Goal: Transaction & Acquisition: Purchase product/service

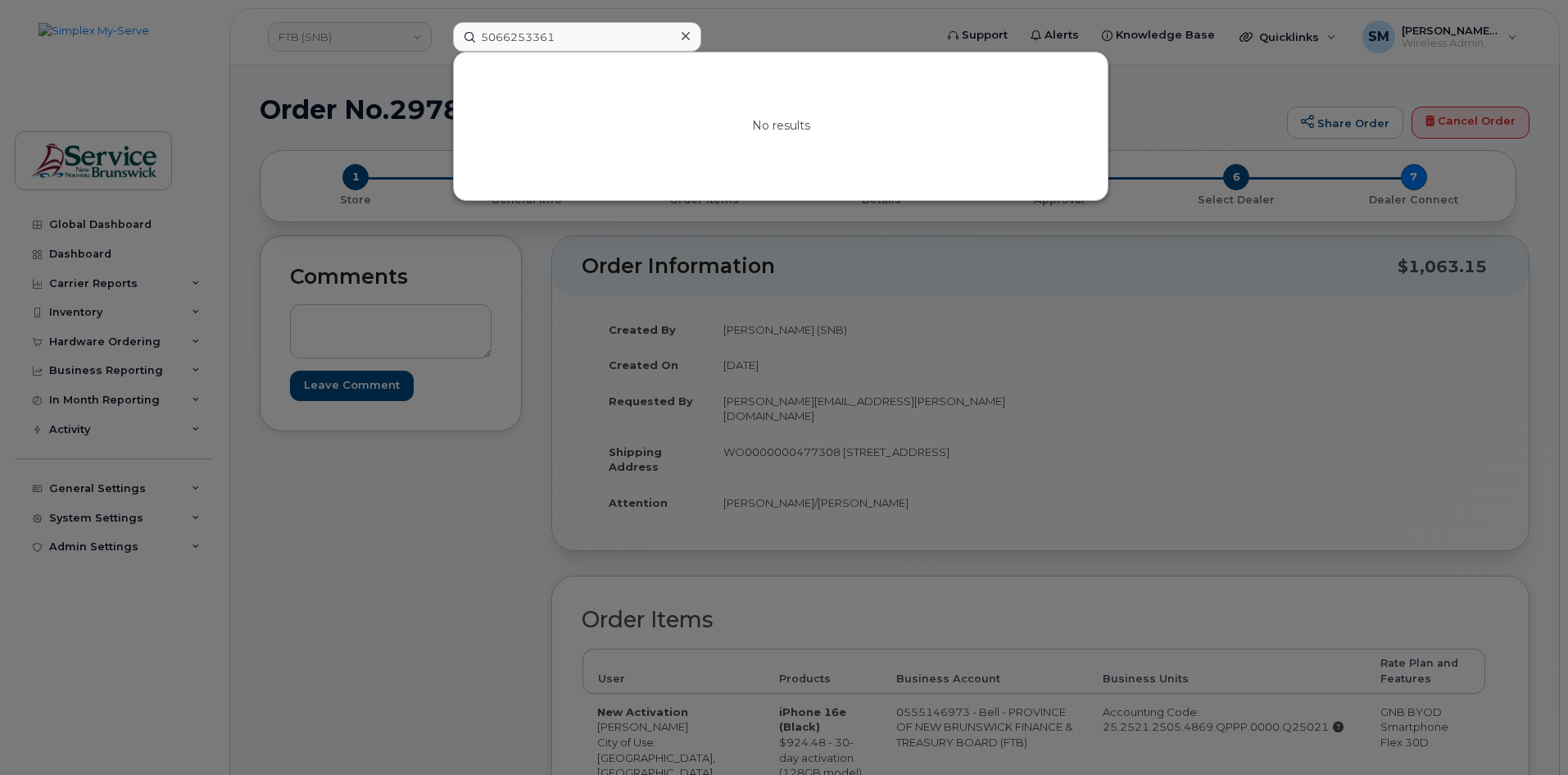
type input "5067898833"
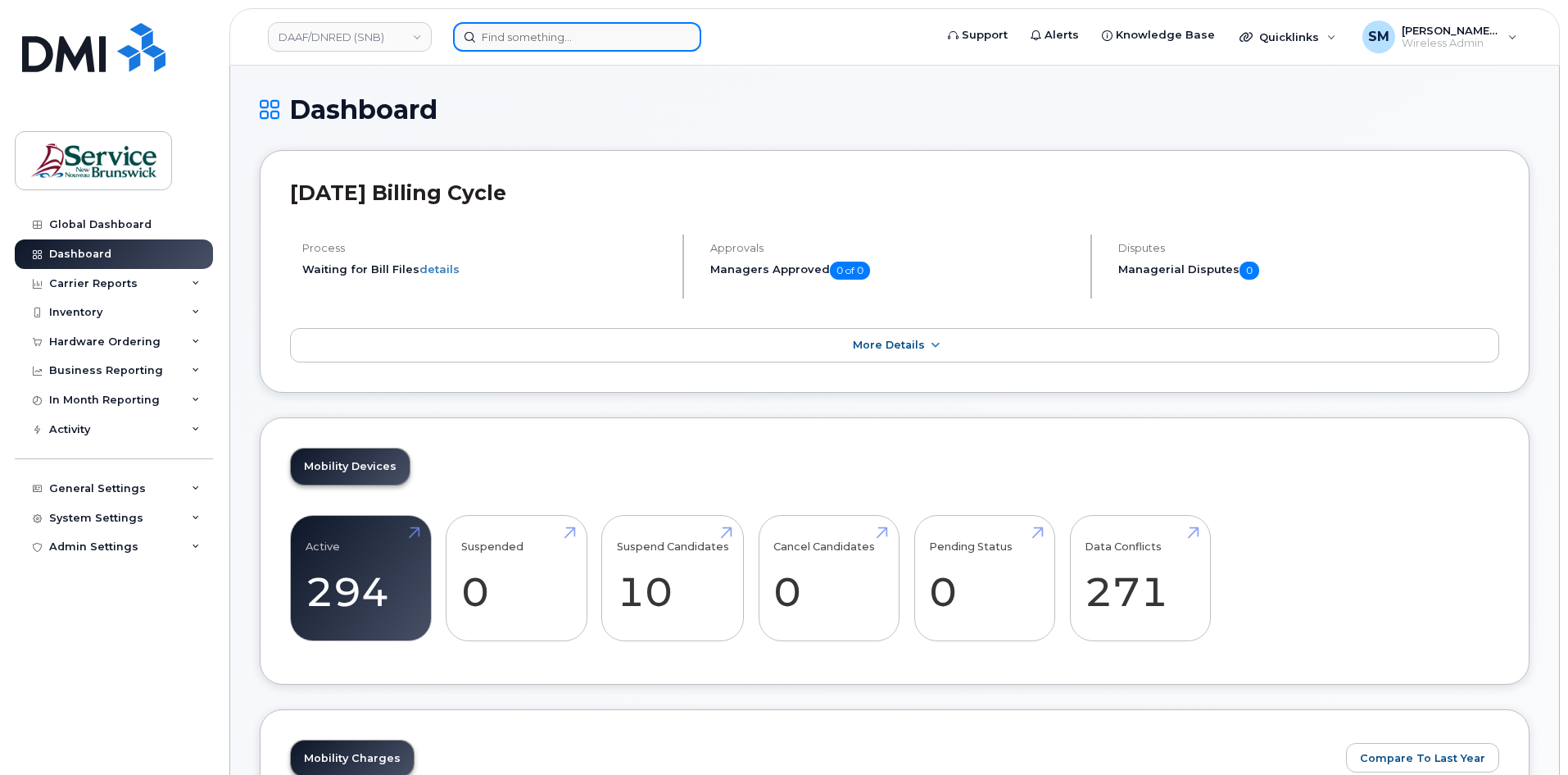
click at [573, 35] on input at bounding box center [577, 36] width 249 height 29
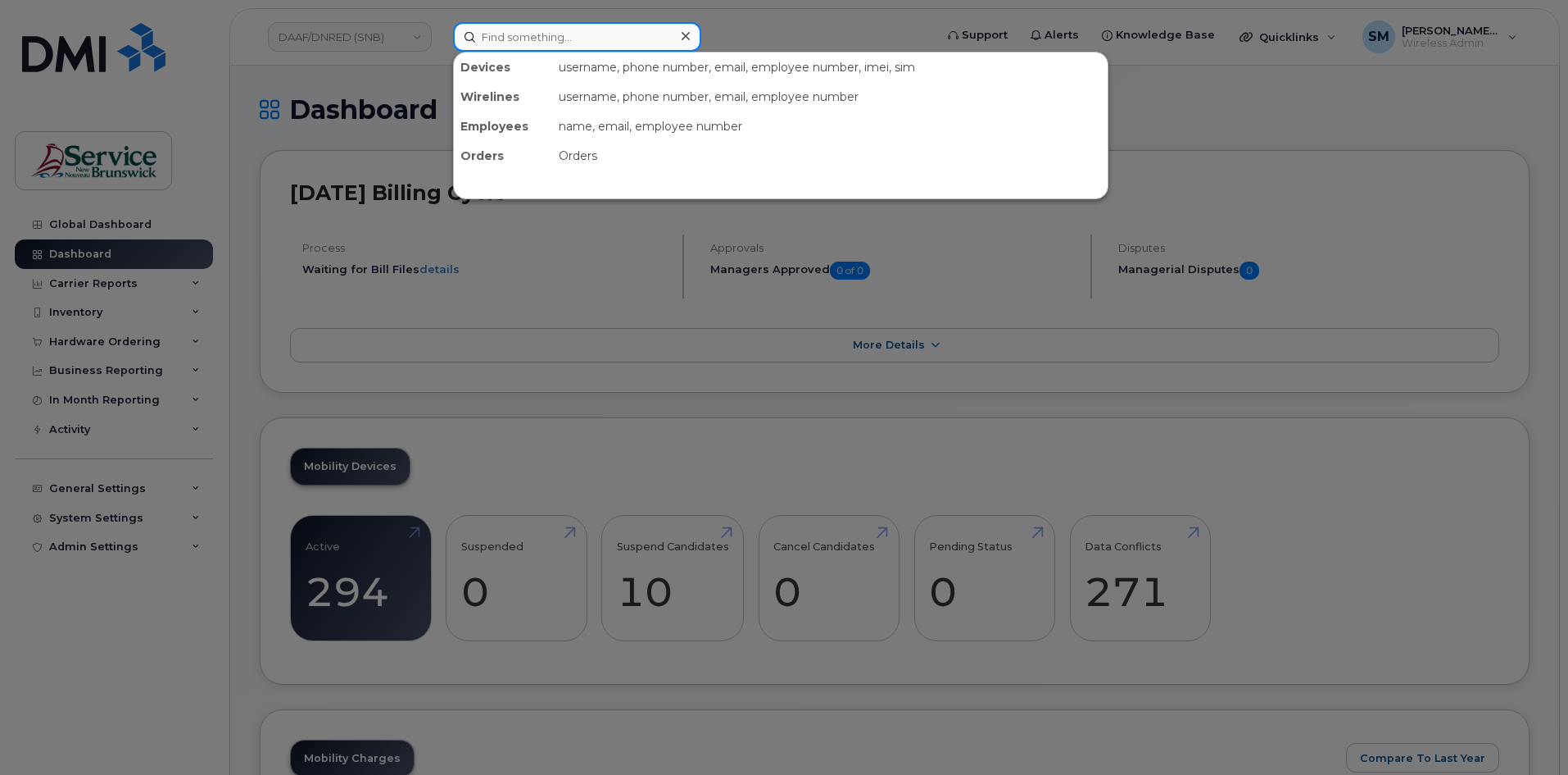
paste input "5067898833"
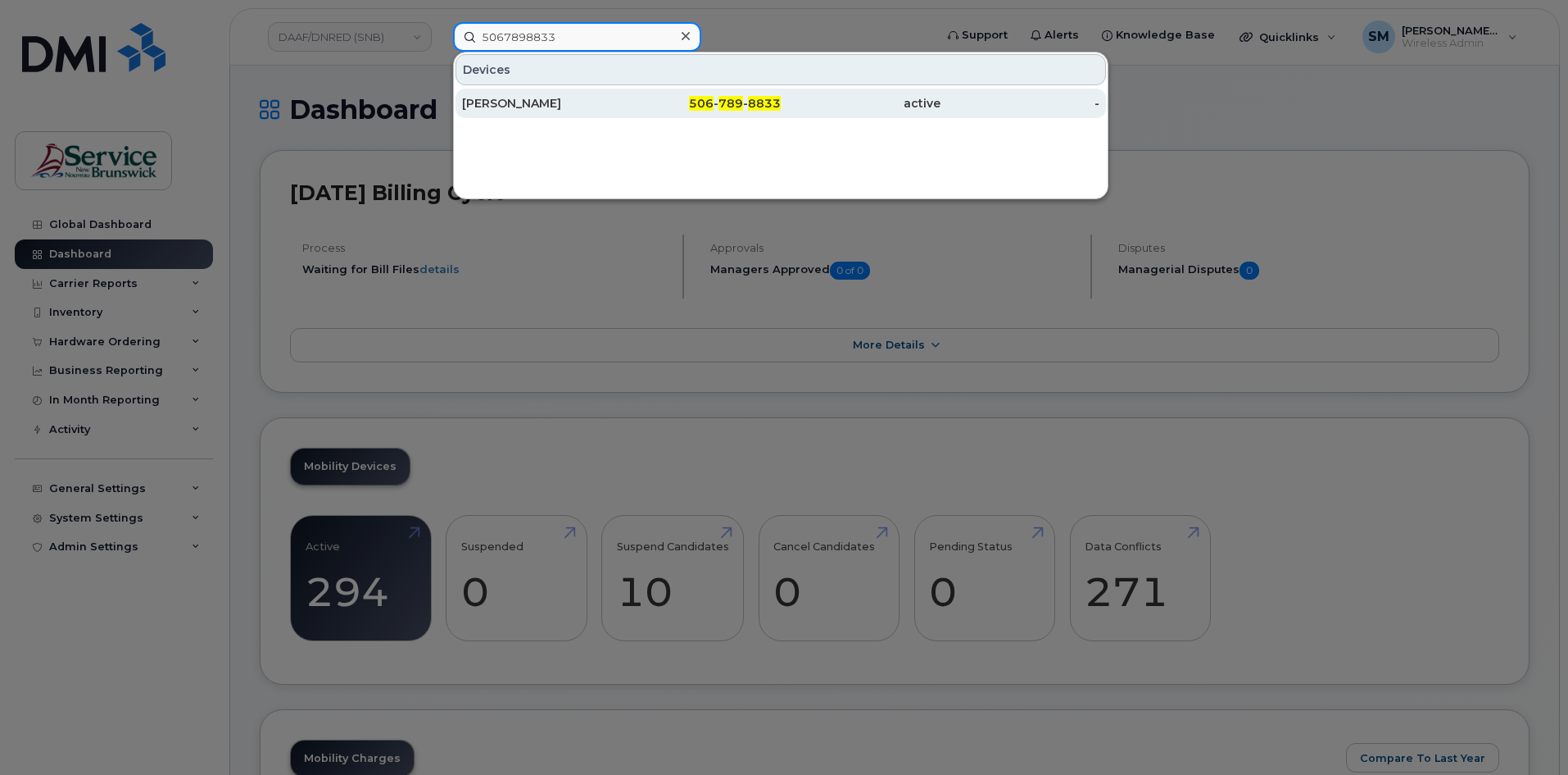
type input "5067898833"
click at [631, 104] on div "506 - 789 - 8833" at bounding box center [701, 103] width 159 height 16
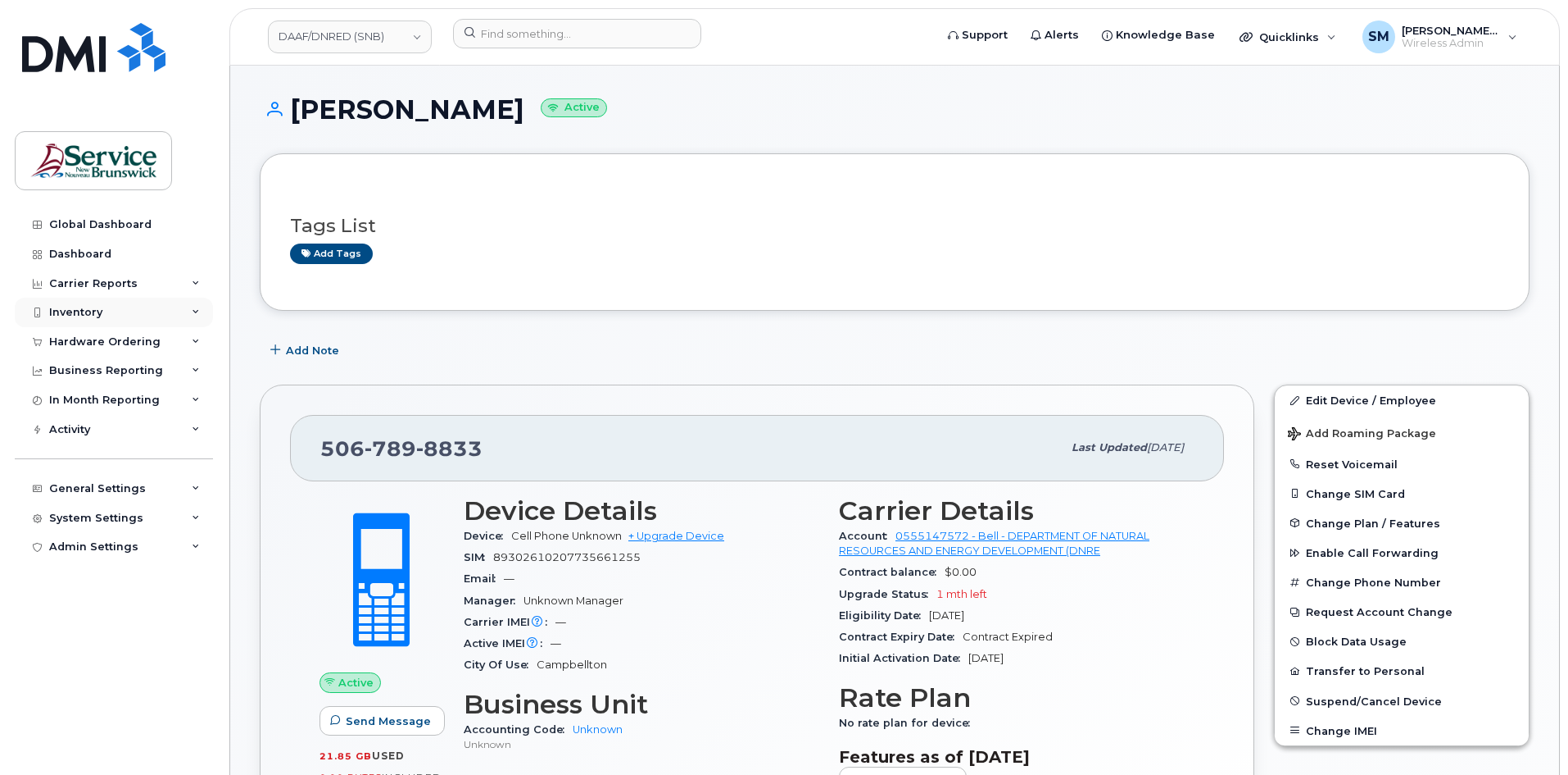
click at [101, 302] on div "Inventory" at bounding box center [114, 312] width 198 height 29
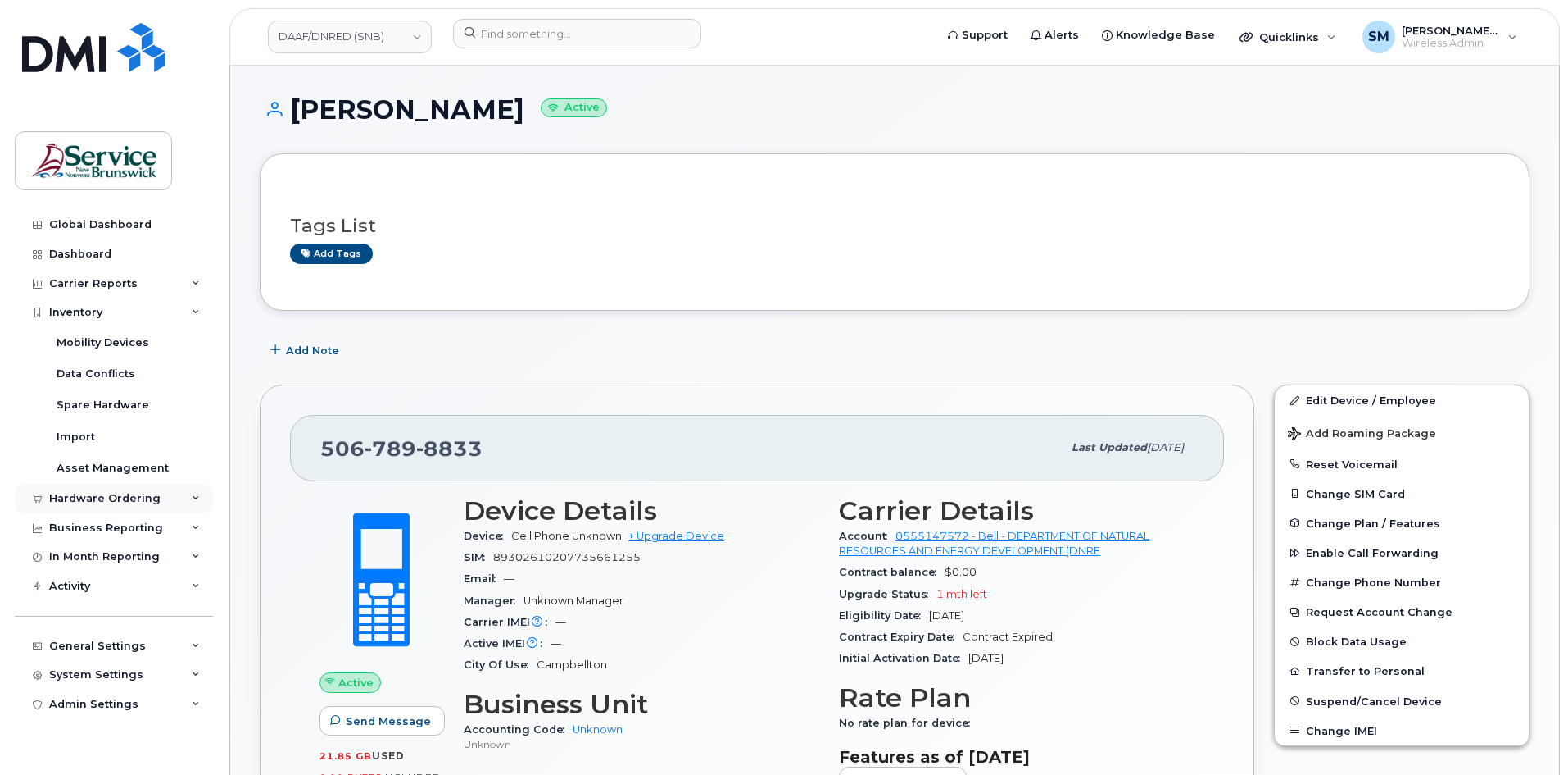
click at [66, 495] on div "Hardware Ordering" at bounding box center [104, 499] width 111 height 13
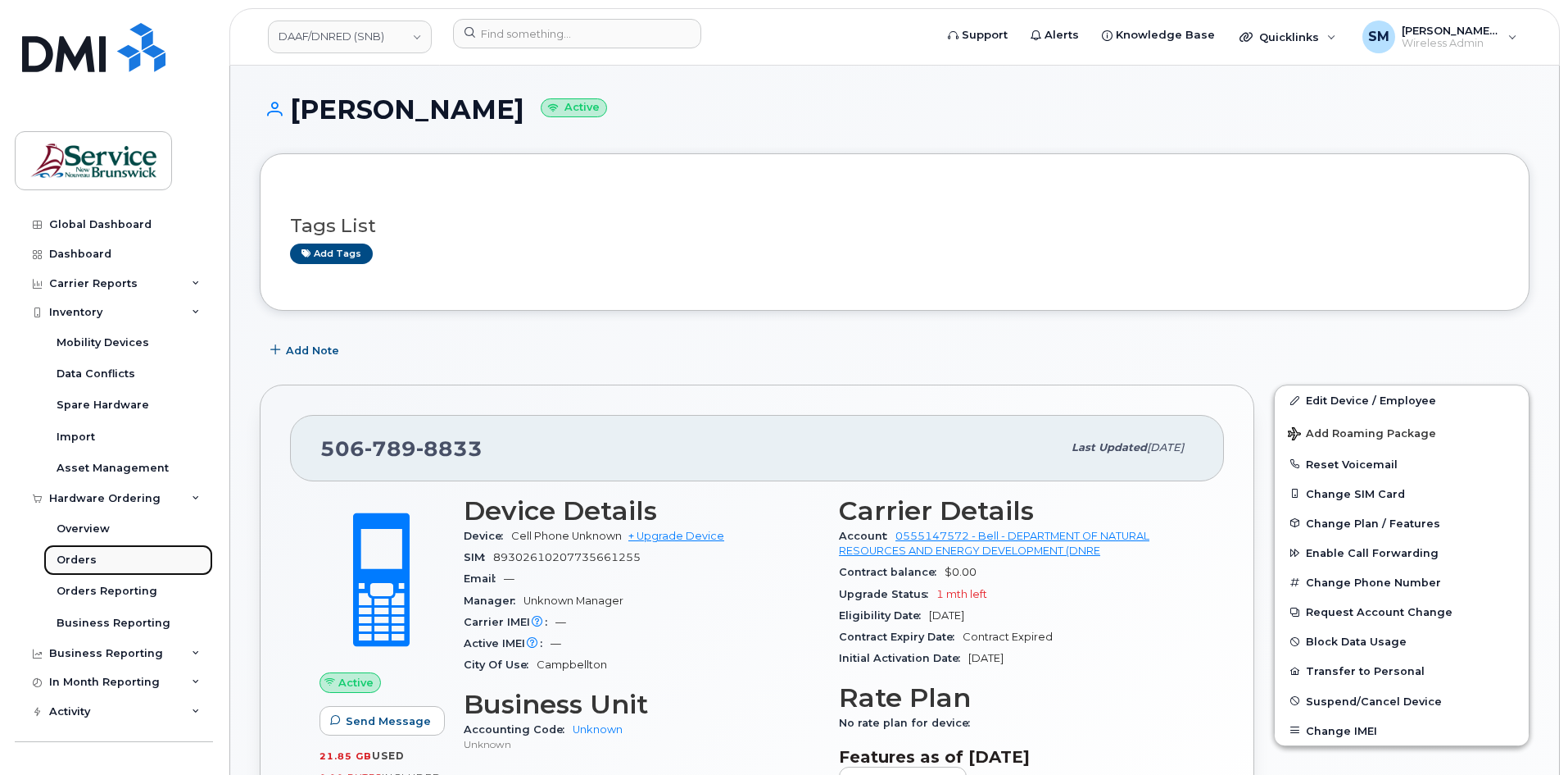
click at [76, 550] on link "Orders" at bounding box center [128, 559] width 170 height 31
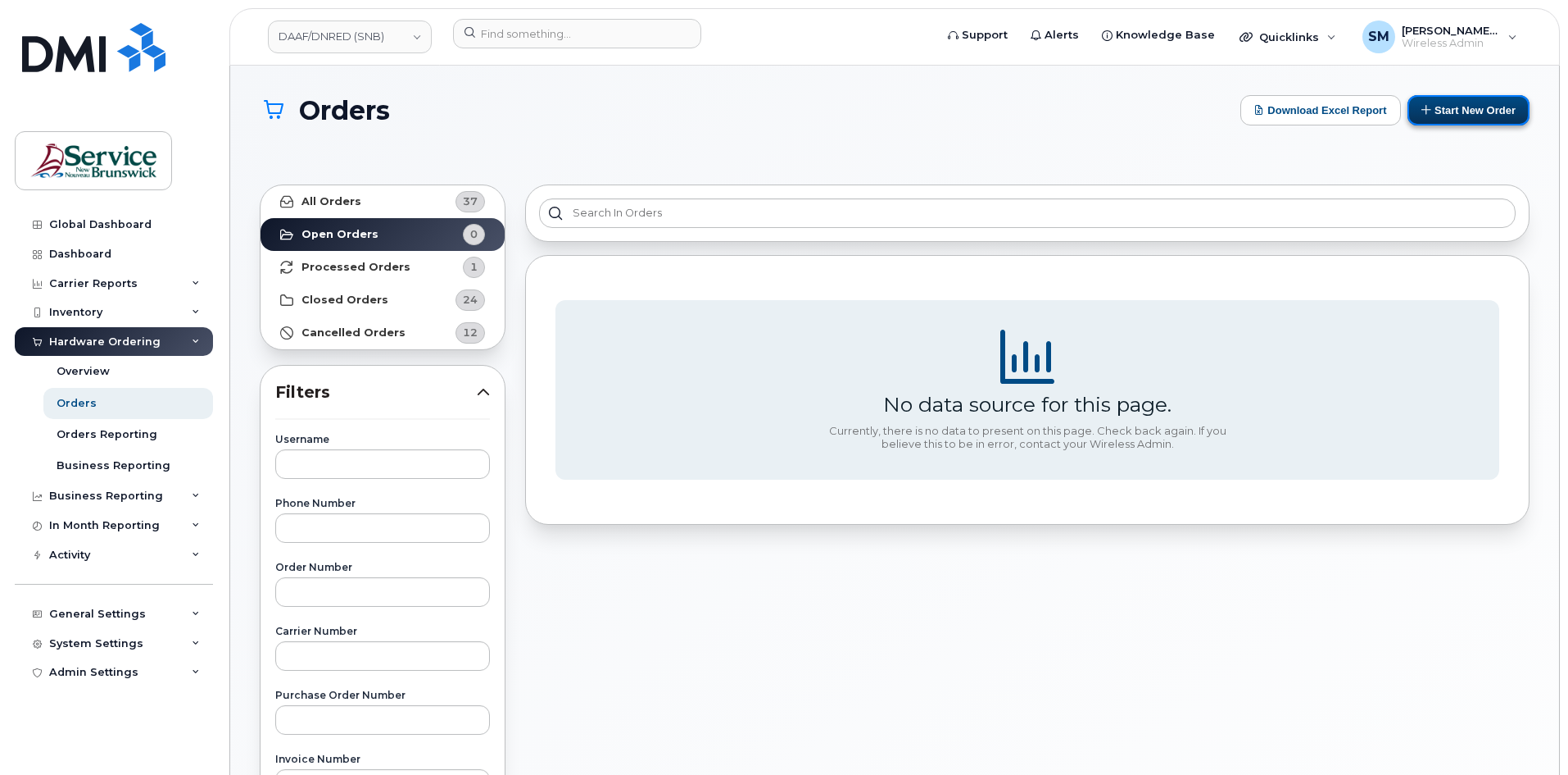
click at [1463, 108] on button "Start New Order" at bounding box center [1468, 110] width 122 height 30
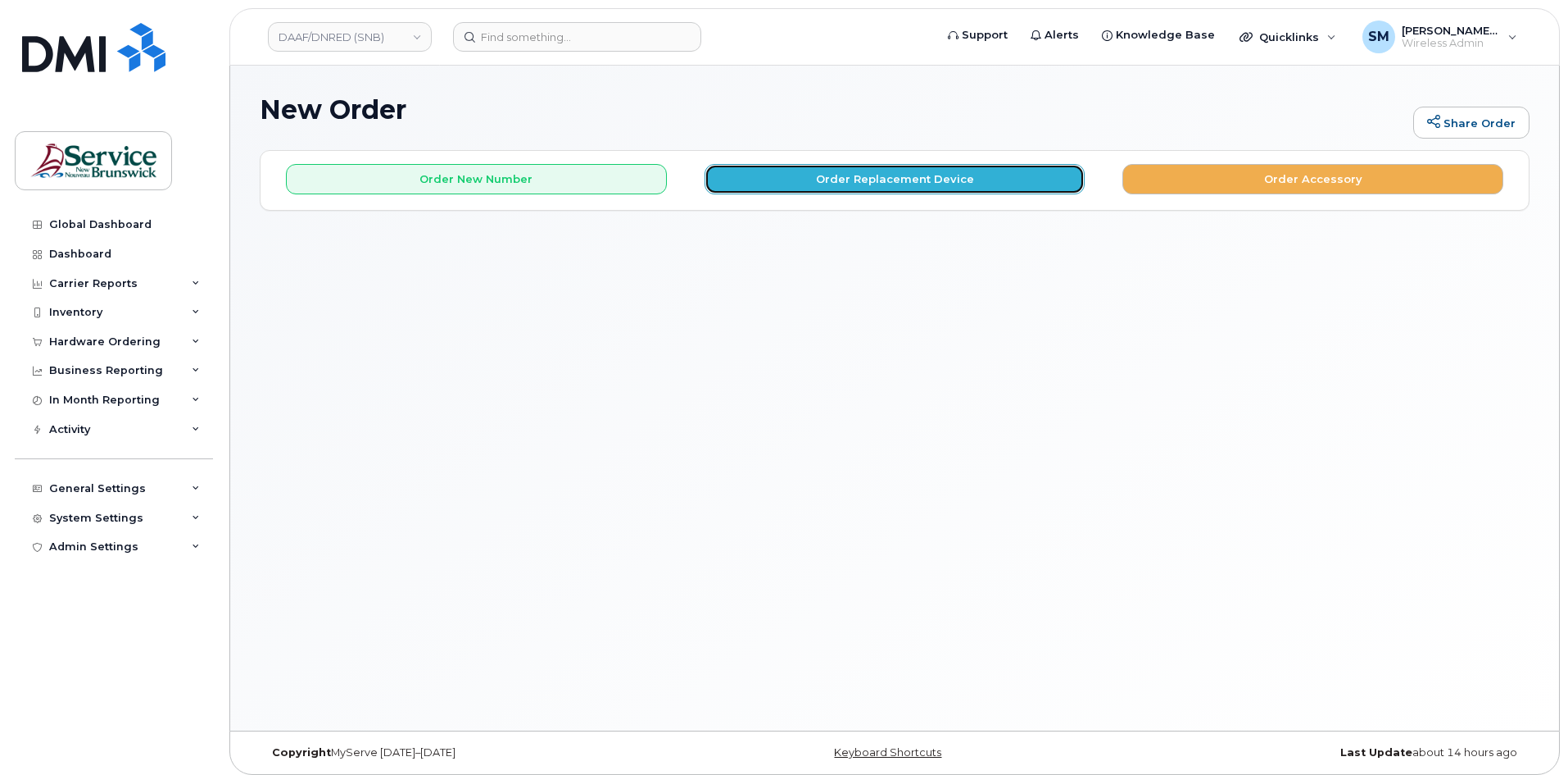
click at [834, 173] on button "Order Replacement Device" at bounding box center [894, 180] width 381 height 30
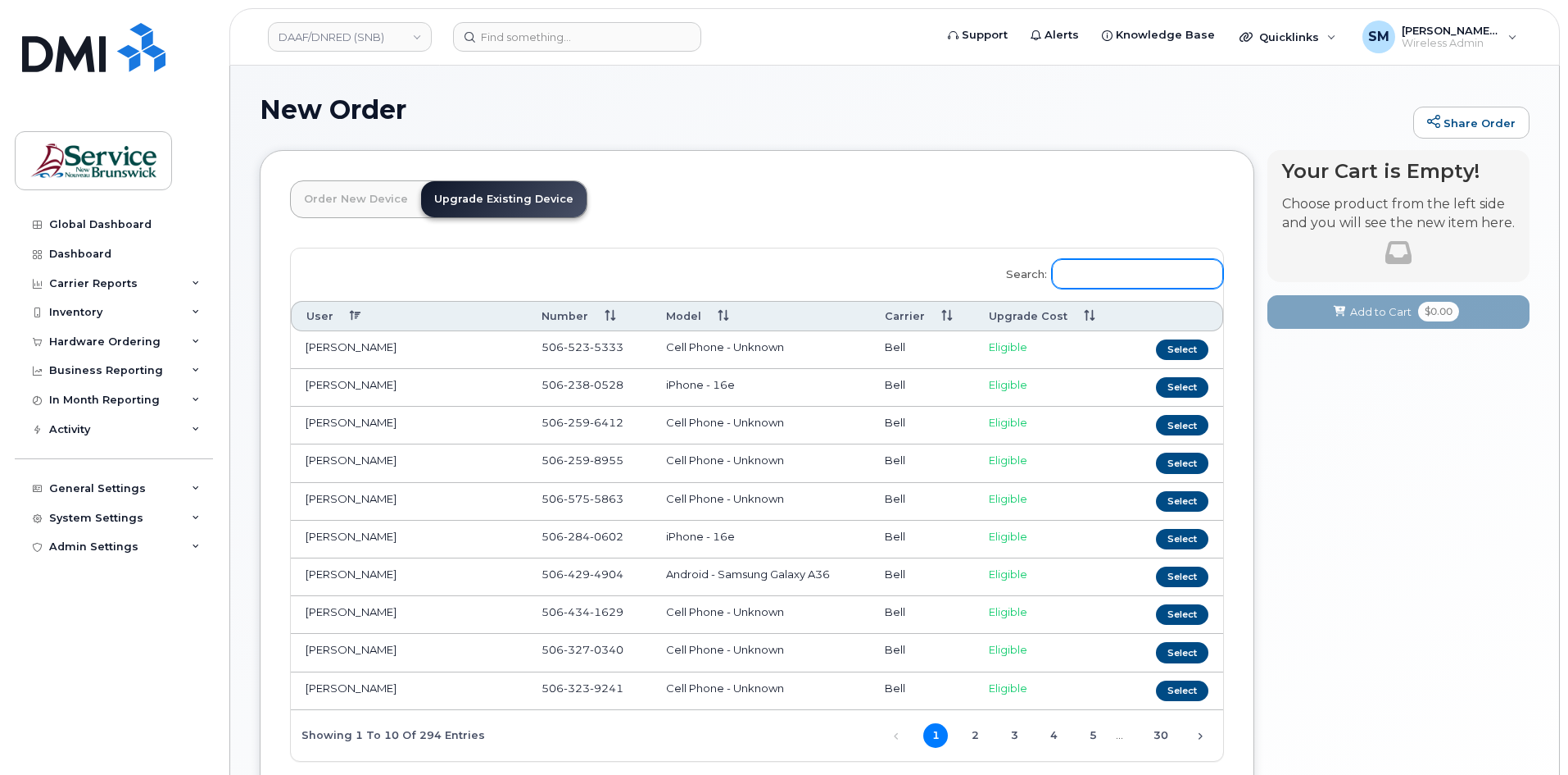
click at [1110, 266] on input "Search:" at bounding box center [1137, 274] width 171 height 29
paste input "5067898833"
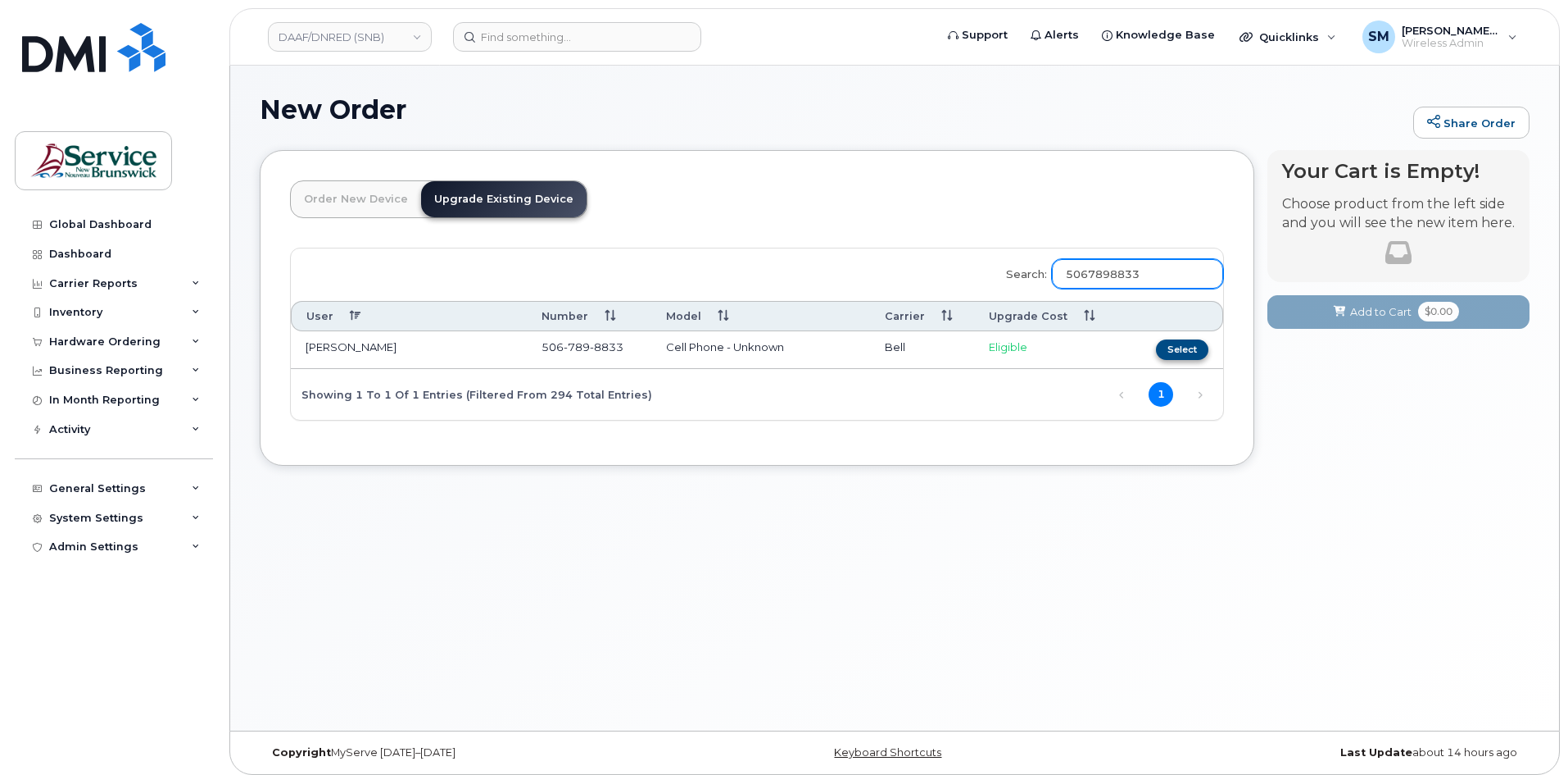
type input "5067898833"
click at [1185, 350] on button "Select" at bounding box center [1182, 350] width 52 height 21
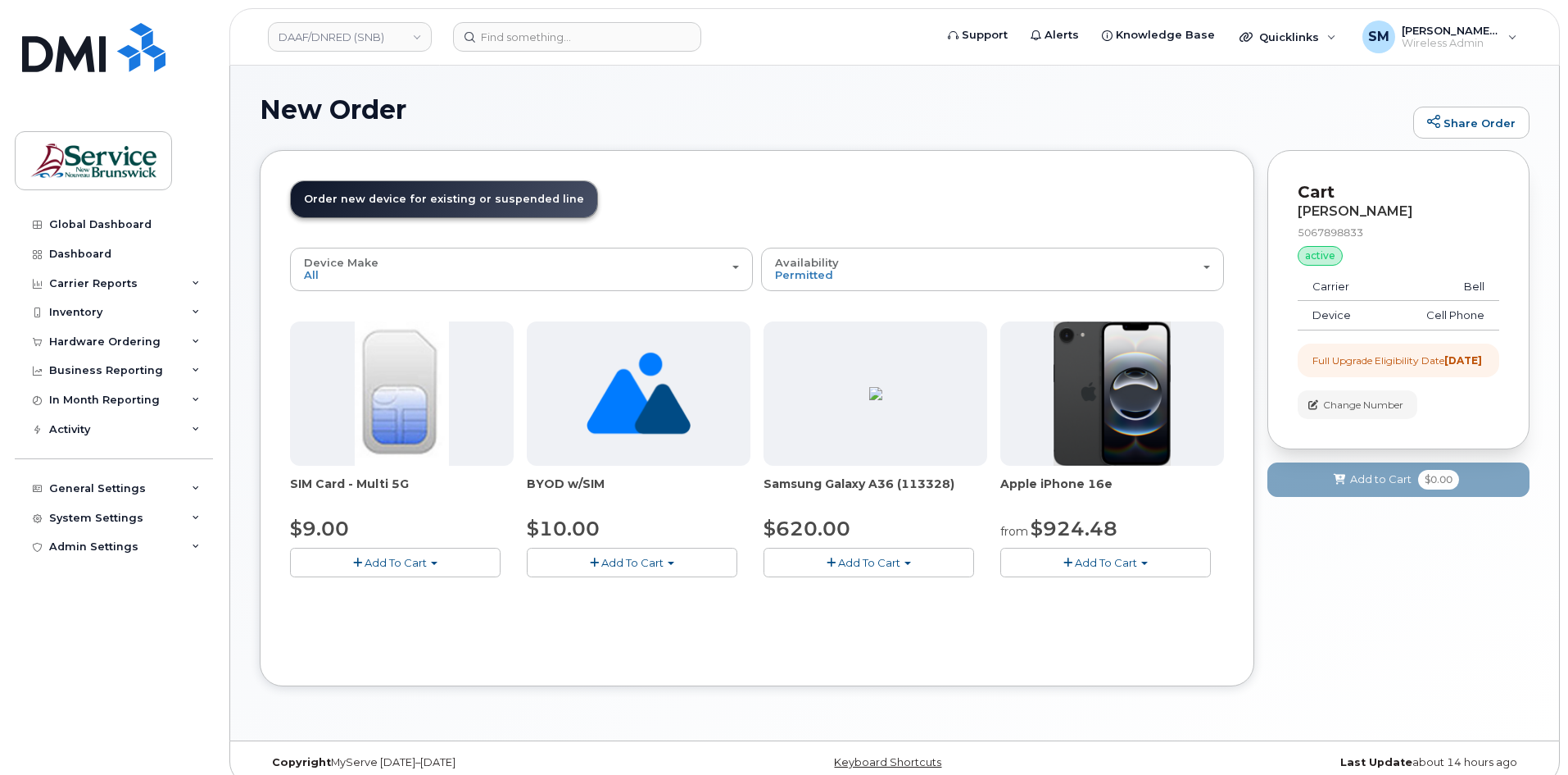
click at [1085, 576] on button "Add To Cart" at bounding box center [1106, 562] width 211 height 28
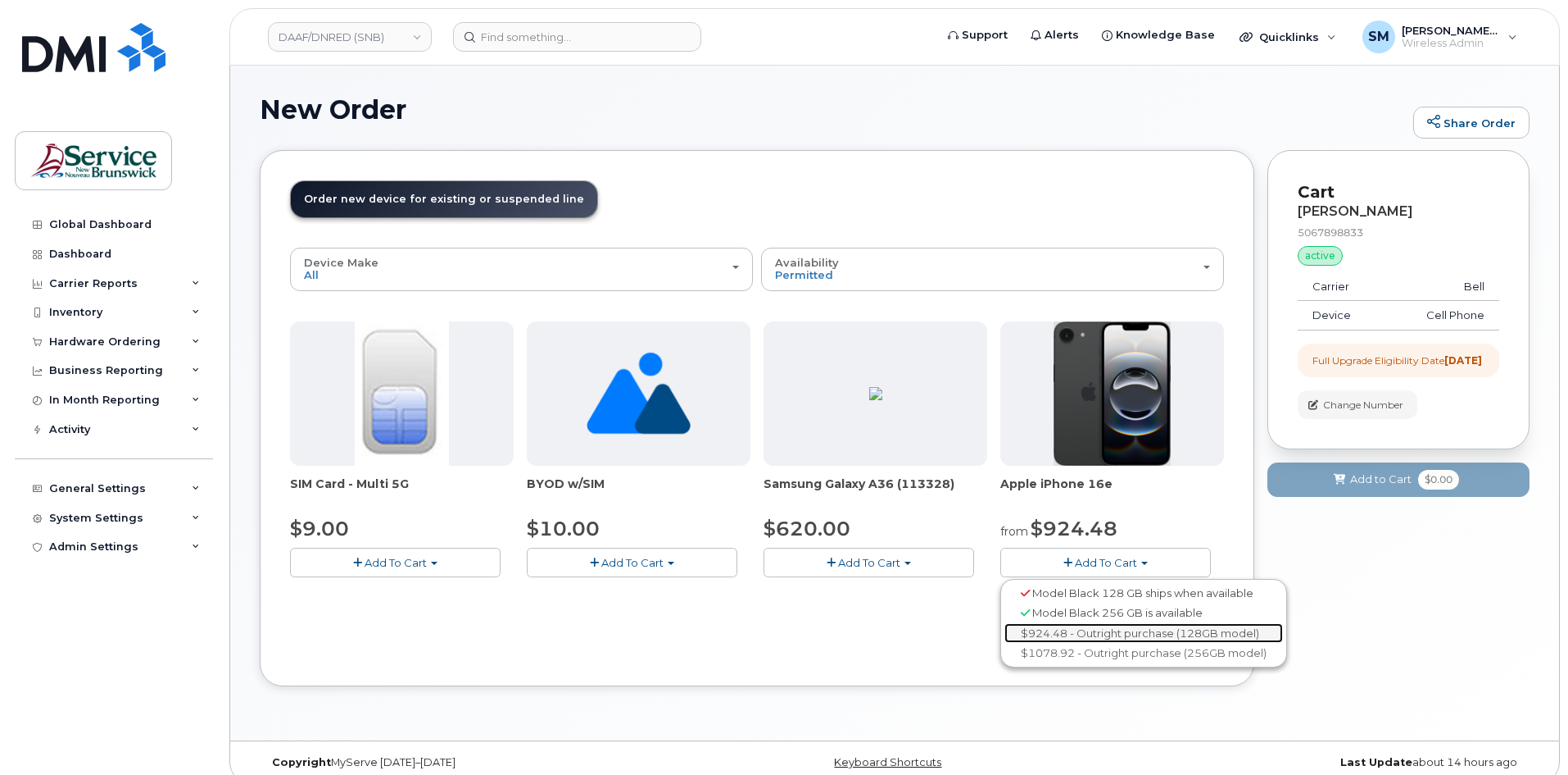
click at [1122, 626] on link "$924.48 - Outright purchase (128GB model)" at bounding box center [1143, 633] width 278 height 21
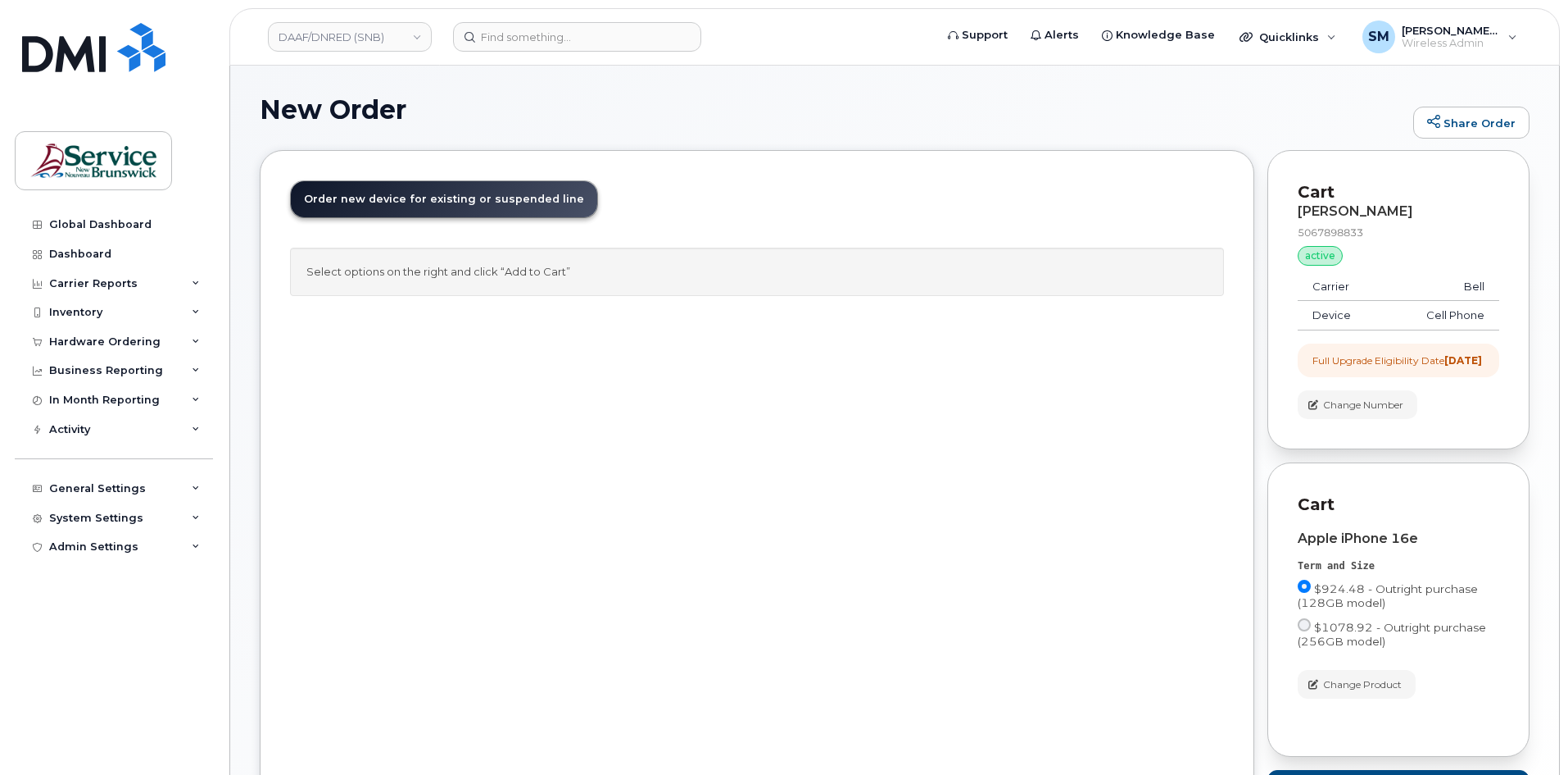
scroll to position [82, 0]
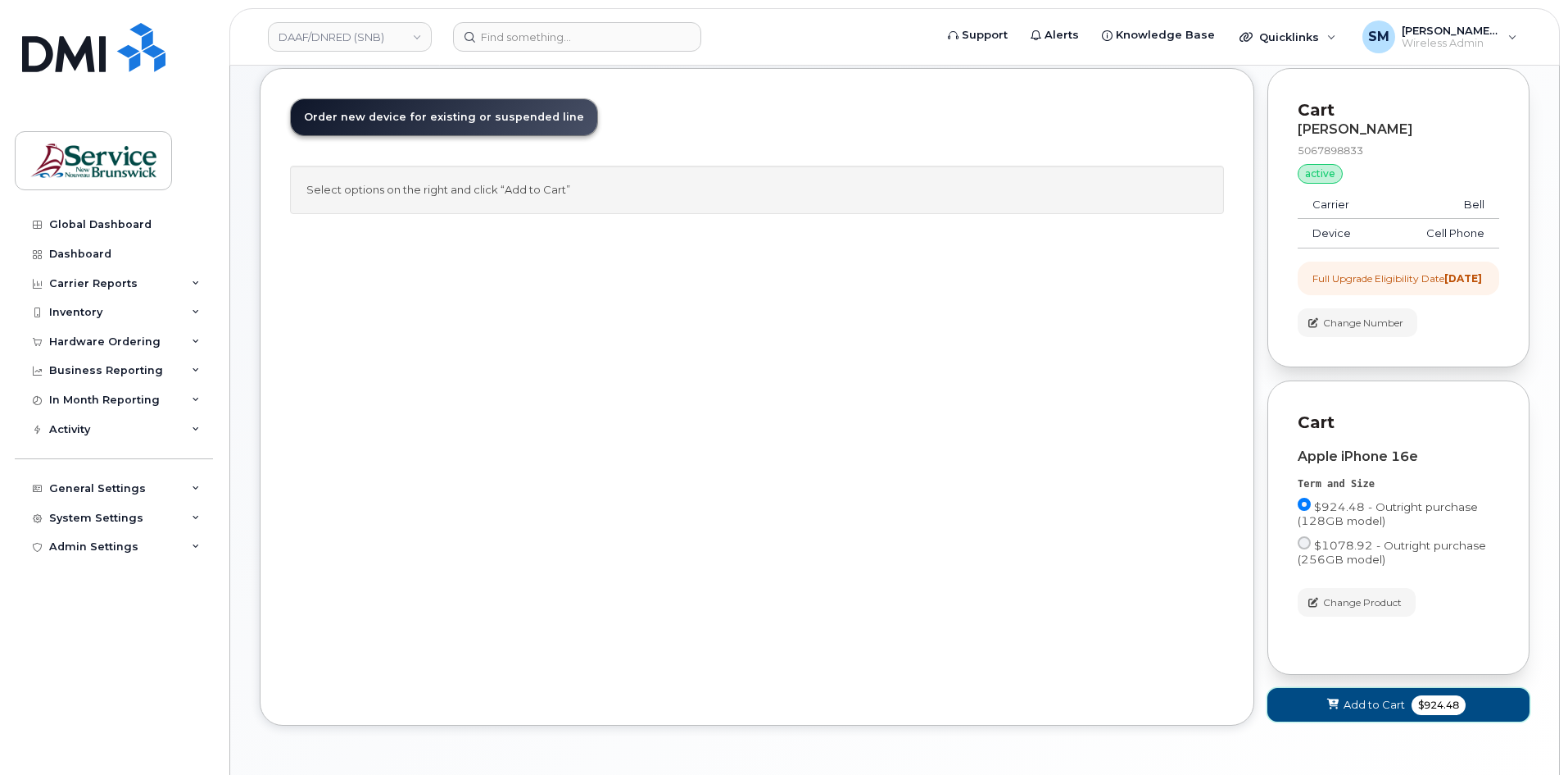
click at [1349, 712] on span "Add to Cart" at bounding box center [1373, 705] width 62 height 15
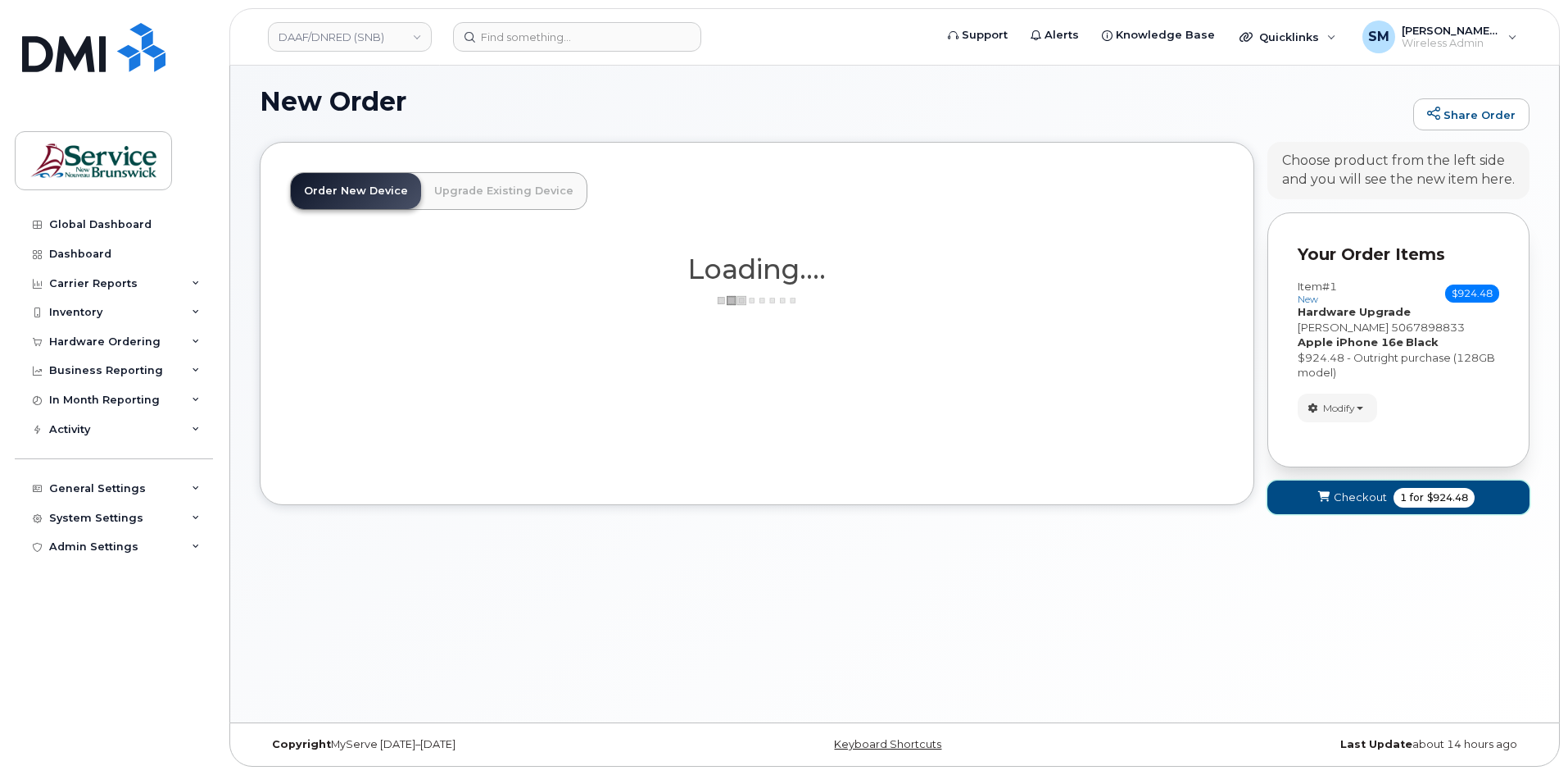
click at [1376, 494] on span "Checkout" at bounding box center [1360, 497] width 53 height 15
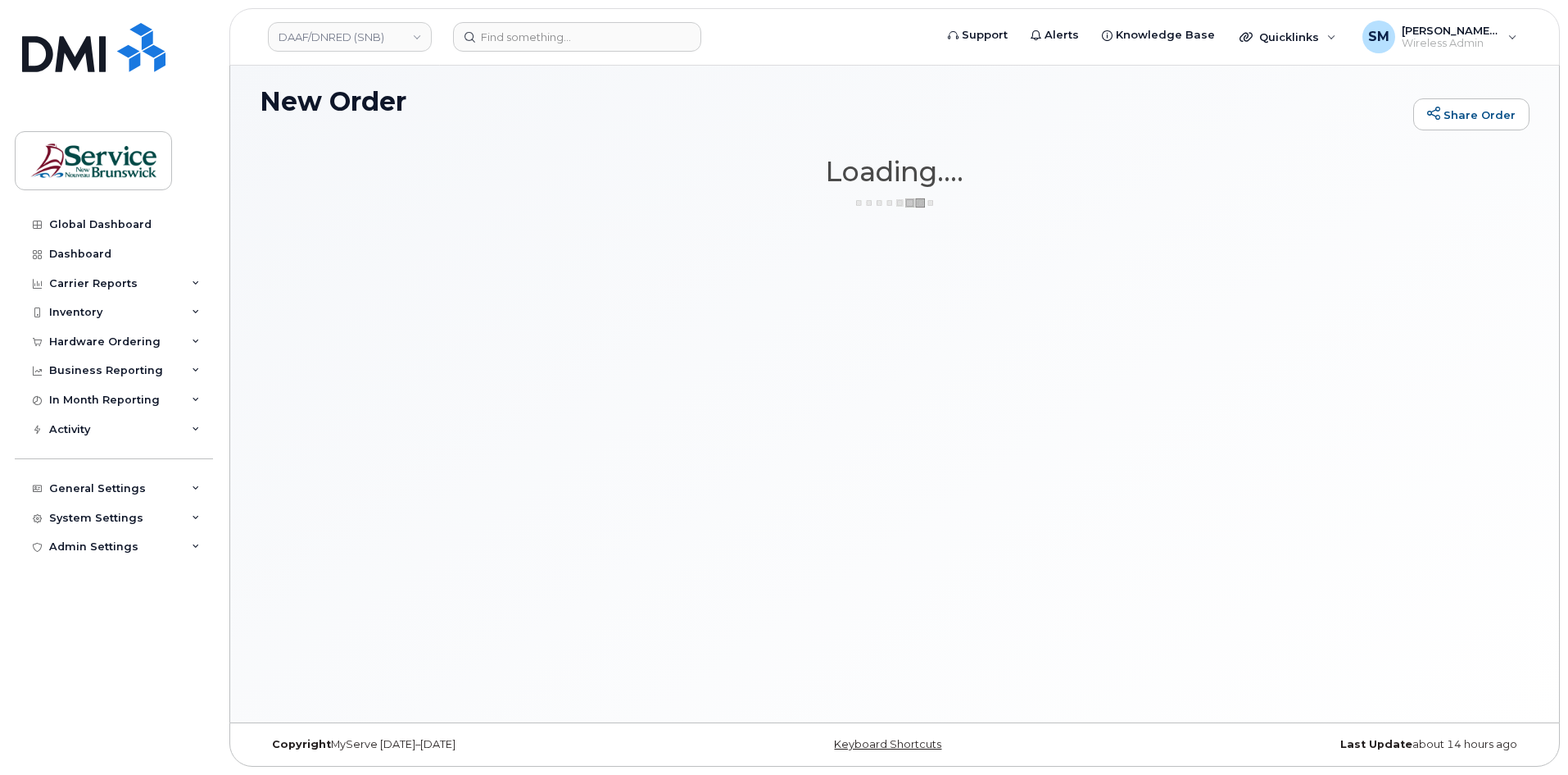
scroll to position [9, 0]
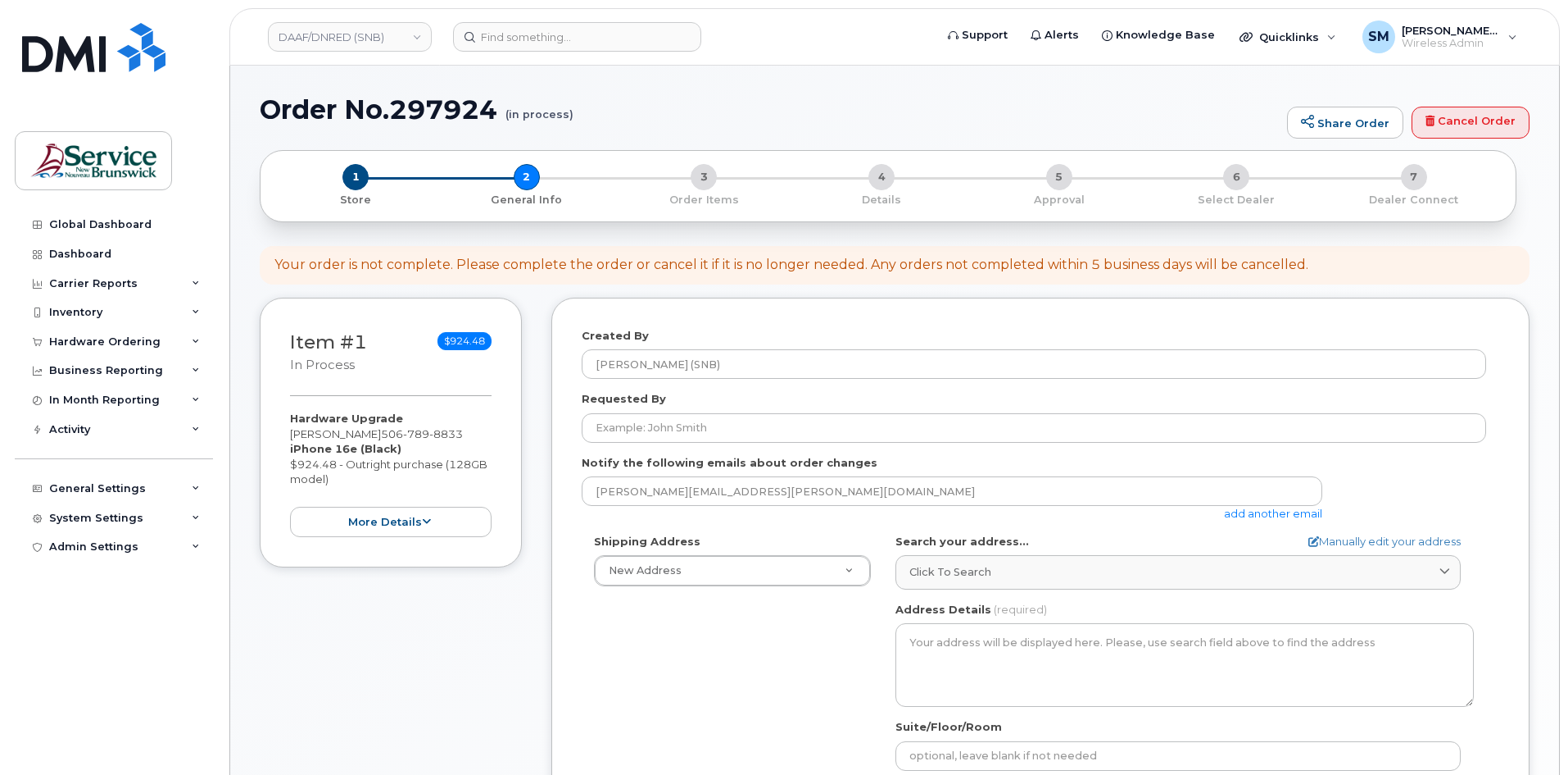
select select
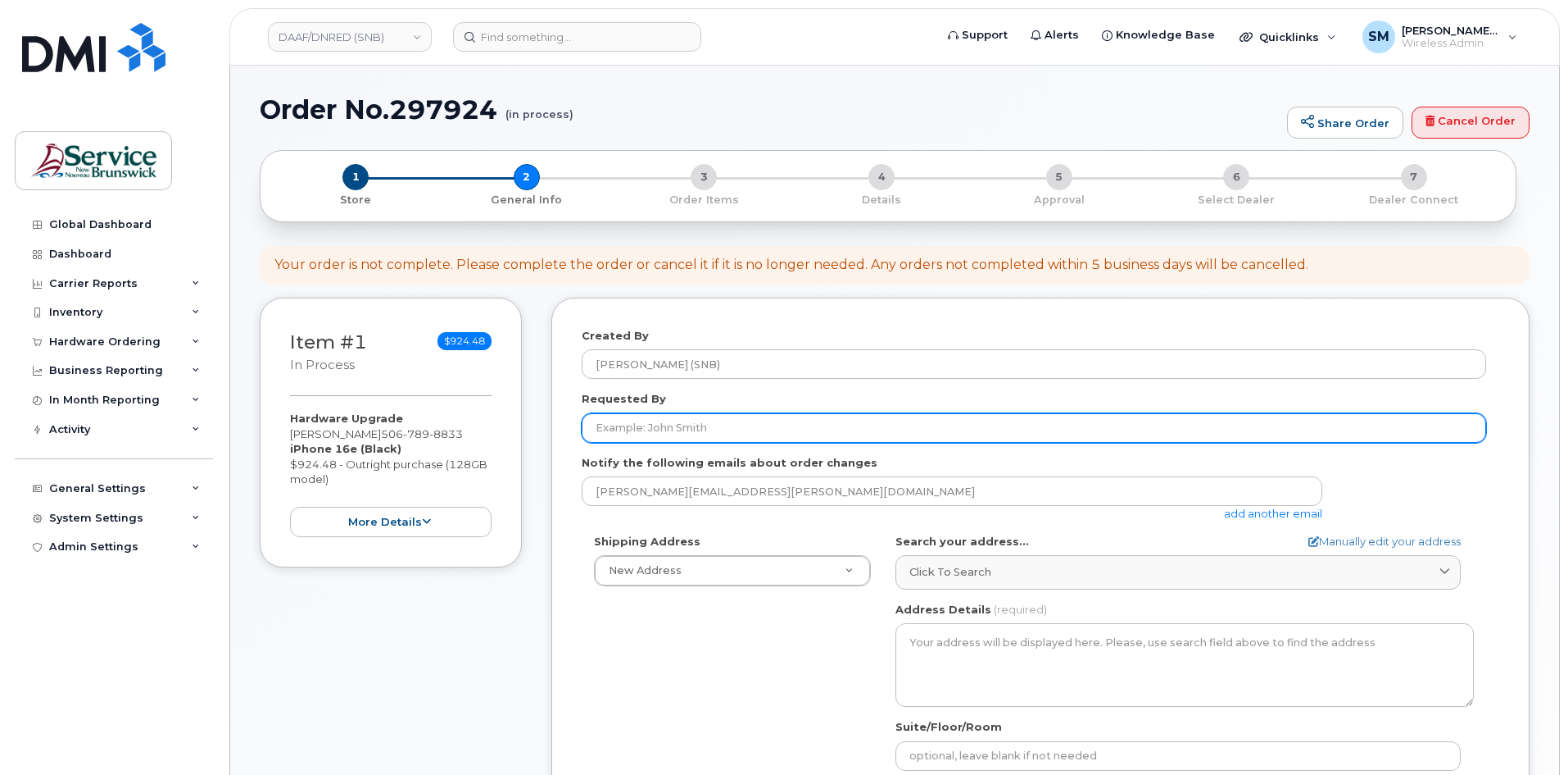
drag, startPoint x: 704, startPoint y: 435, endPoint x: 770, endPoint y: 406, distance: 72.1
click at [704, 435] on input "Requested By" at bounding box center [1034, 427] width 905 height 29
paste input "Anna.Garrett@gnb.ca"
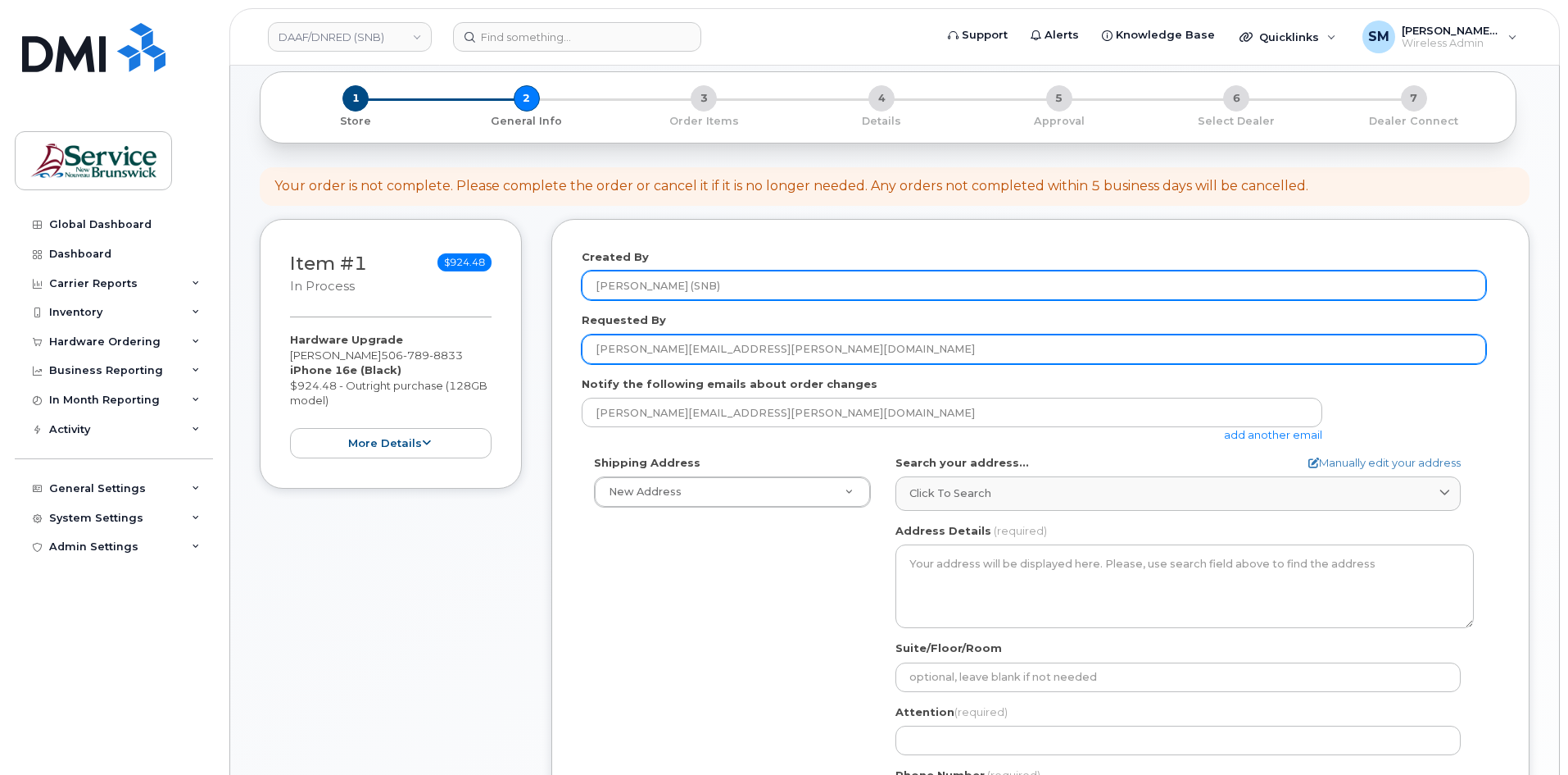
scroll to position [246, 0]
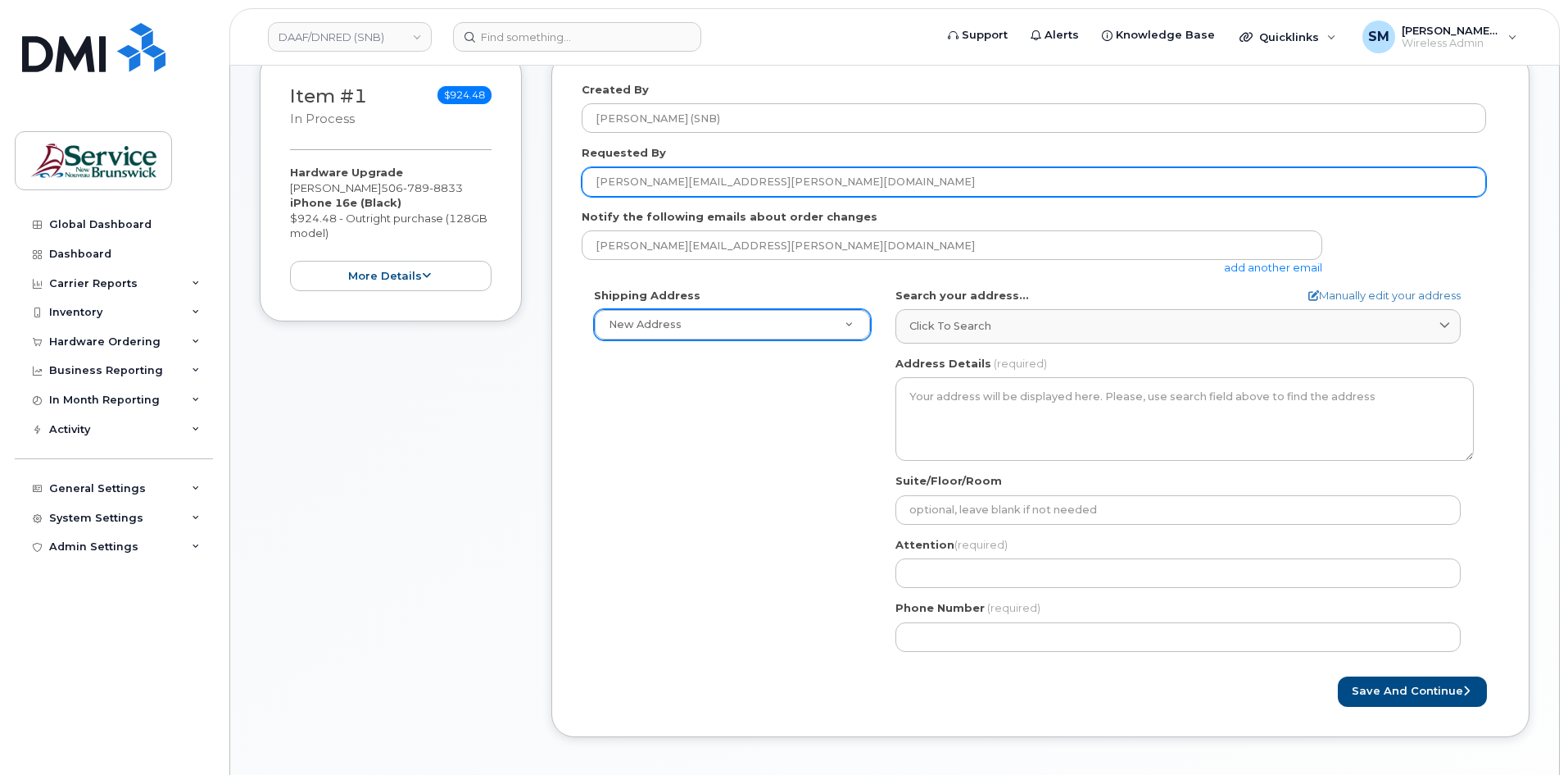
type input "Anna.Garrett@gnb.ca"
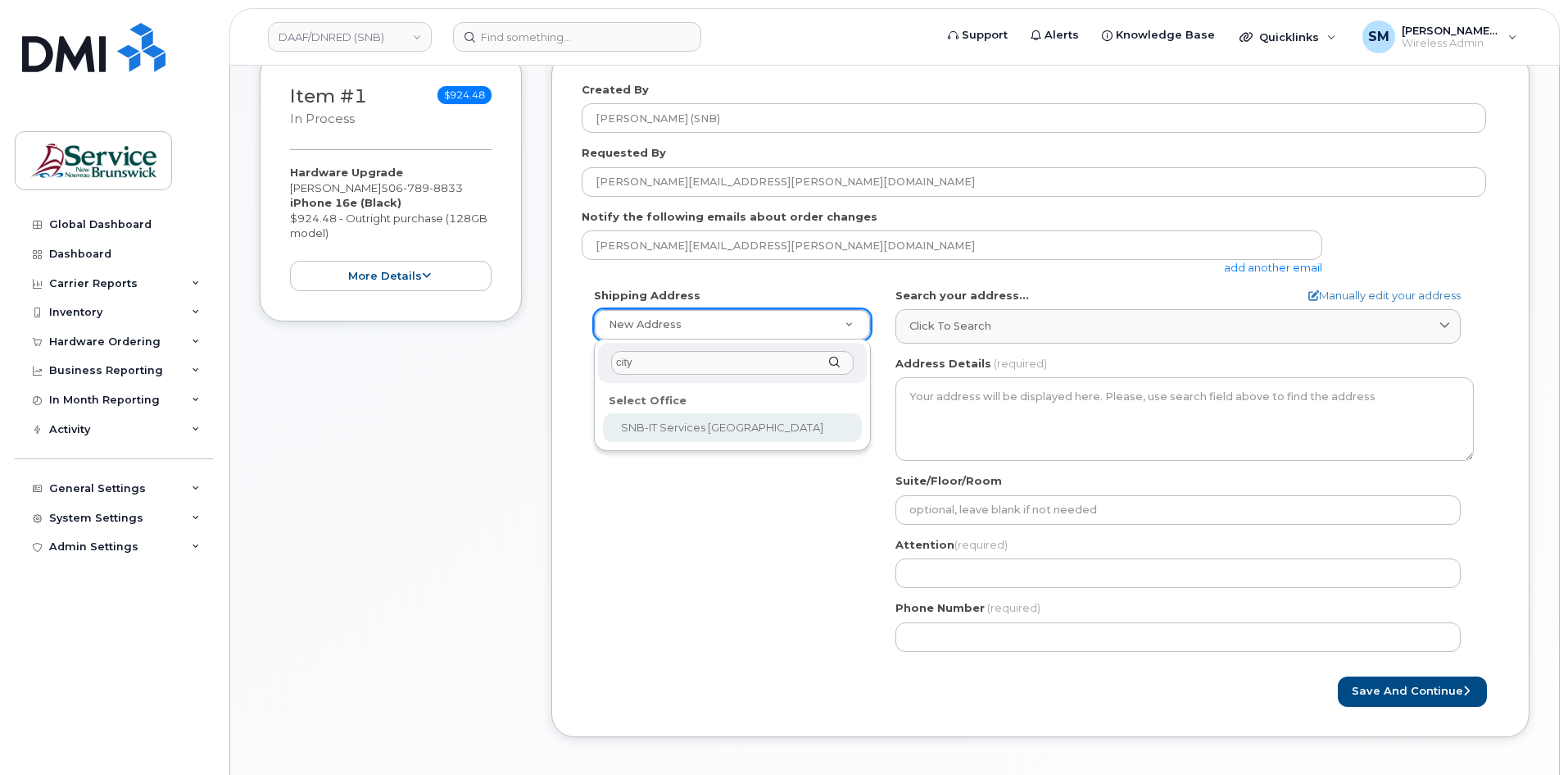
type input "city"
select select
type textarea "157 Water St, Unit 8 Campbellton New Brunswick E3N 3L4"
type input "Bruno Bujold"
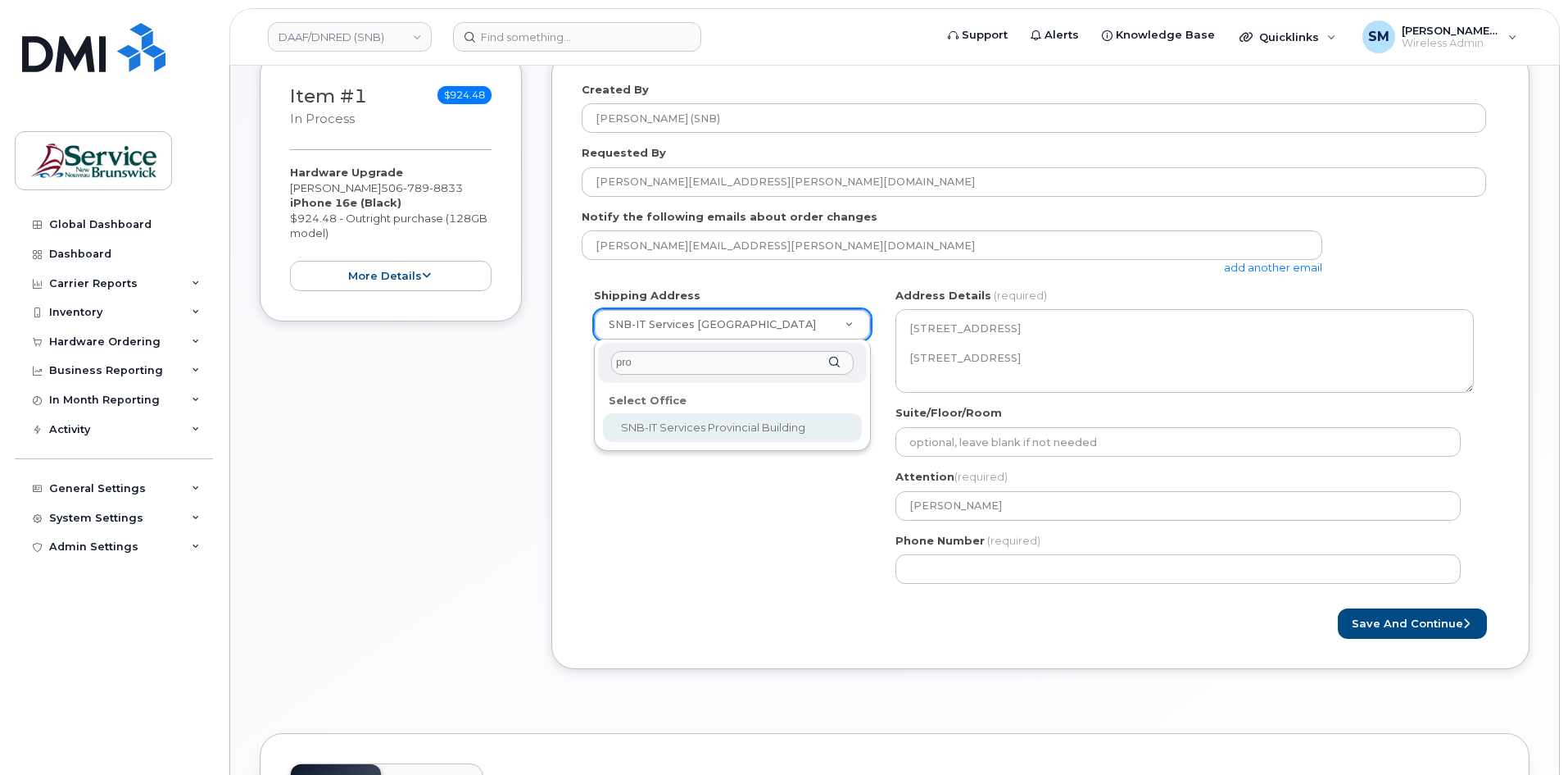
type input "prov"
select select
type textarea "350 St. George St Bathurst New Brunswick E2A 1B9"
type input "[PERSON_NAME]/[PERSON_NAME]"
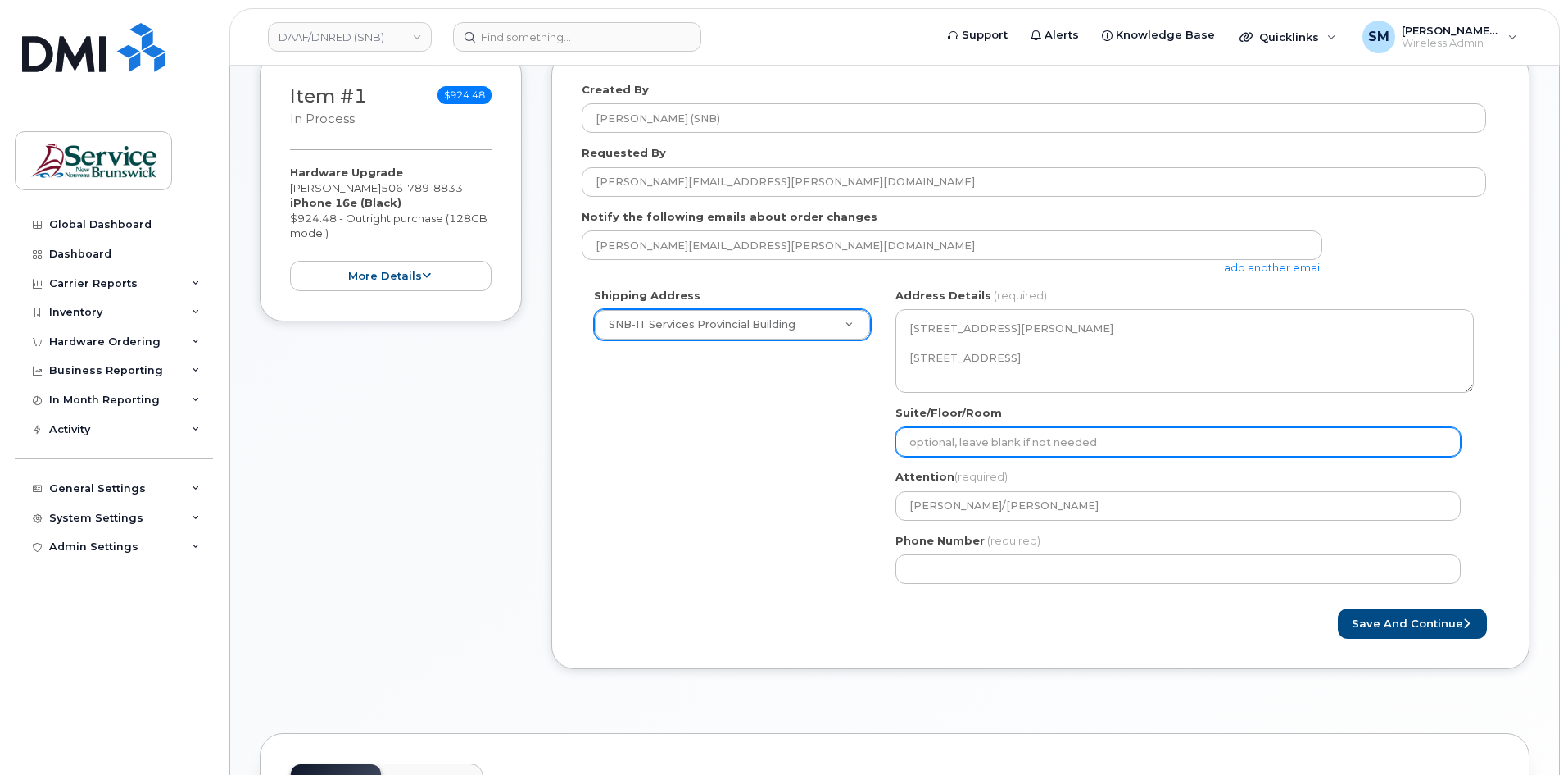
click at [1055, 455] on input "Suite/Floor/Room" at bounding box center [1178, 442] width 566 height 29
paste input "WO0000000478044"
select select
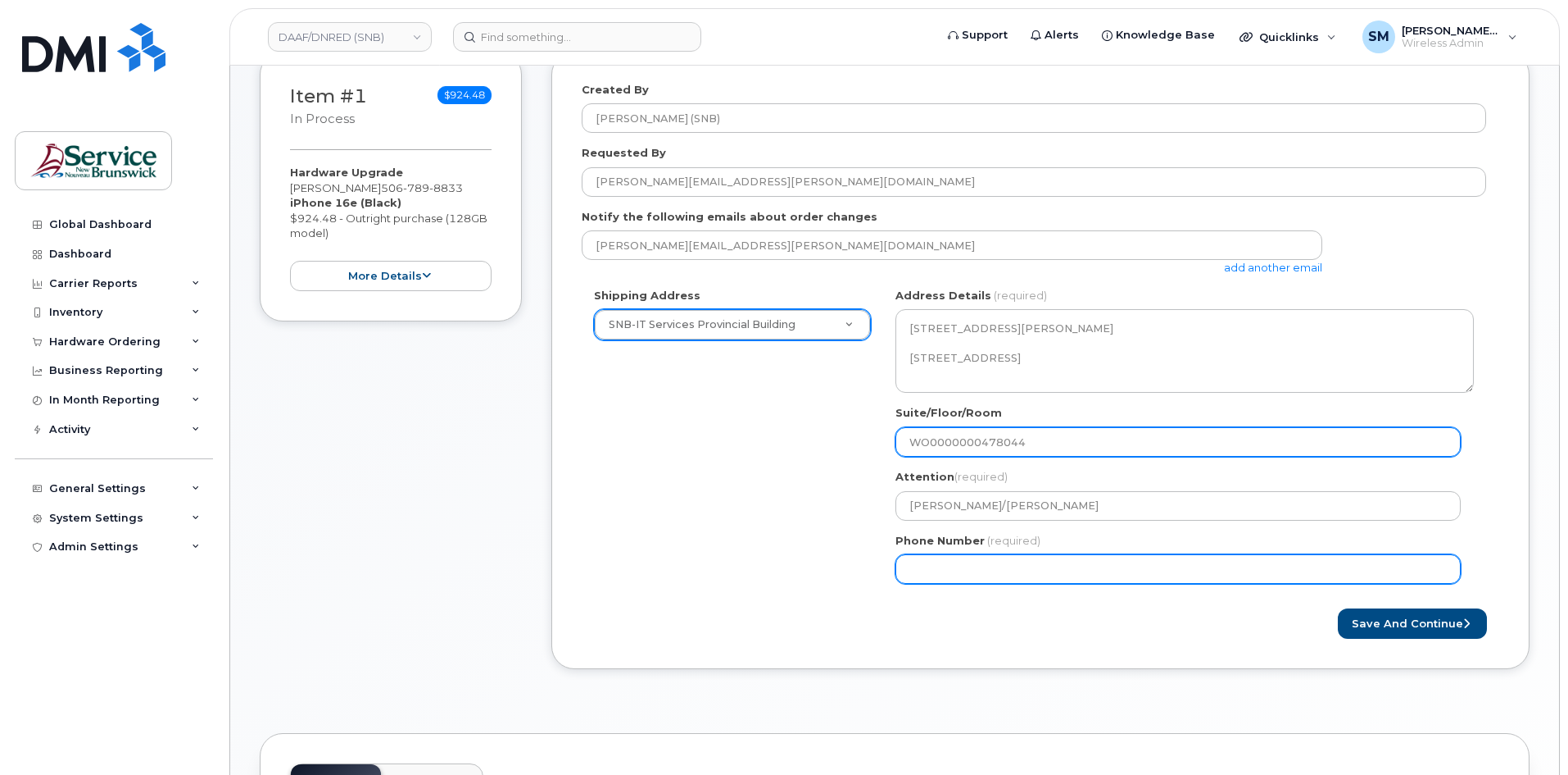
type input "WO0000000478044"
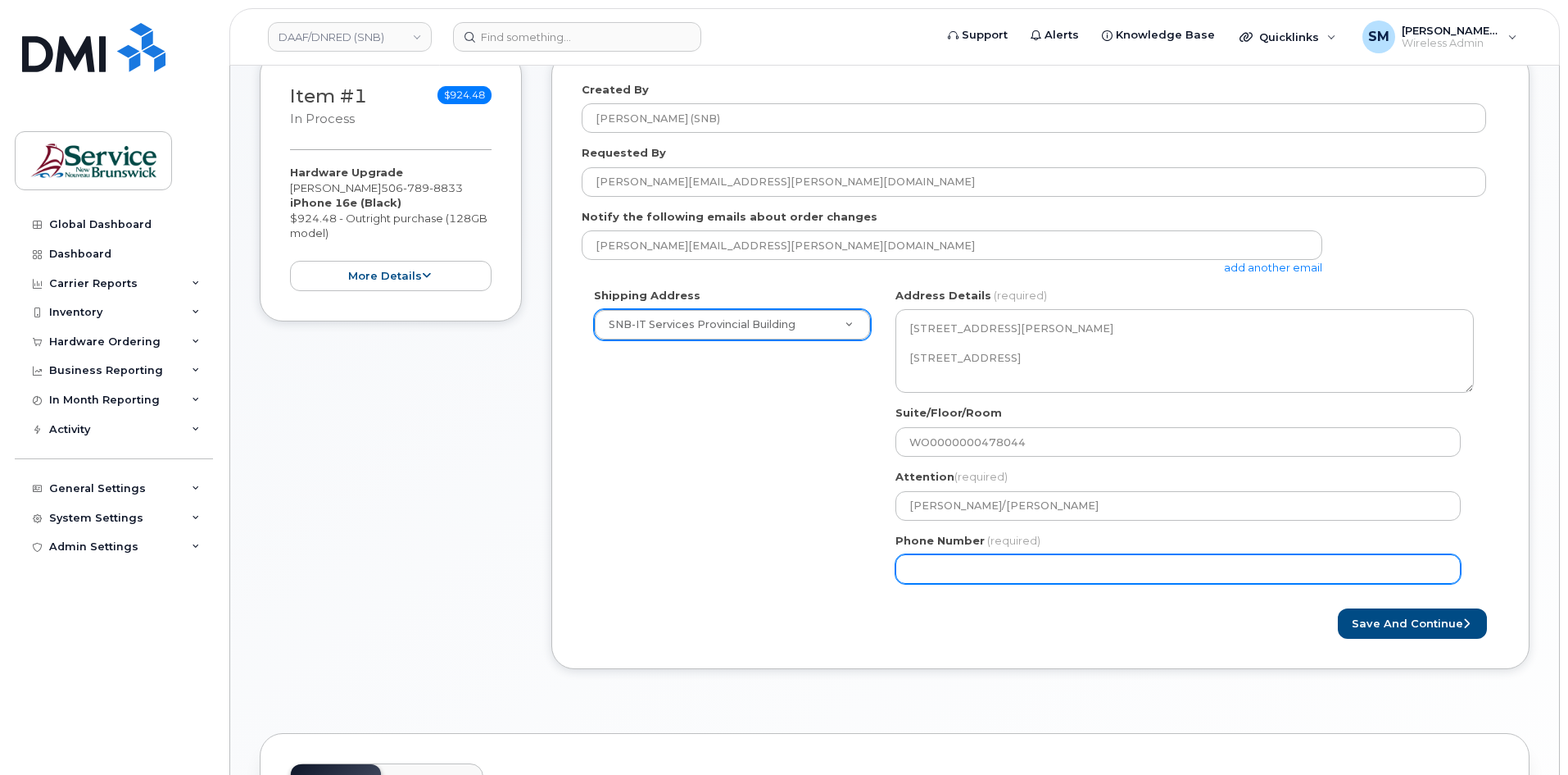
click at [950, 564] on input "Phone Number" at bounding box center [1178, 568] width 566 height 29
select select
type input "506639633"
select select
type input "5066396338"
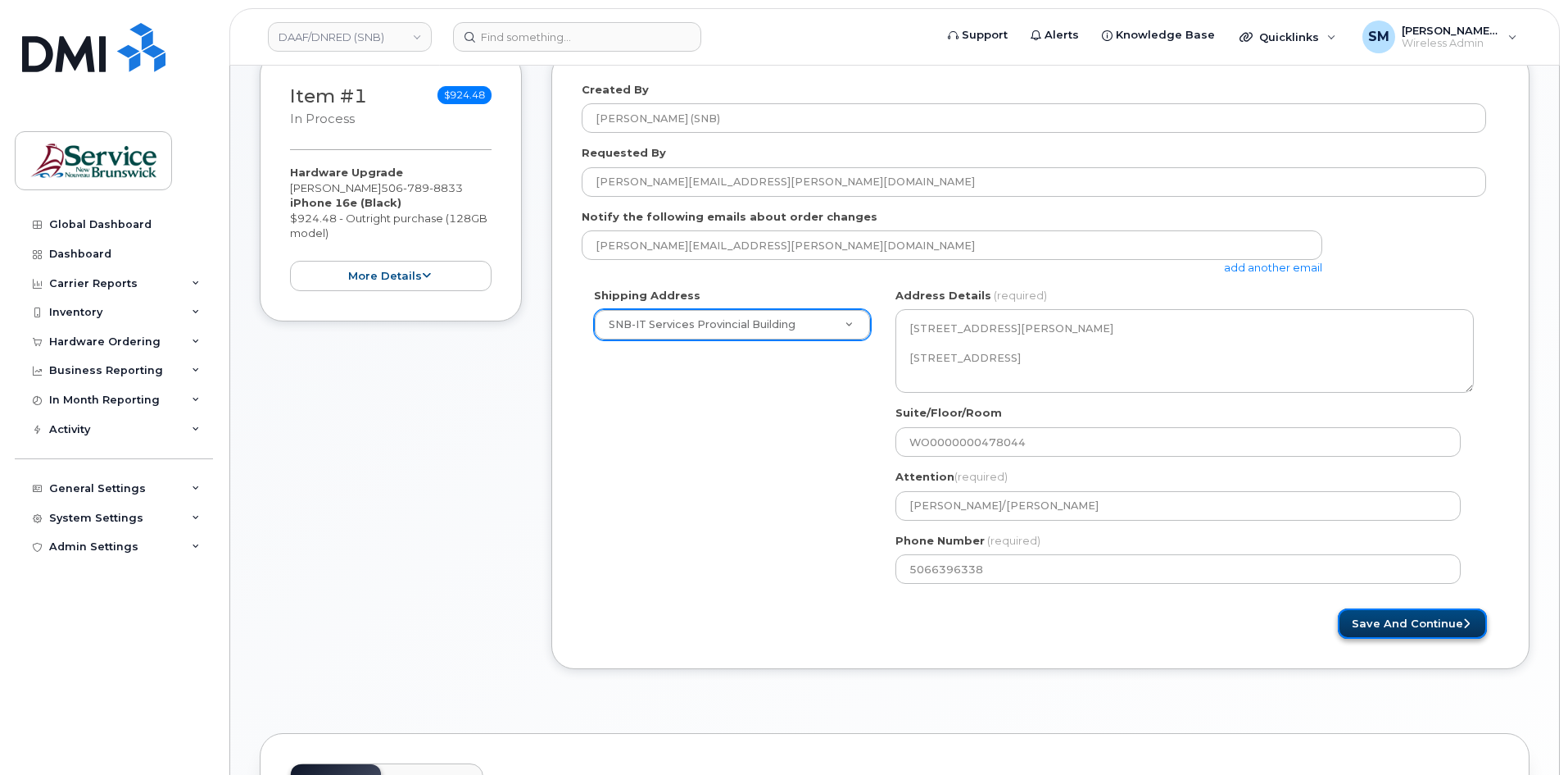
click at [1423, 614] on button "Save and Continue" at bounding box center [1411, 623] width 149 height 30
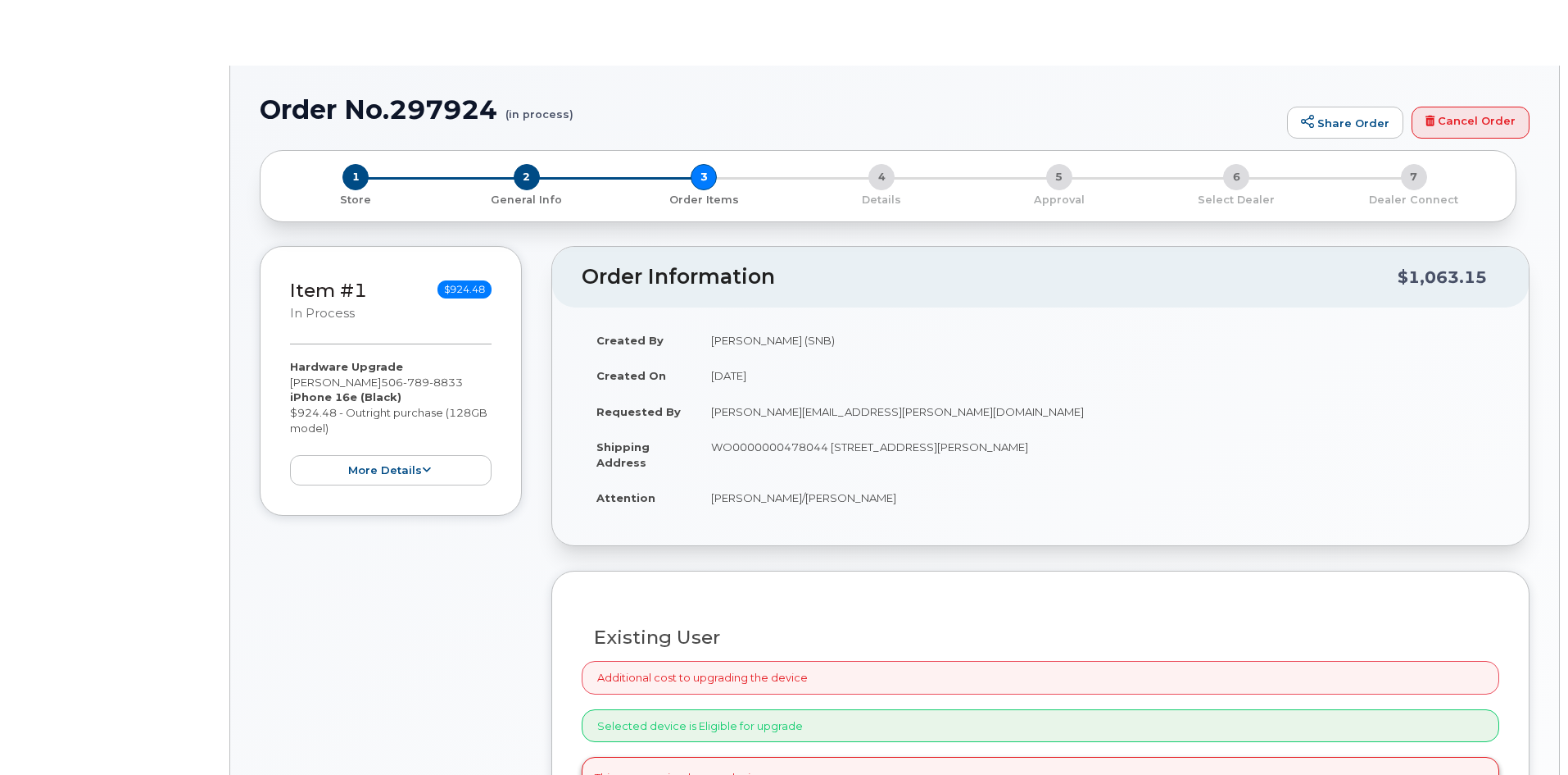
type input "[PERSON_NAME]"
select select
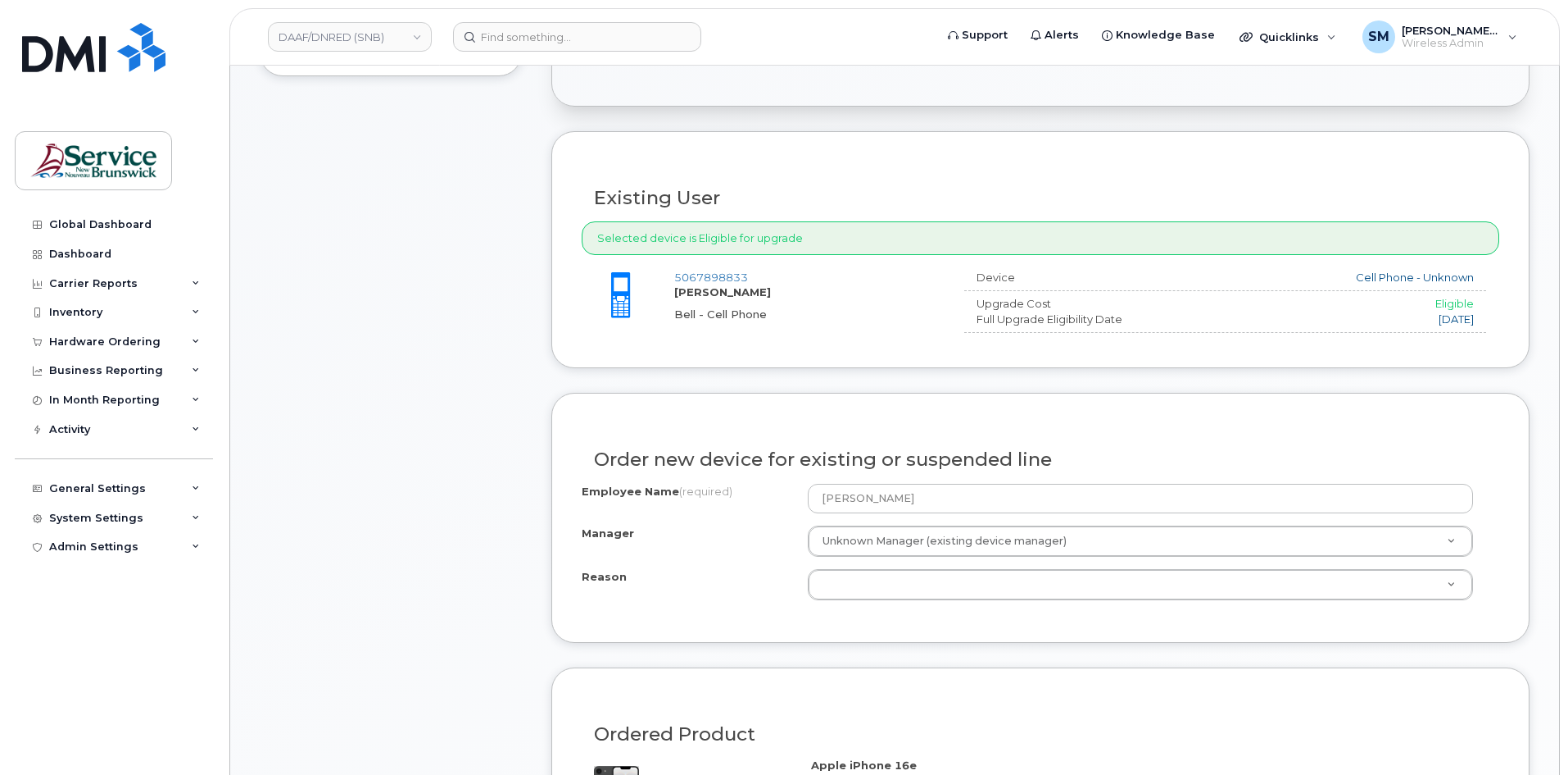
scroll to position [492, 0]
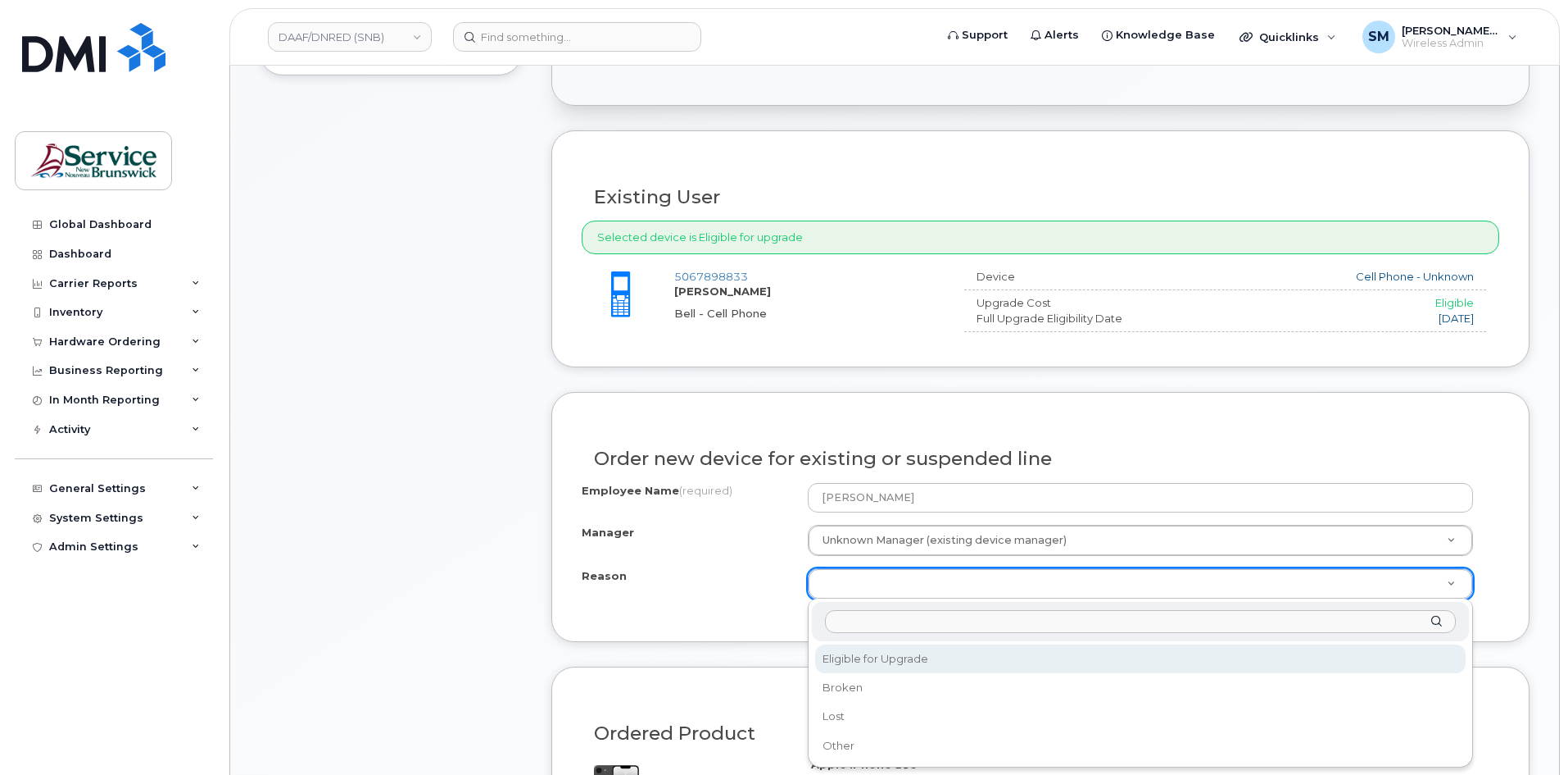
select select "eligible_for_upgrade"
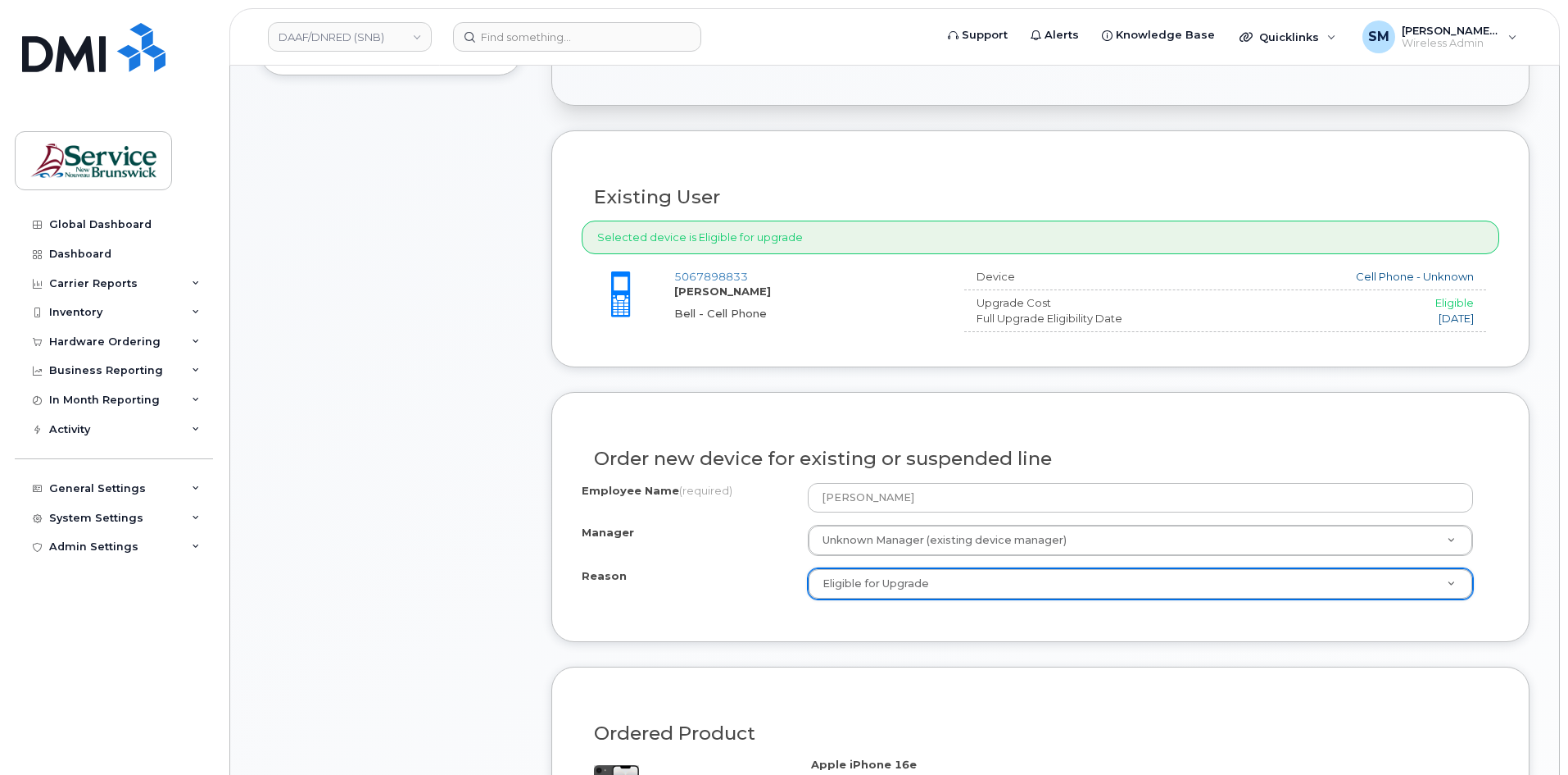
click at [700, 569] on div "Reason" at bounding box center [695, 578] width 226 height 22
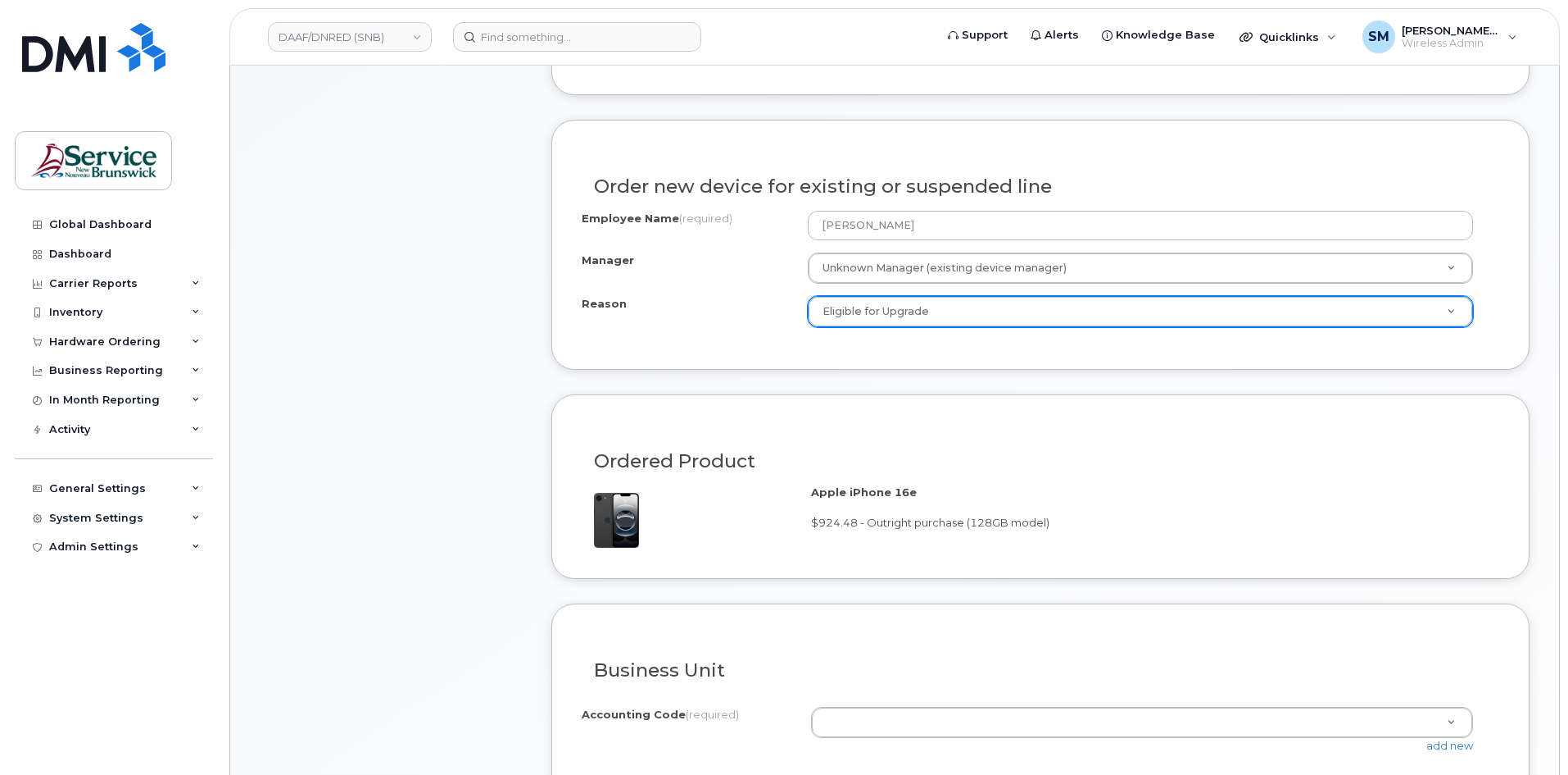
scroll to position [1066, 0]
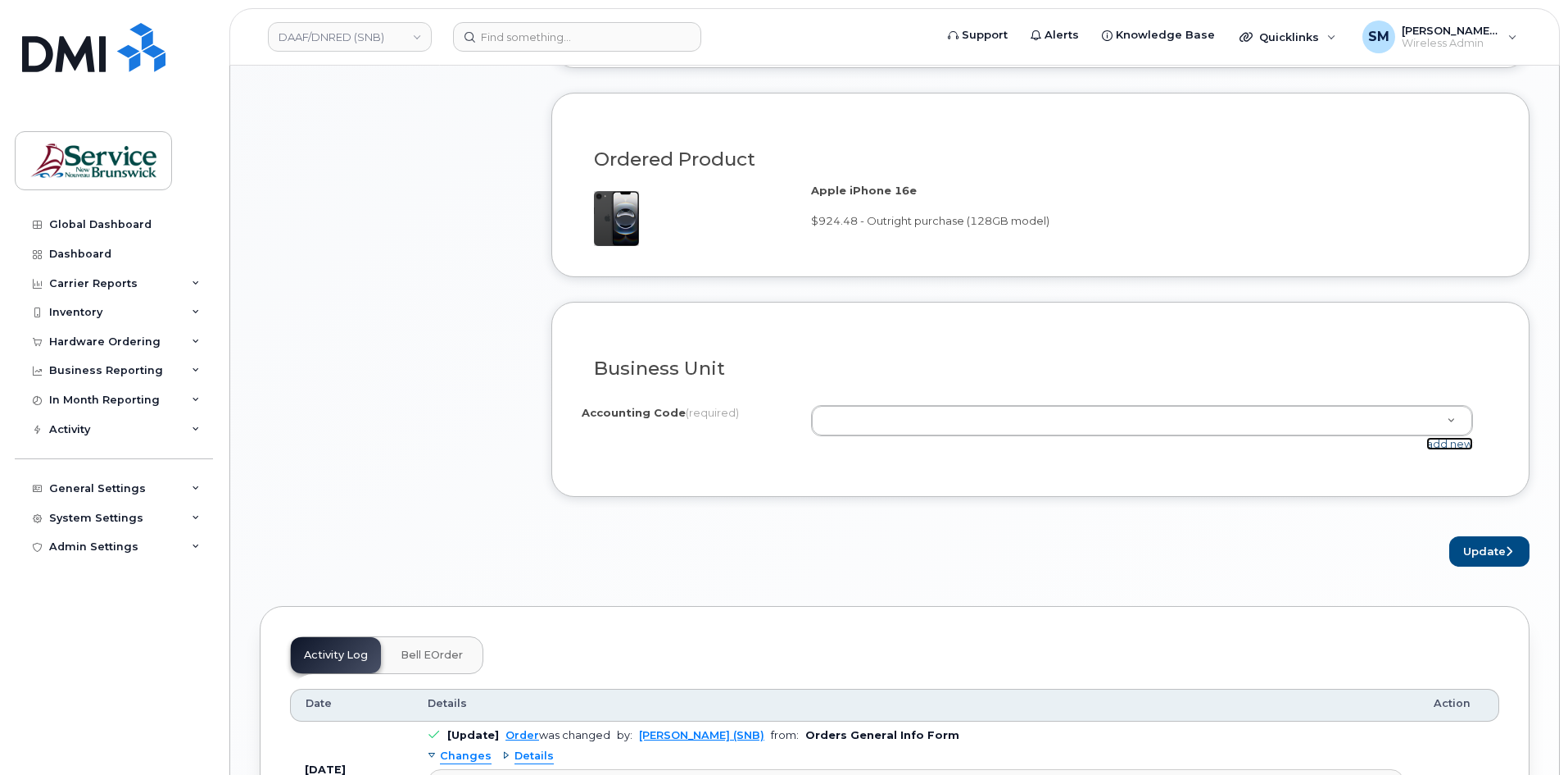
click at [1462, 446] on link "add new" at bounding box center [1449, 444] width 47 height 13
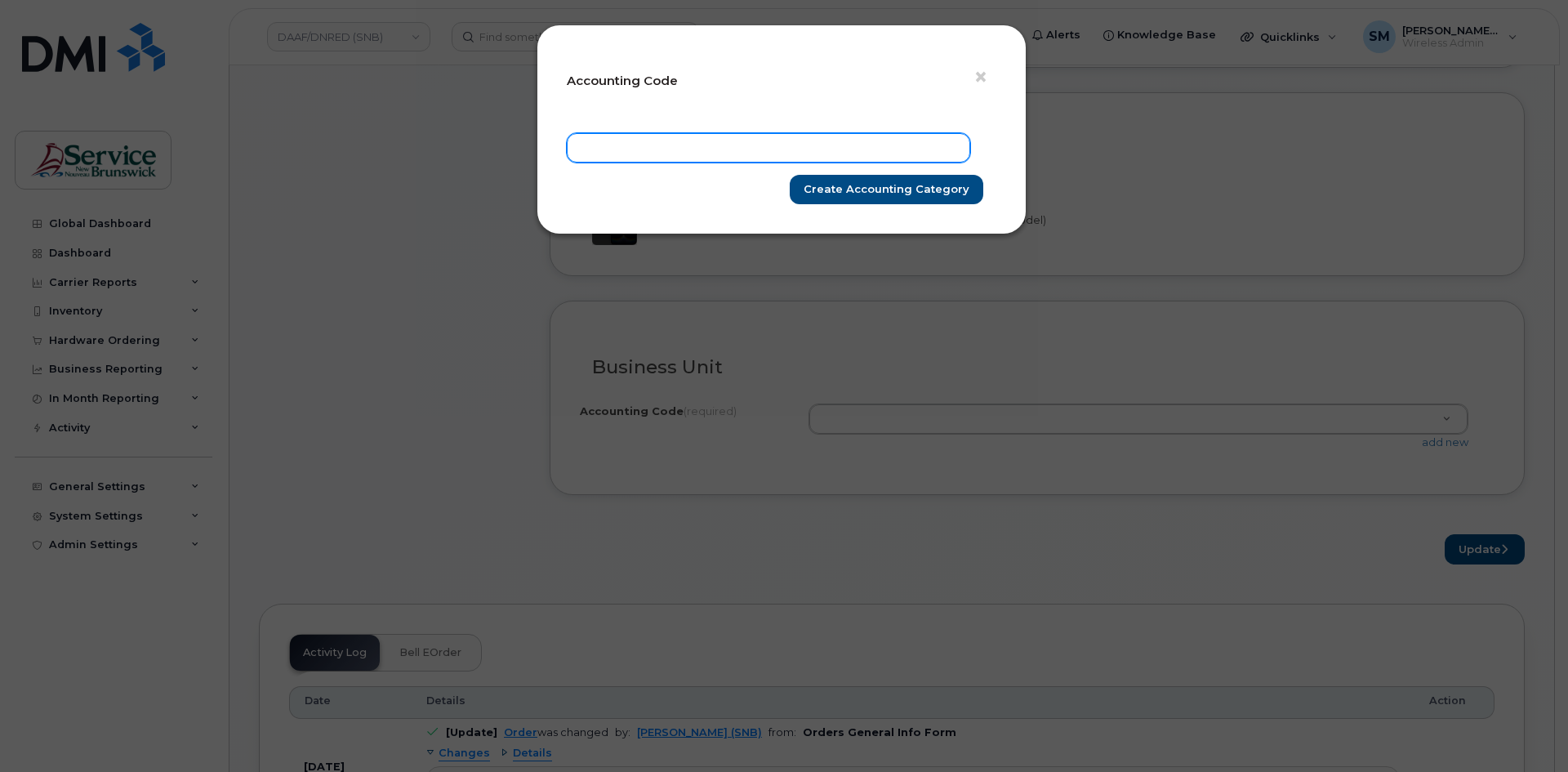
click at [774, 152] on input "text" at bounding box center [768, 148] width 403 height 29
paste input "60.6050.6001.4866.H002.0000.H19102"
type input "60.6050.6001.4866.H002.0000.H19102"
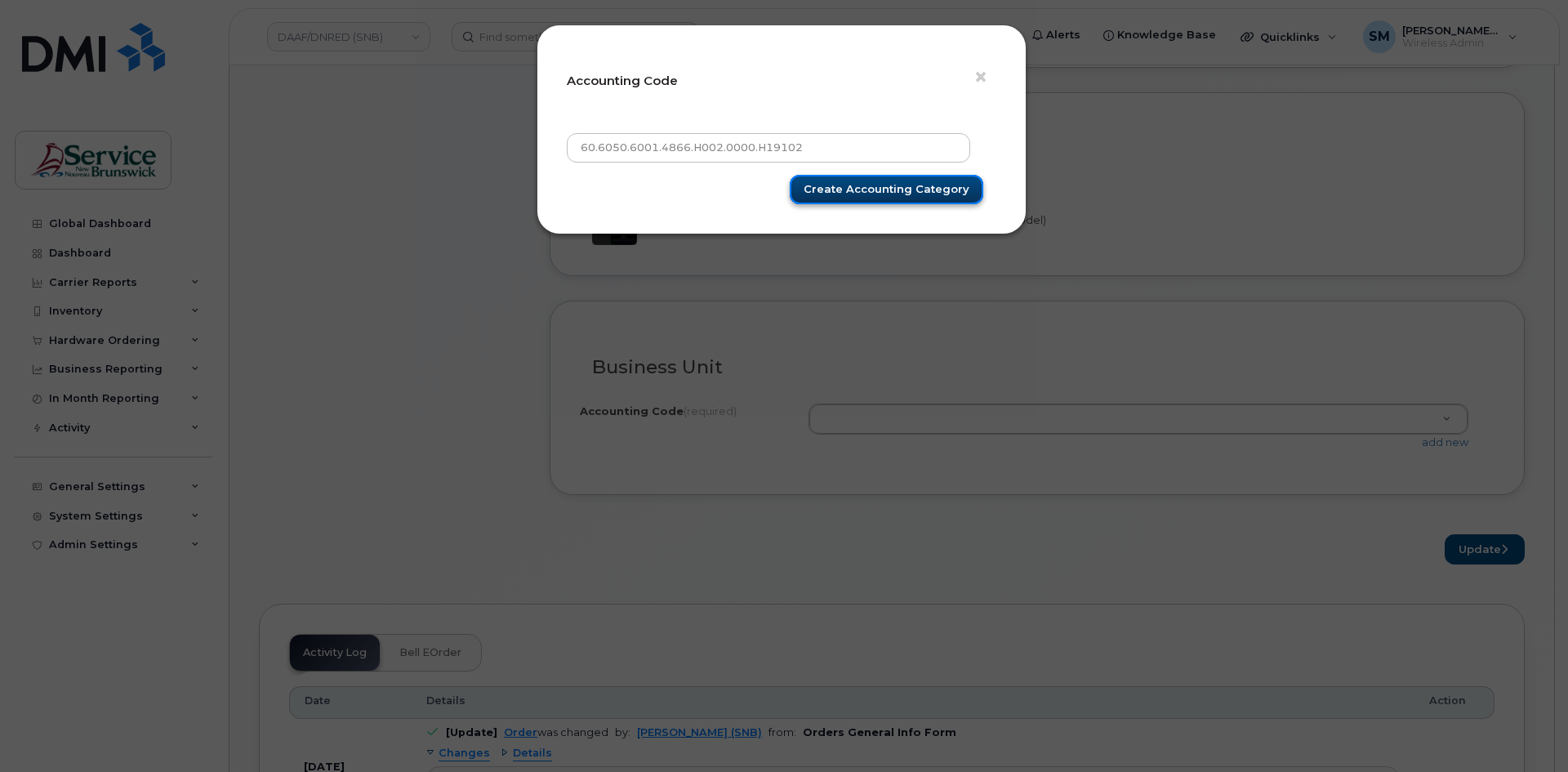
click at [877, 176] on input "Create Accounting category" at bounding box center [887, 190] width 194 height 30
type input "Create Accounting category"
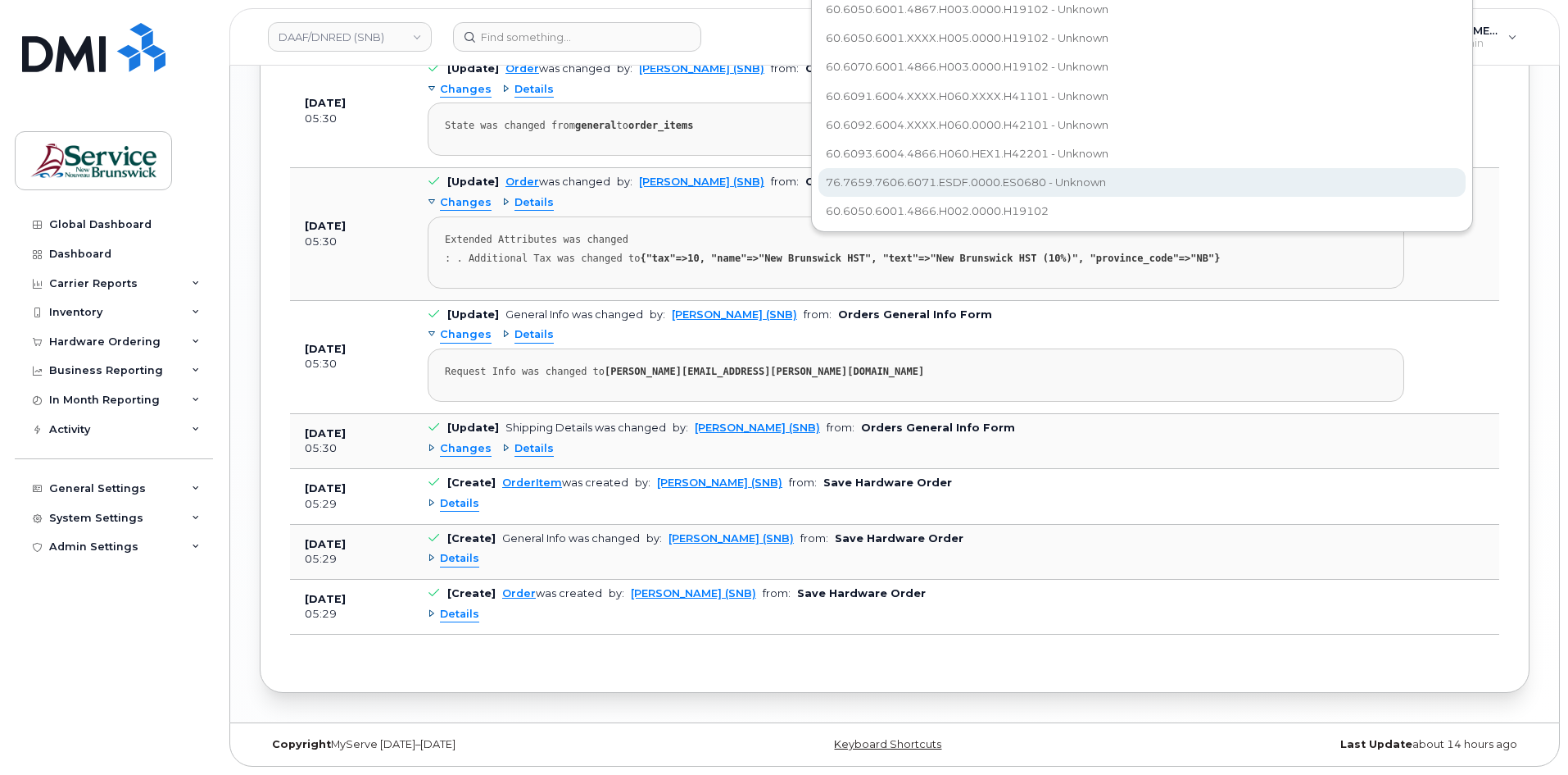
scroll to position [283, 0]
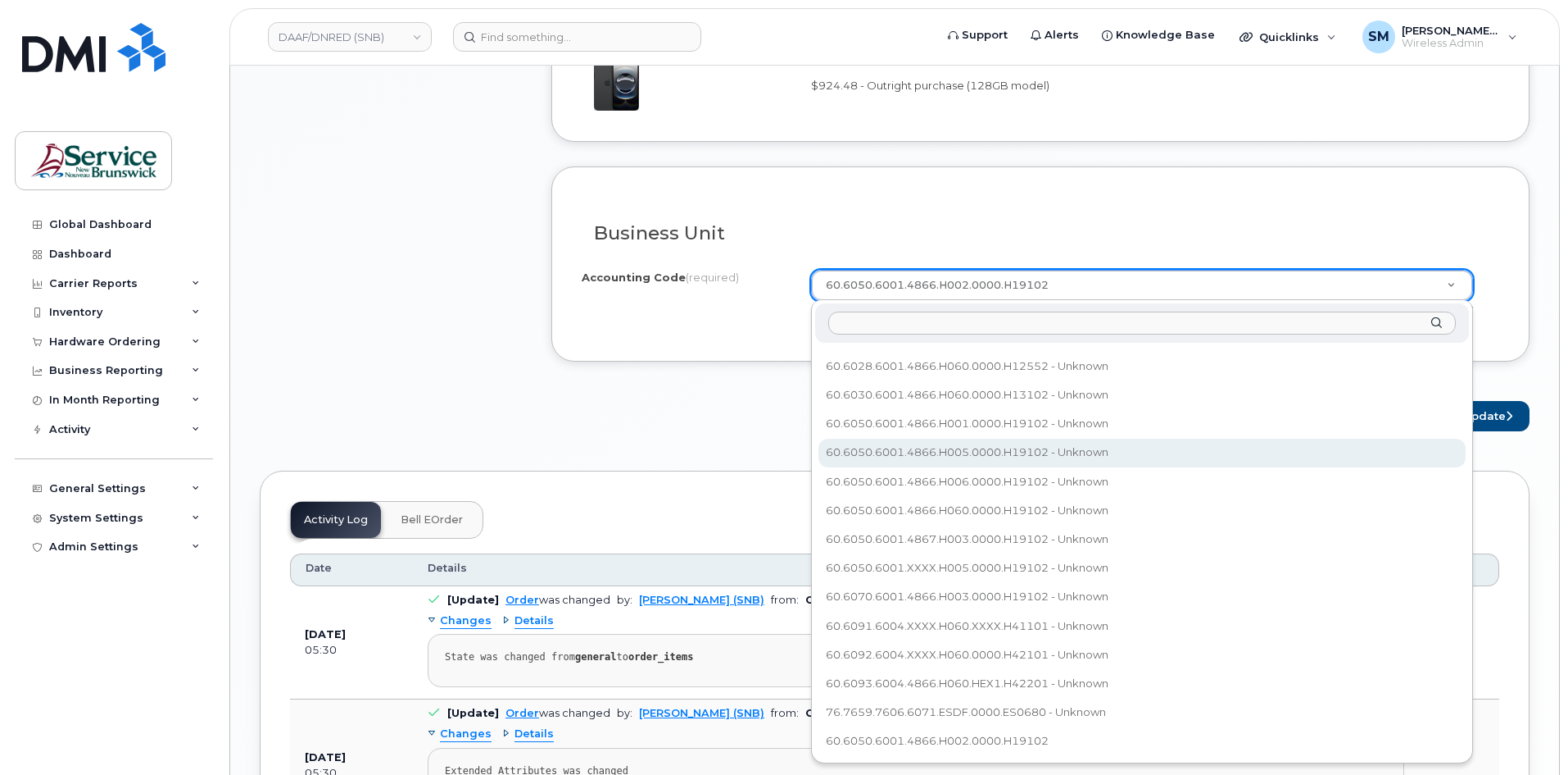
scroll to position [1300, 0]
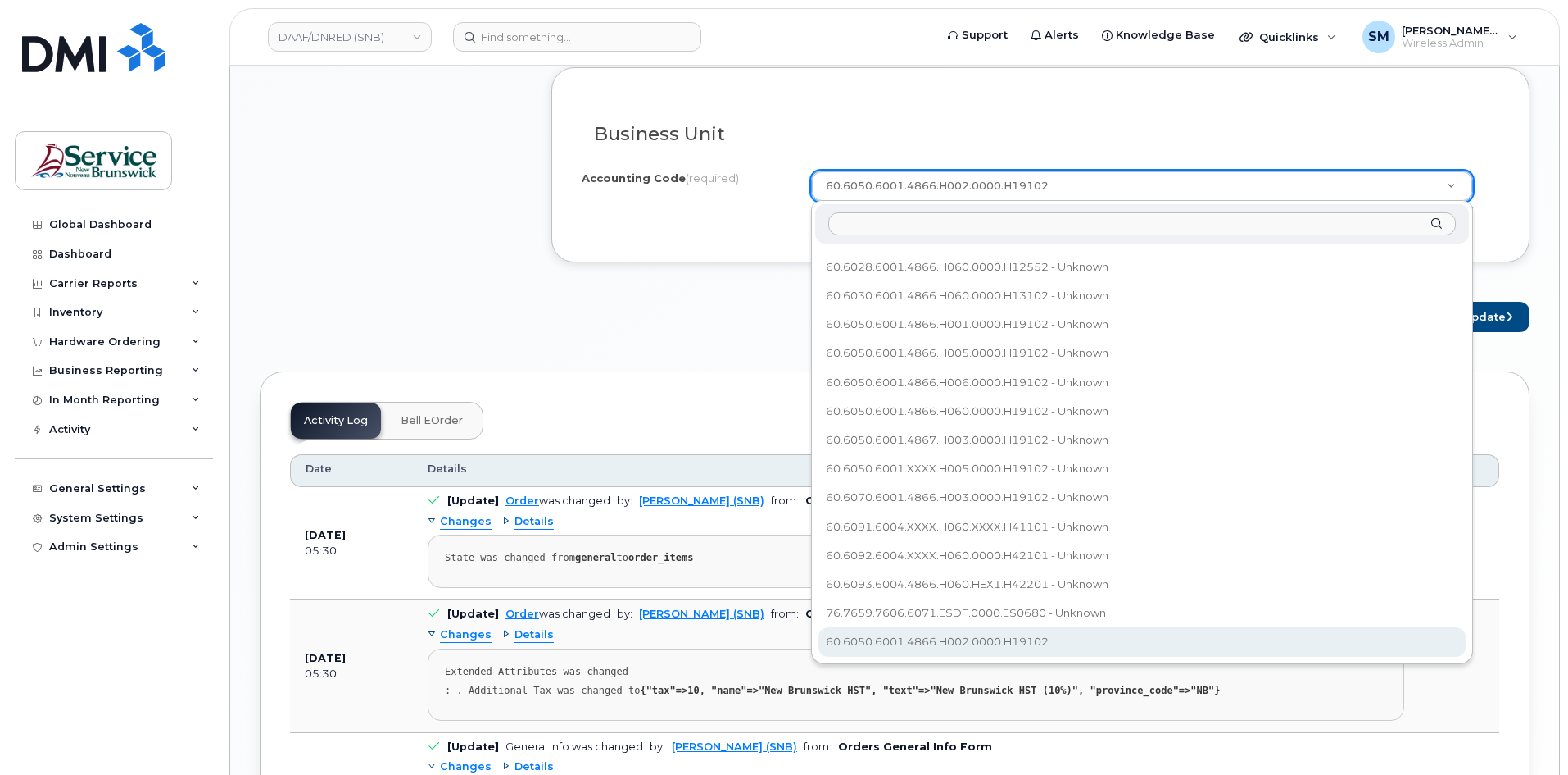
select select "60.6050.6001.4866.H002.0000.H19102"
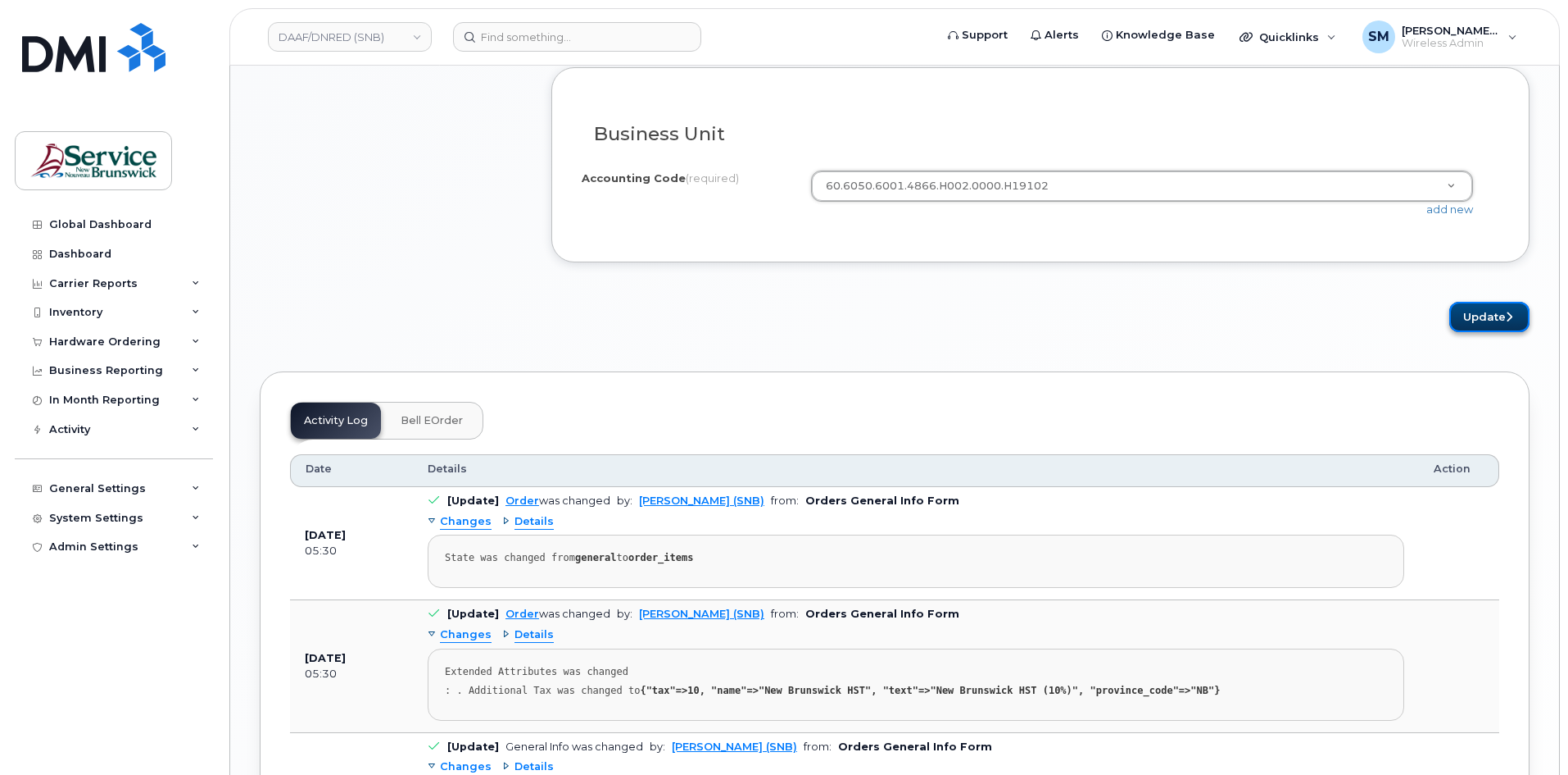
click at [1505, 315] on icon "submit" at bounding box center [1508, 316] width 7 height 10
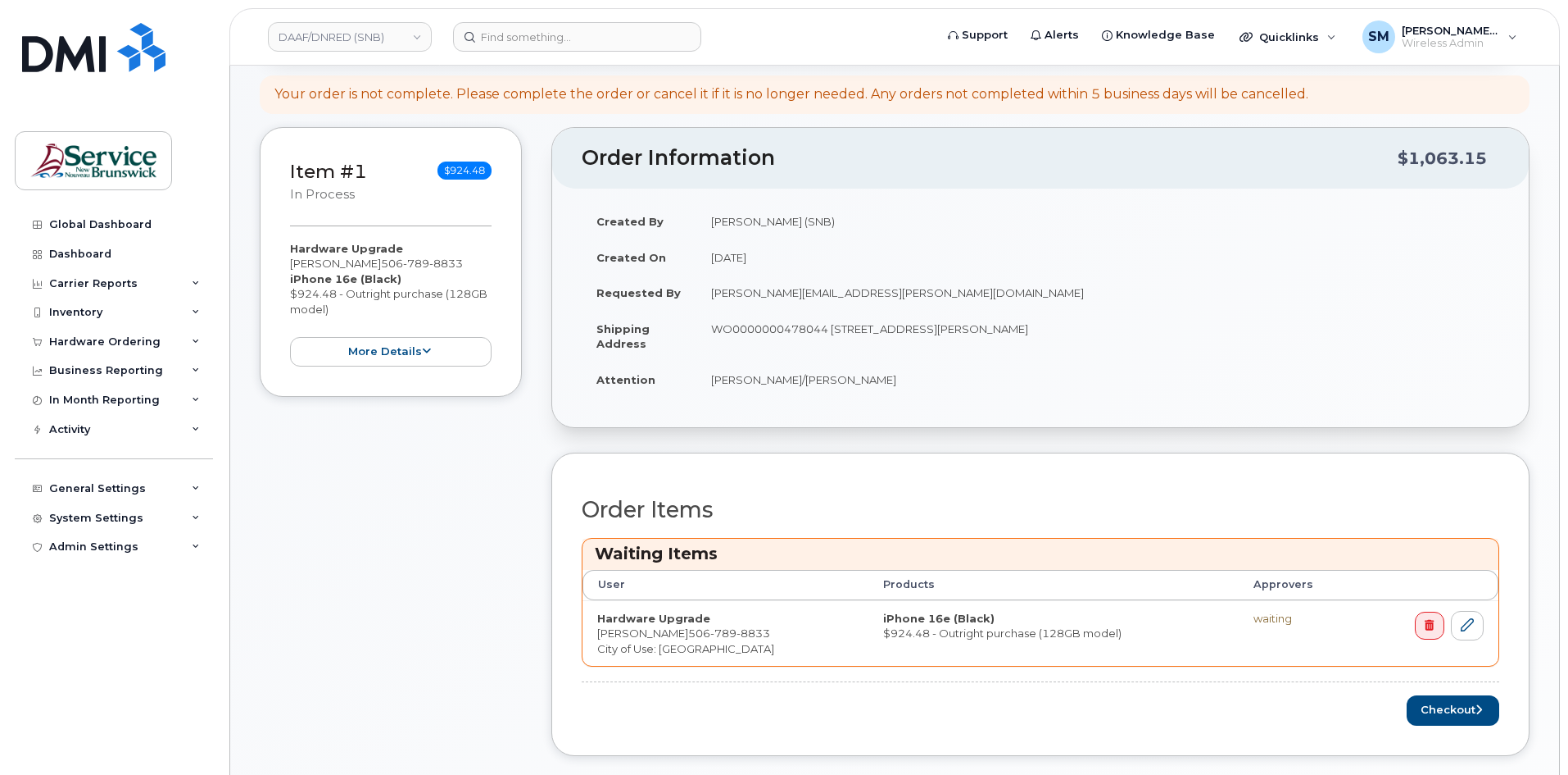
scroll to position [410, 0]
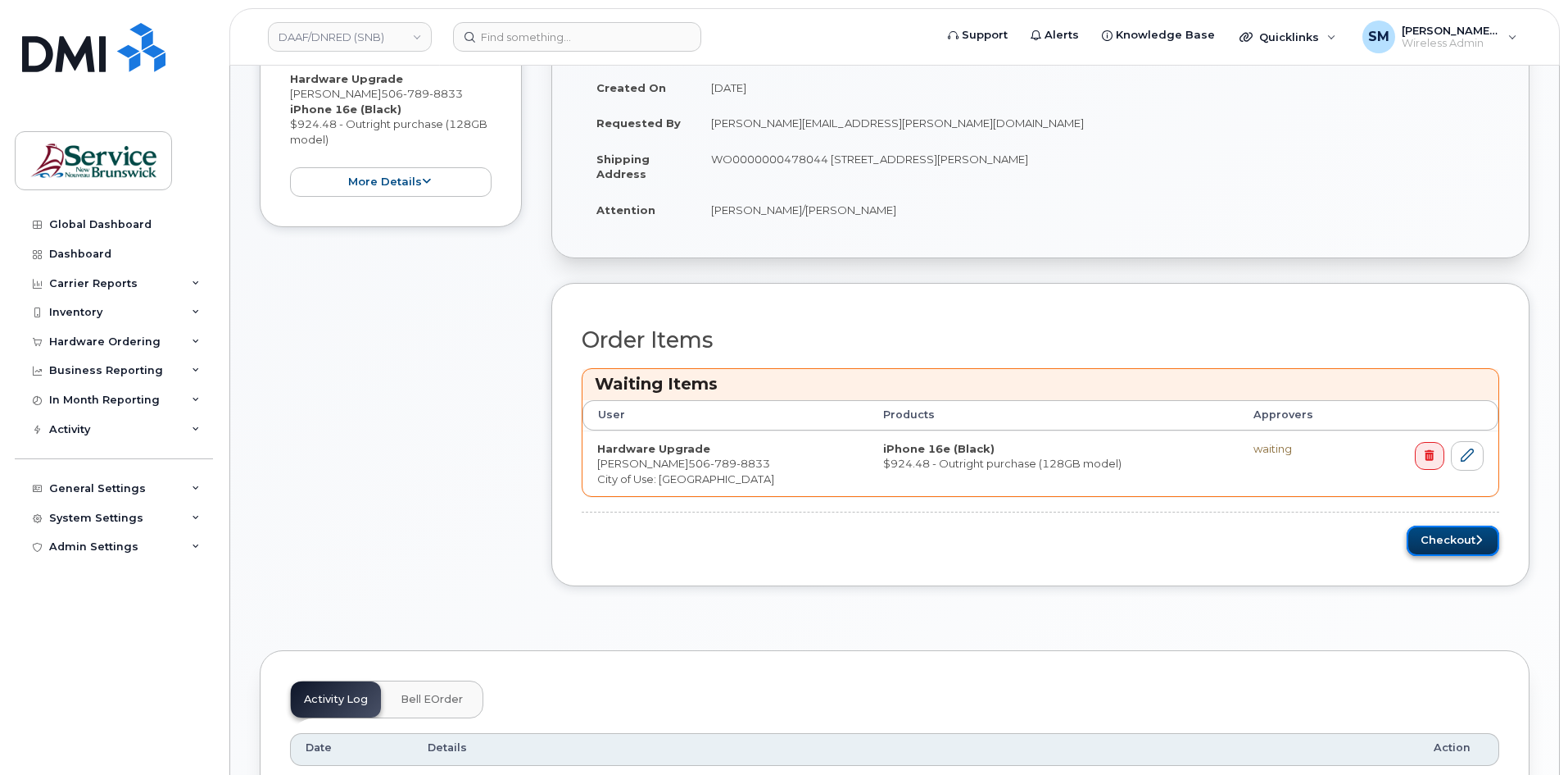
click at [1461, 541] on button "Checkout" at bounding box center [1453, 540] width 93 height 30
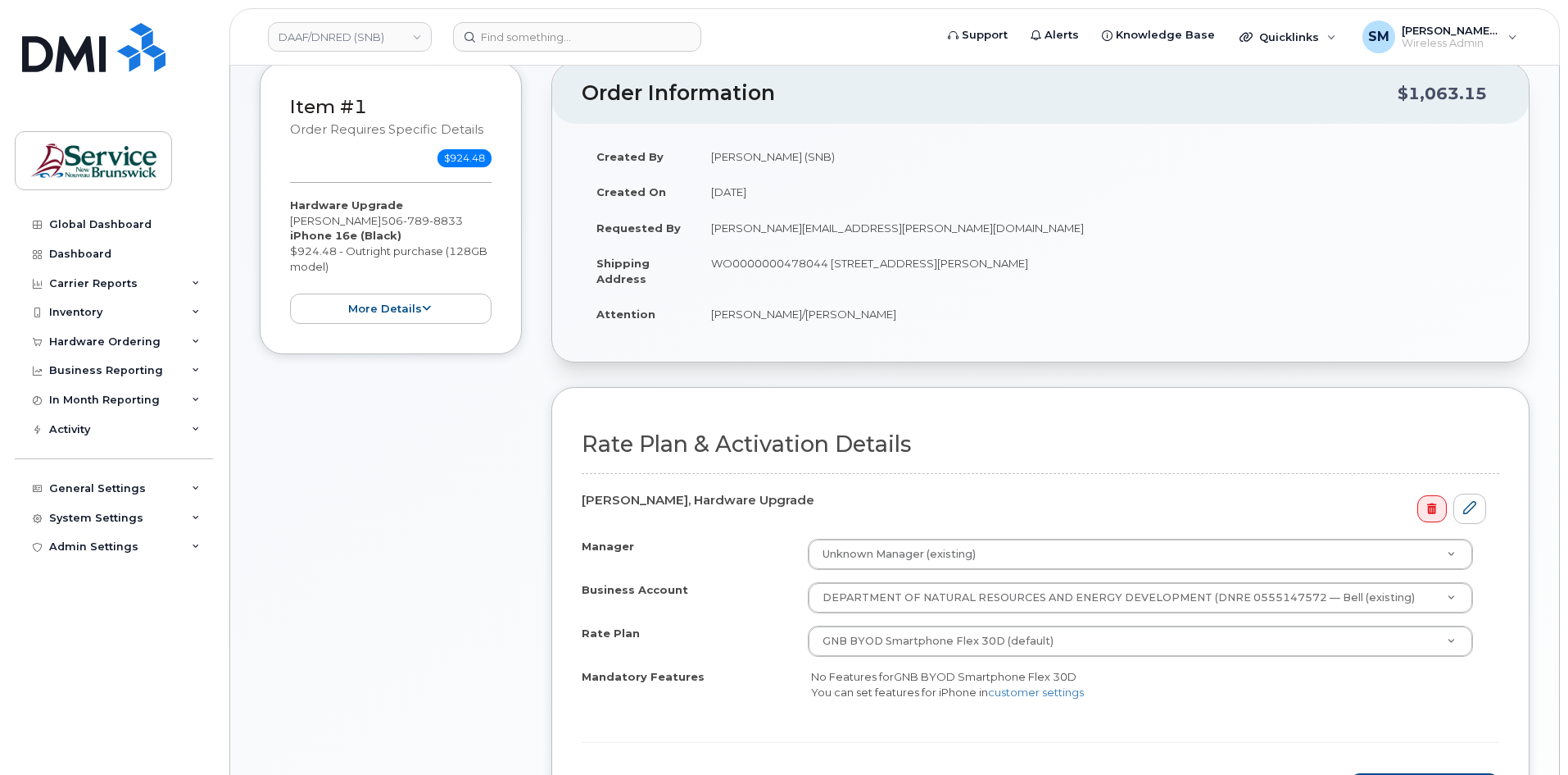
scroll to position [492, 0]
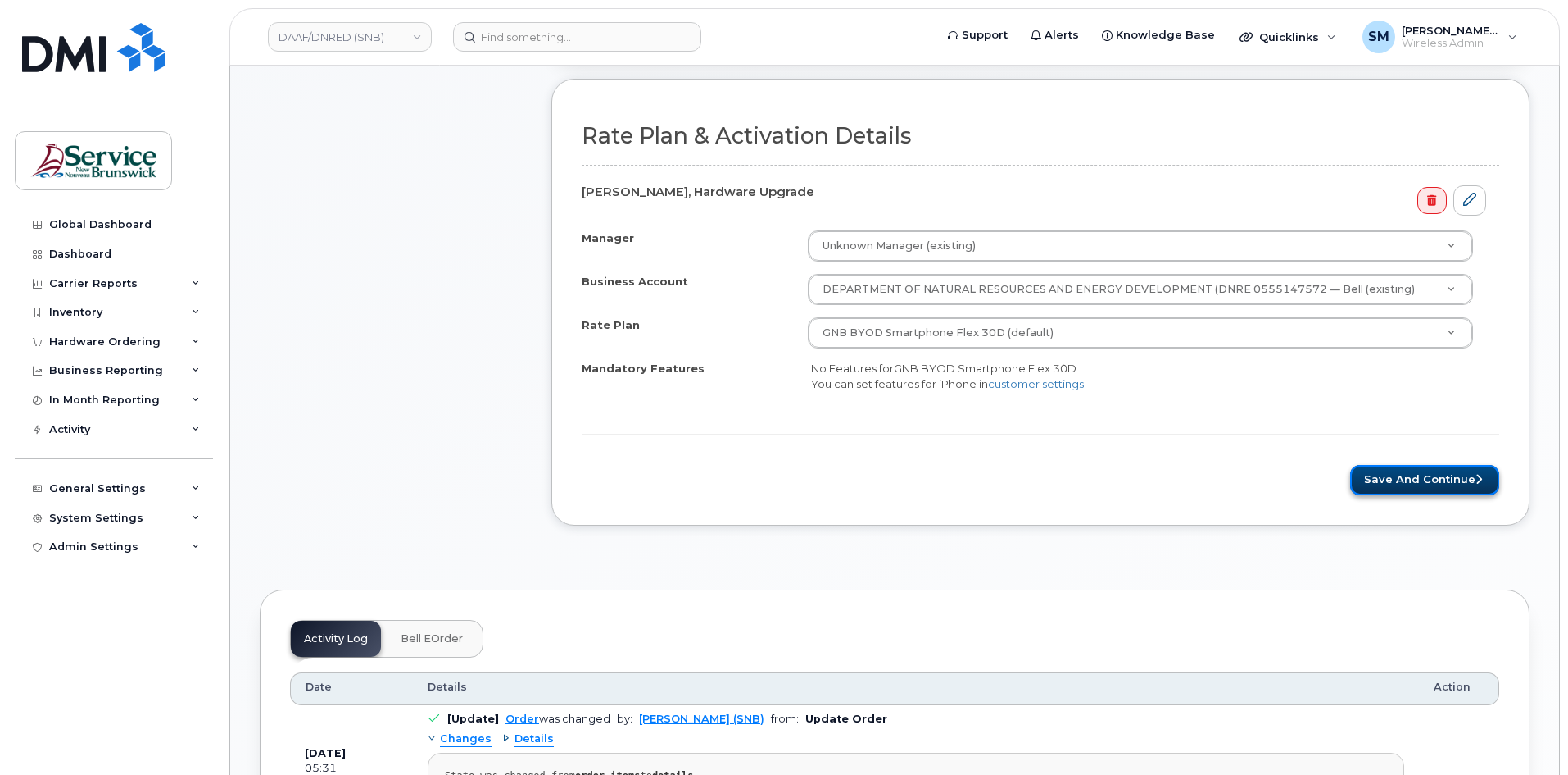
click at [1415, 488] on button "Save and Continue" at bounding box center [1424, 480] width 149 height 30
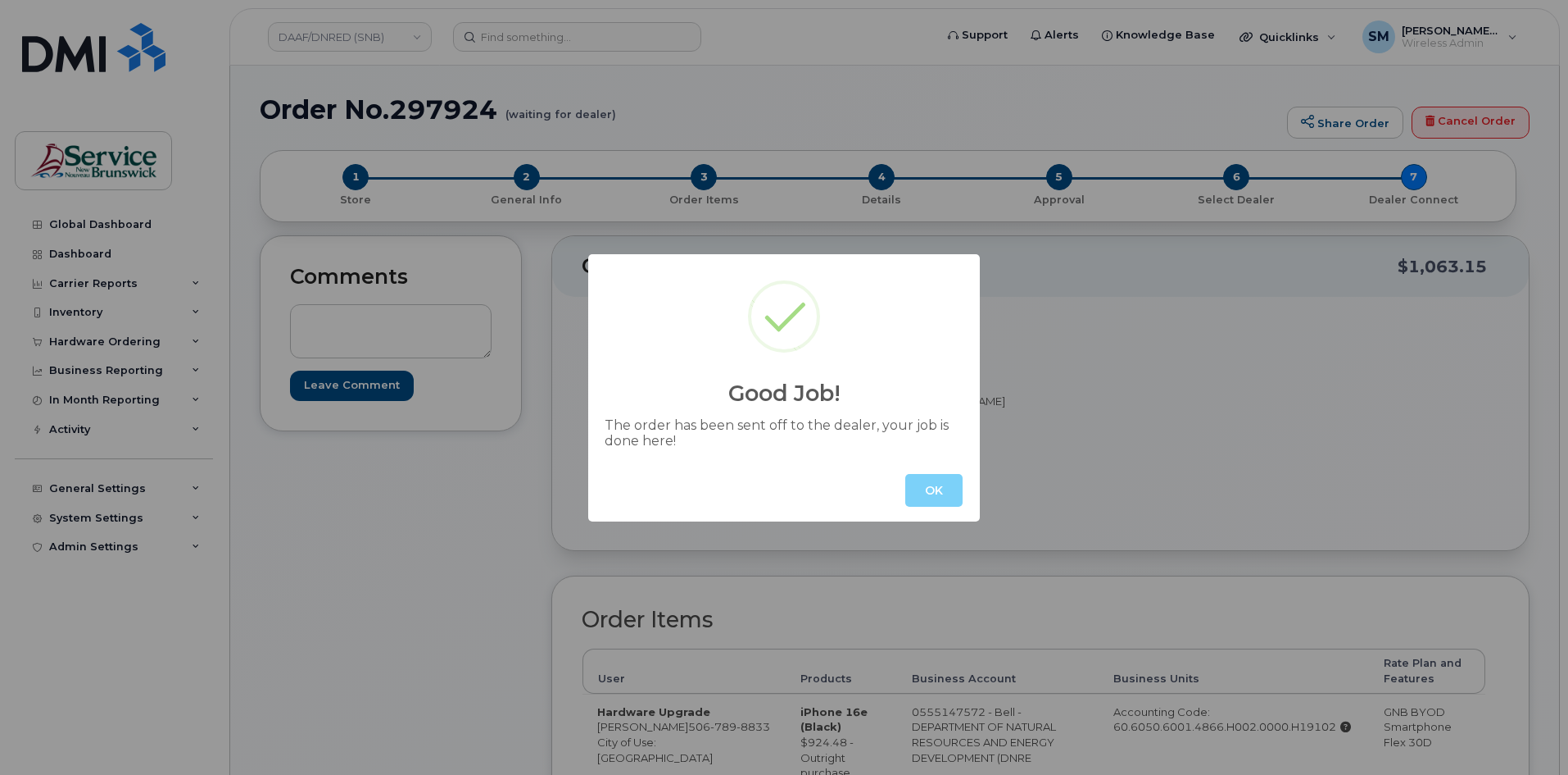
click at [924, 485] on button "OK" at bounding box center [934, 490] width 57 height 33
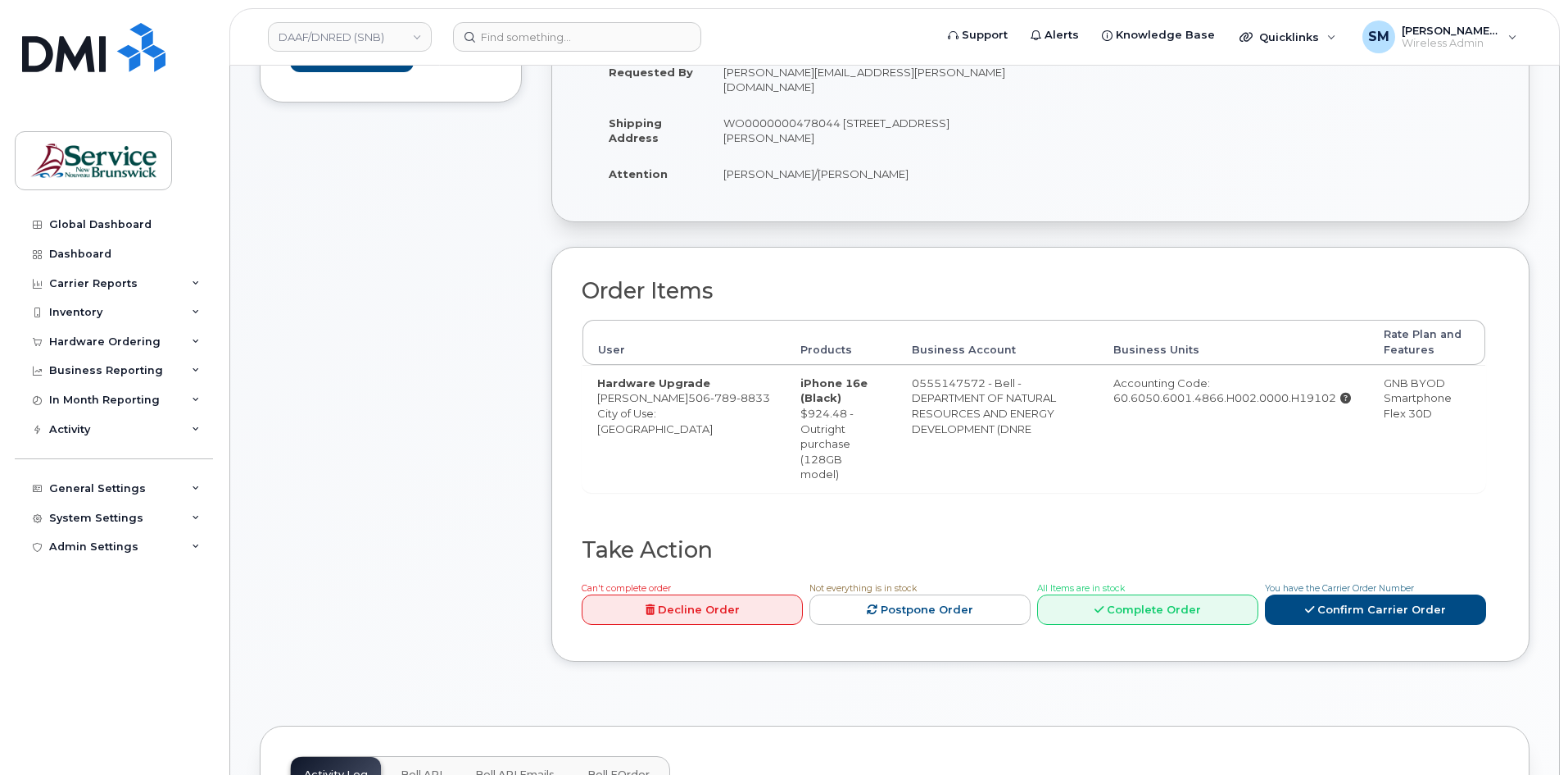
scroll to position [492, 0]
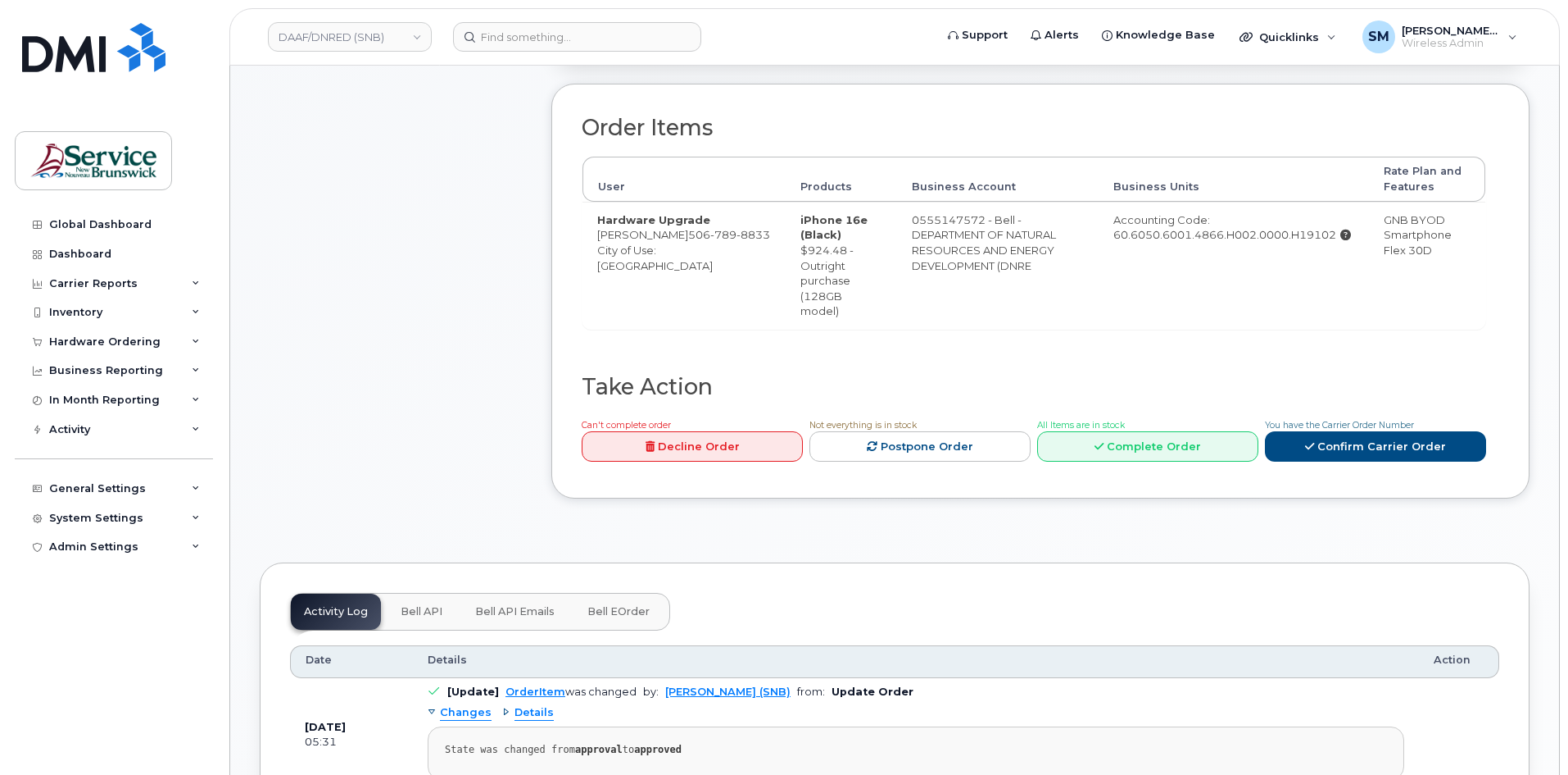
click at [736, 431] on link "Decline Order" at bounding box center [692, 446] width 221 height 30
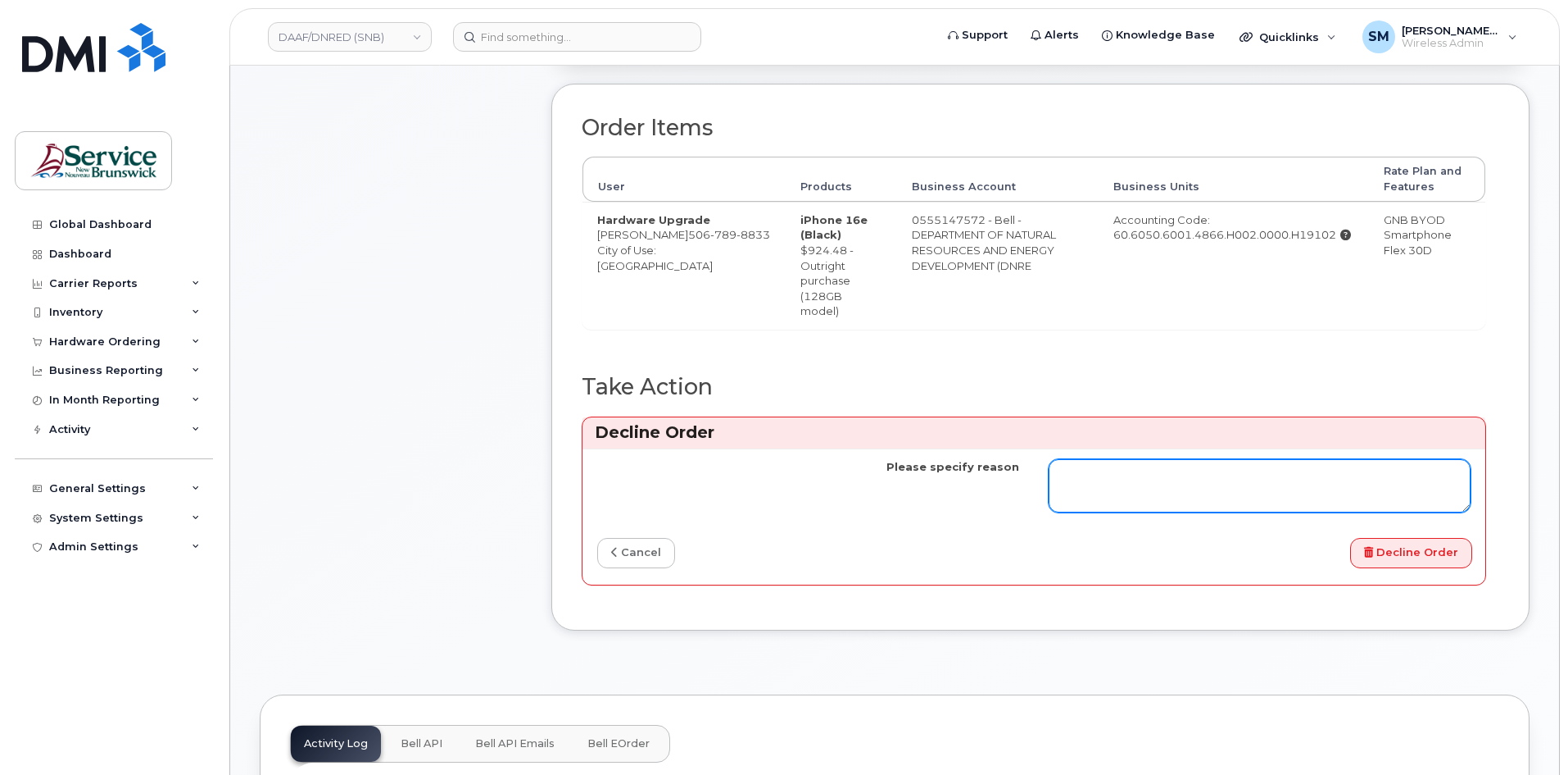
click at [1229, 459] on textarea "Please specify reason" at bounding box center [1260, 485] width 421 height 54
type textarea "wrong shipping location"
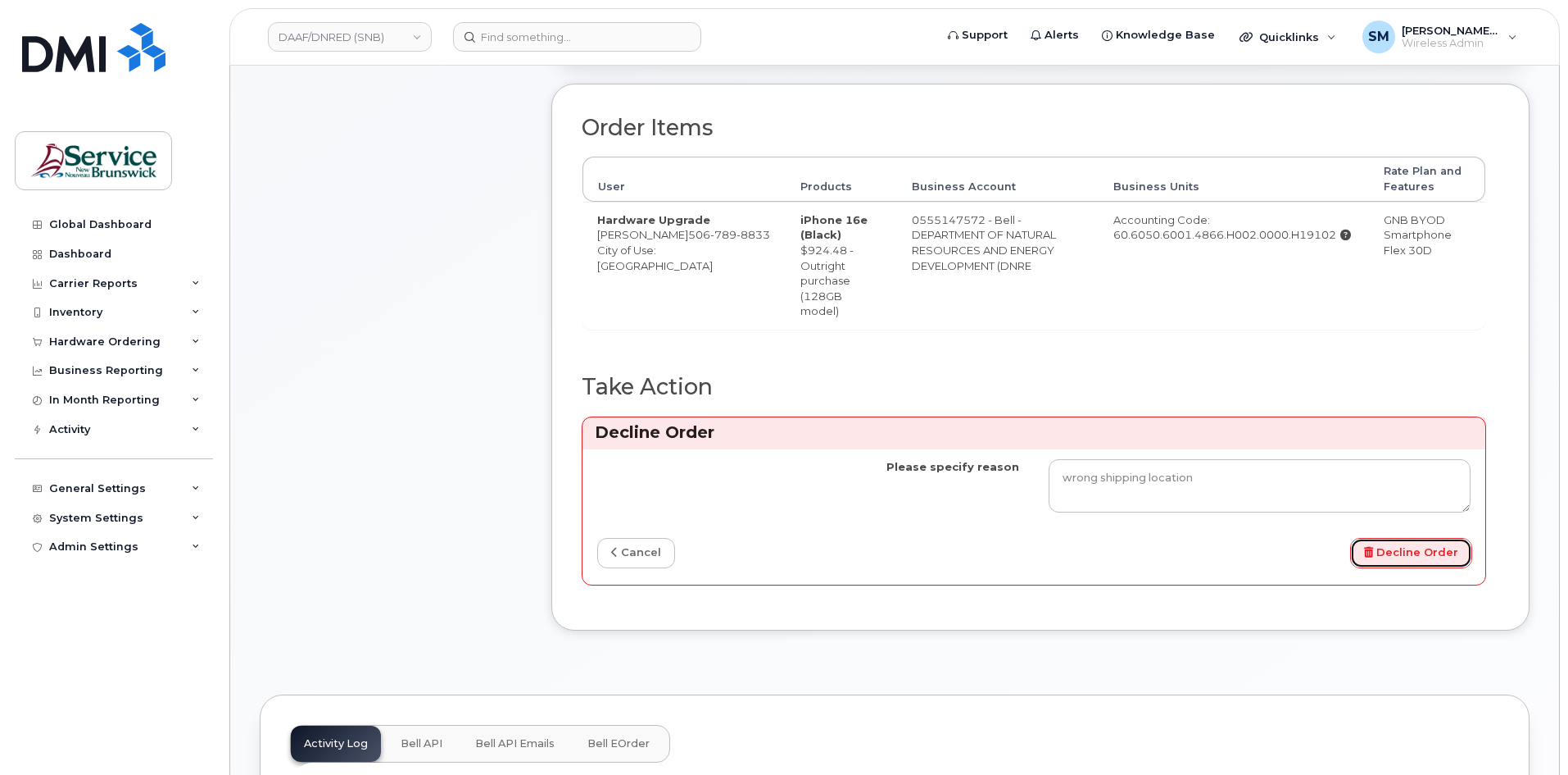
click at [1439, 538] on button "Decline Order" at bounding box center [1410, 553] width 122 height 30
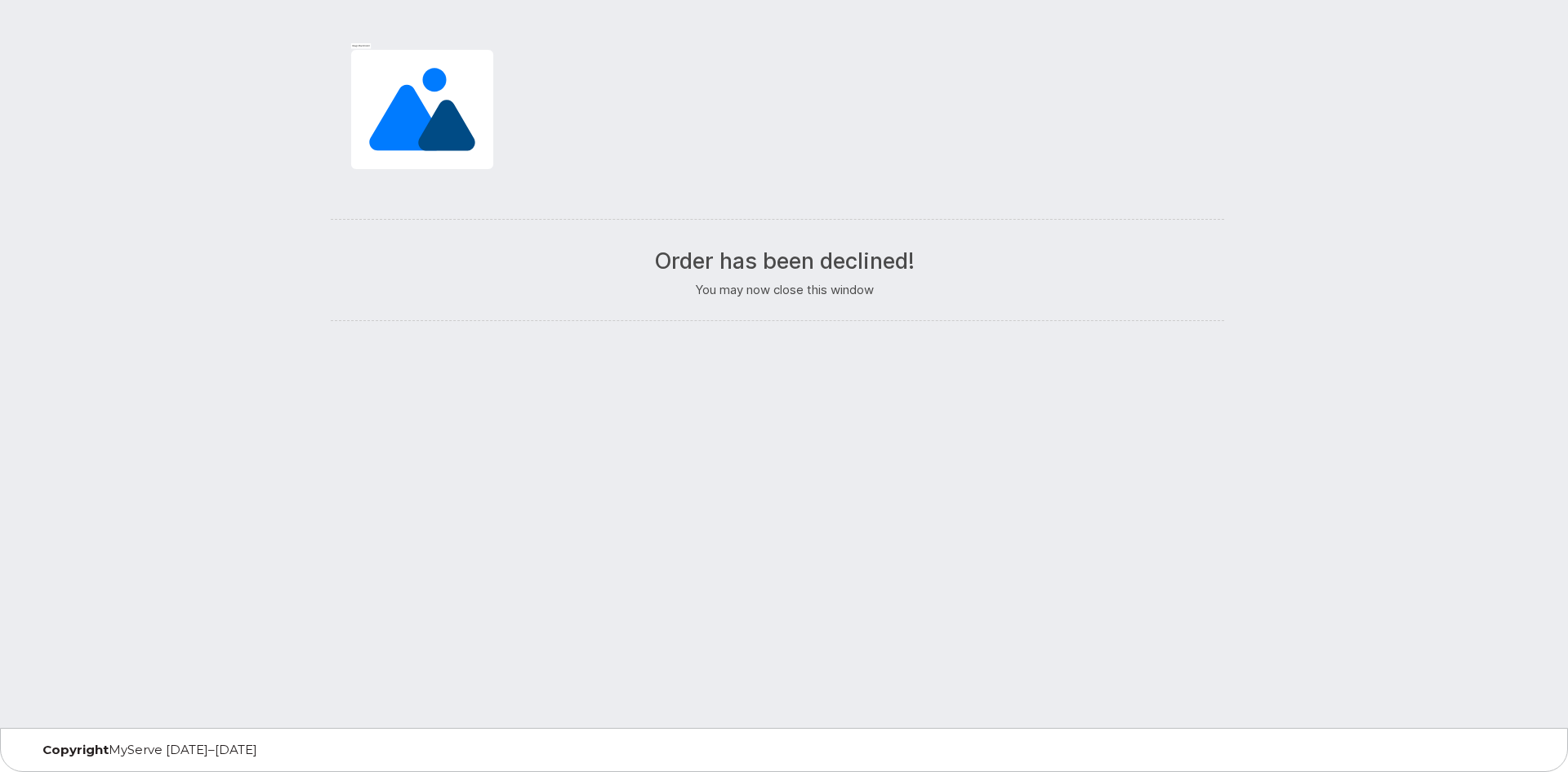
click at [796, 295] on p "You may now close this window" at bounding box center [784, 290] width 882 height 17
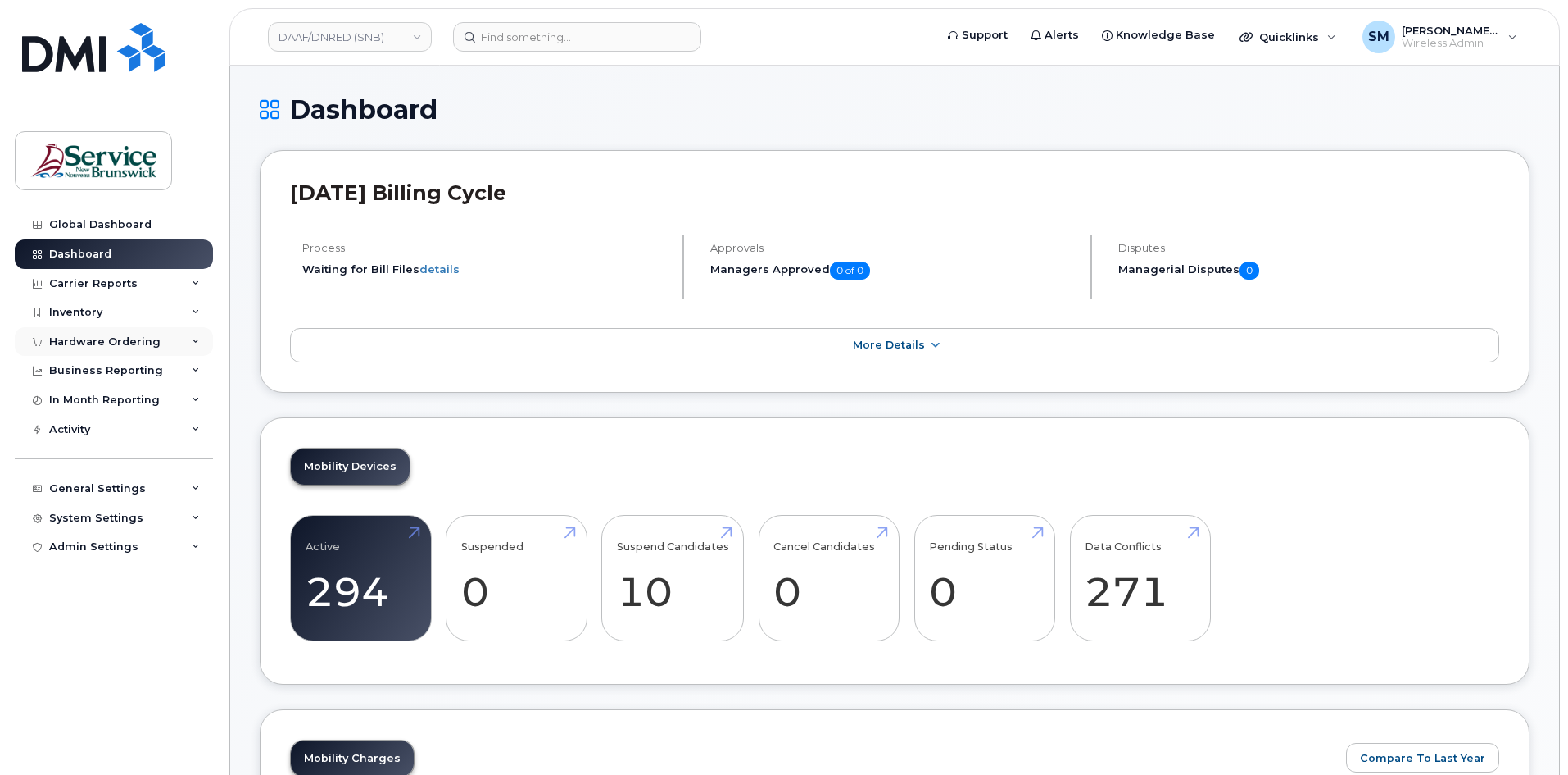
click at [97, 354] on div "Hardware Ordering" at bounding box center [114, 341] width 198 height 29
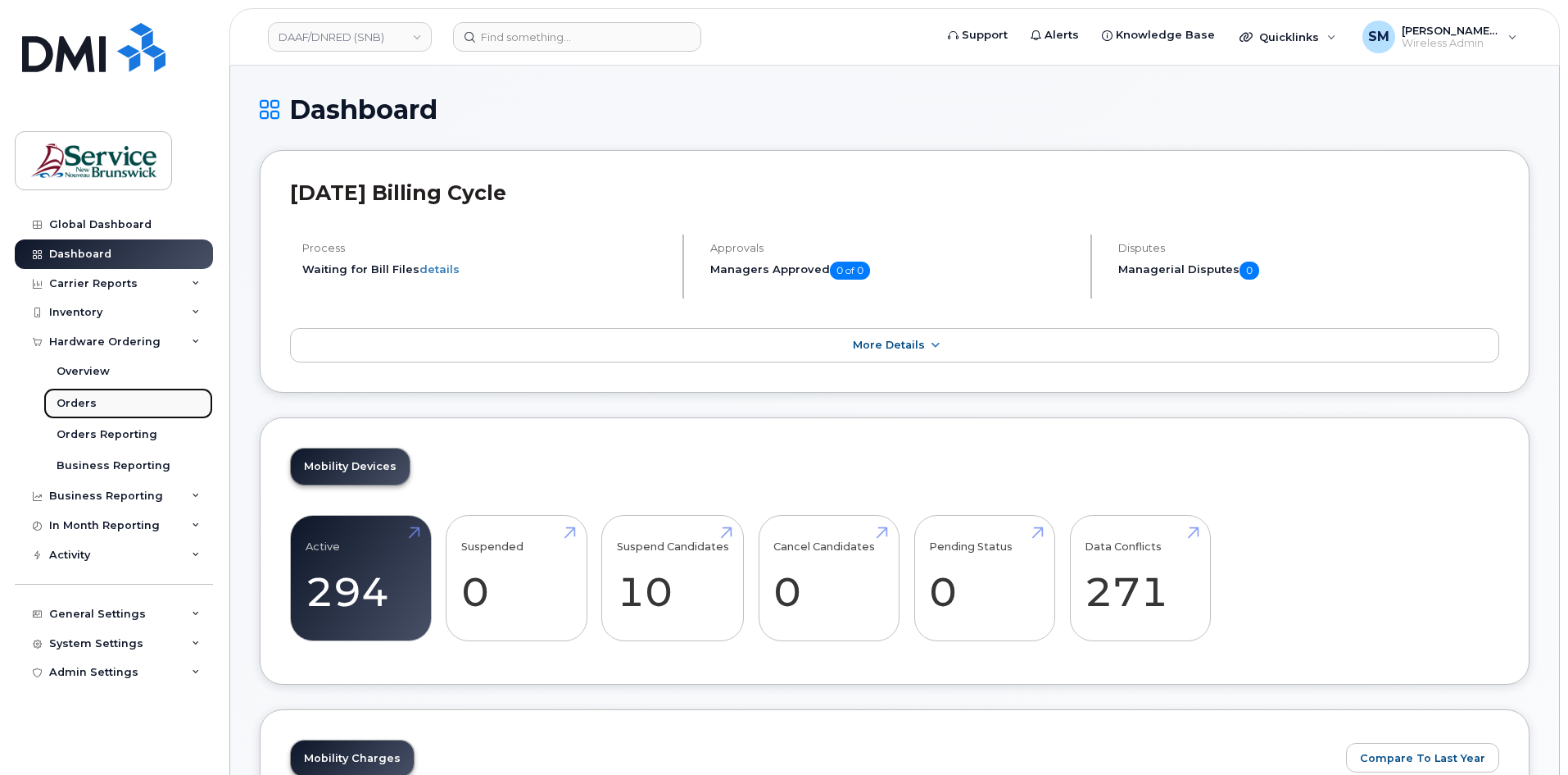
click at [103, 404] on link "Orders" at bounding box center [128, 403] width 170 height 31
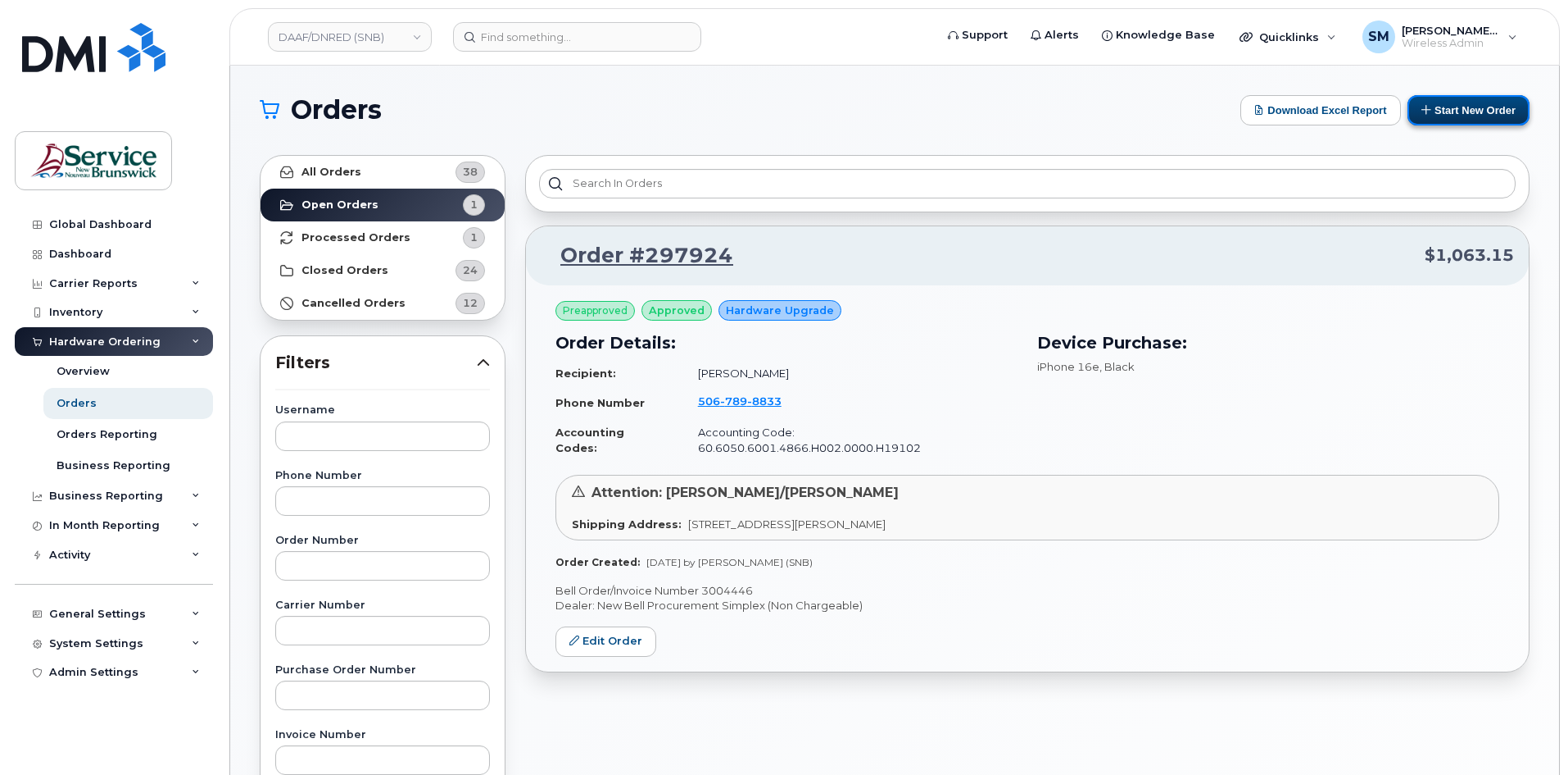
click at [1484, 118] on button "Start New Order" at bounding box center [1468, 110] width 122 height 30
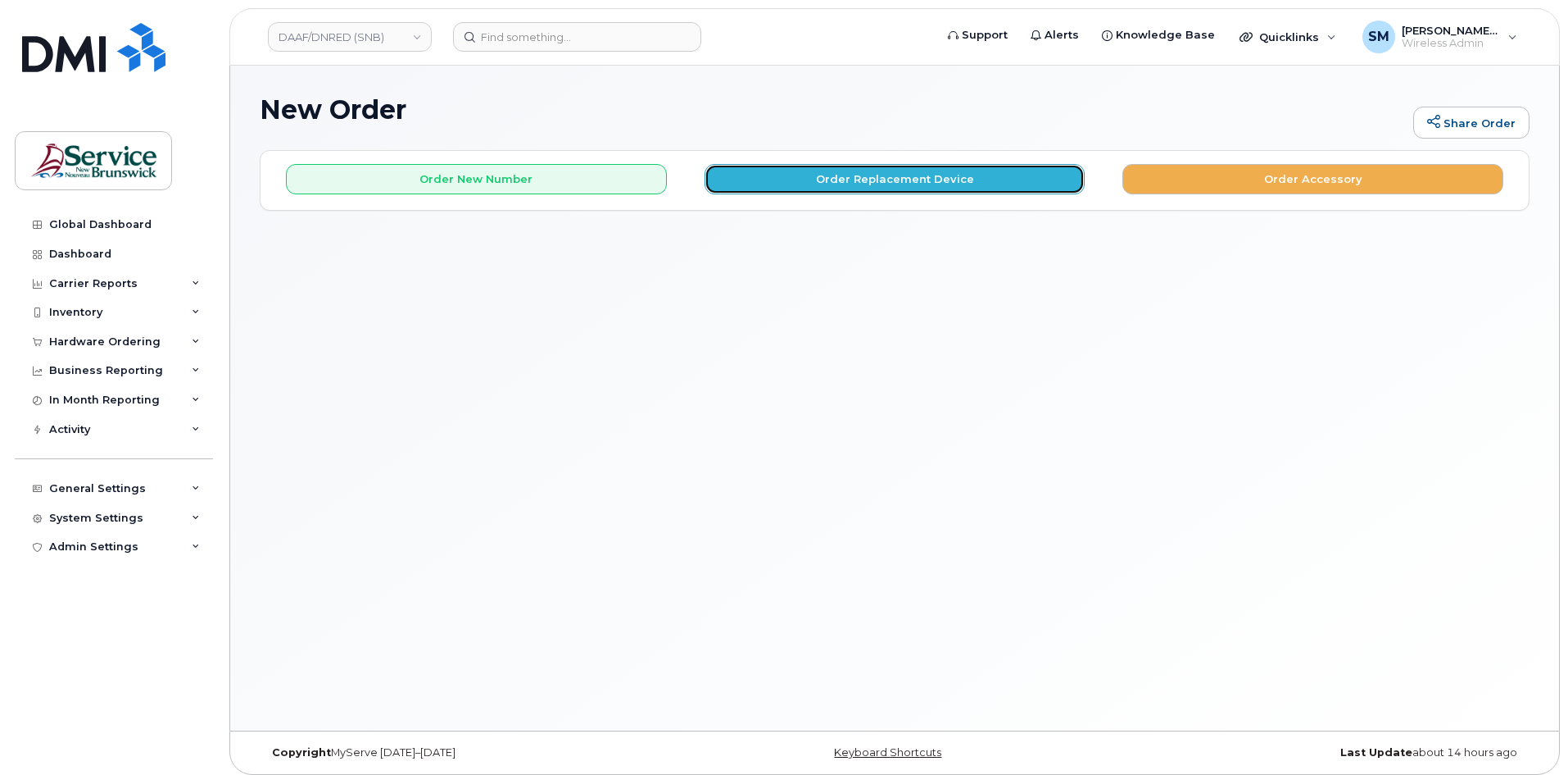
click at [764, 177] on button "Order Replacement Device" at bounding box center [894, 180] width 381 height 30
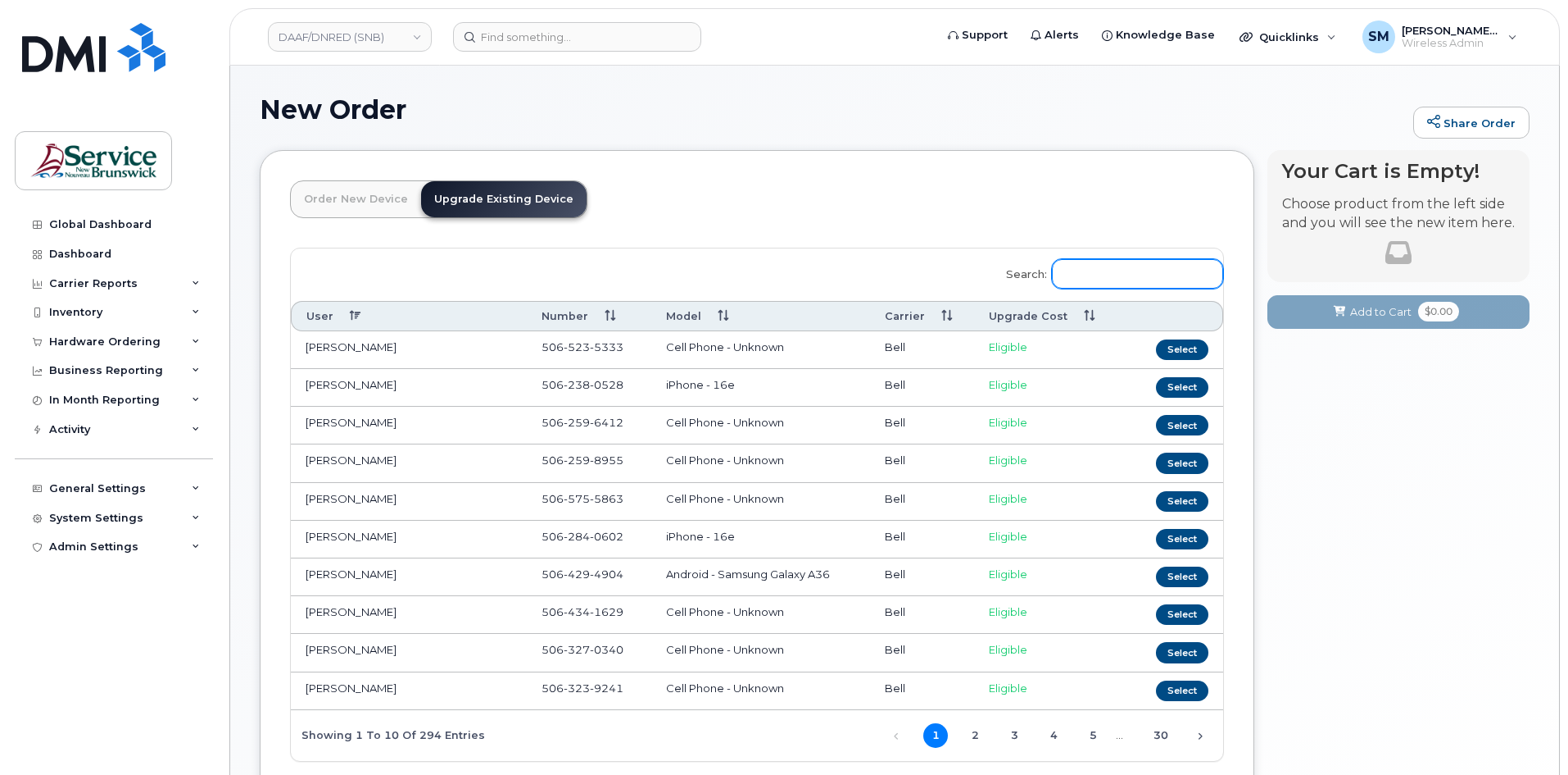
click at [1126, 265] on input "Search:" at bounding box center [1137, 274] width 171 height 29
paste input "5067898833"
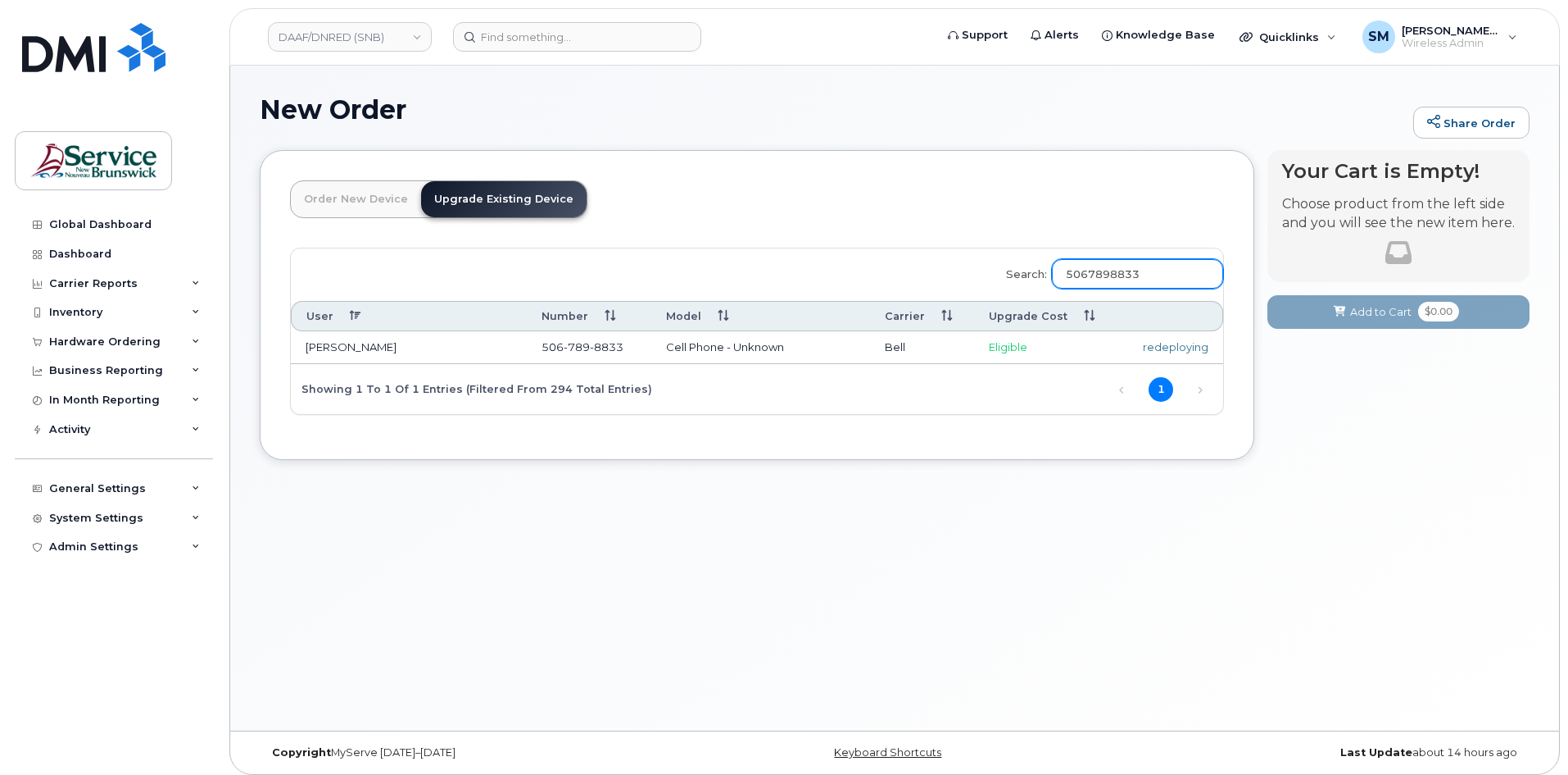
type input "5067898833"
click at [1171, 350] on div "redeploying" at bounding box center [1170, 347] width 75 height 15
click at [1162, 348] on div "redeploying" at bounding box center [1170, 347] width 75 height 15
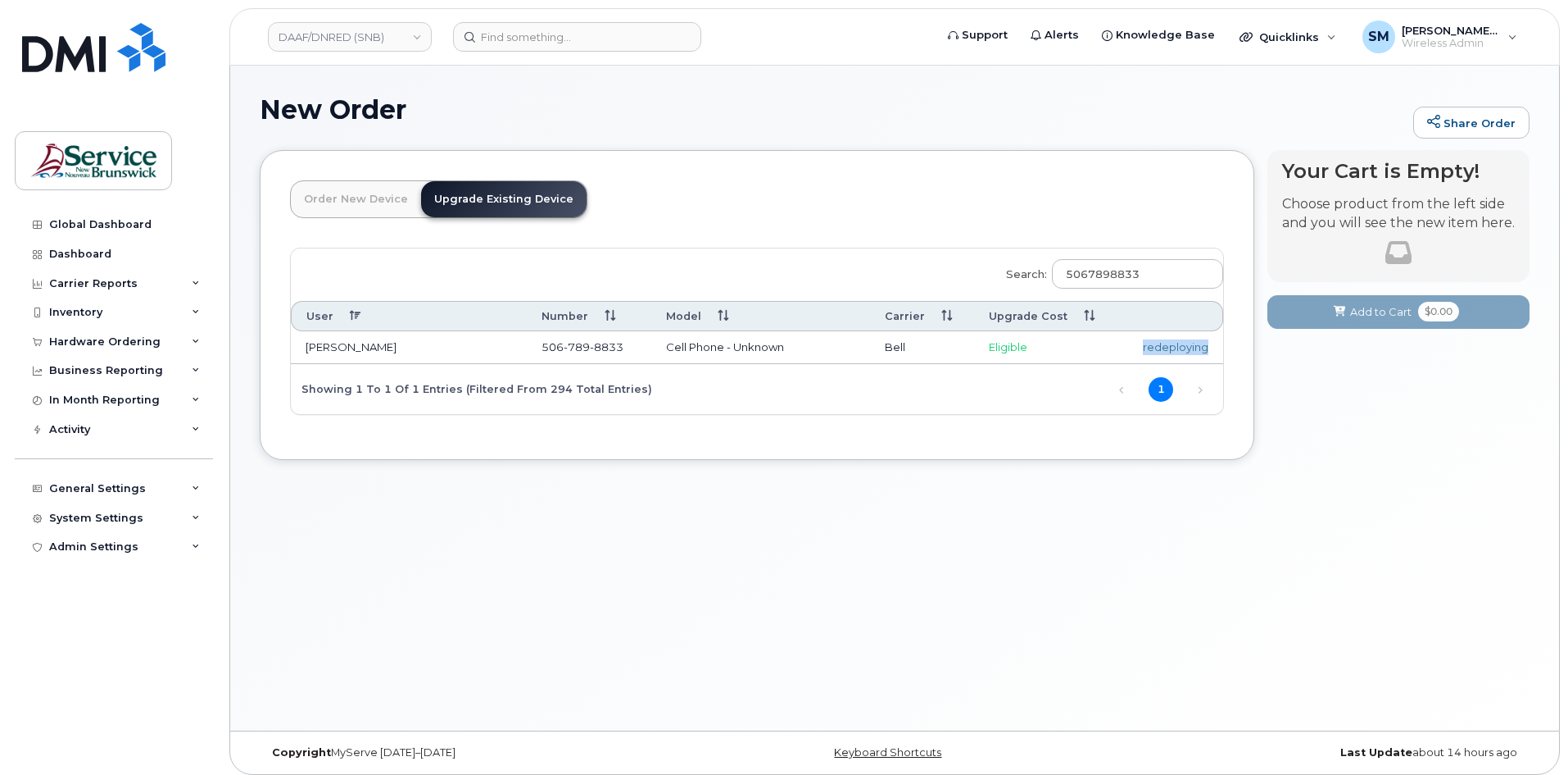
click at [1172, 345] on div "redeploying" at bounding box center [1170, 347] width 75 height 15
click at [84, 301] on div "Inventory" at bounding box center [114, 312] width 198 height 29
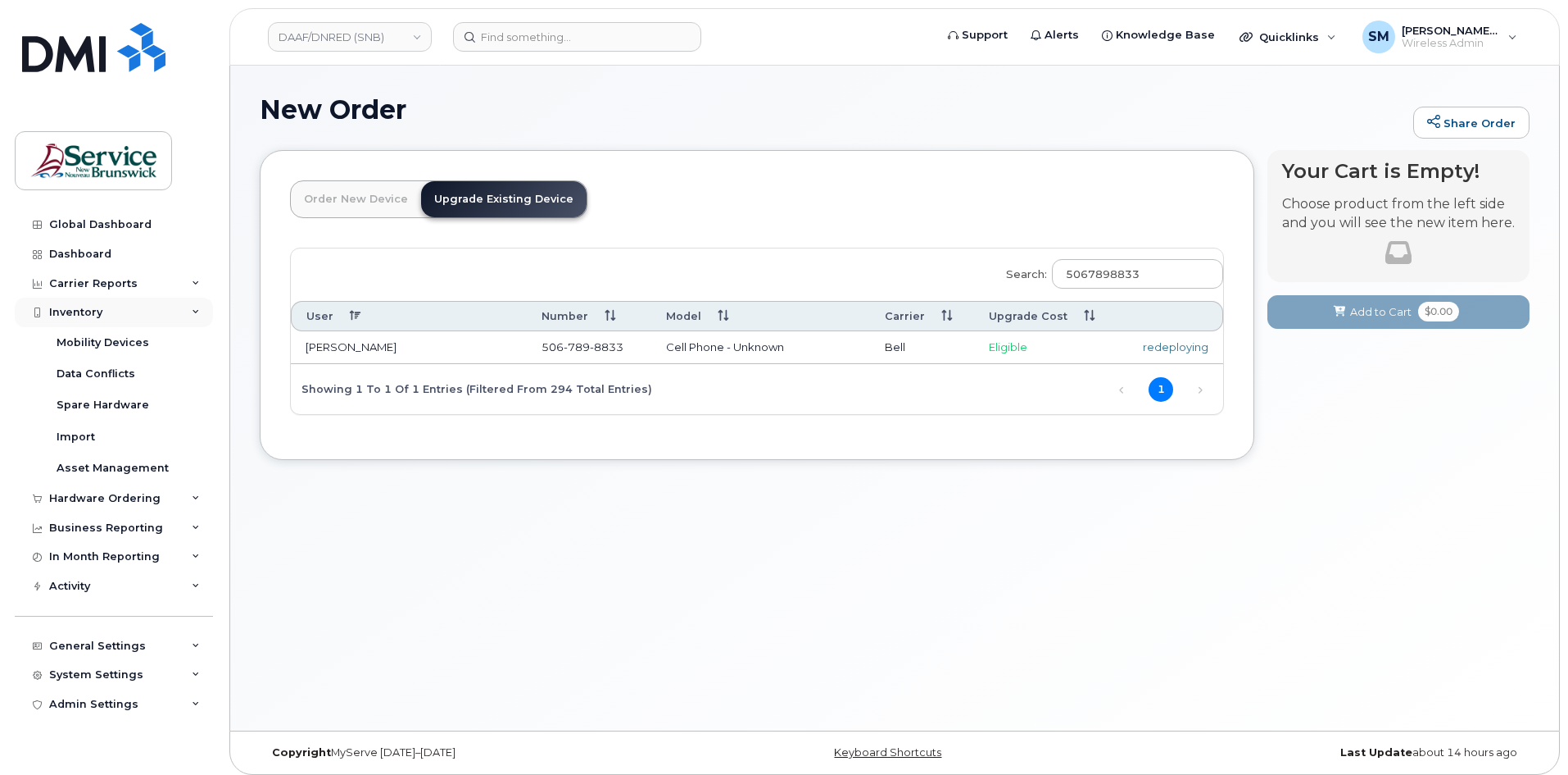
click at [88, 303] on div "Inventory" at bounding box center [114, 312] width 198 height 29
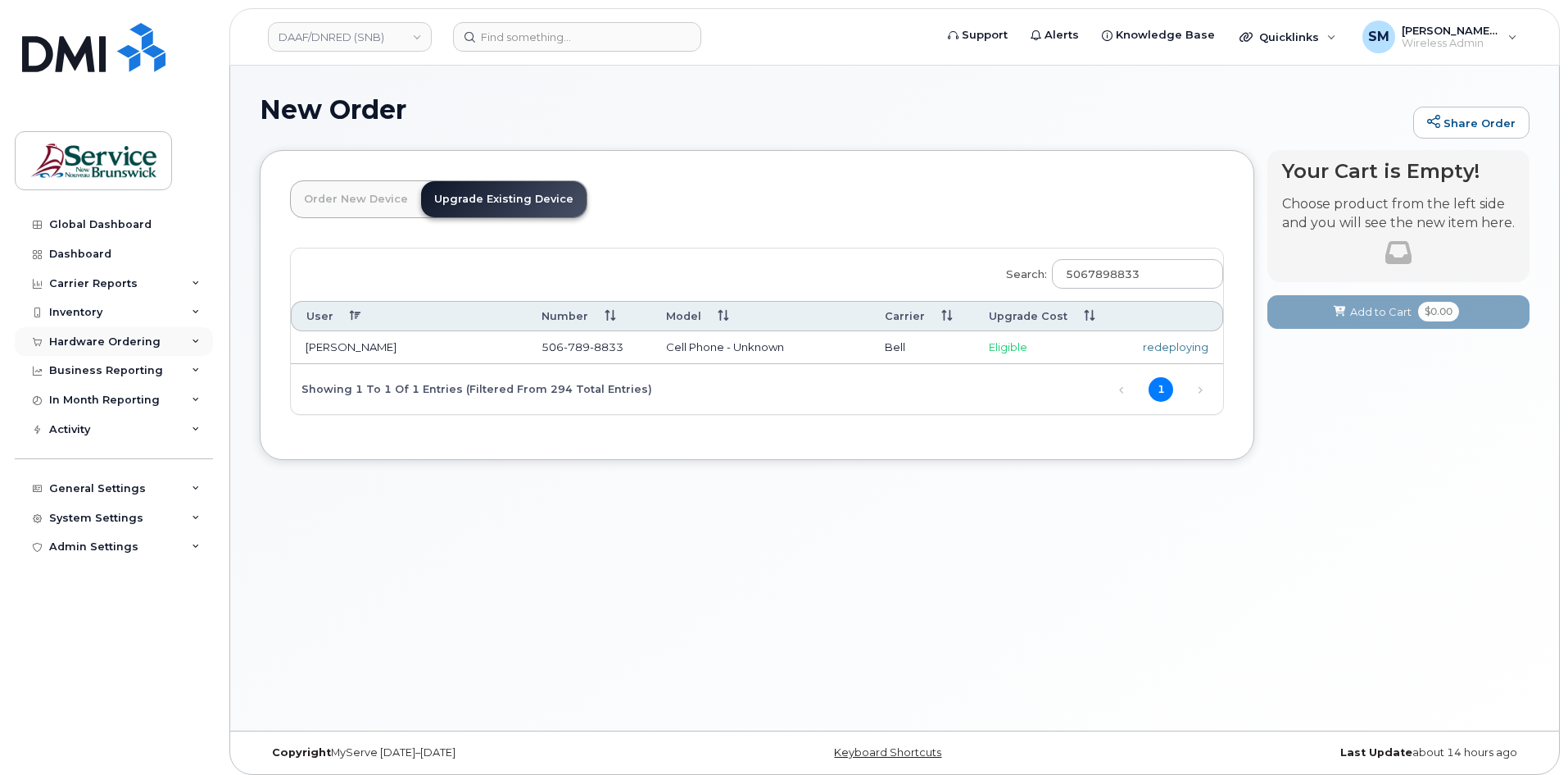
click at [112, 342] on div "Hardware Ordering" at bounding box center [104, 342] width 111 height 13
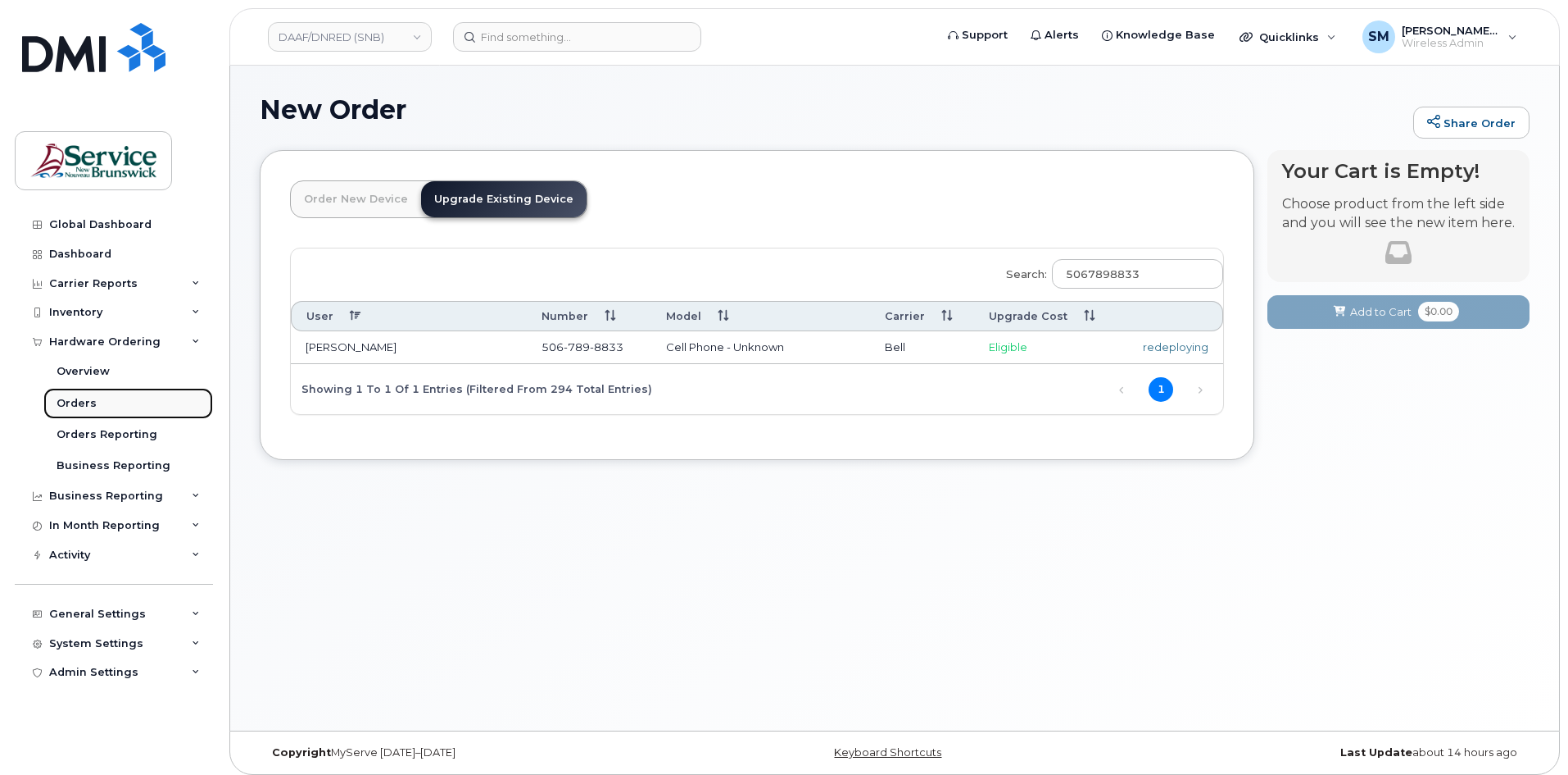
click at [104, 404] on link "Orders" at bounding box center [128, 403] width 170 height 31
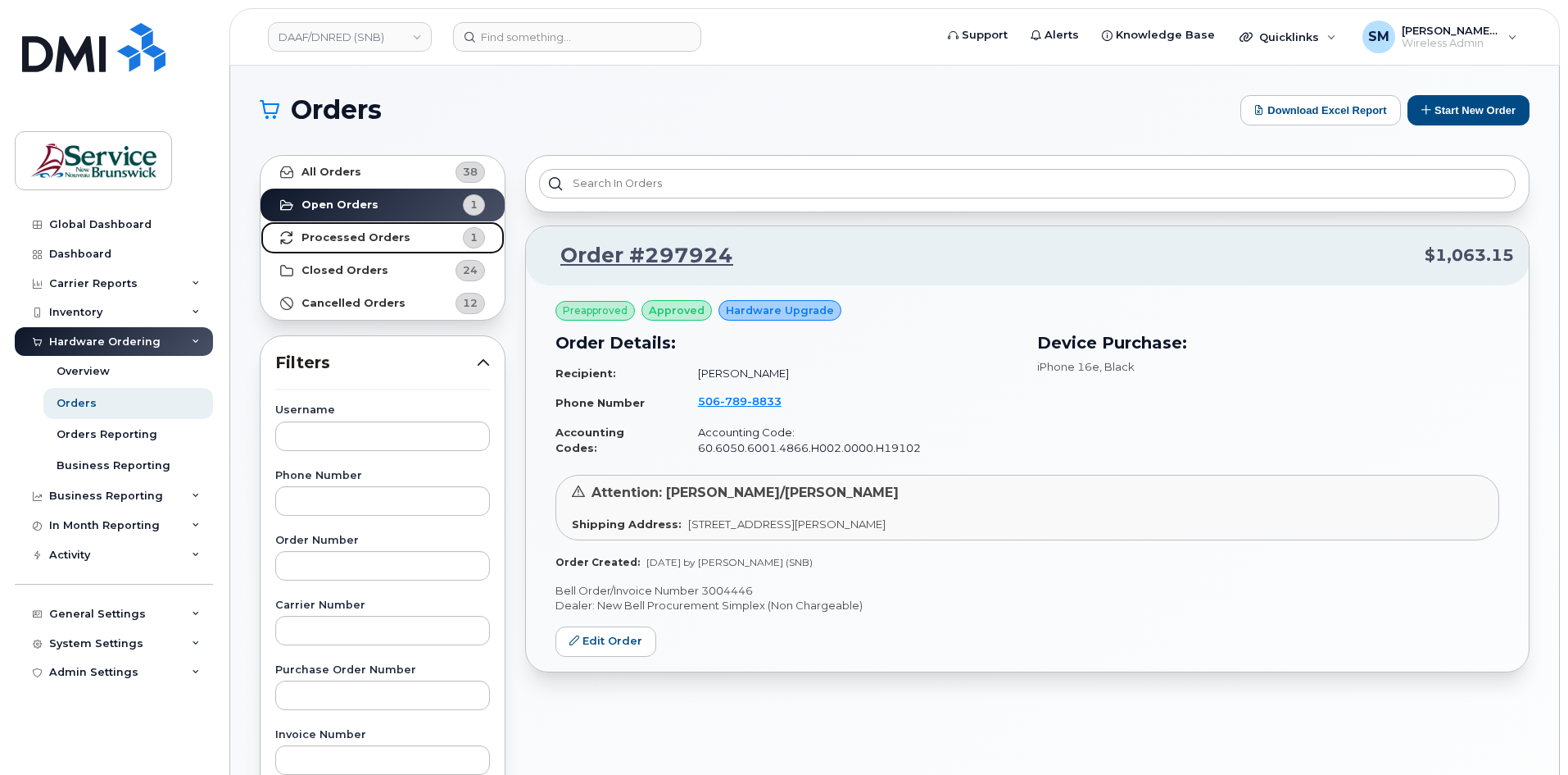
click at [349, 234] on strong "Processed Orders" at bounding box center [356, 237] width 109 height 13
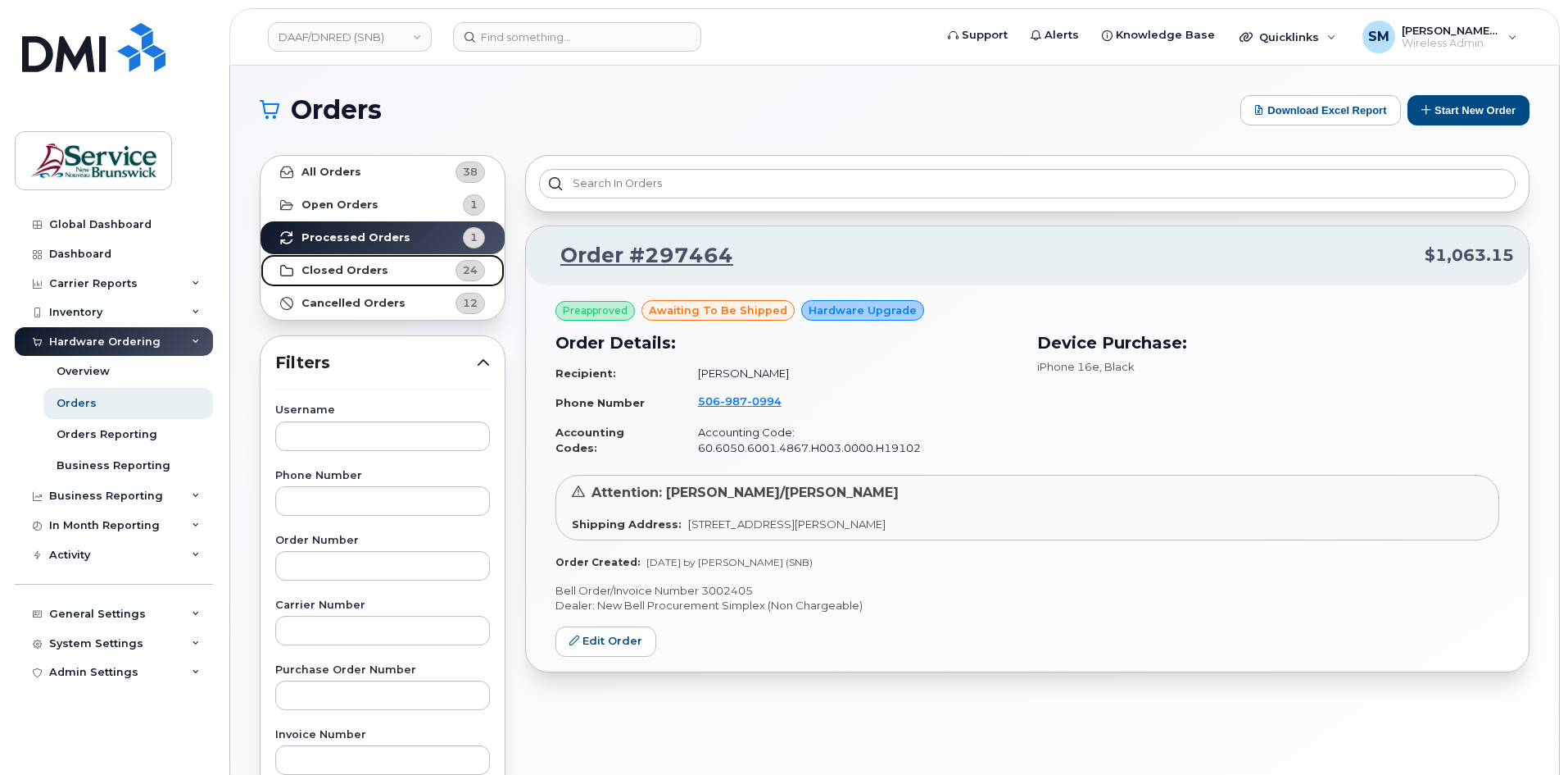
click at [368, 275] on strong "Closed Orders" at bounding box center [345, 271] width 86 height 13
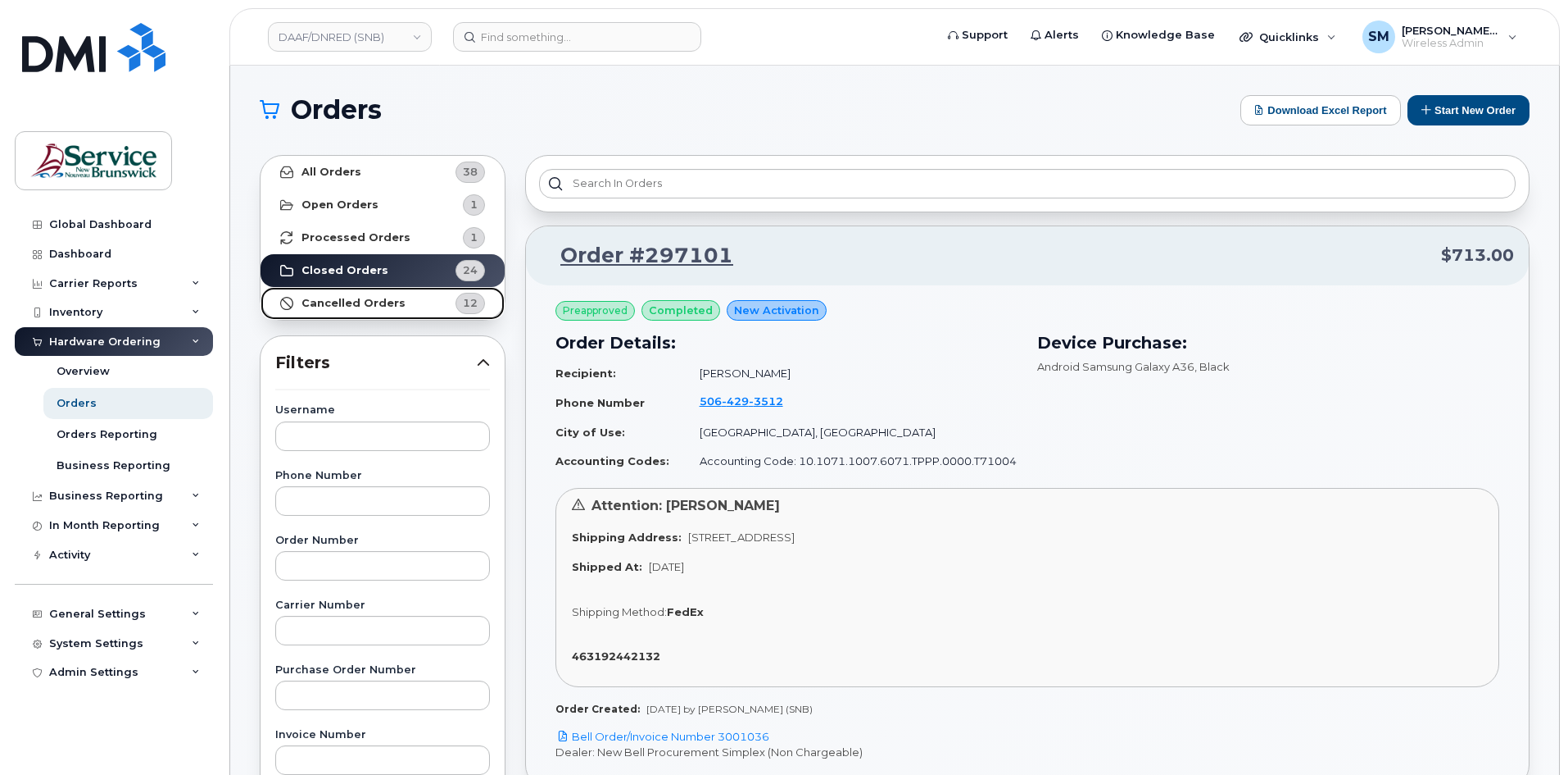
click at [382, 300] on strong "Cancelled Orders" at bounding box center [354, 303] width 104 height 13
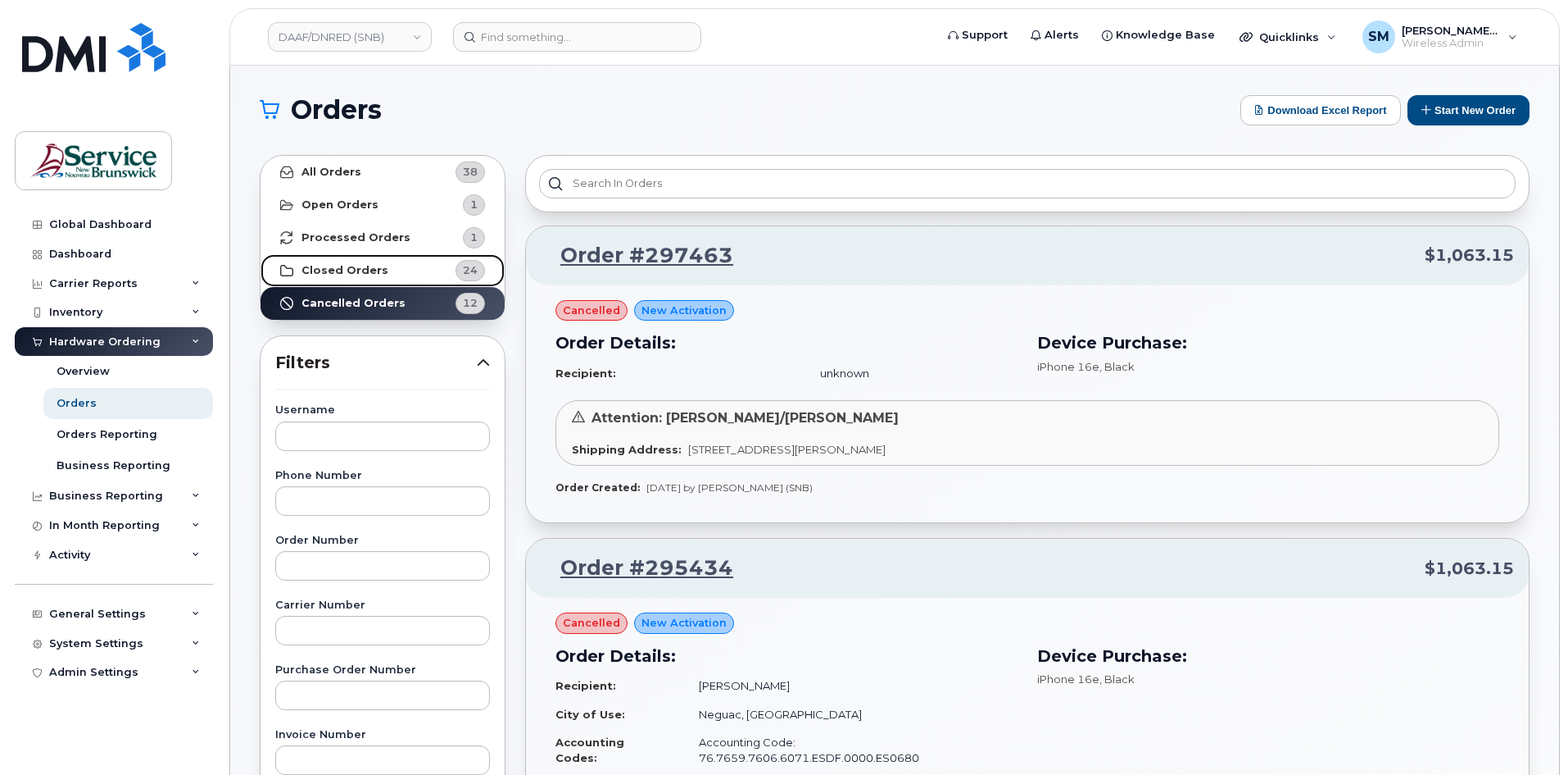
click at [372, 267] on strong "Closed Orders" at bounding box center [345, 271] width 86 height 13
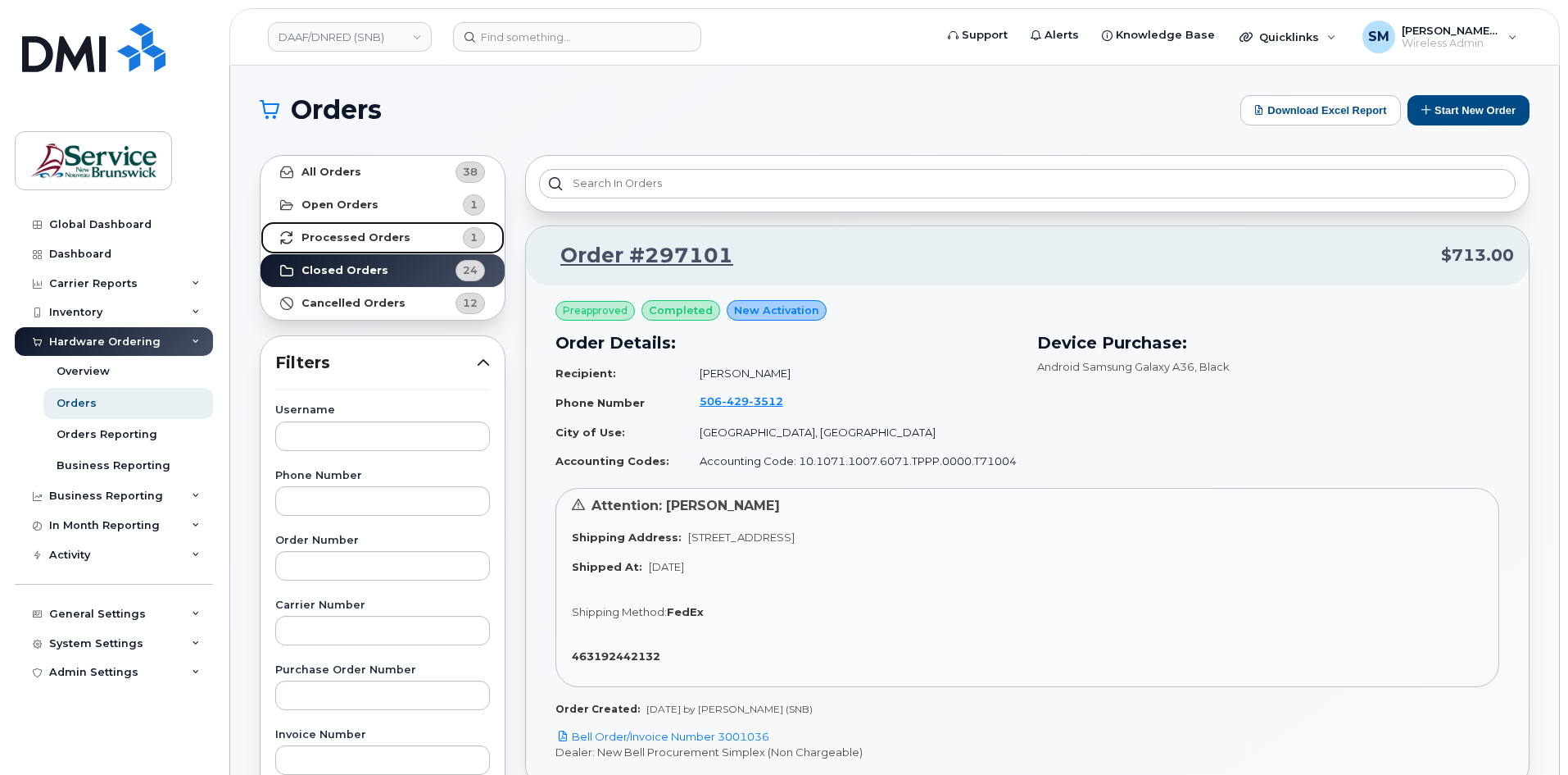
click at [382, 236] on strong "Processed Orders" at bounding box center [356, 237] width 109 height 13
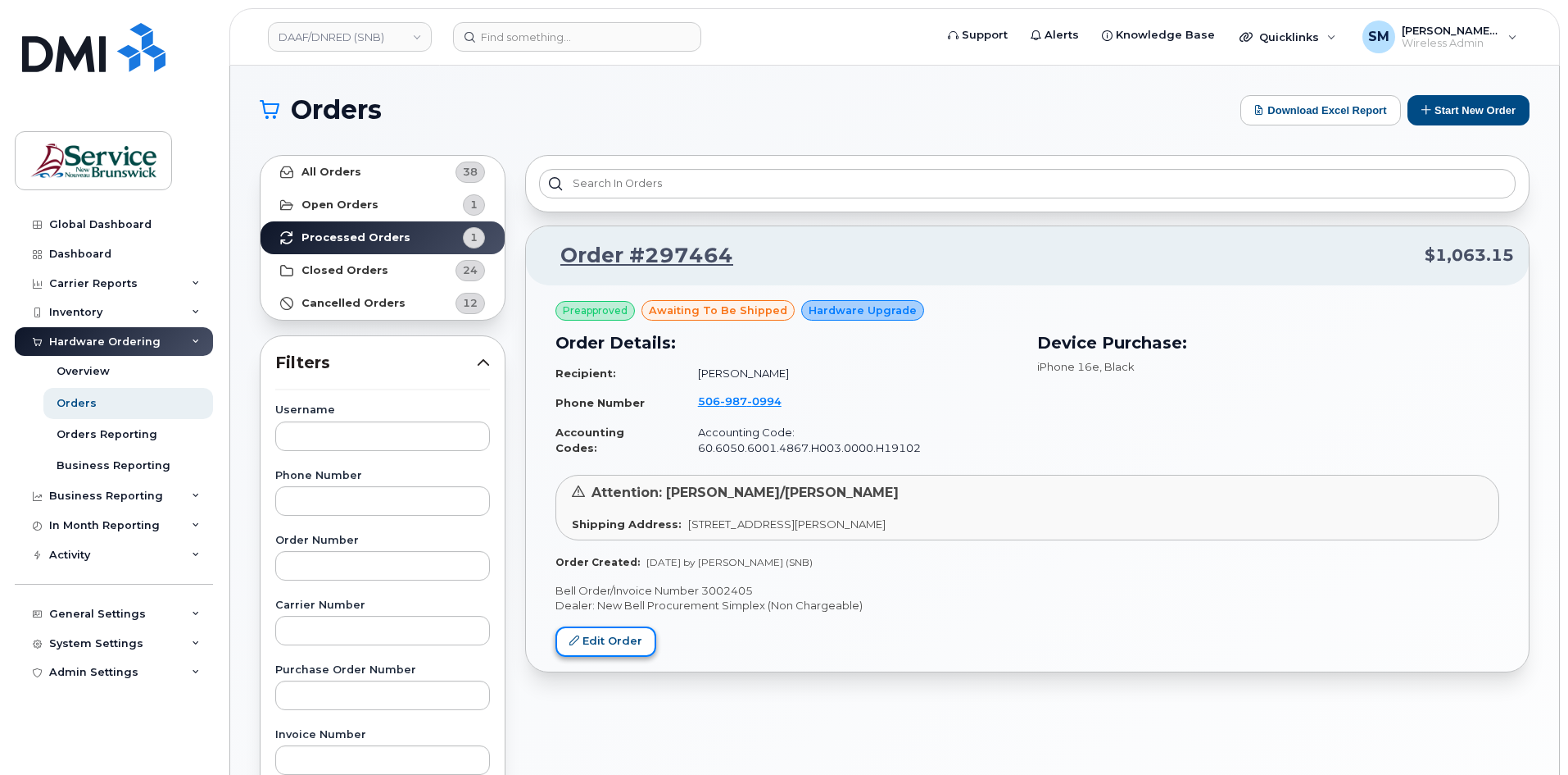
click at [613, 626] on link "Edit Order" at bounding box center [606, 641] width 101 height 30
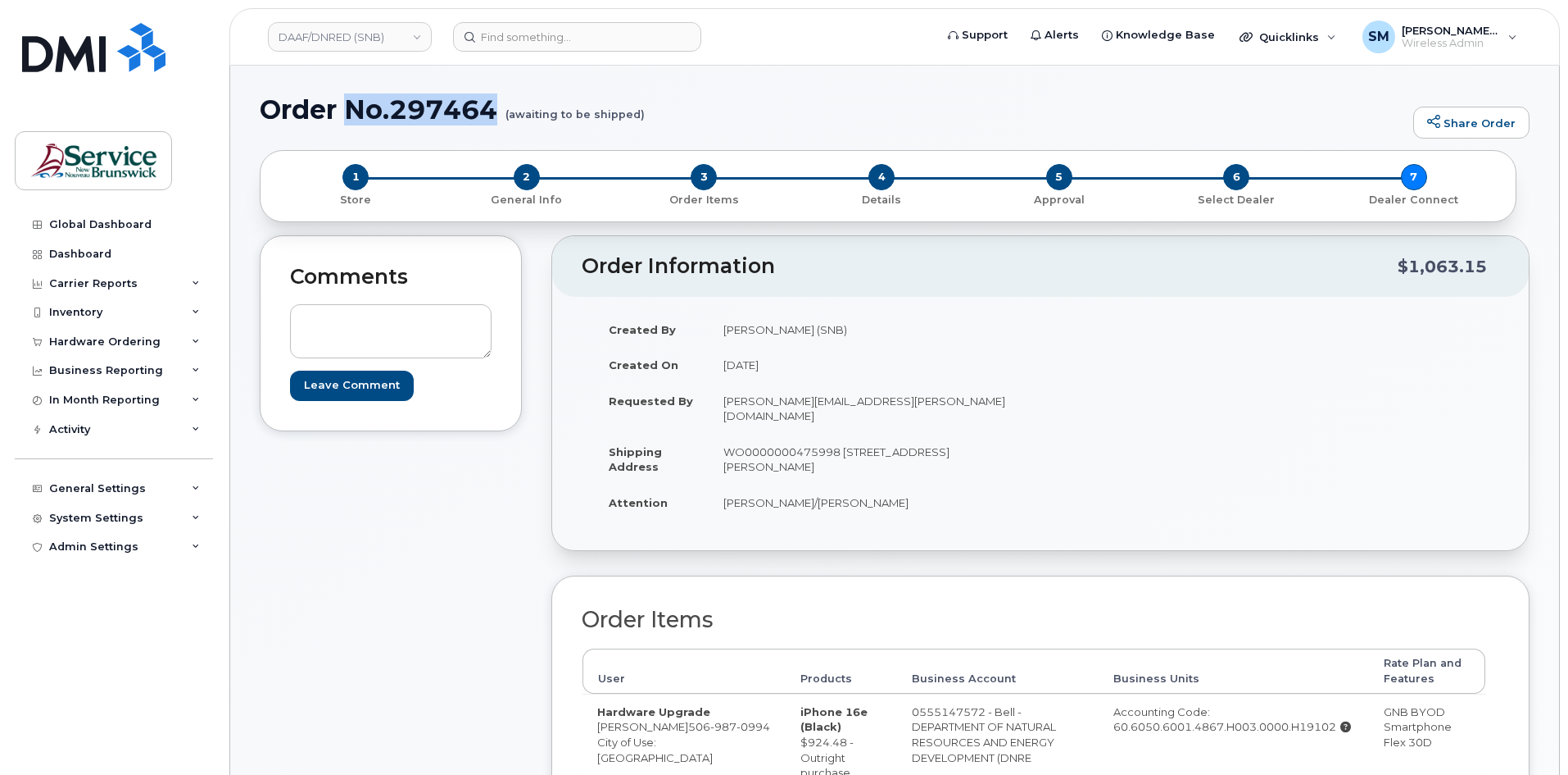
drag, startPoint x: 502, startPoint y: 106, endPoint x: 345, endPoint y: 114, distance: 157.2
click at [345, 114] on h1 "Order No.297464 (awaiting to be shipped)" at bounding box center [832, 109] width 1146 height 28
copy h1 "No.297464"
click at [121, 309] on div "Inventory" at bounding box center [114, 312] width 198 height 29
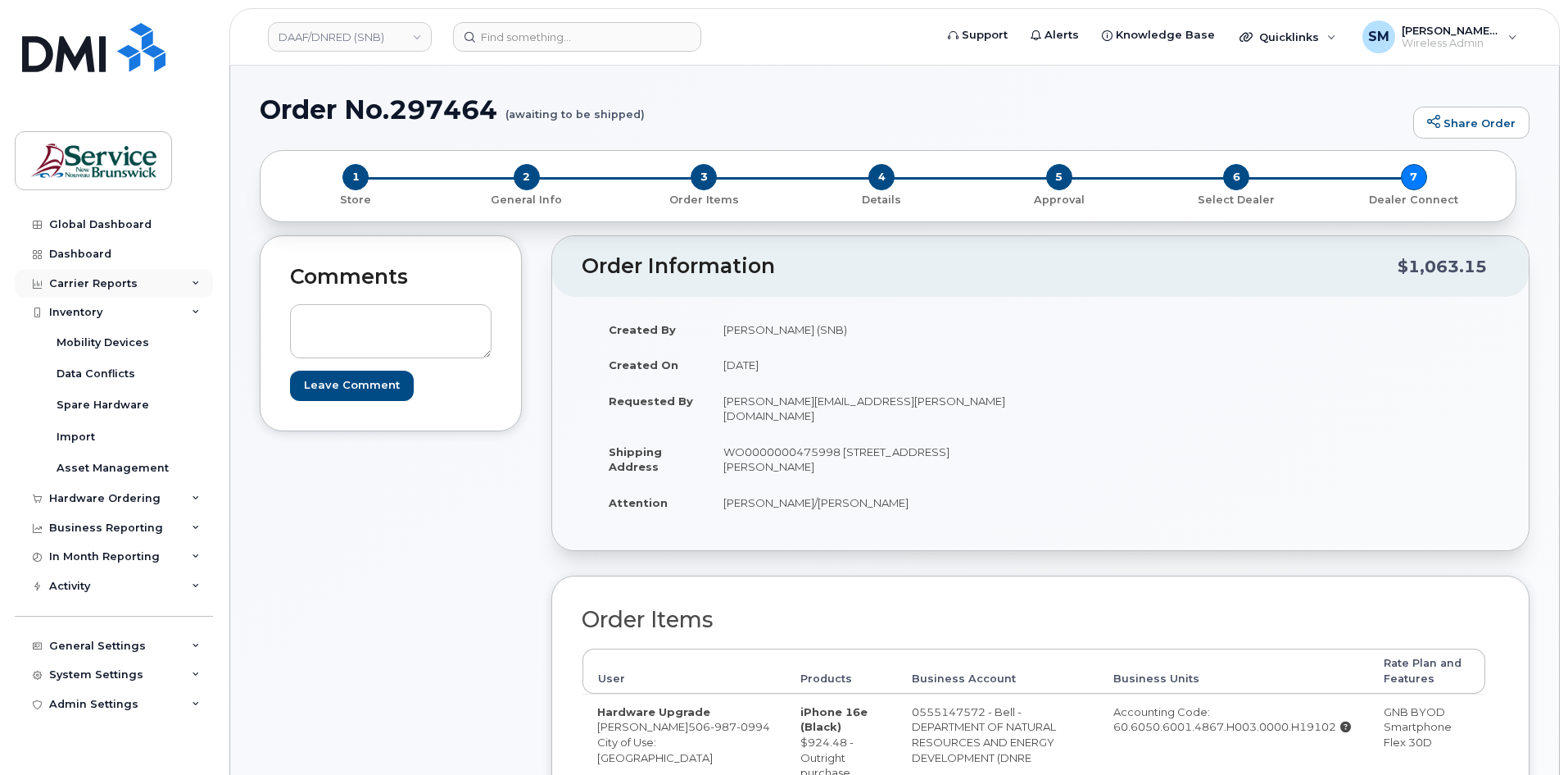
click at [84, 280] on div "Carrier Reports" at bounding box center [93, 284] width 88 height 13
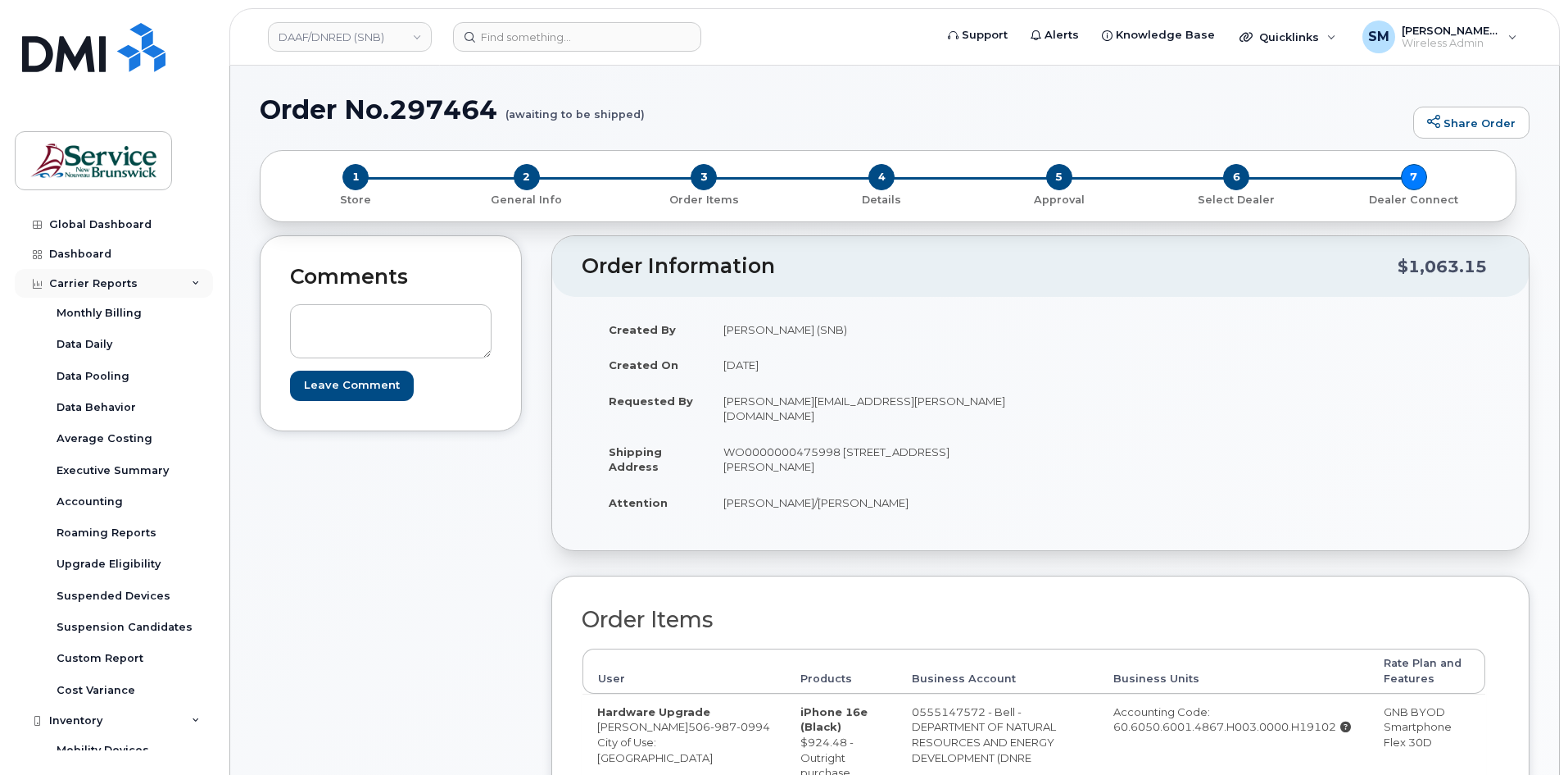
click at [85, 284] on div "Carrier Reports" at bounding box center [93, 284] width 88 height 13
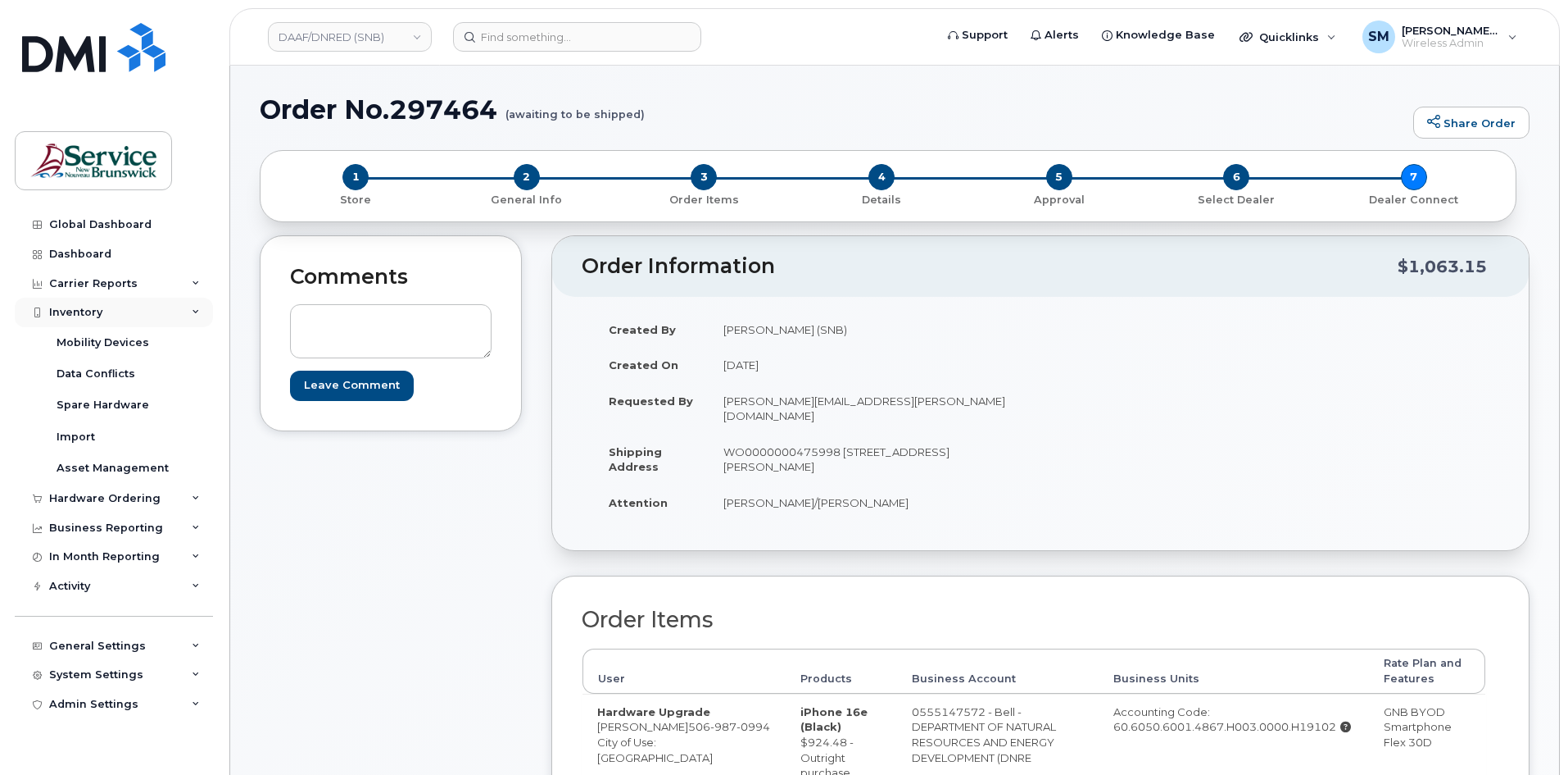
click at [93, 309] on div "Inventory" at bounding box center [76, 312] width 53 height 13
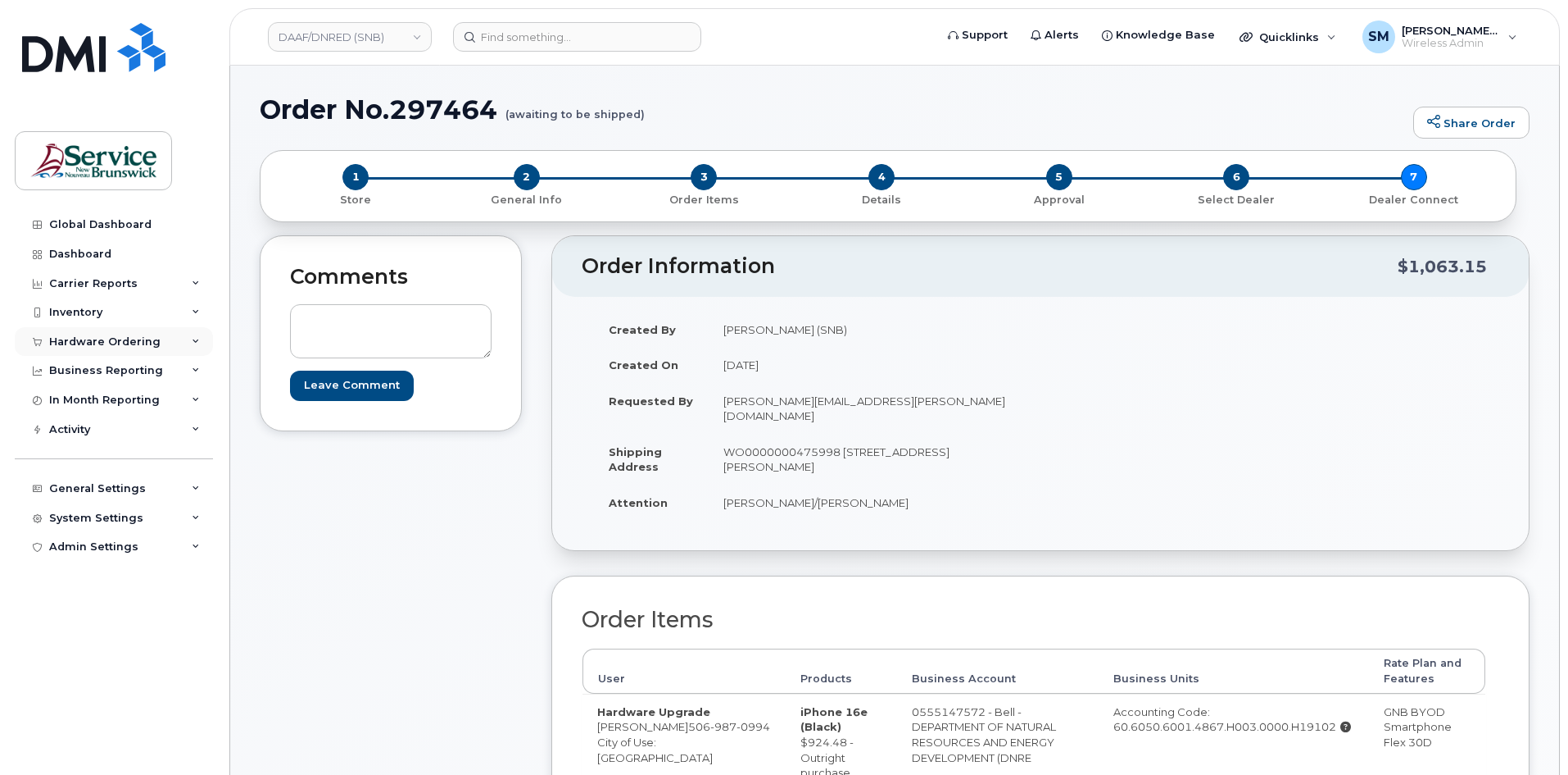
click at [113, 345] on div "Hardware Ordering" at bounding box center [104, 342] width 111 height 13
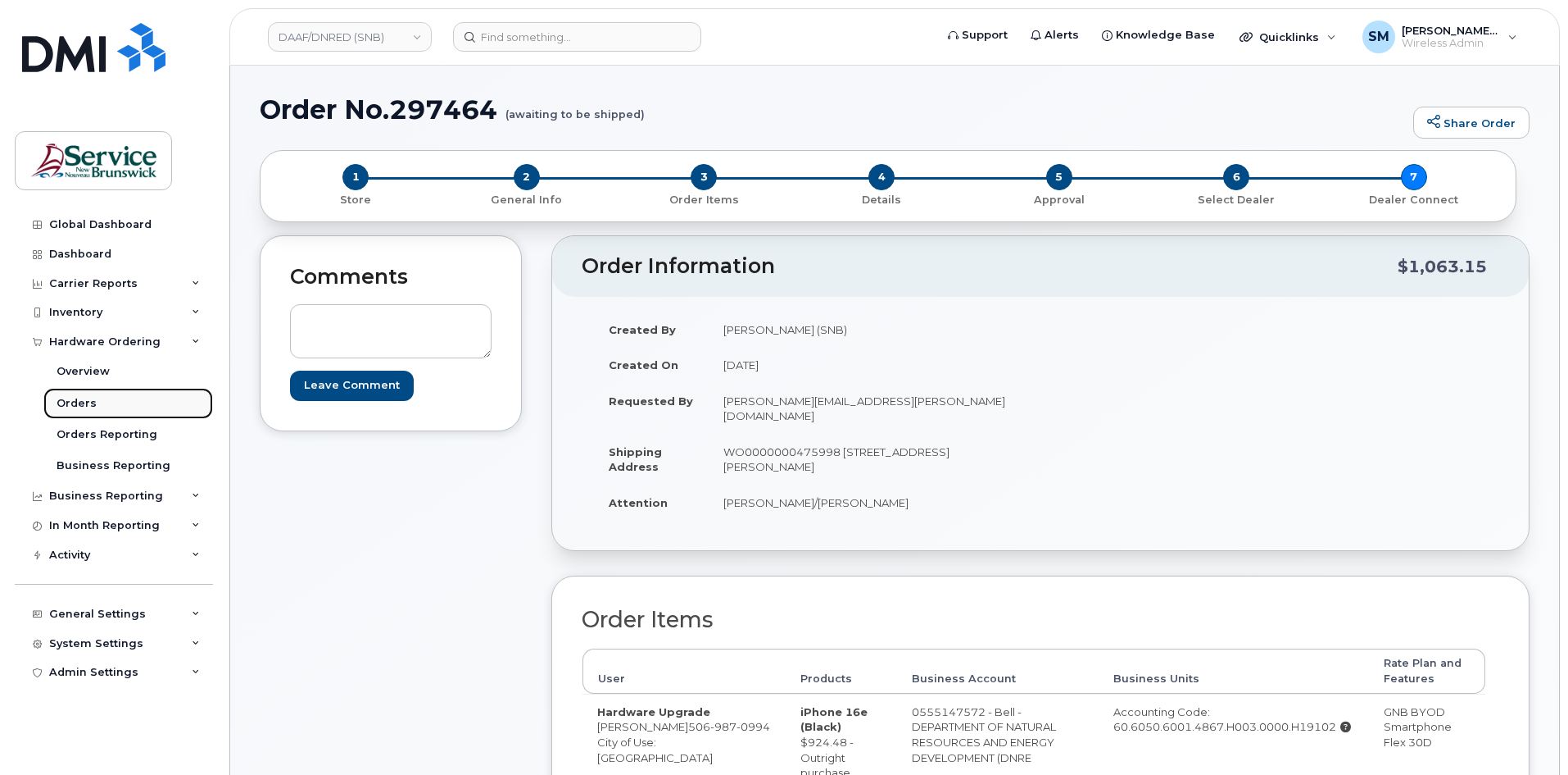
click at [125, 415] on link "Orders" at bounding box center [128, 403] width 170 height 31
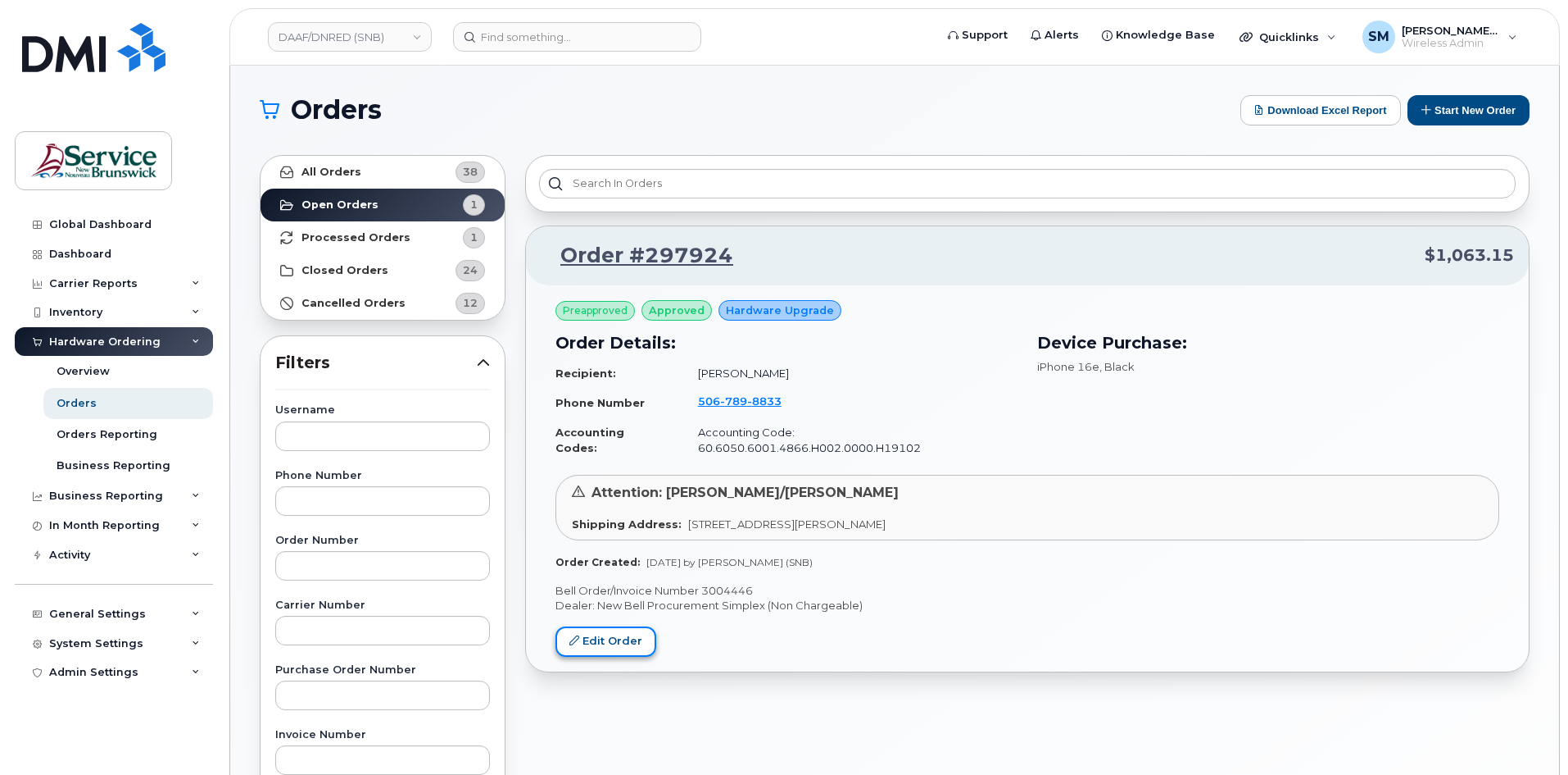
click at [605, 636] on link "Edit Order" at bounding box center [606, 641] width 101 height 30
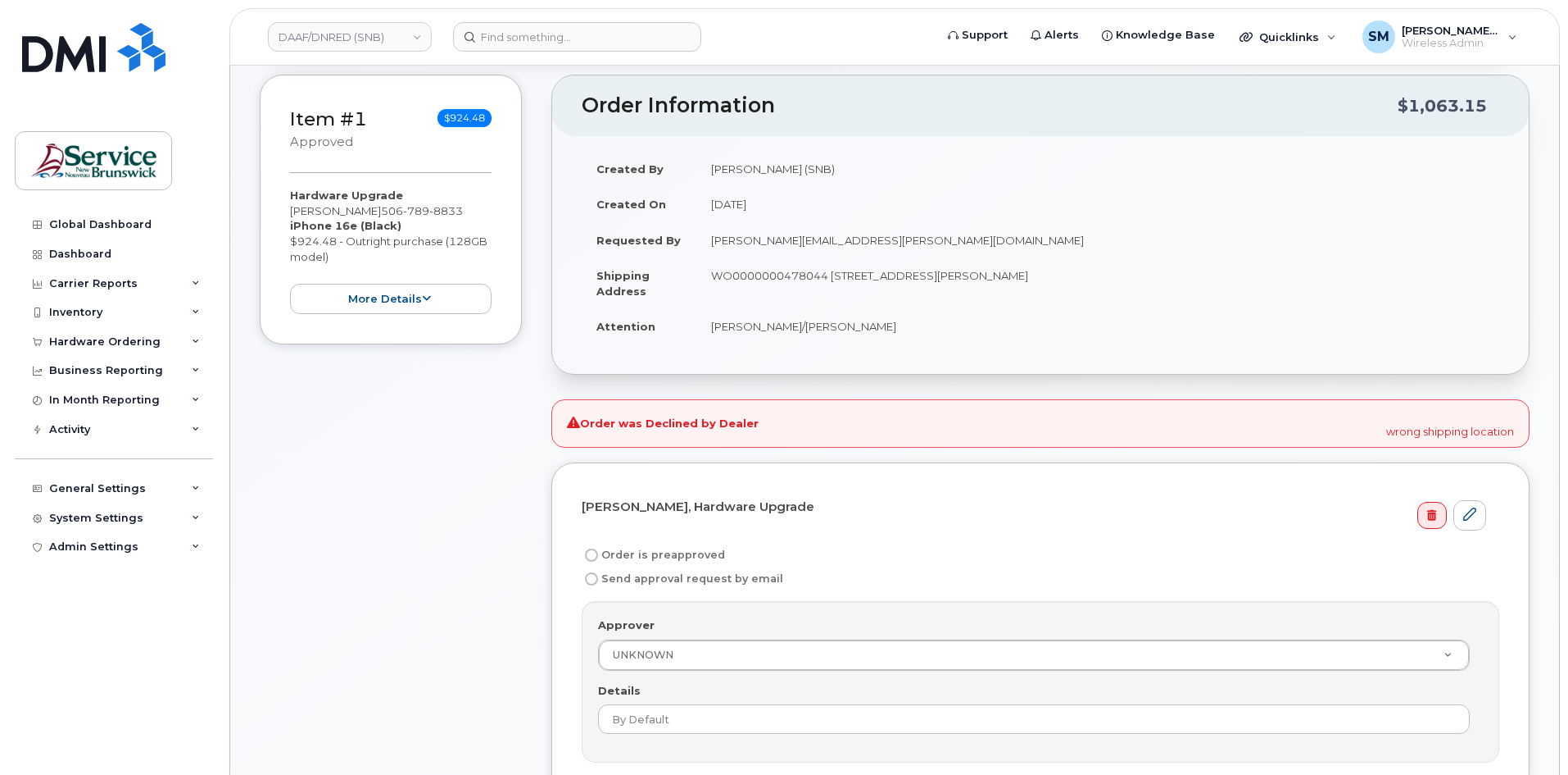
scroll to position [164, 0]
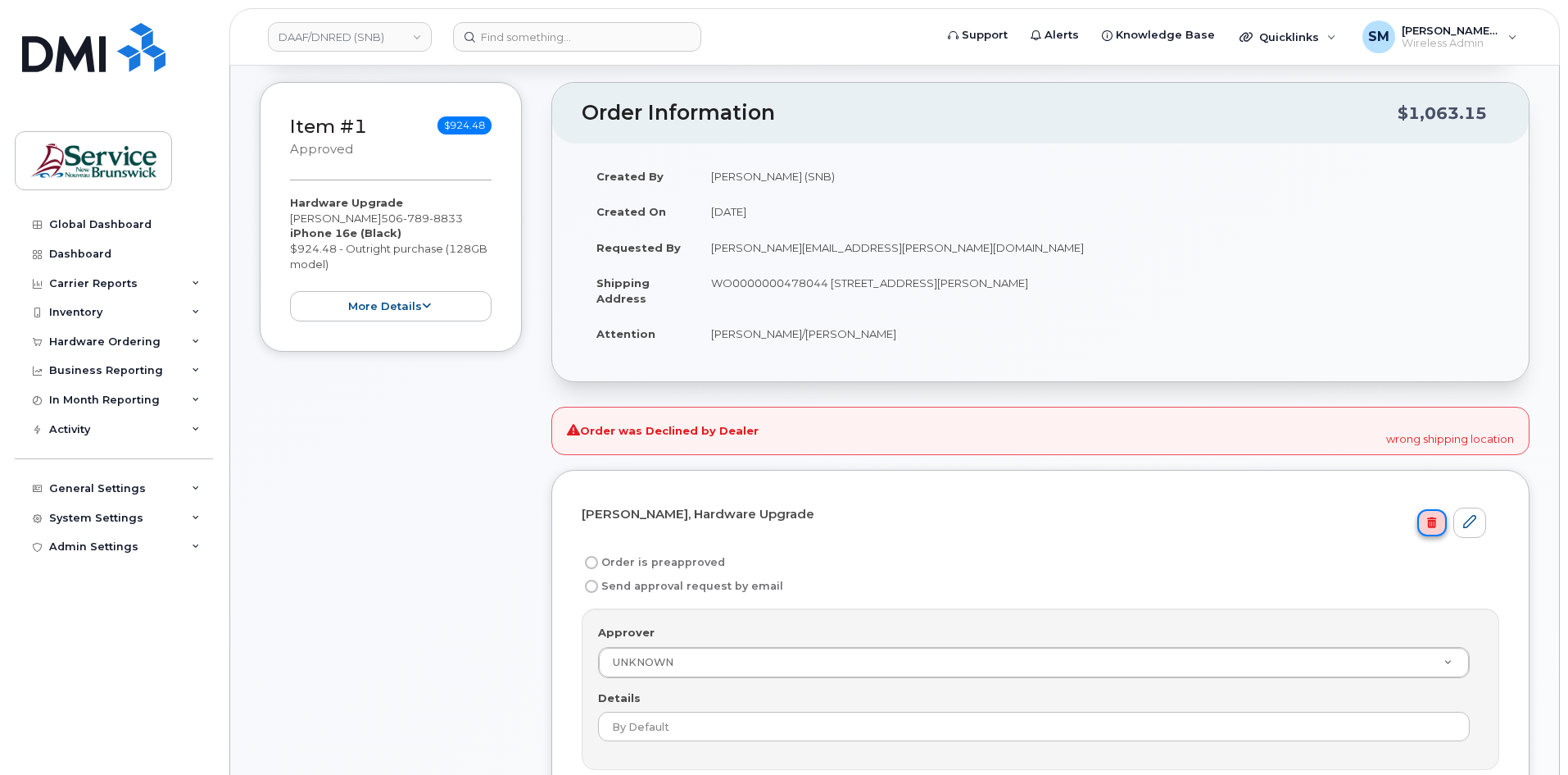
click at [1423, 516] on link at bounding box center [1431, 522] width 28 height 28
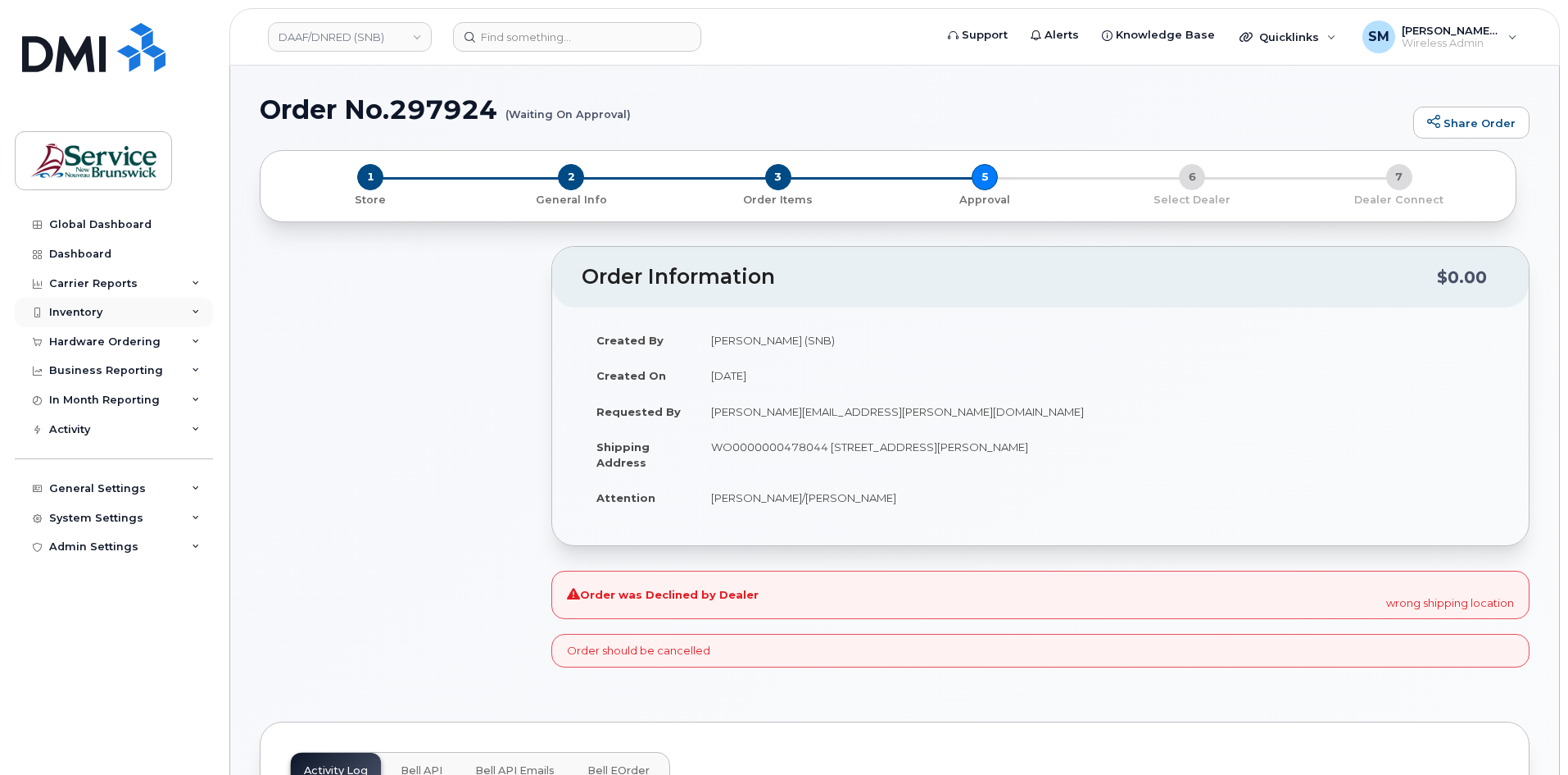
click at [106, 320] on div "Inventory" at bounding box center [114, 312] width 198 height 29
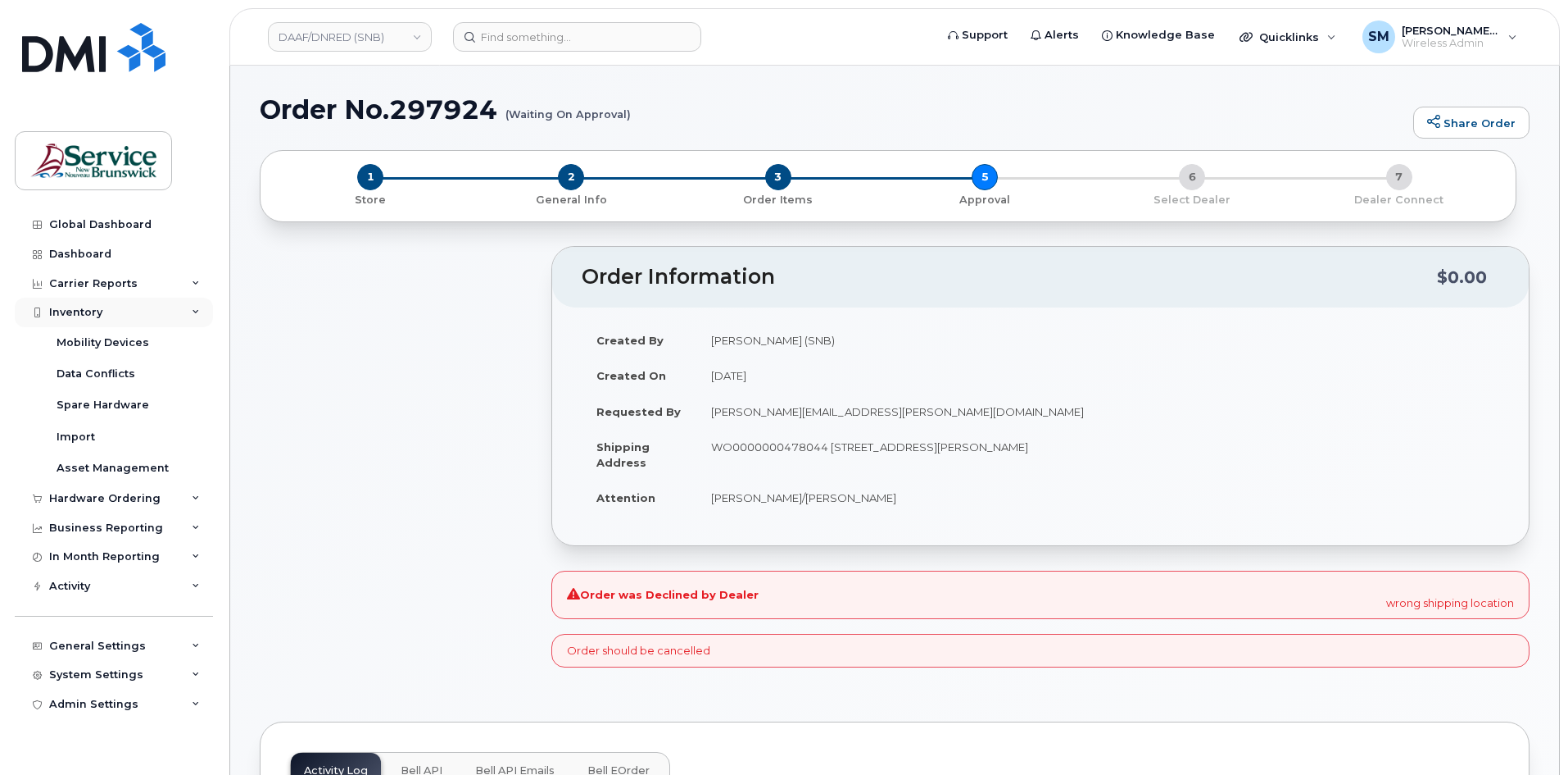
click at [108, 307] on div "Inventory" at bounding box center [114, 312] width 198 height 29
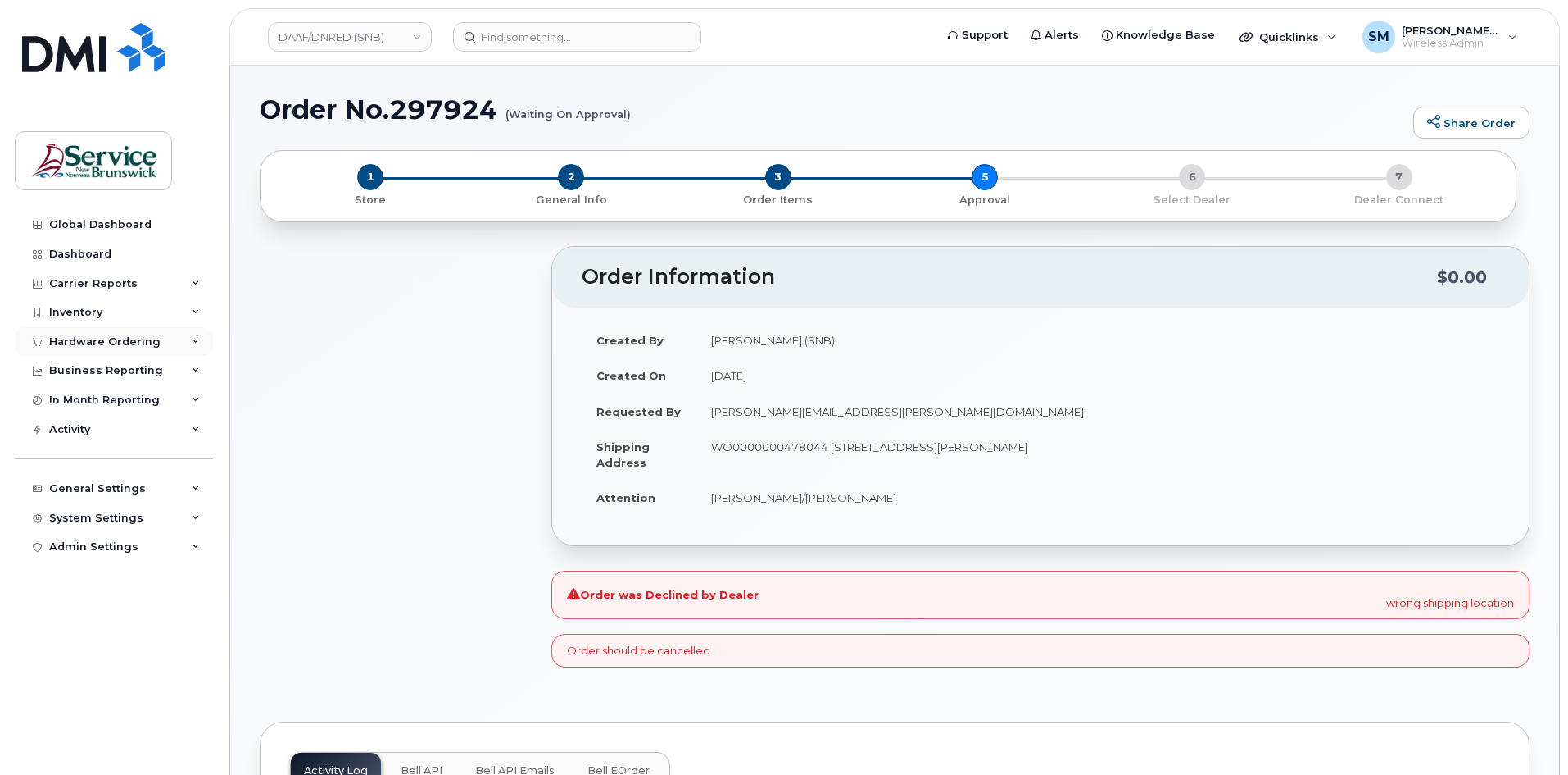
click at [119, 342] on div "Hardware Ordering" at bounding box center [104, 342] width 111 height 13
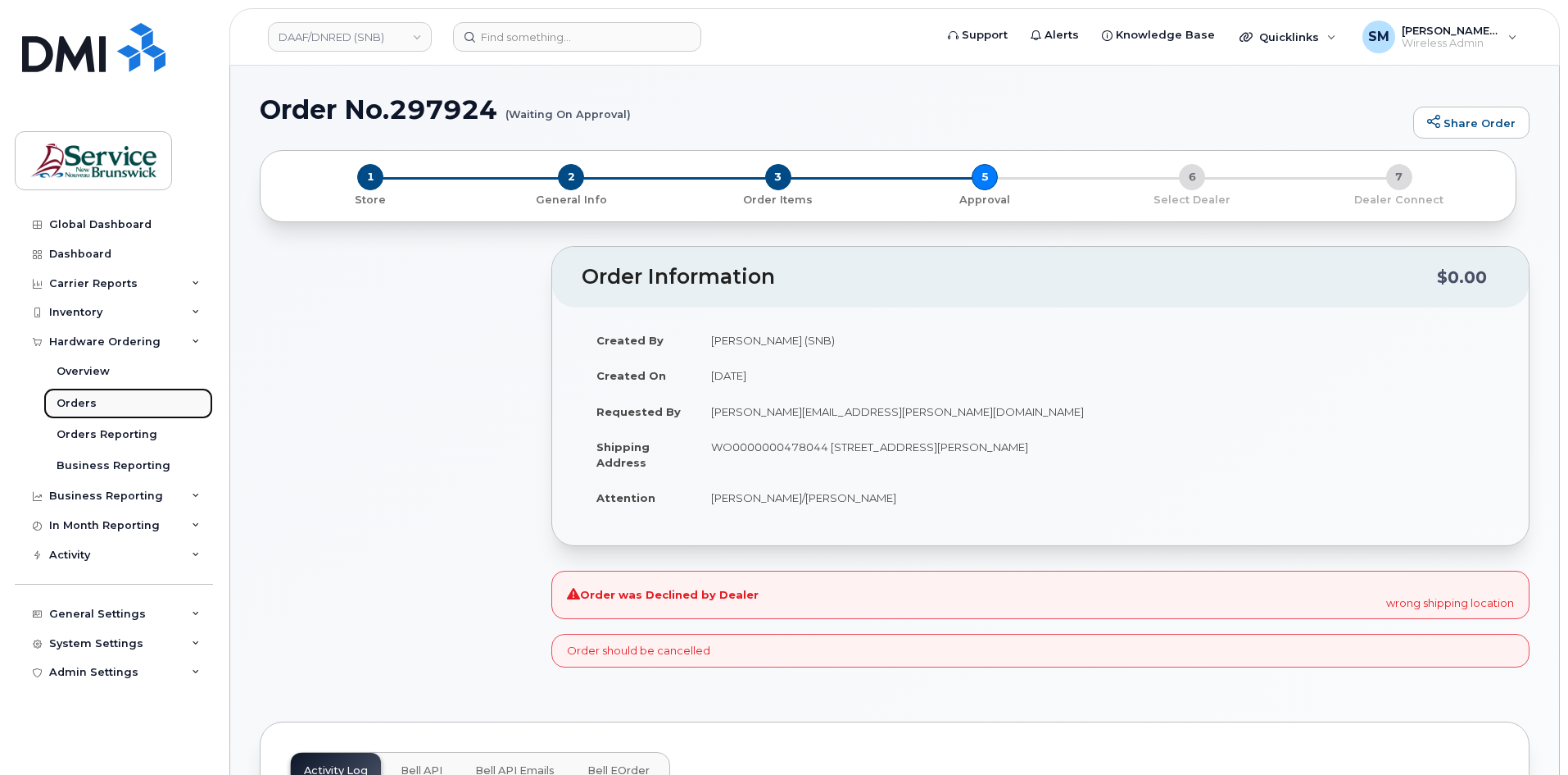
click at [104, 411] on link "Orders" at bounding box center [128, 403] width 170 height 31
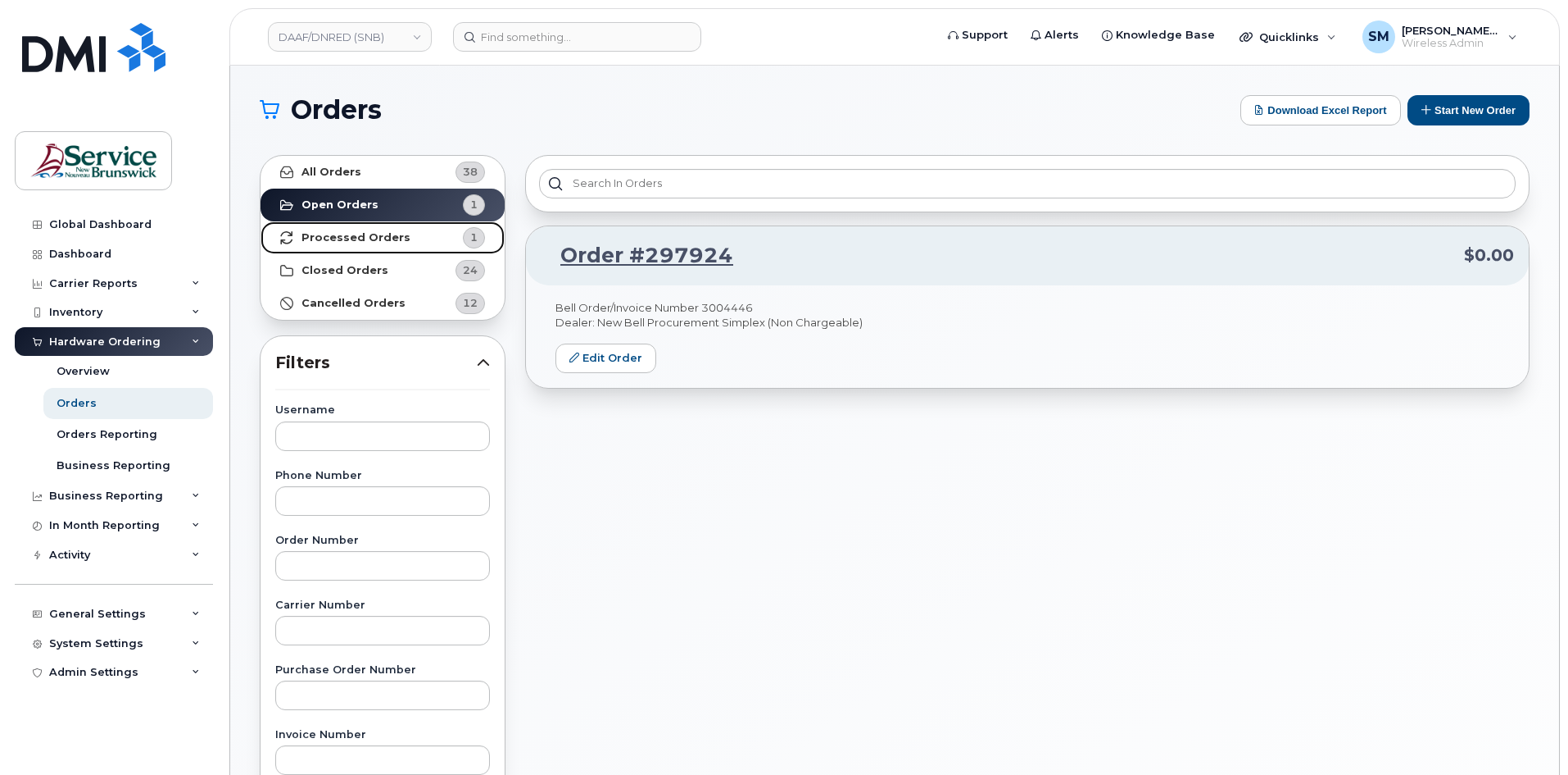
click at [358, 241] on strong "Processed Orders" at bounding box center [356, 237] width 109 height 13
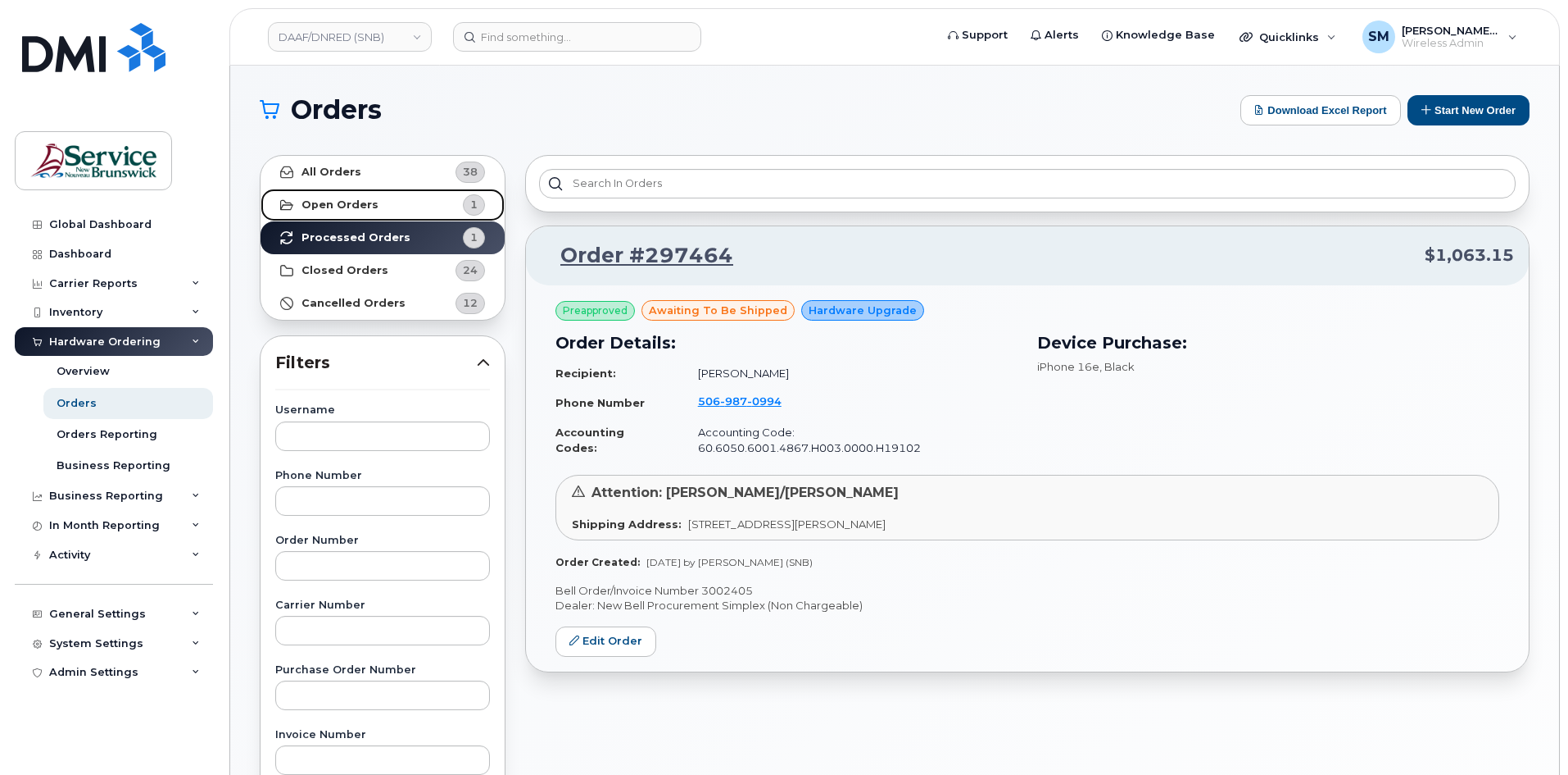
click at [371, 213] on link "Open Orders 1" at bounding box center [382, 205] width 244 height 33
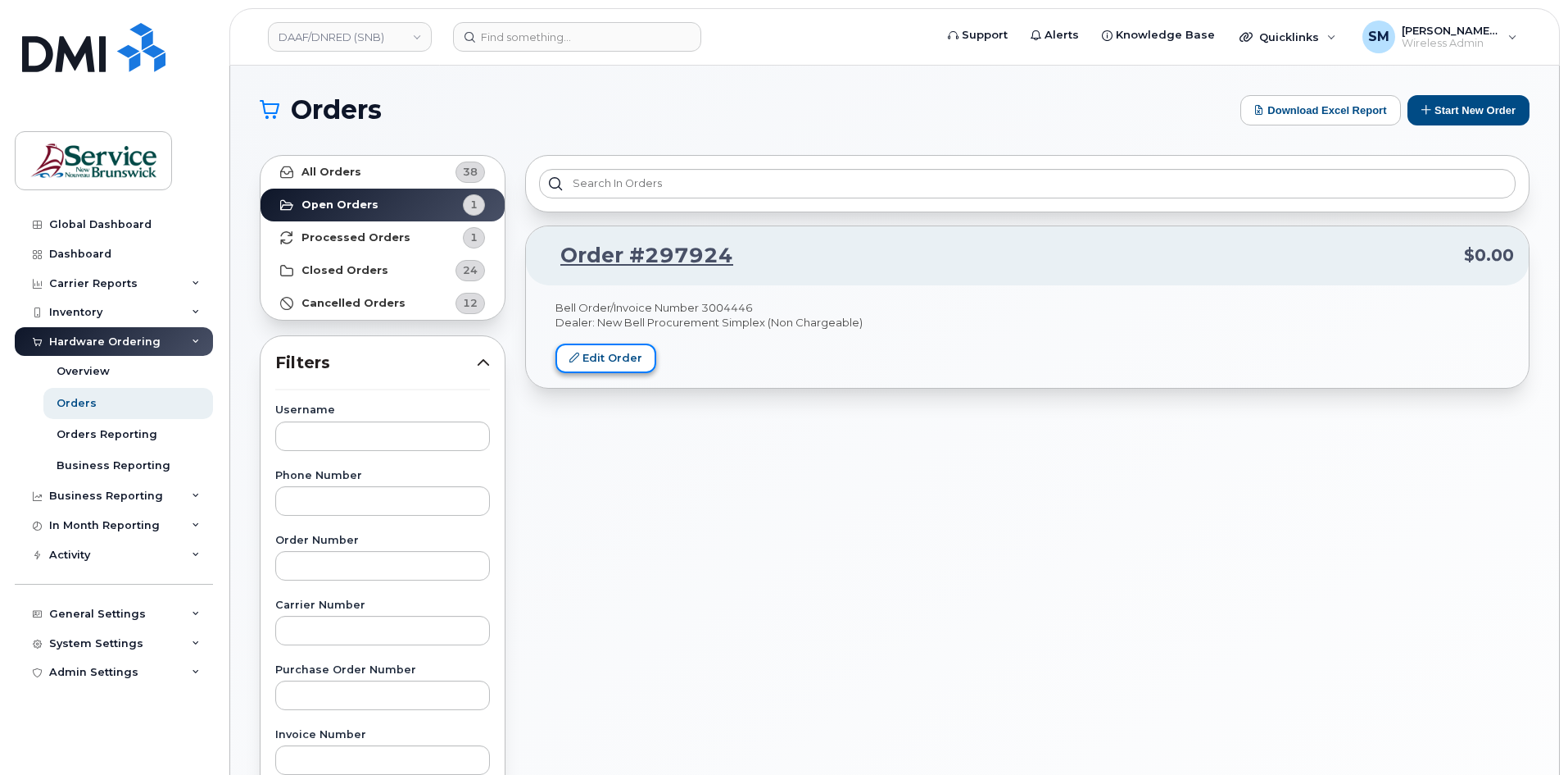
click at [580, 363] on link "Edit Order" at bounding box center [606, 359] width 101 height 30
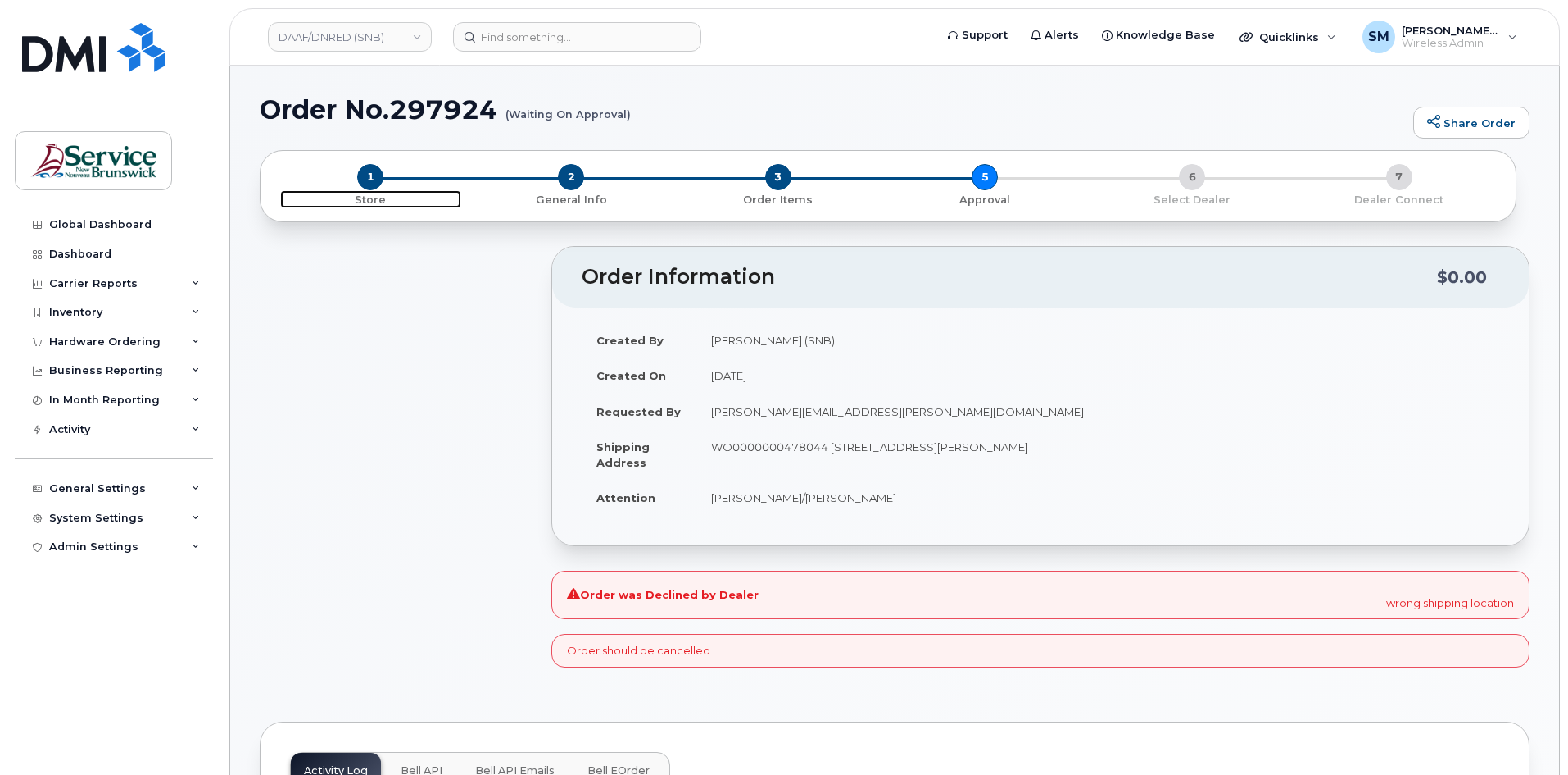
click at [364, 177] on span "1" at bounding box center [370, 178] width 27 height 27
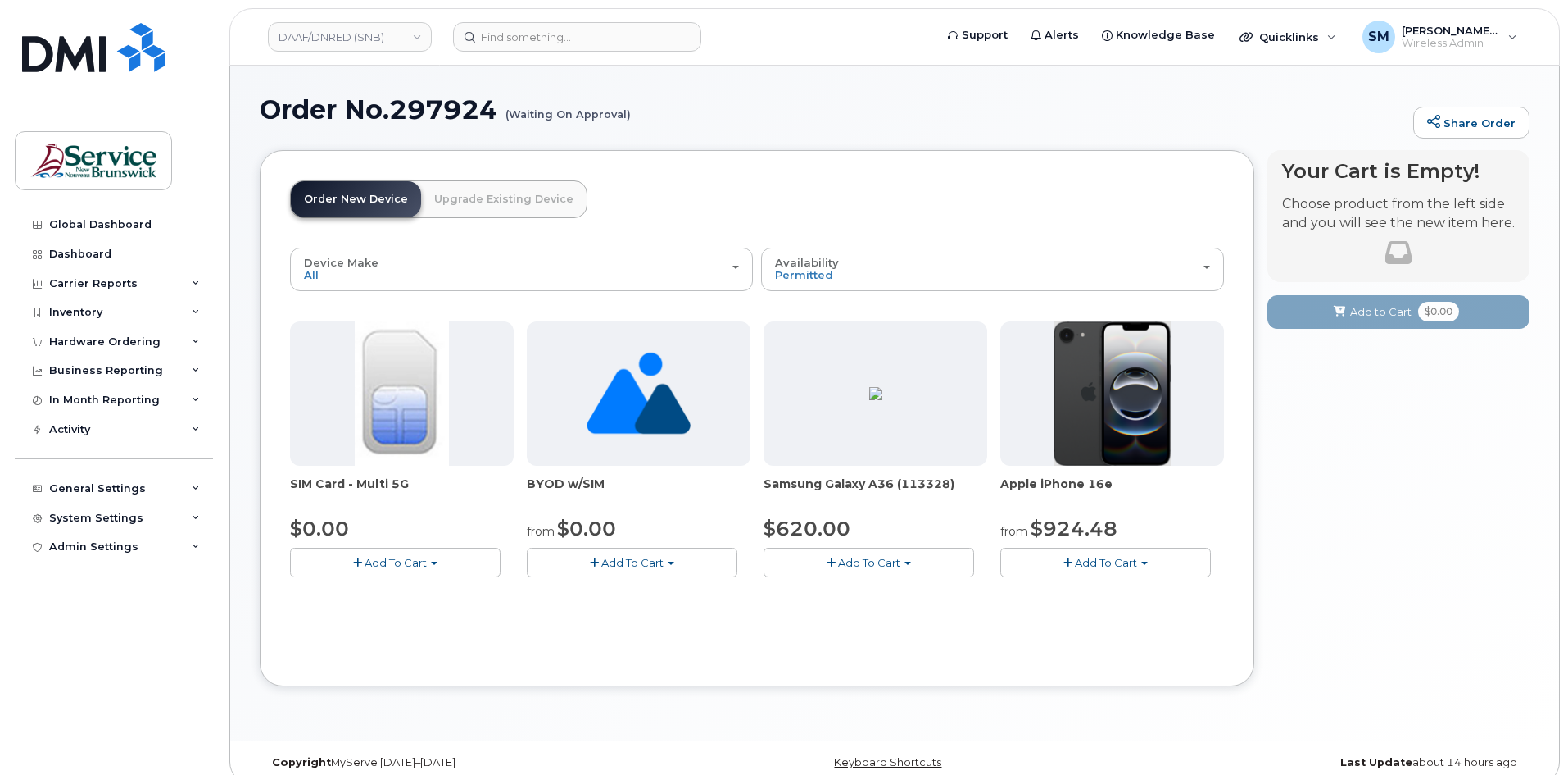
click at [1136, 570] on button "Add To Cart" at bounding box center [1106, 562] width 211 height 28
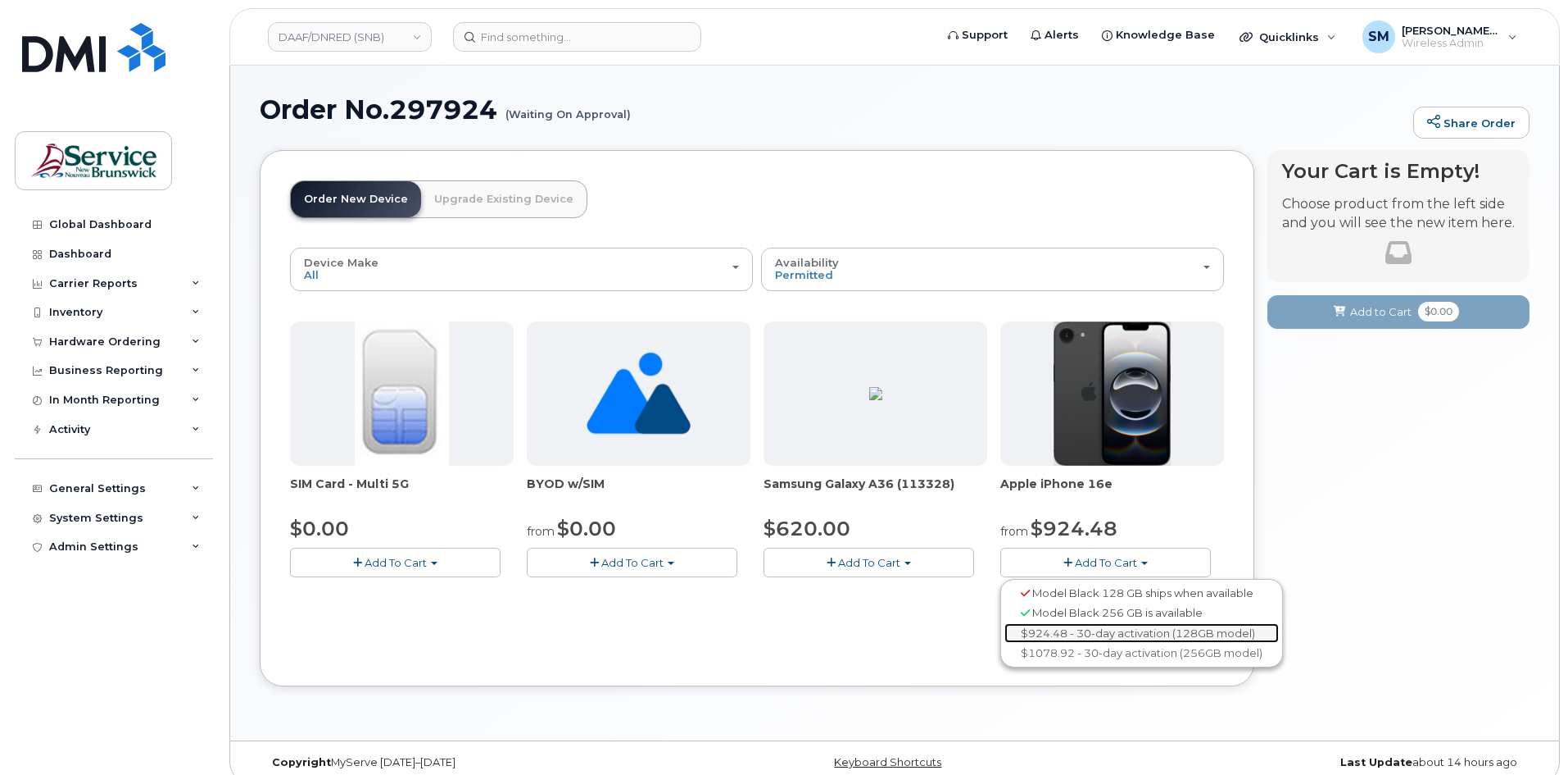
click at [1109, 634] on link "$924.48 - 30-day activation (128GB model)" at bounding box center [1141, 633] width 274 height 21
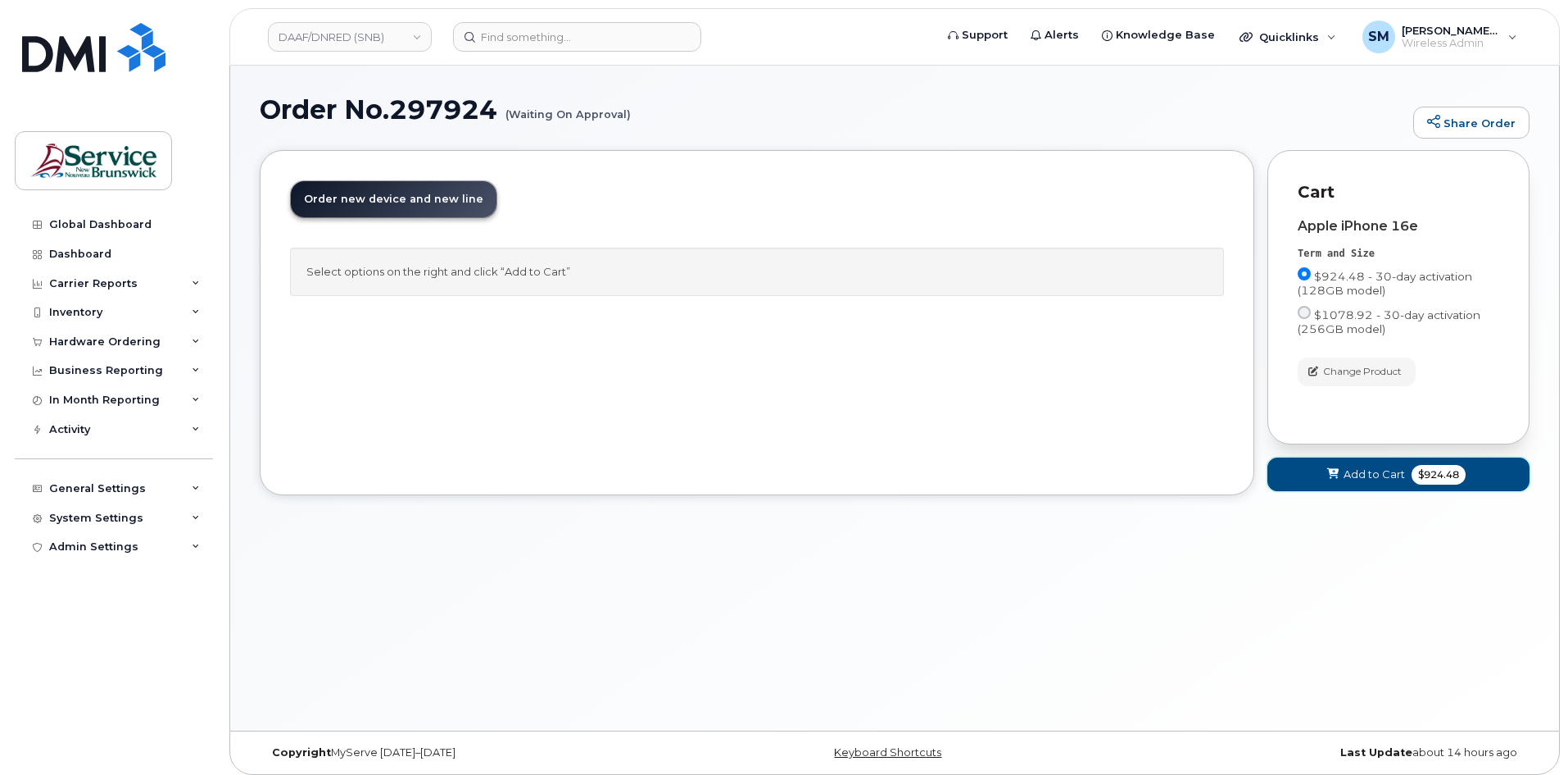
click at [1332, 481] on span at bounding box center [1333, 474] width 15 height 15
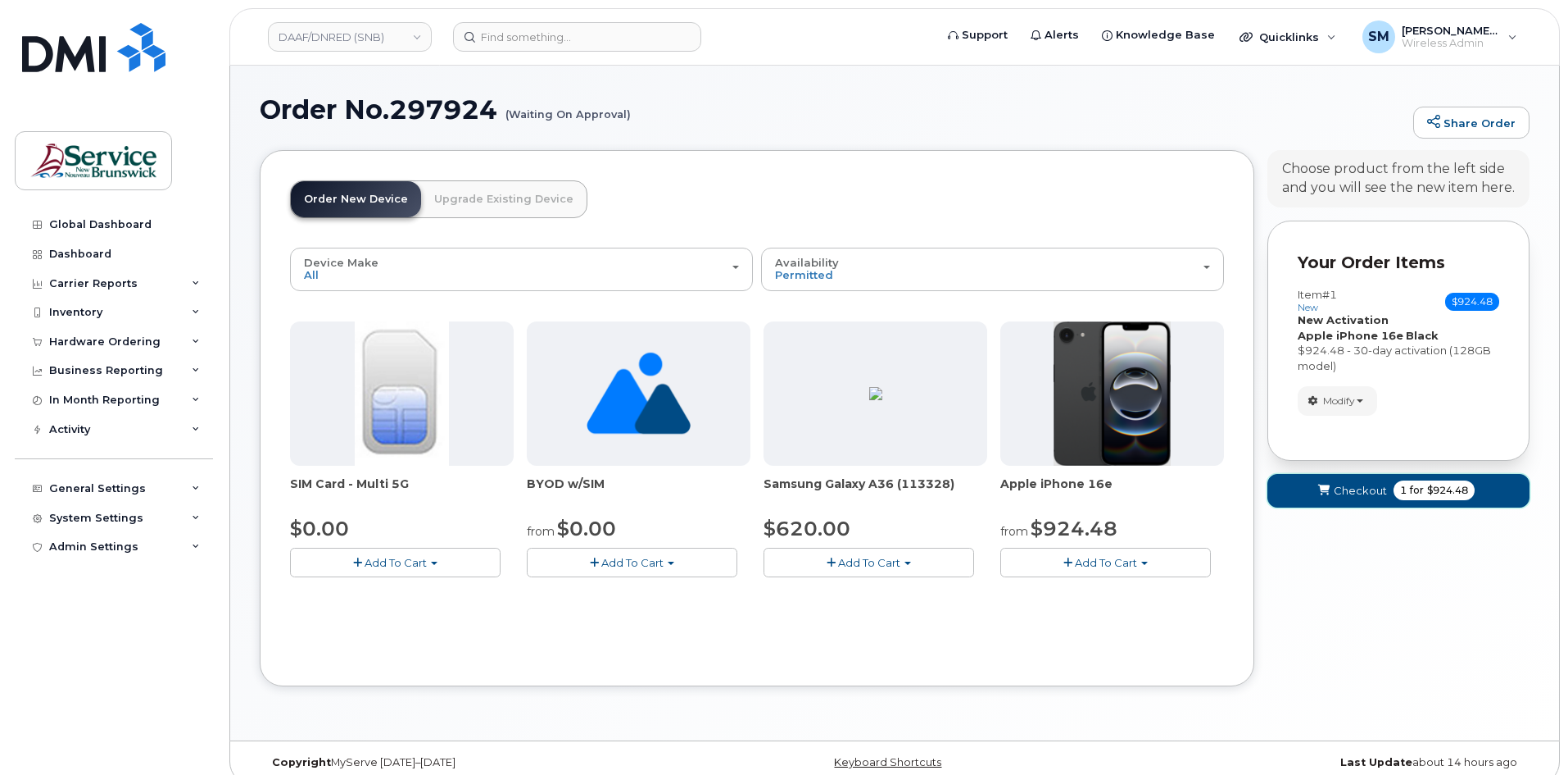
click at [1327, 490] on icon "submit" at bounding box center [1324, 490] width 11 height 10
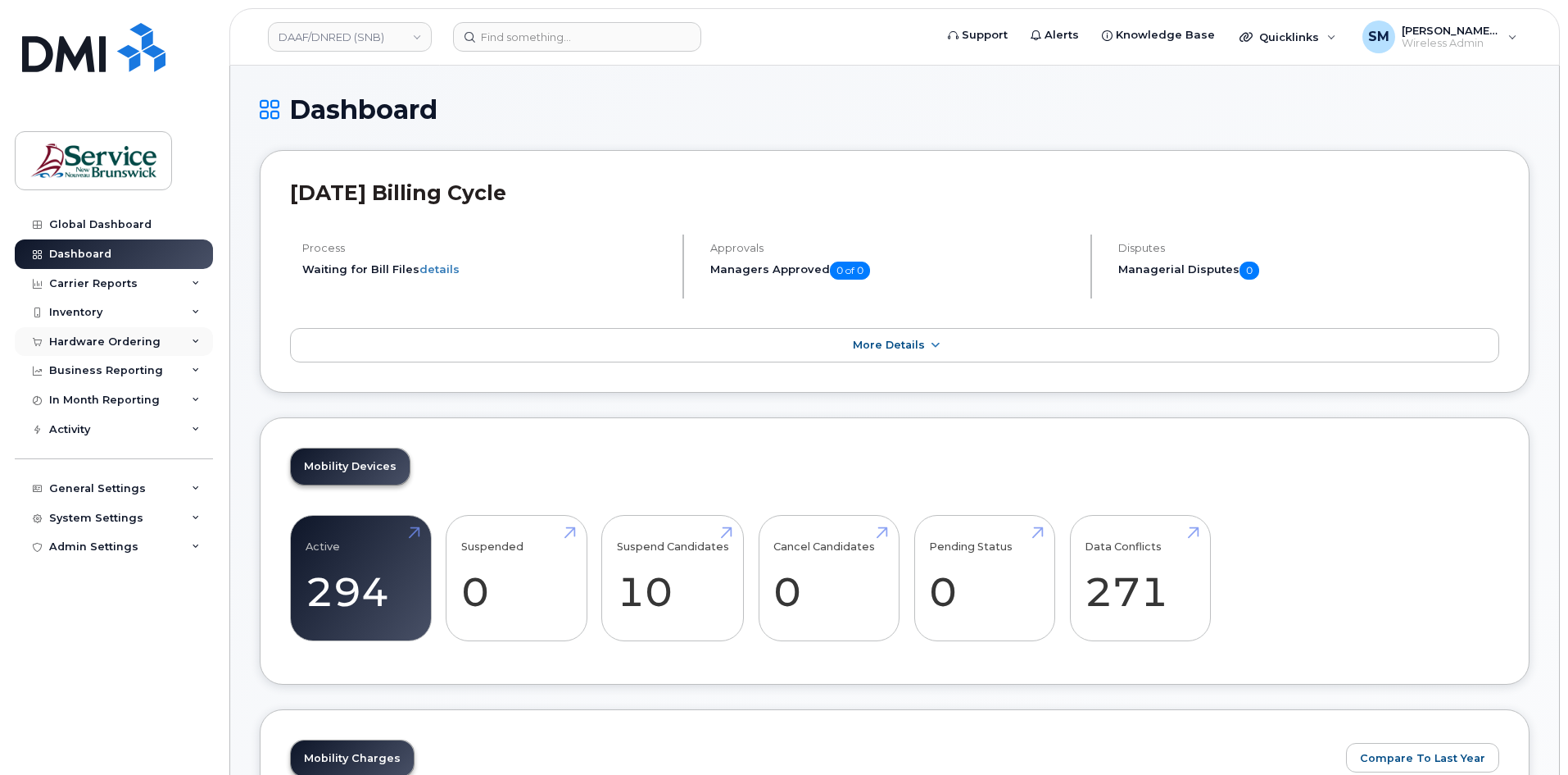
click at [136, 350] on div "Hardware Ordering" at bounding box center [114, 341] width 198 height 29
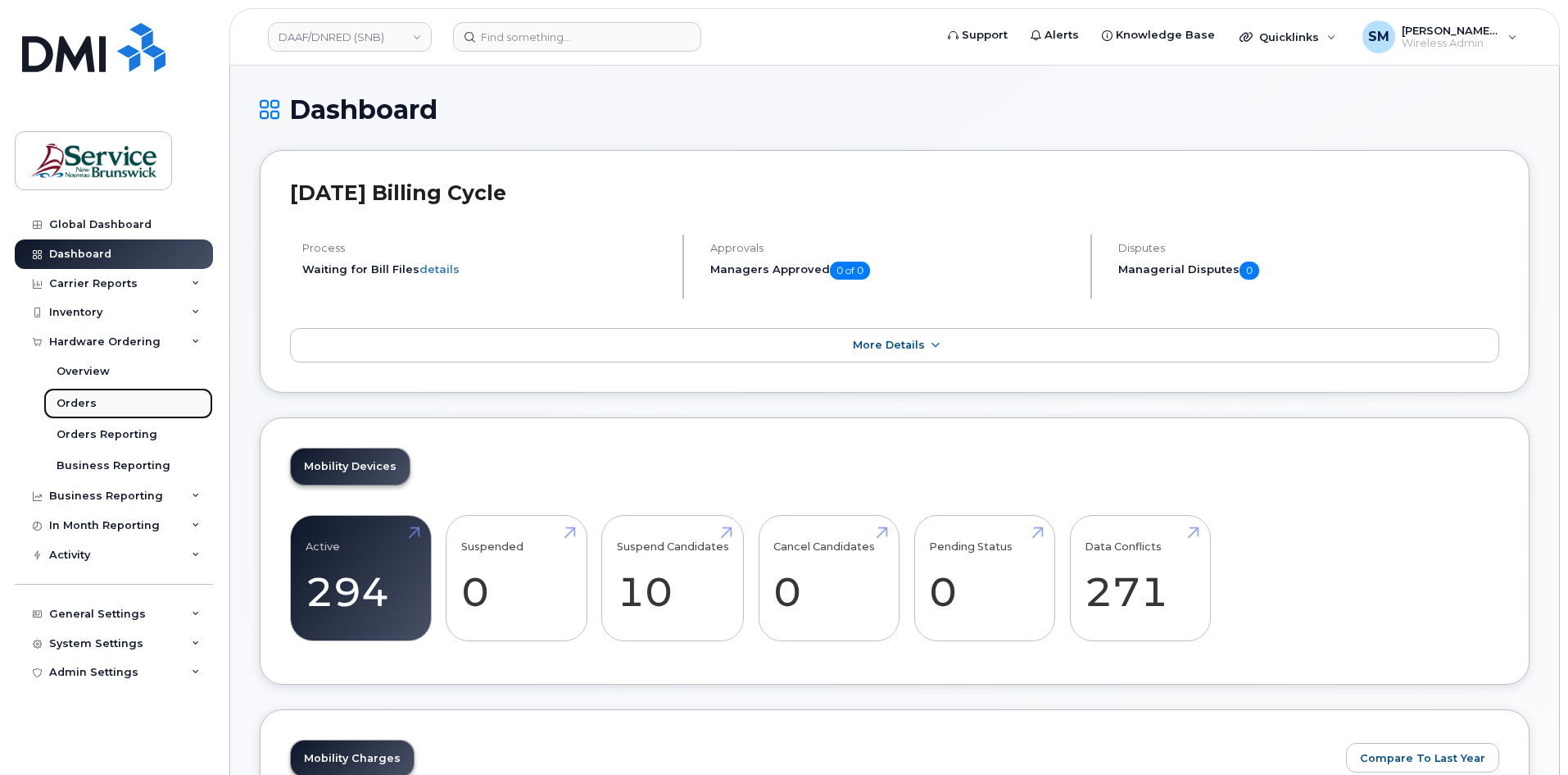
click at [108, 402] on link "Orders" at bounding box center [128, 403] width 170 height 31
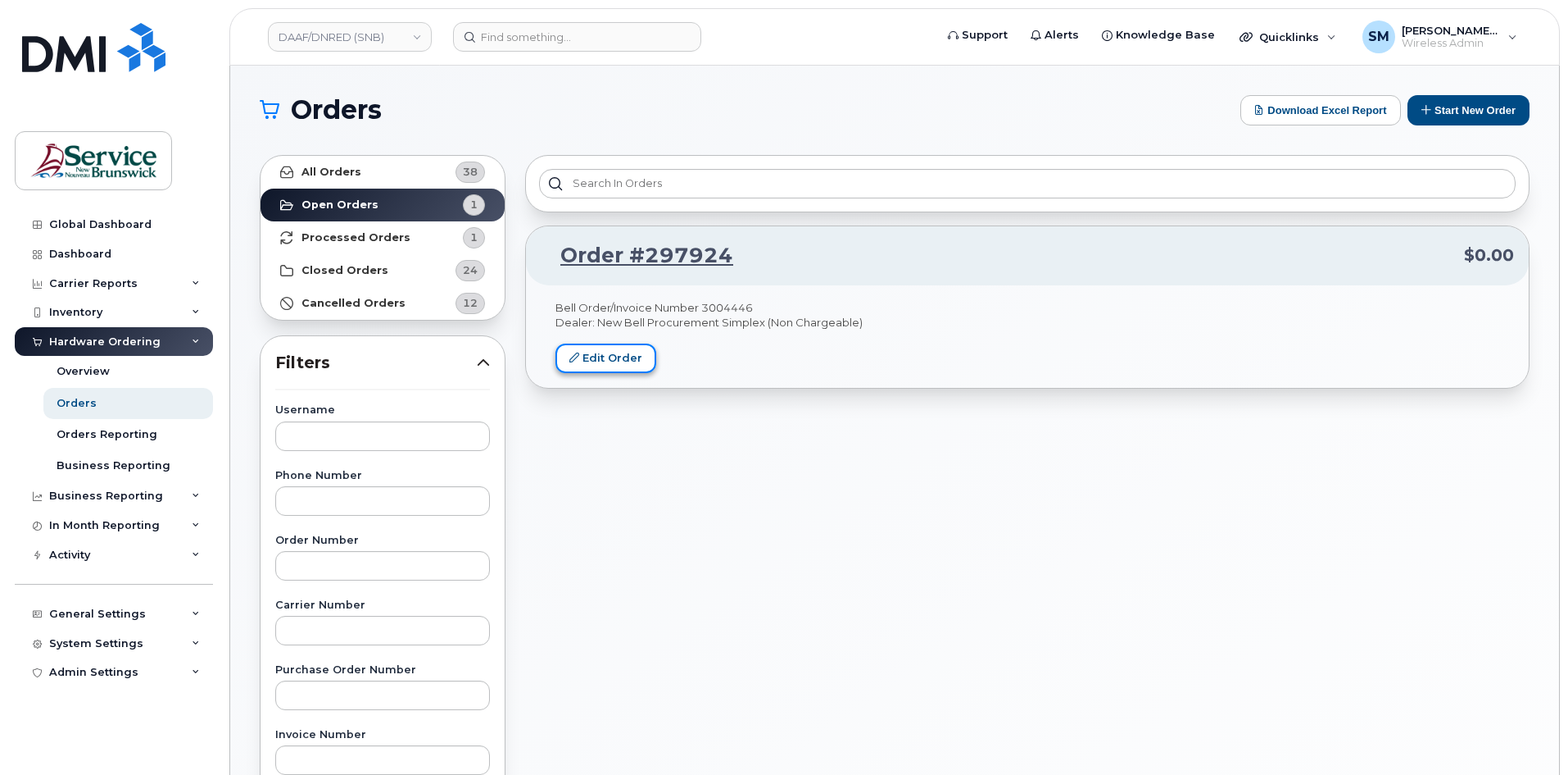
click at [626, 365] on link "Edit Order" at bounding box center [606, 359] width 101 height 30
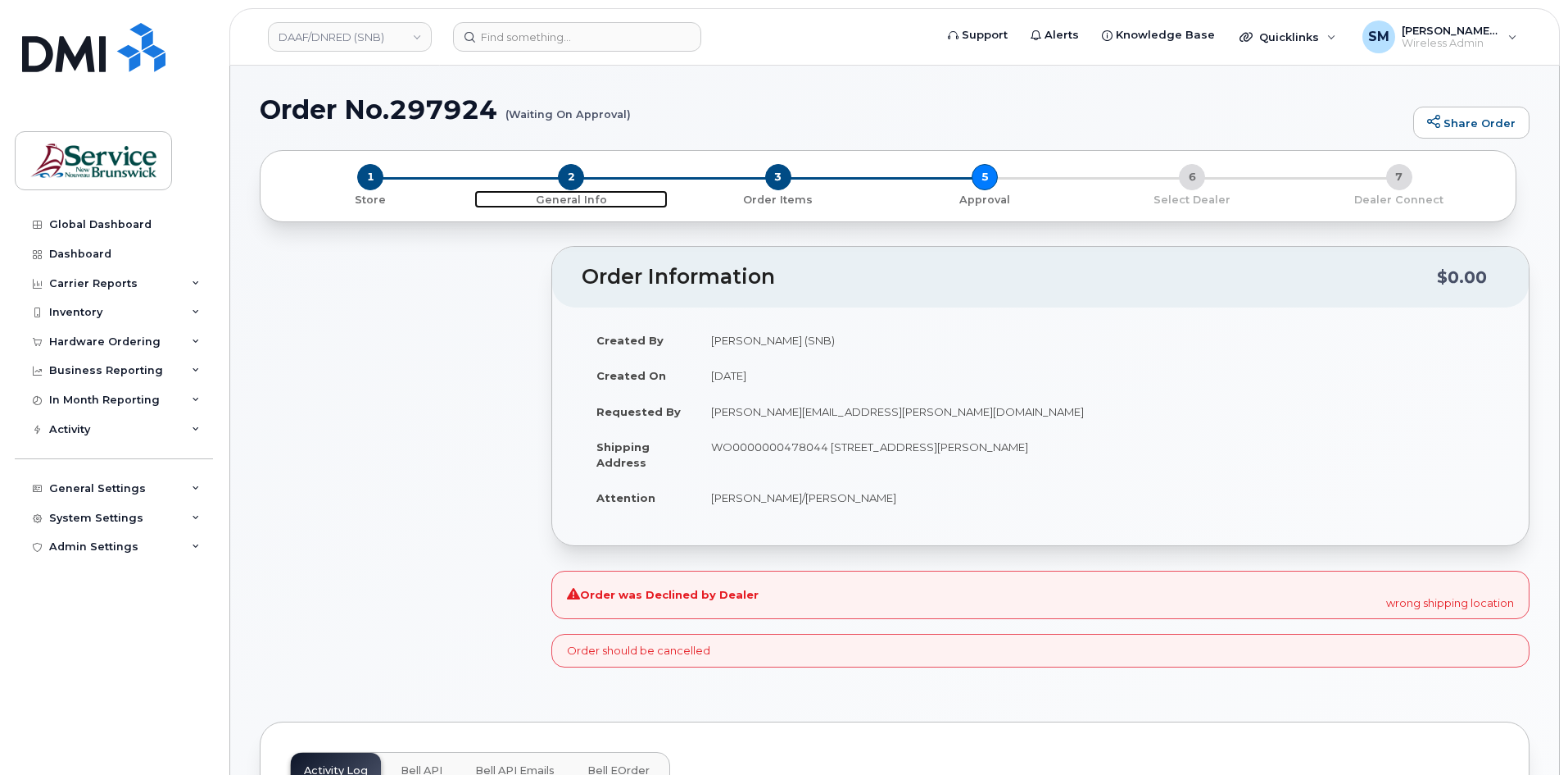
click at [578, 179] on span "2" at bounding box center [571, 178] width 27 height 27
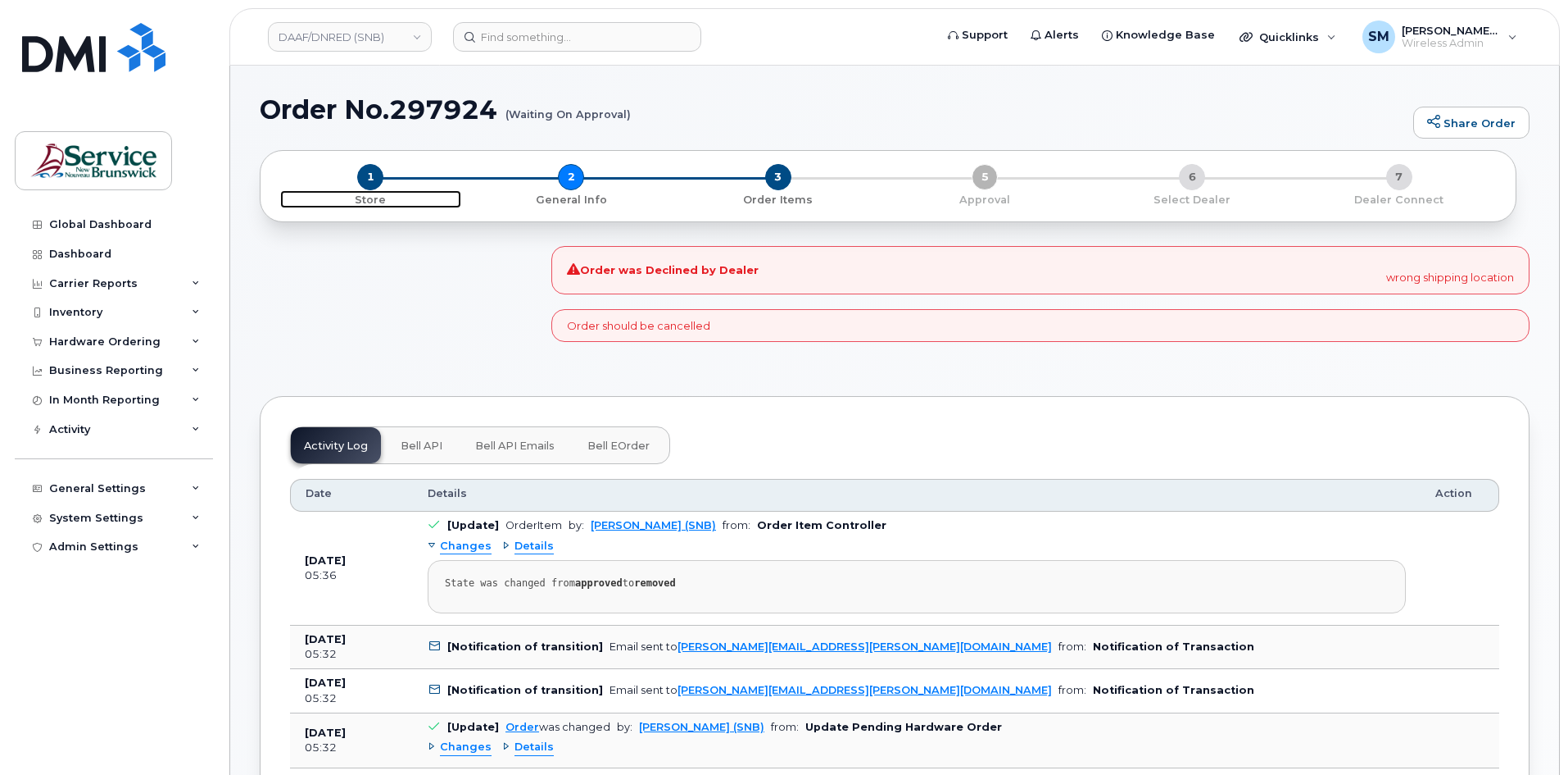
click at [379, 182] on span "1" at bounding box center [370, 178] width 27 height 27
click at [108, 331] on div "Hardware Ordering" at bounding box center [114, 341] width 198 height 29
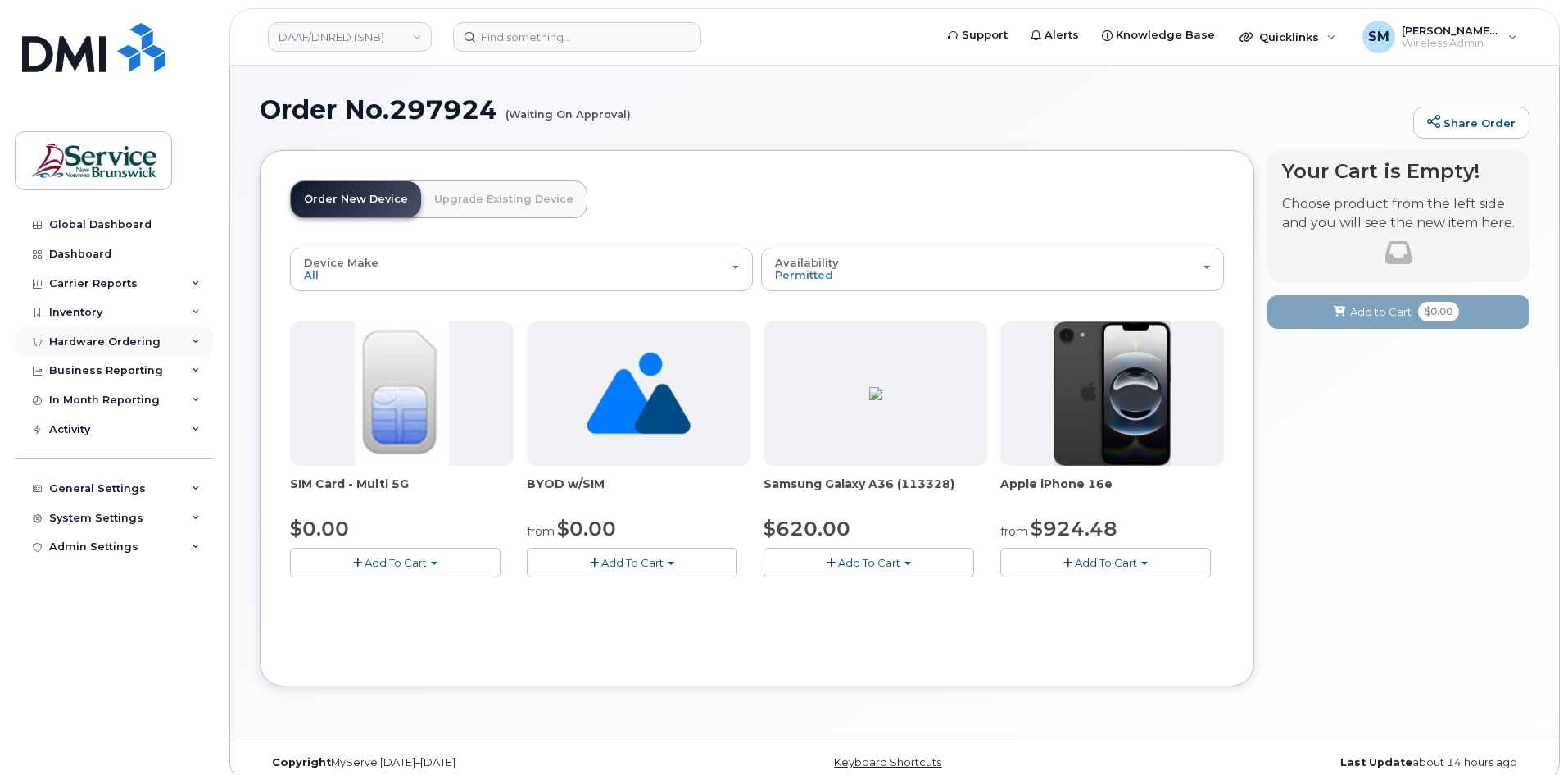
click at [72, 335] on div "Hardware Ordering" at bounding box center [104, 342] width 111 height 13
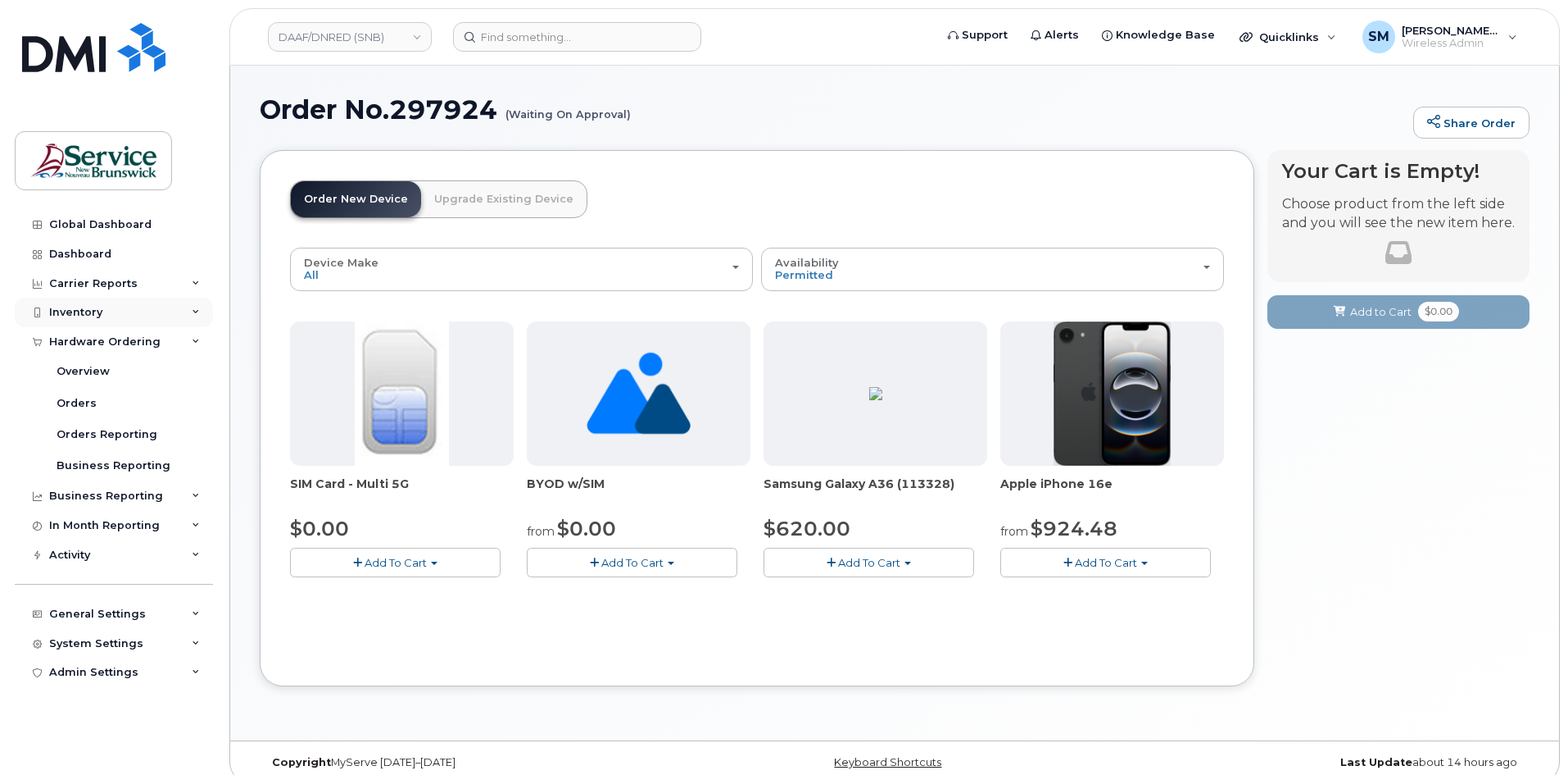
click at [84, 309] on div "Inventory" at bounding box center [76, 312] width 53 height 13
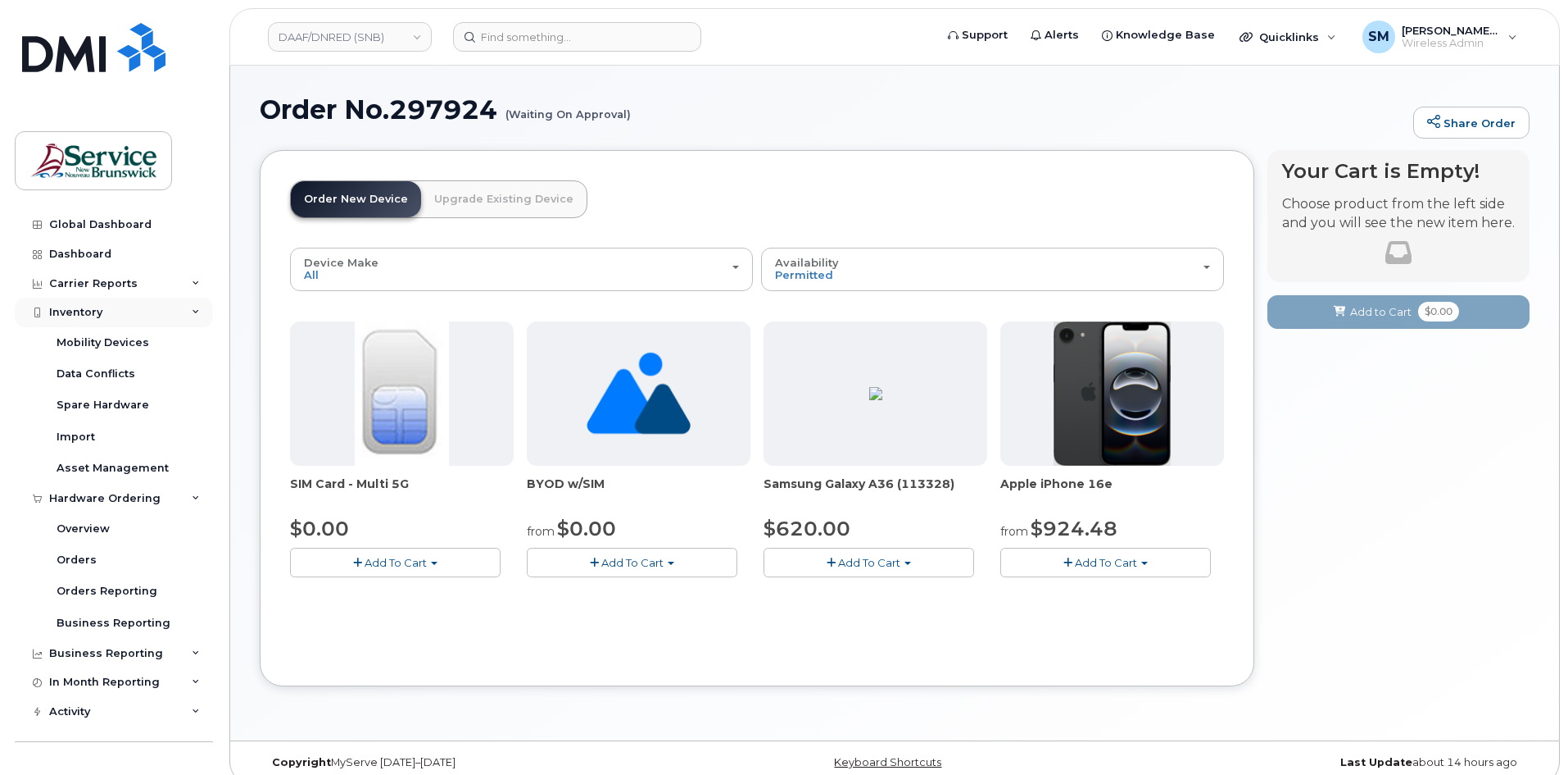
click at [73, 308] on div "Inventory" at bounding box center [76, 312] width 53 height 13
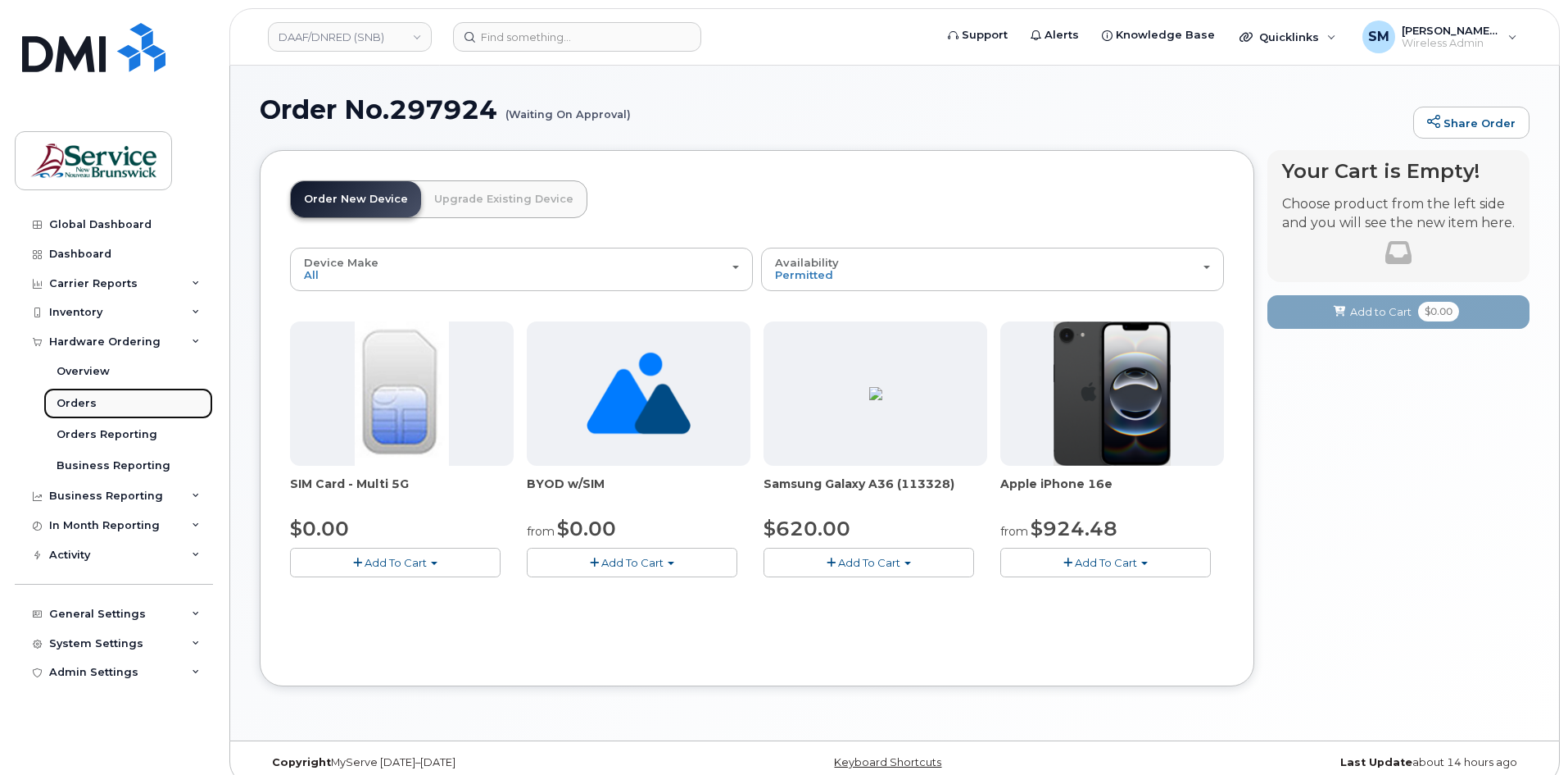
click at [88, 404] on div "Orders" at bounding box center [77, 404] width 40 height 15
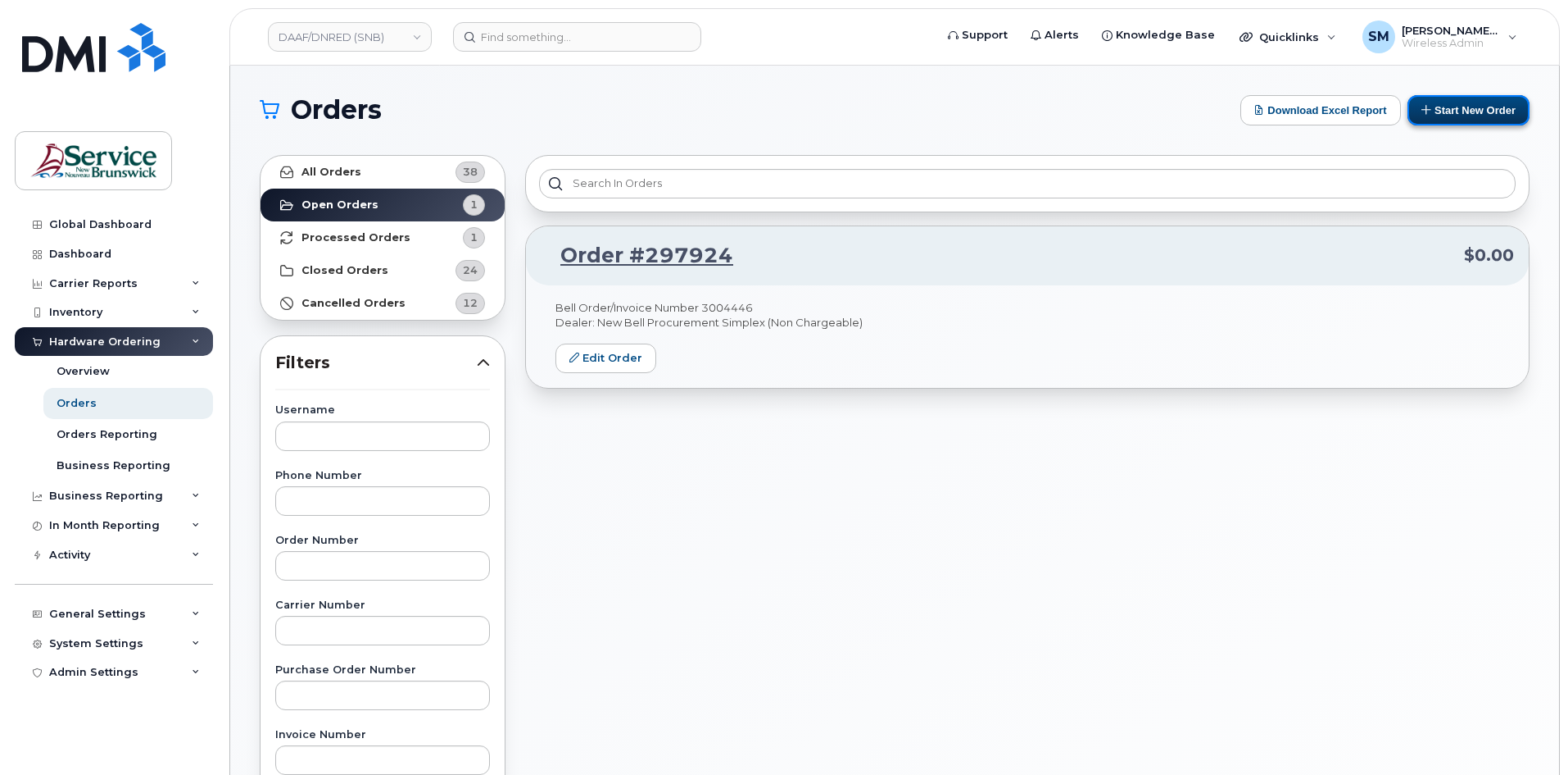
click at [1464, 116] on button "Start New Order" at bounding box center [1468, 110] width 122 height 30
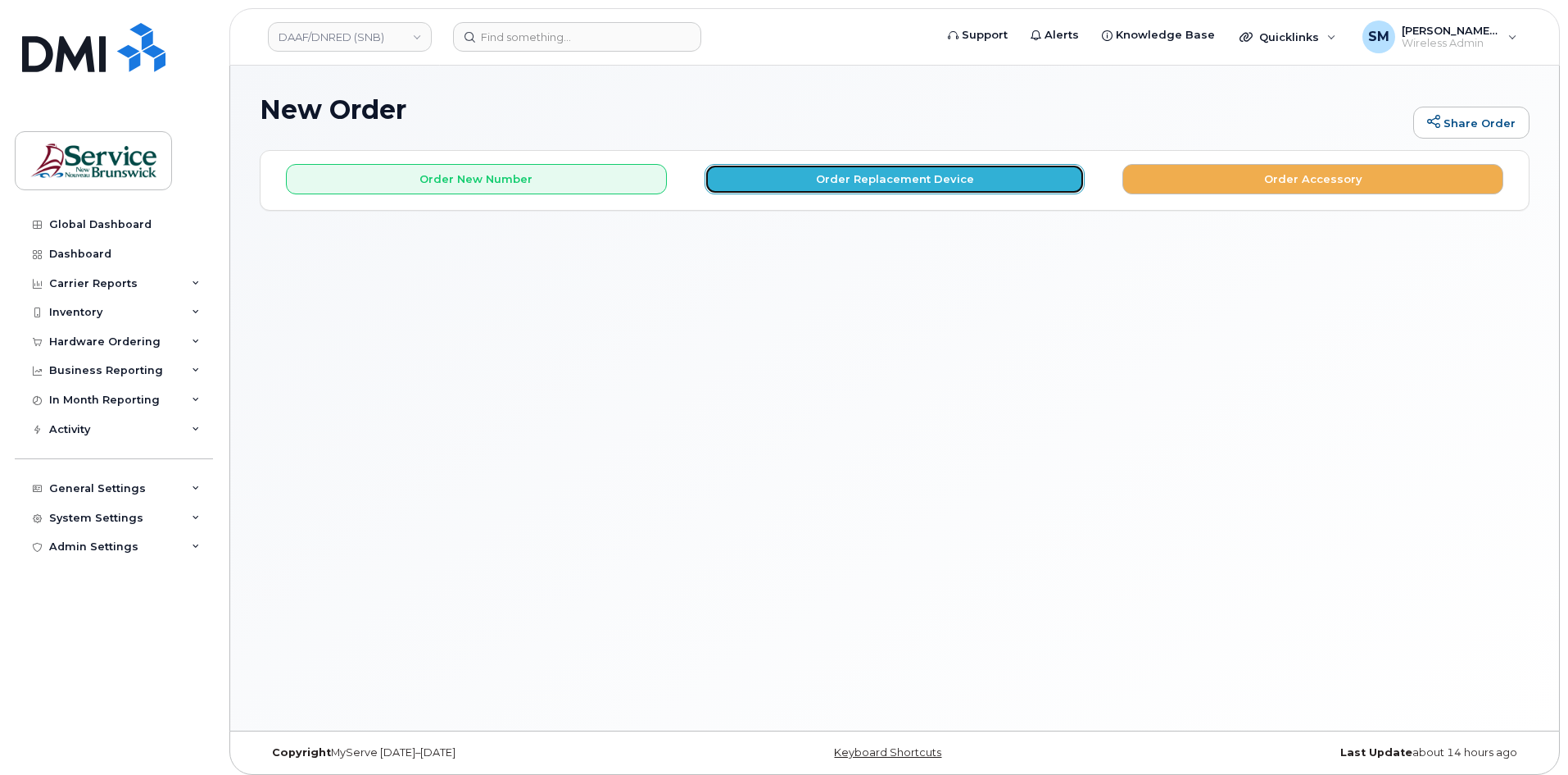
click at [814, 178] on button "Order Replacement Device" at bounding box center [894, 180] width 381 height 30
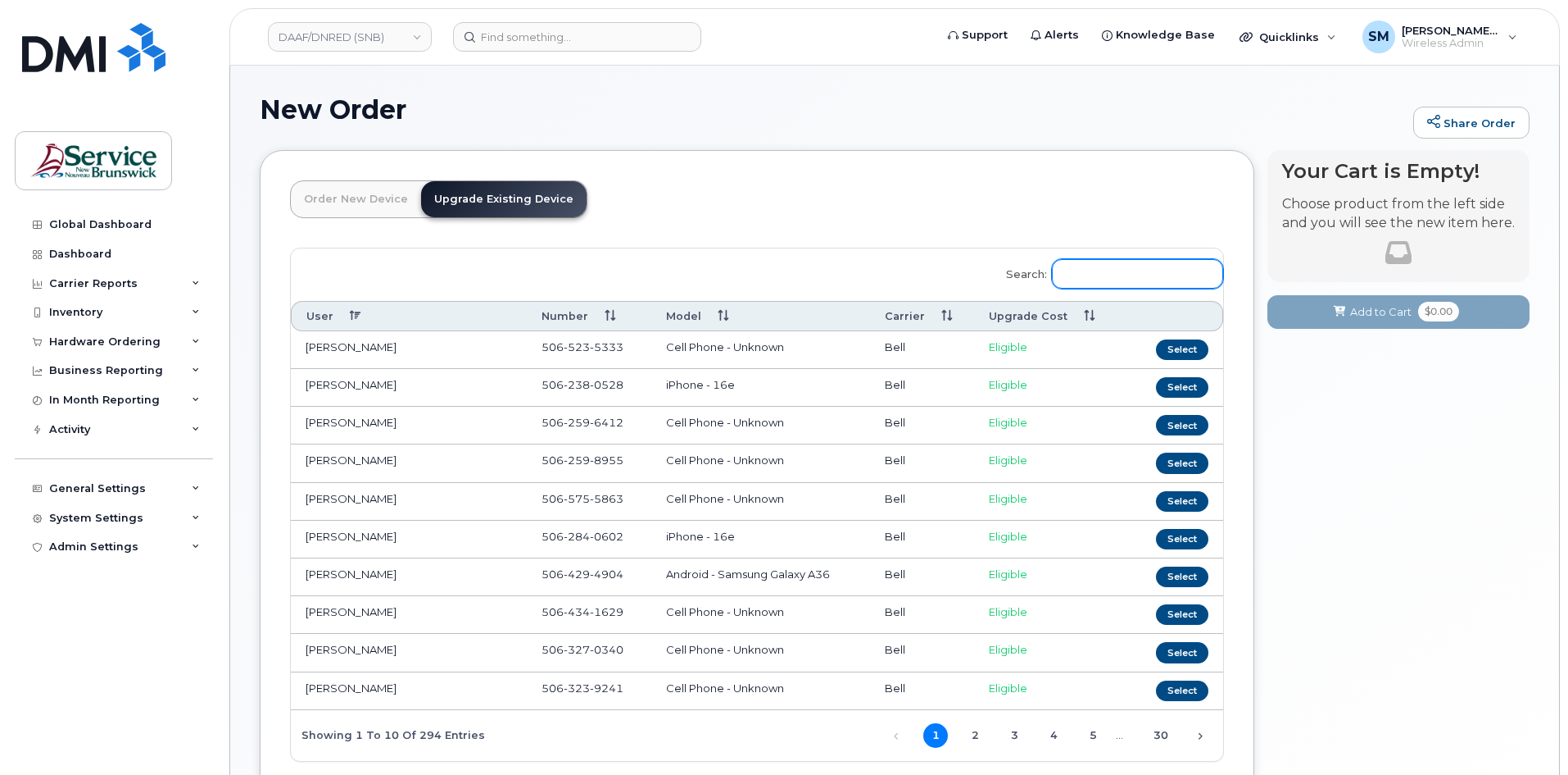
click at [1111, 282] on input "Search:" at bounding box center [1137, 274] width 171 height 29
paste input "No.297464"
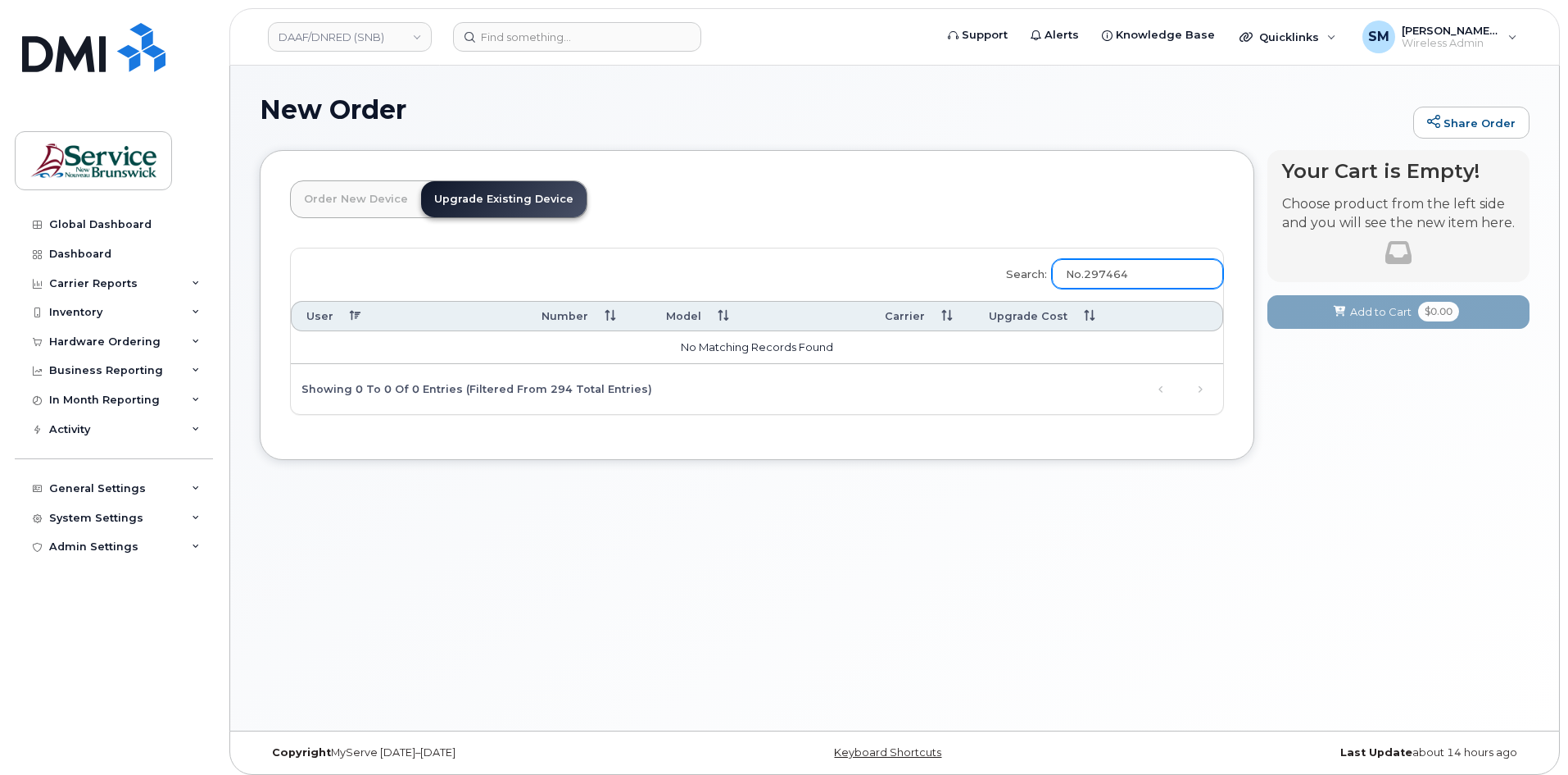
drag, startPoint x: 1020, startPoint y: 273, endPoint x: 1007, endPoint y: 273, distance: 13.0
click at [1007, 273] on div "Search: No.297464 User Number Model Carrier Upgrade Cost No matching records fo…" at bounding box center [756, 331] width 932 height 165
paste input "5067898833"
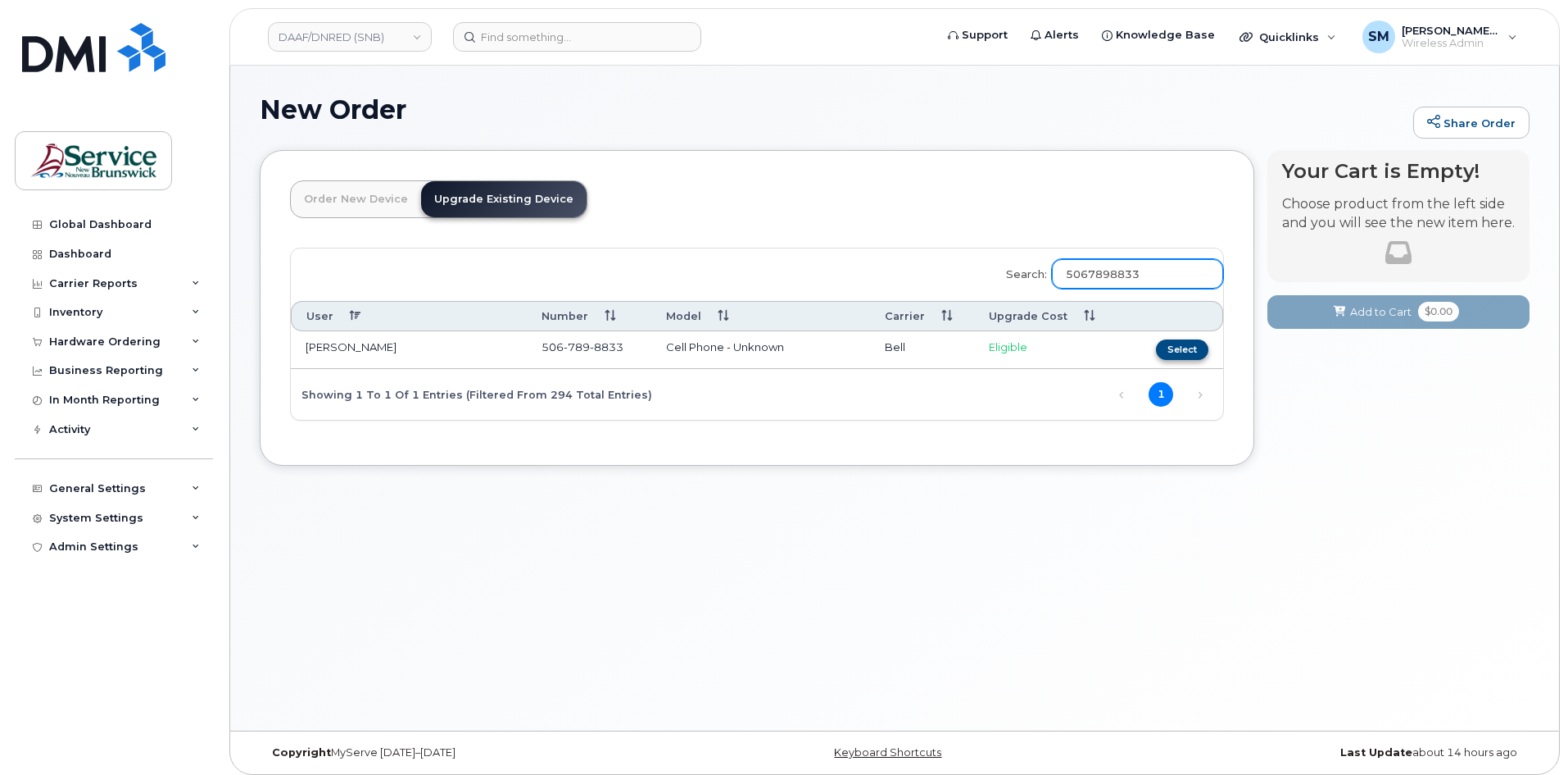
type input "5067898833"
click at [1177, 350] on button "Select" at bounding box center [1182, 350] width 52 height 21
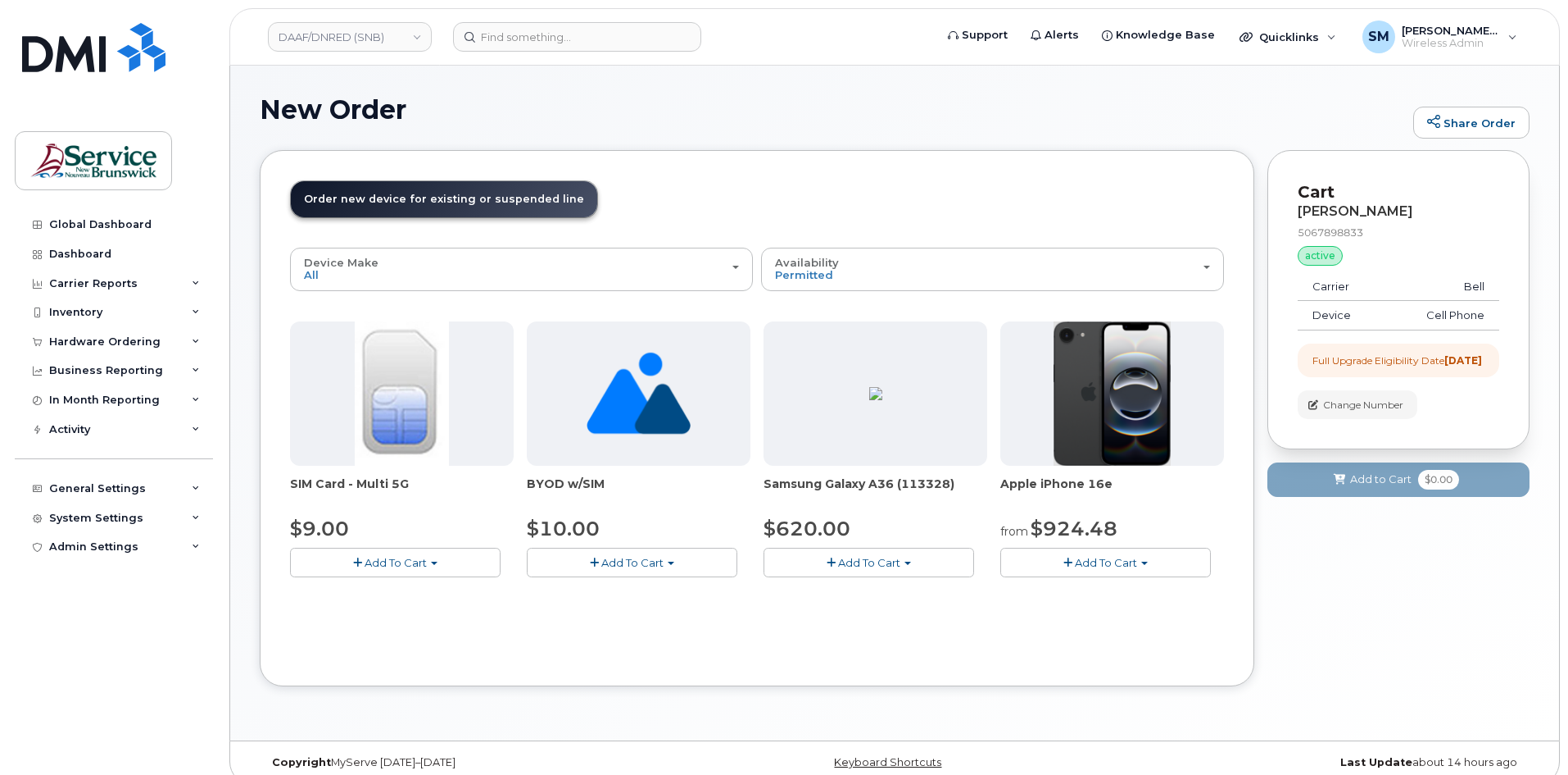
click at [1092, 562] on span "Add To Cart" at bounding box center [1106, 562] width 63 height 13
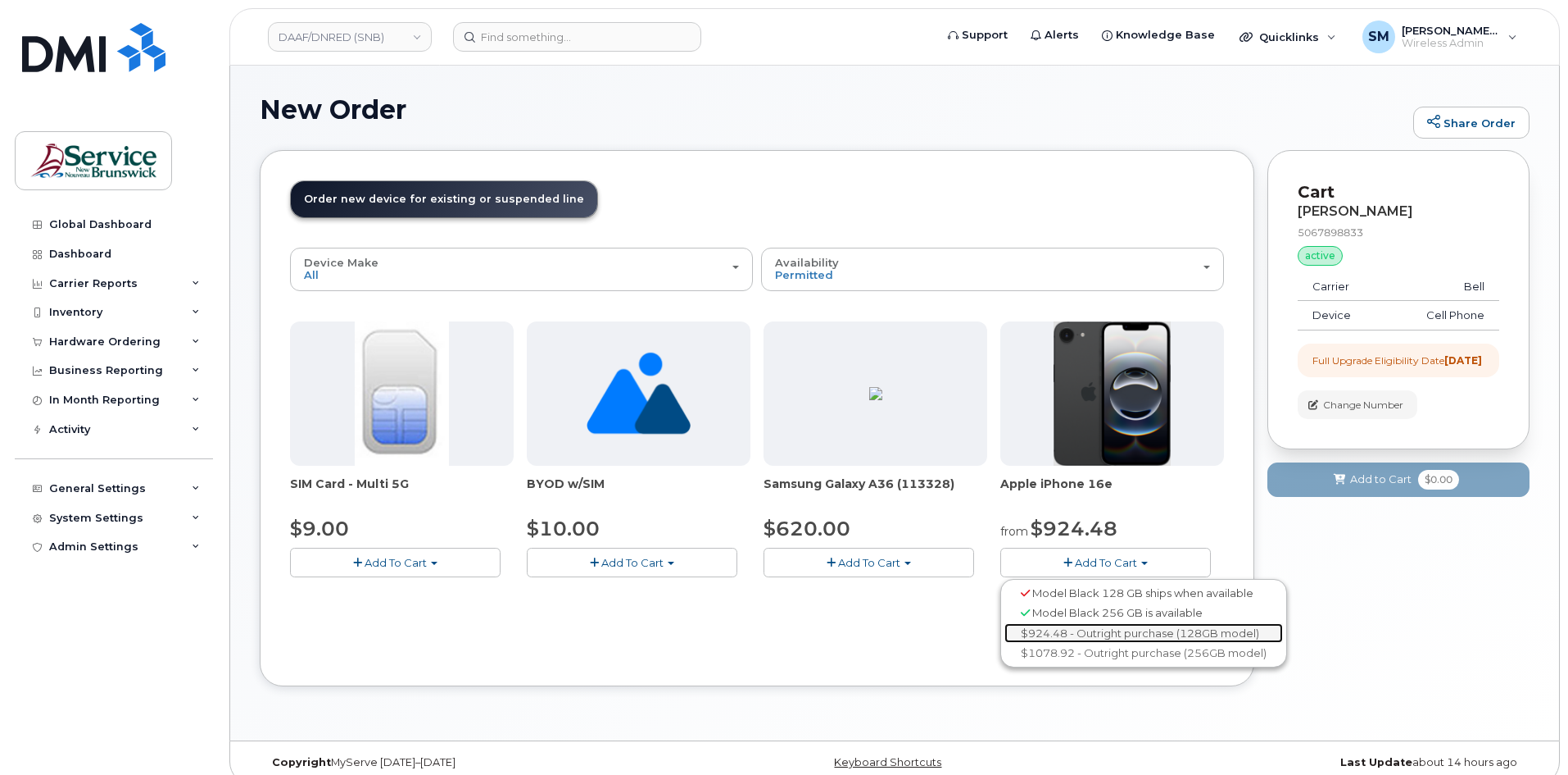
click at [1079, 637] on link "$924.48 - Outright purchase (128GB model)" at bounding box center [1143, 633] width 278 height 21
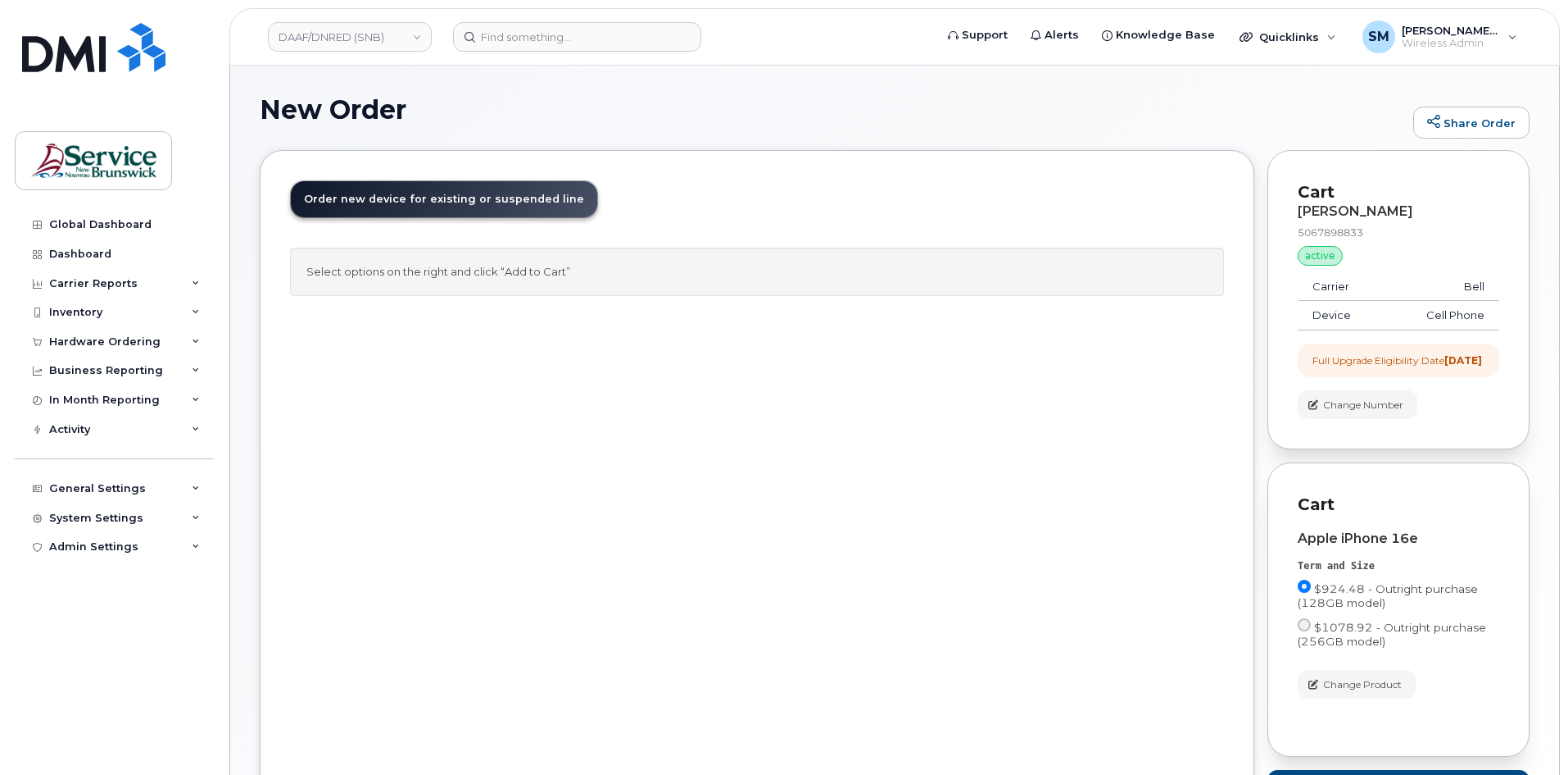
scroll to position [153, 0]
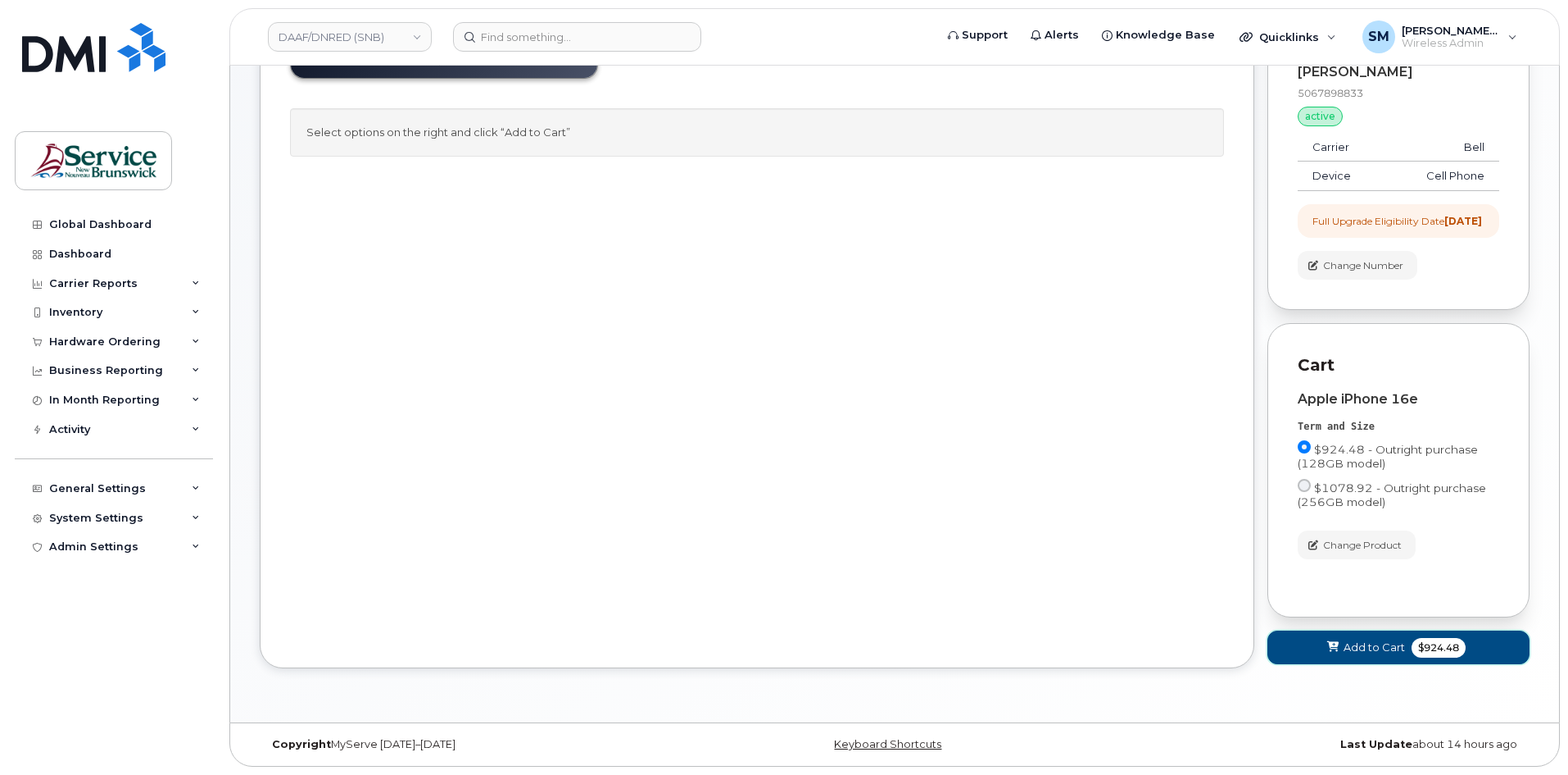
click at [1379, 647] on span "Add to Cart" at bounding box center [1373, 647] width 62 height 15
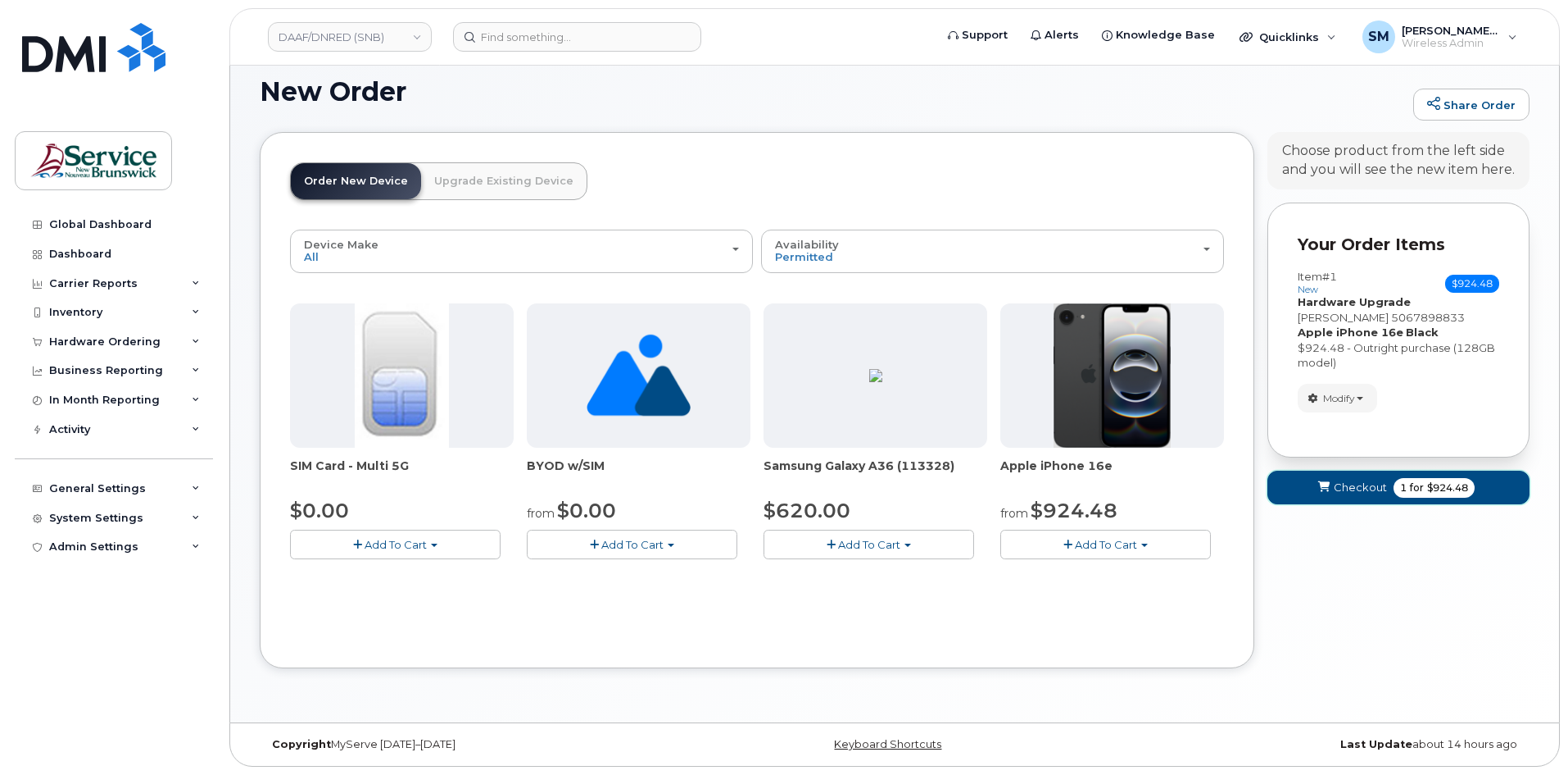
click at [1345, 476] on button "Checkout 1 for $924.48" at bounding box center [1398, 486] width 262 height 33
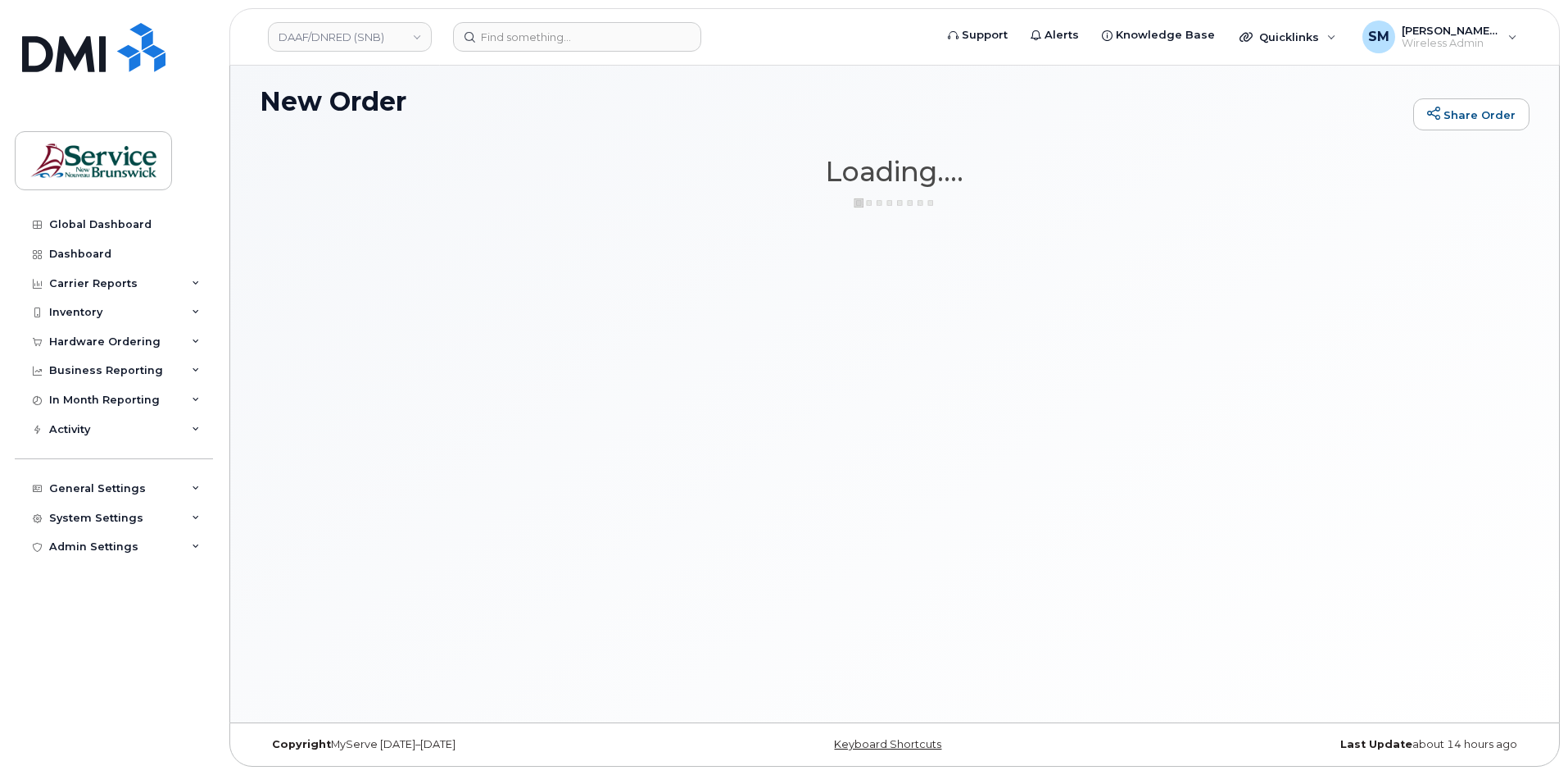
scroll to position [9, 0]
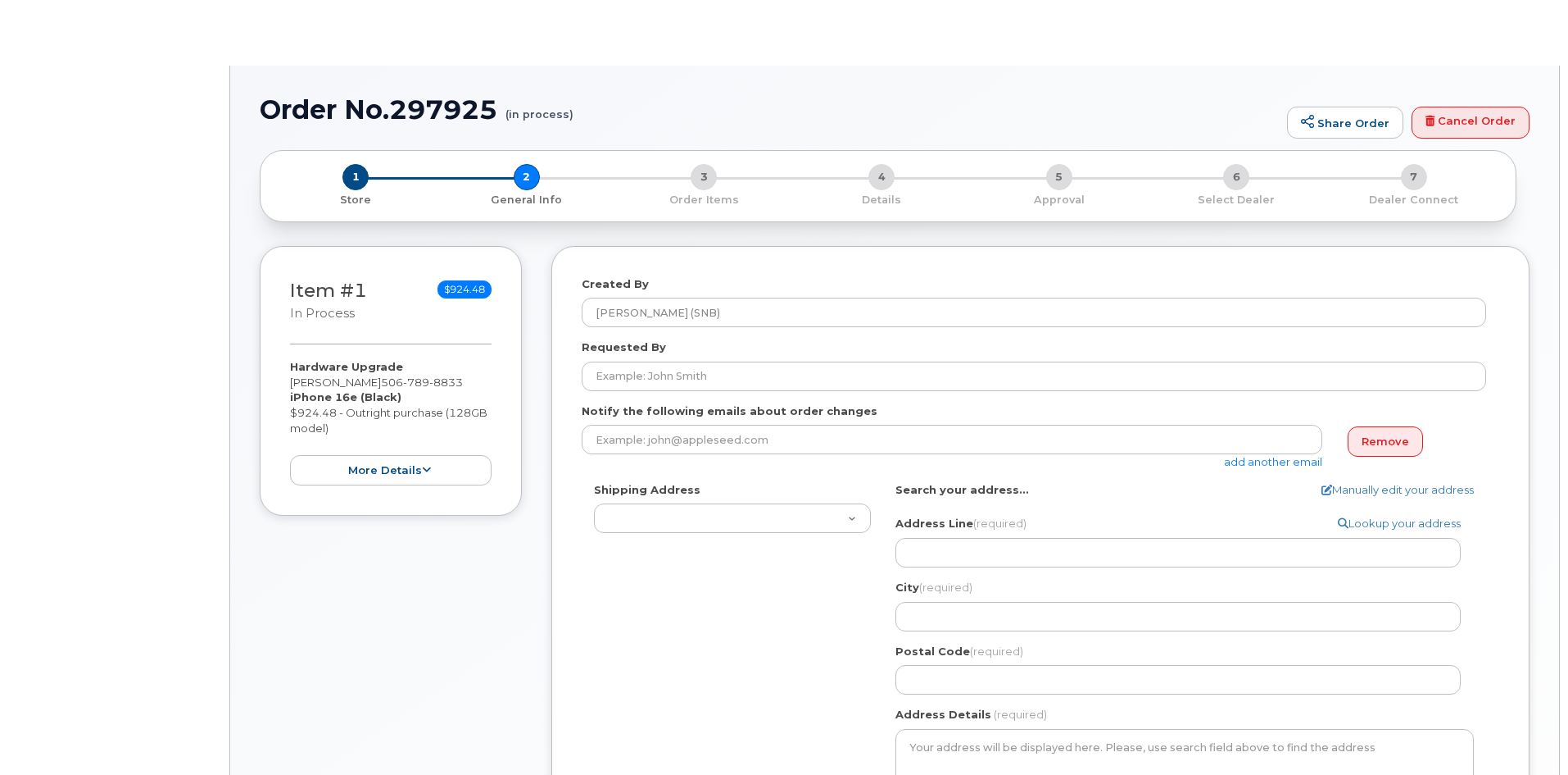
select select
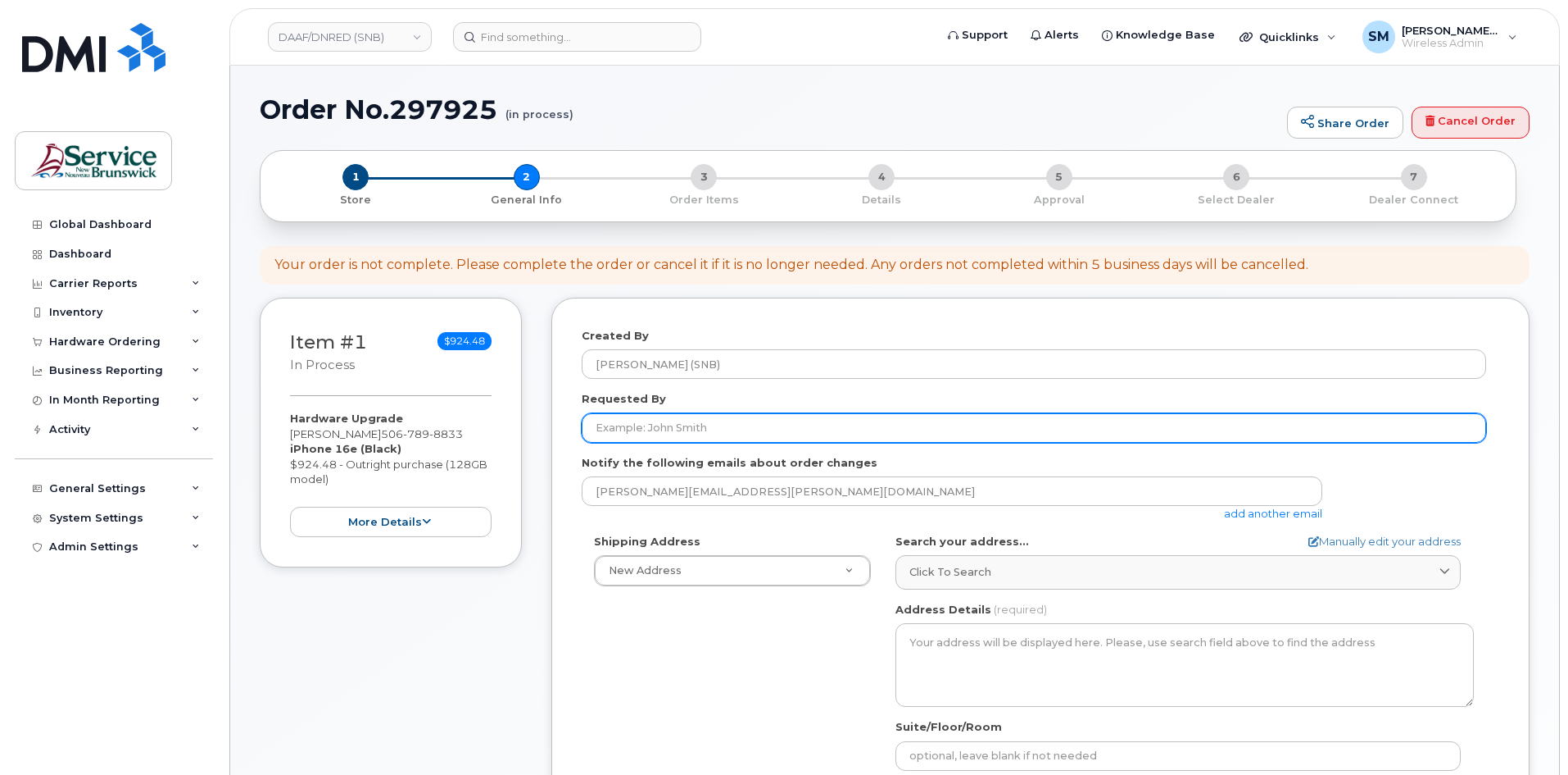
click at [719, 427] on input "Requested By" at bounding box center [1034, 427] width 905 height 29
paste input "[PERSON_NAME][EMAIL_ADDRESS][PERSON_NAME][DOMAIN_NAME]"
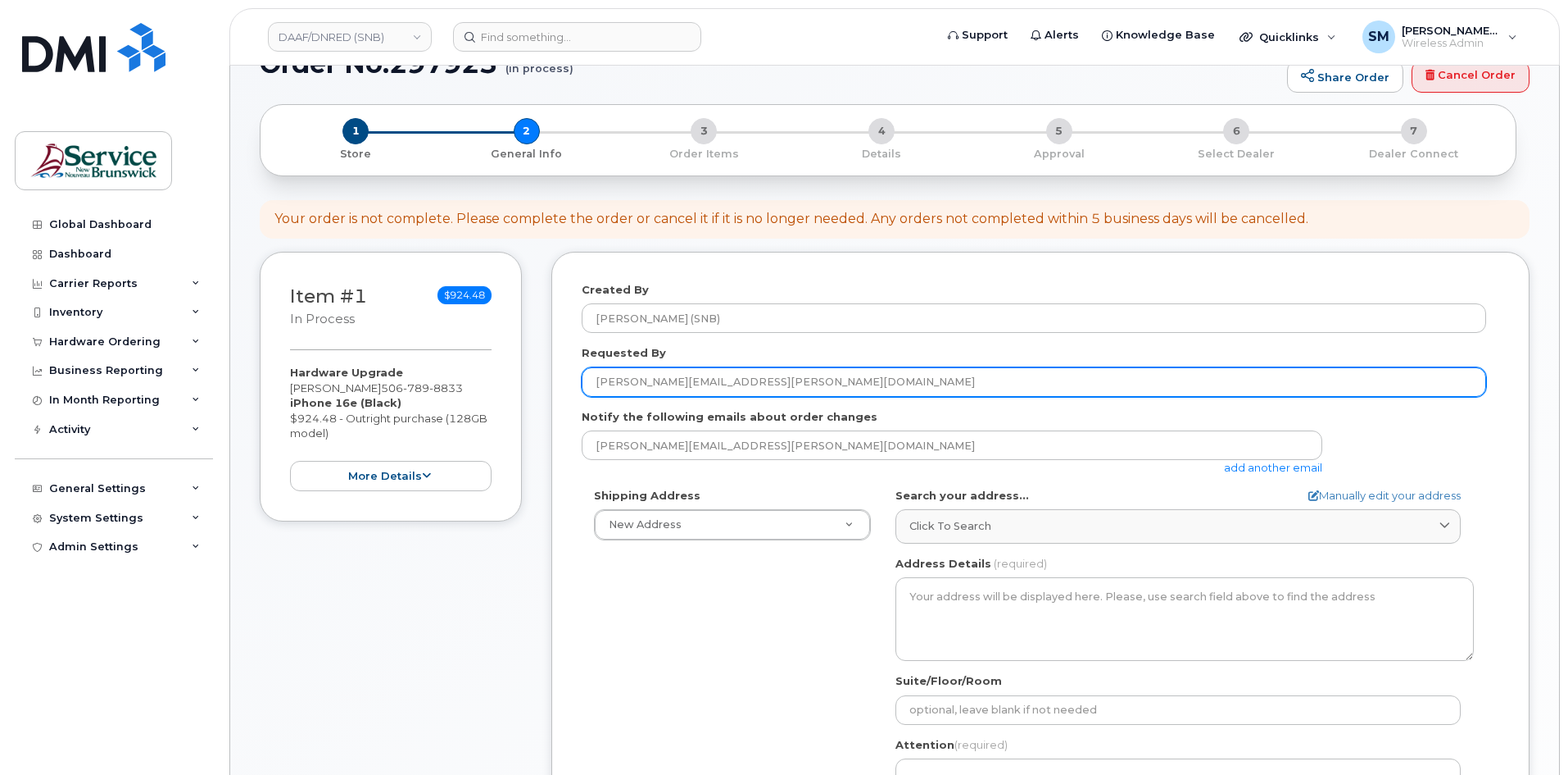
scroll to position [164, 0]
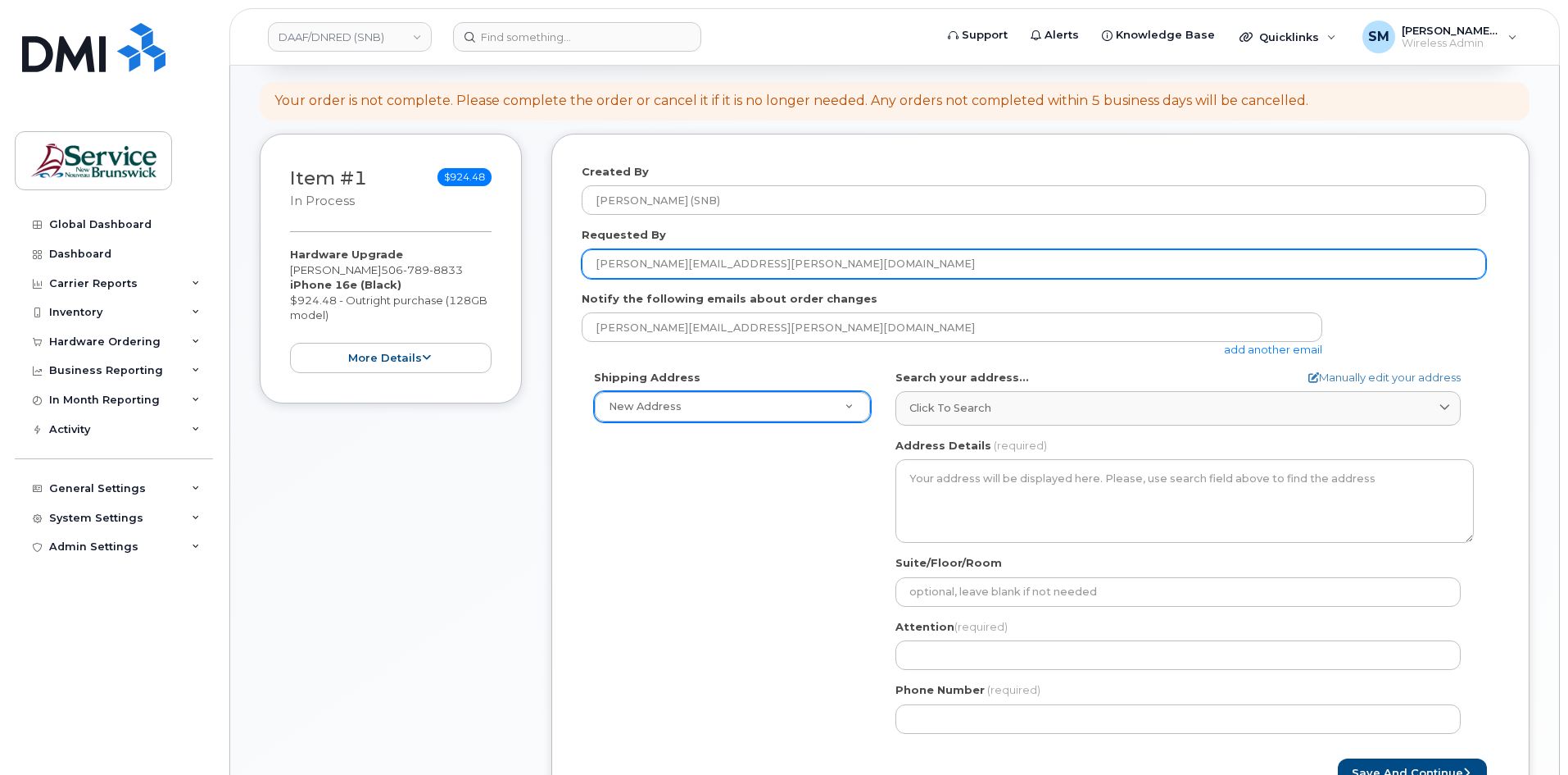
type input "[PERSON_NAME][EMAIL_ADDRESS][PERSON_NAME][DOMAIN_NAME]"
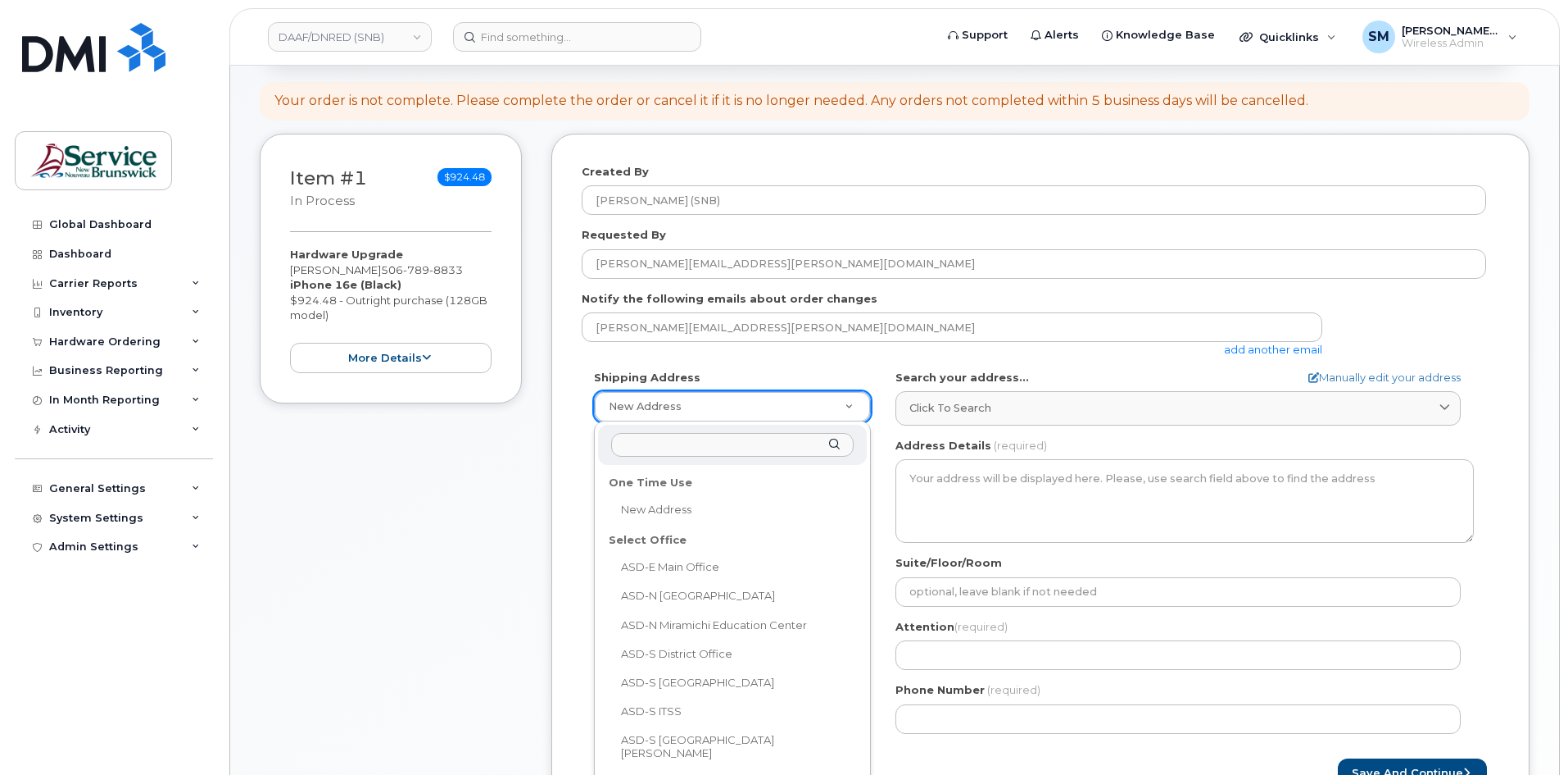
click at [703, 456] on input "text" at bounding box center [732, 444] width 242 height 24
type input "w"
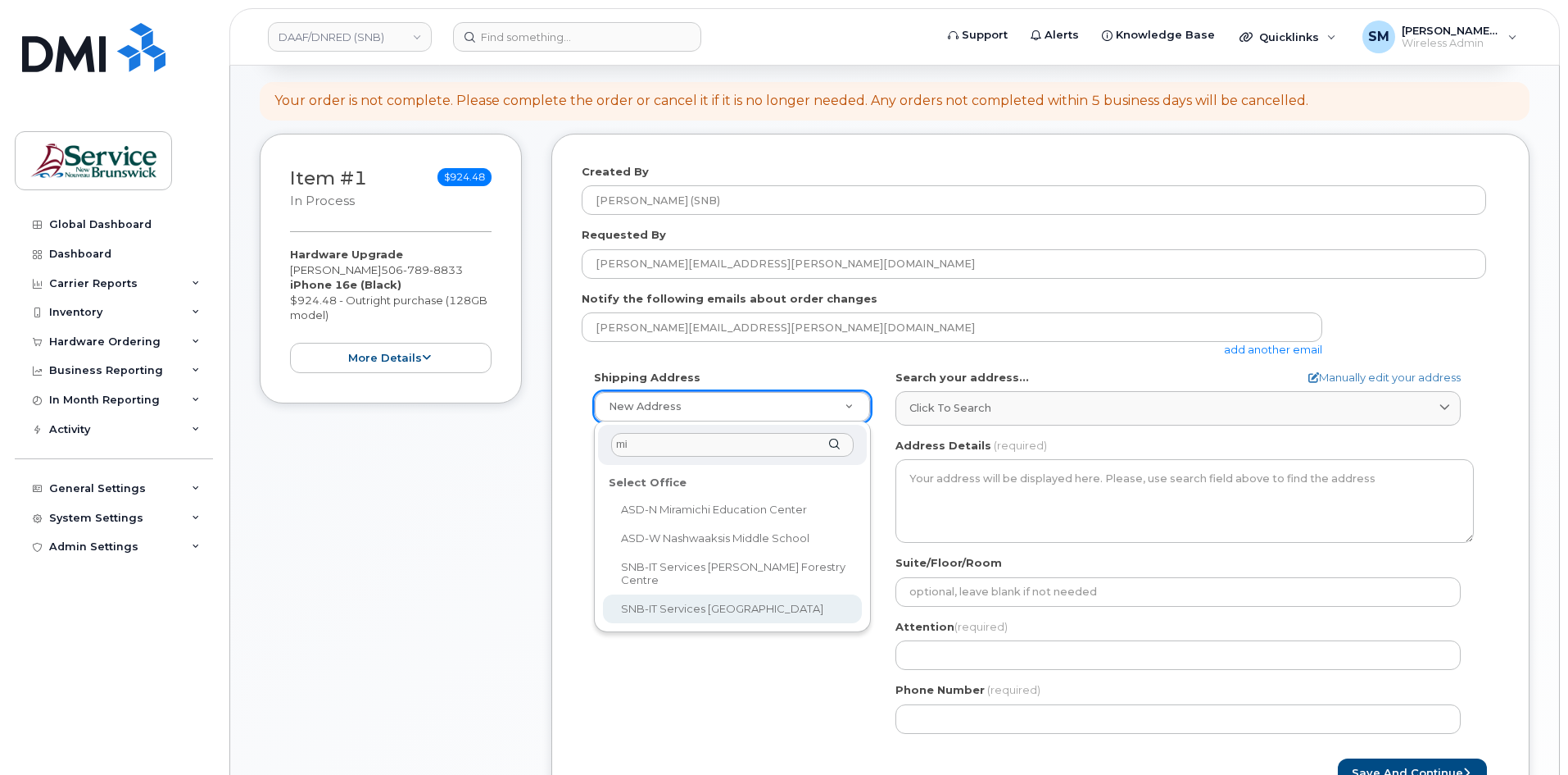
type input "mi"
select select
type textarea "[STREET_ADDRESS] Miramichi [GEOGRAPHIC_DATA] E1V 3G5"
type input "Mackenzie Cove"
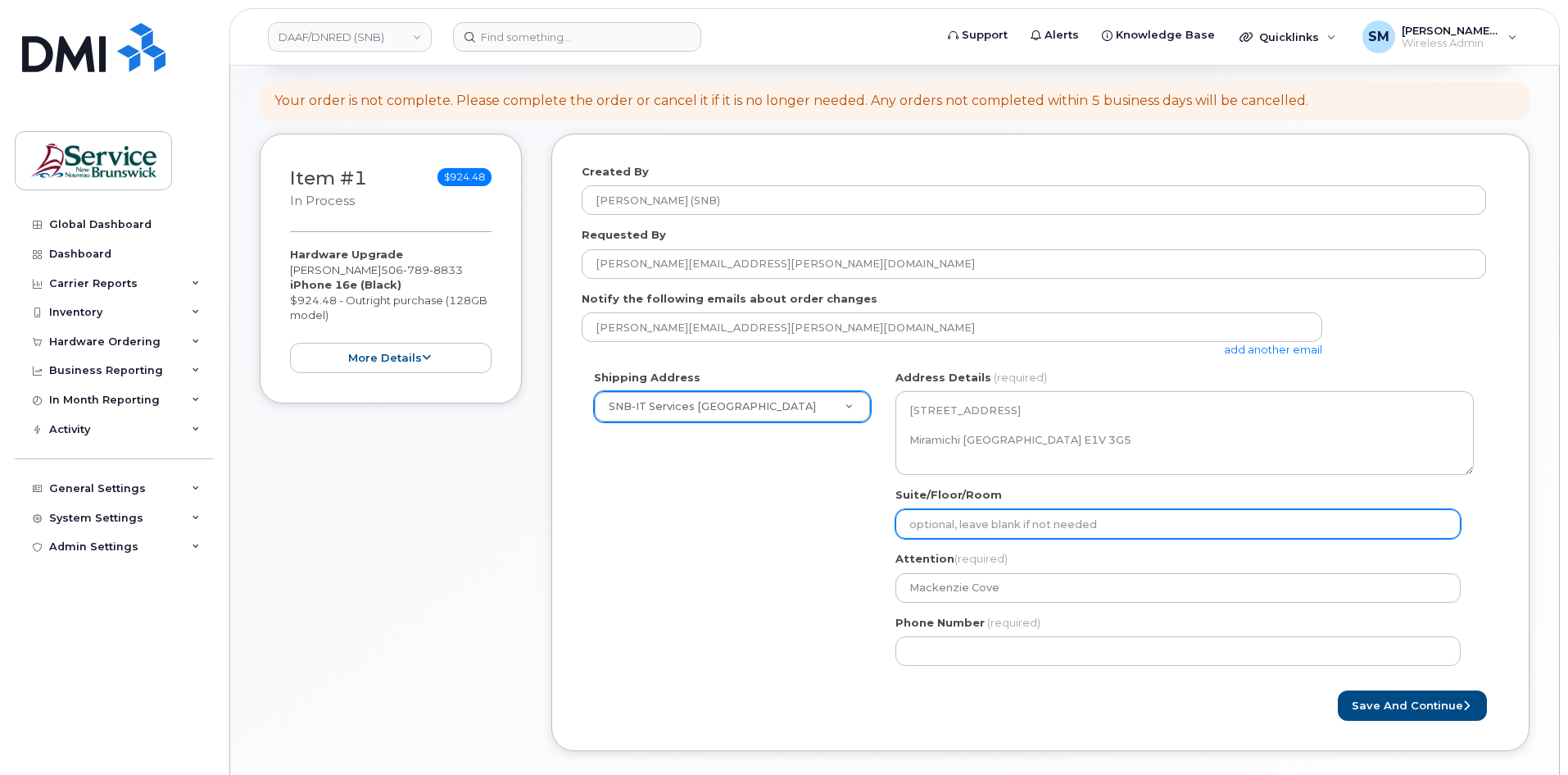
click at [1016, 529] on input "Suite/Floor/Room" at bounding box center [1178, 523] width 566 height 29
paste input "WO0000000478044"
select select
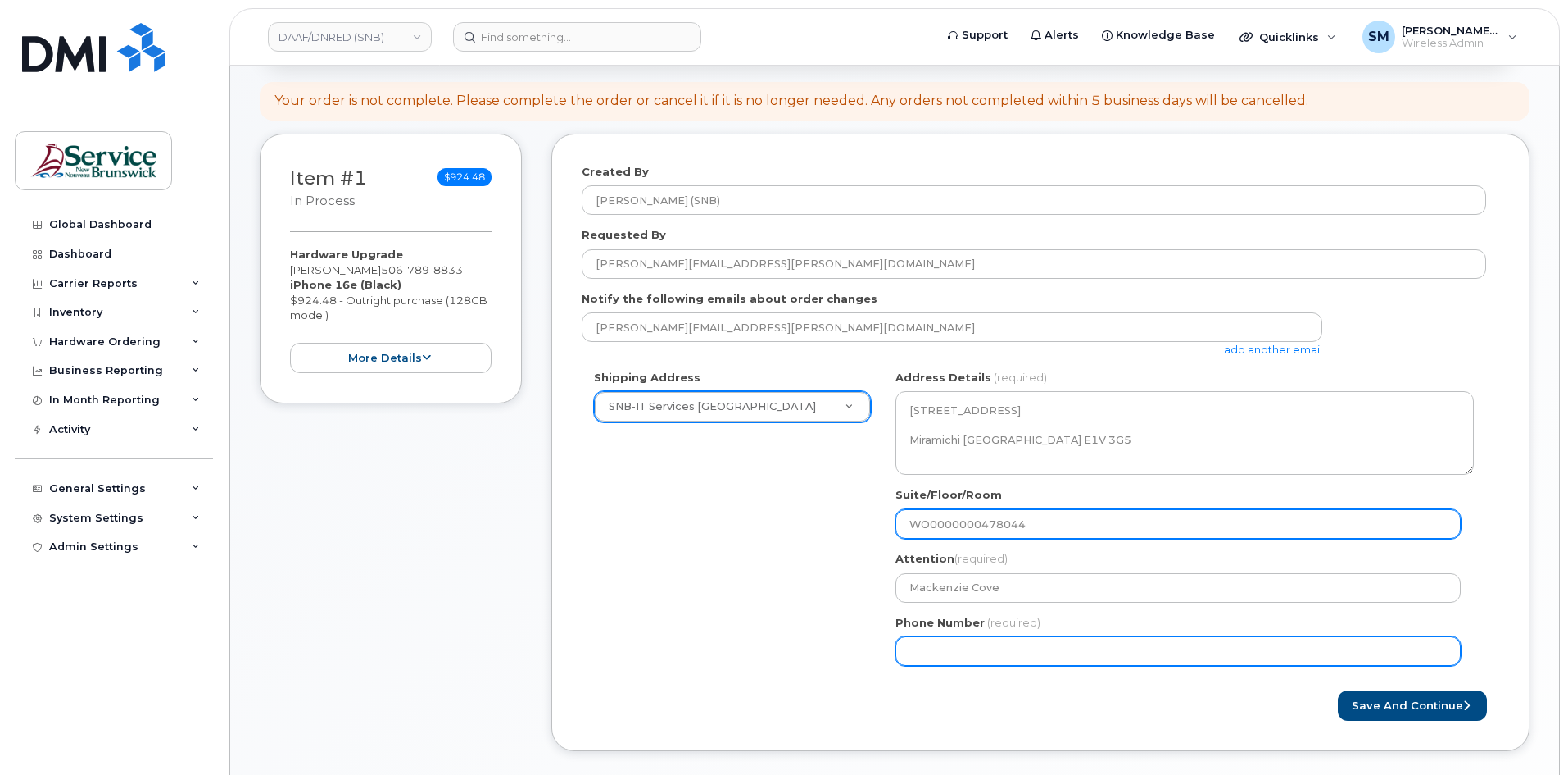
type input "WO0000000478044"
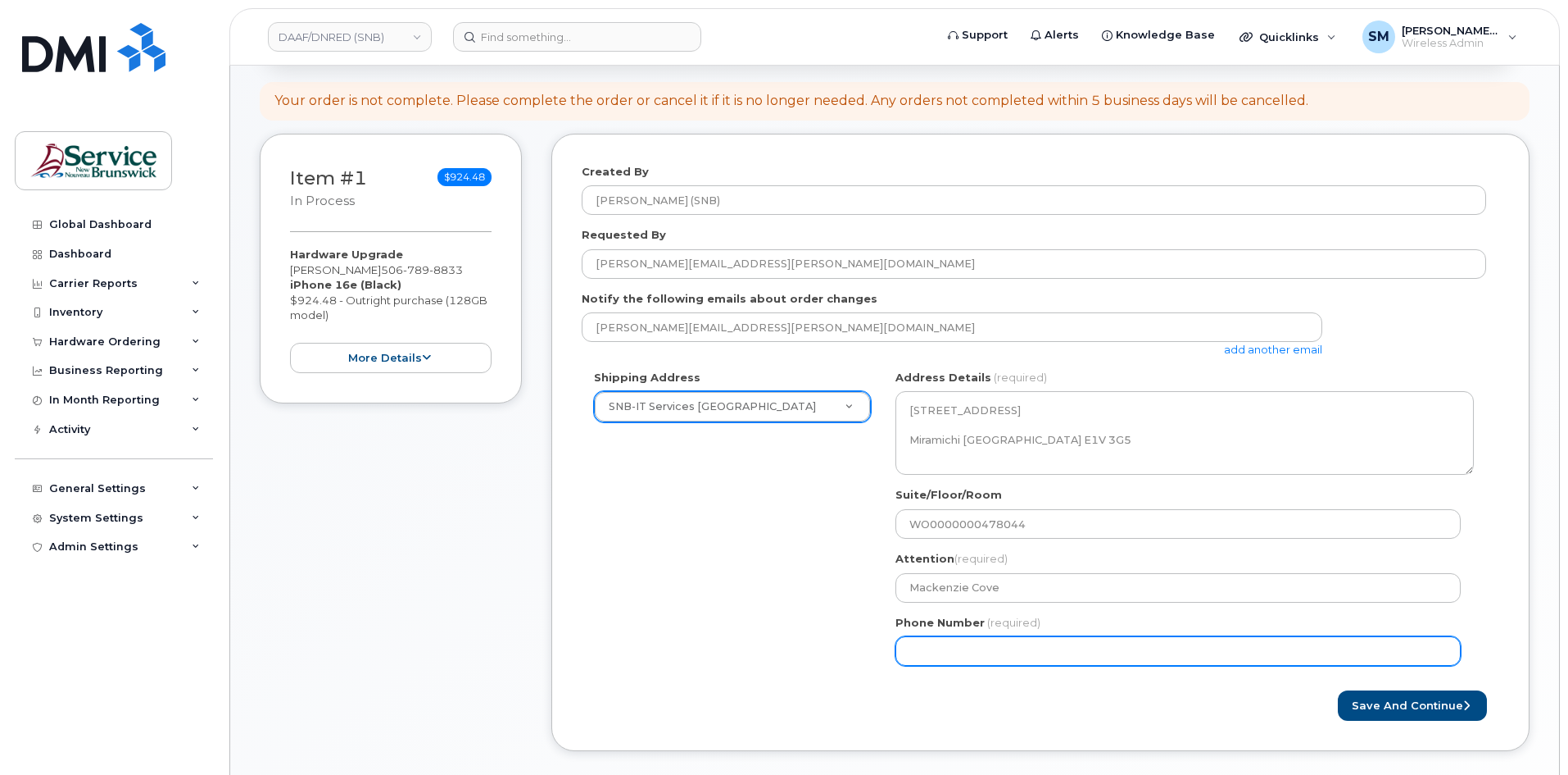
click at [917, 656] on input "Phone Number" at bounding box center [1178, 651] width 566 height 29
select select
type input "506639633"
select select
type input "5066396338"
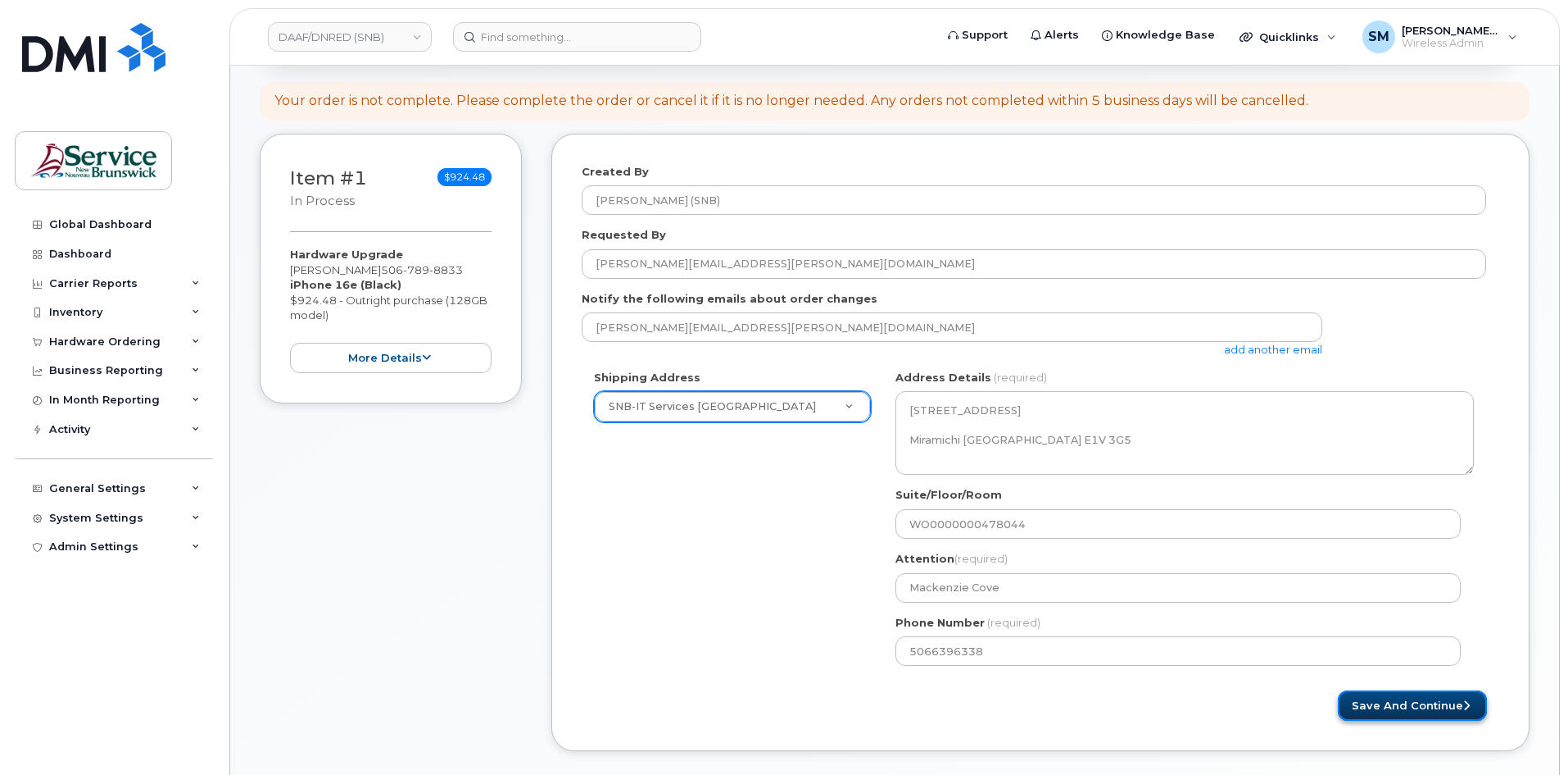
click at [1410, 710] on button "Save and Continue" at bounding box center [1411, 706] width 149 height 30
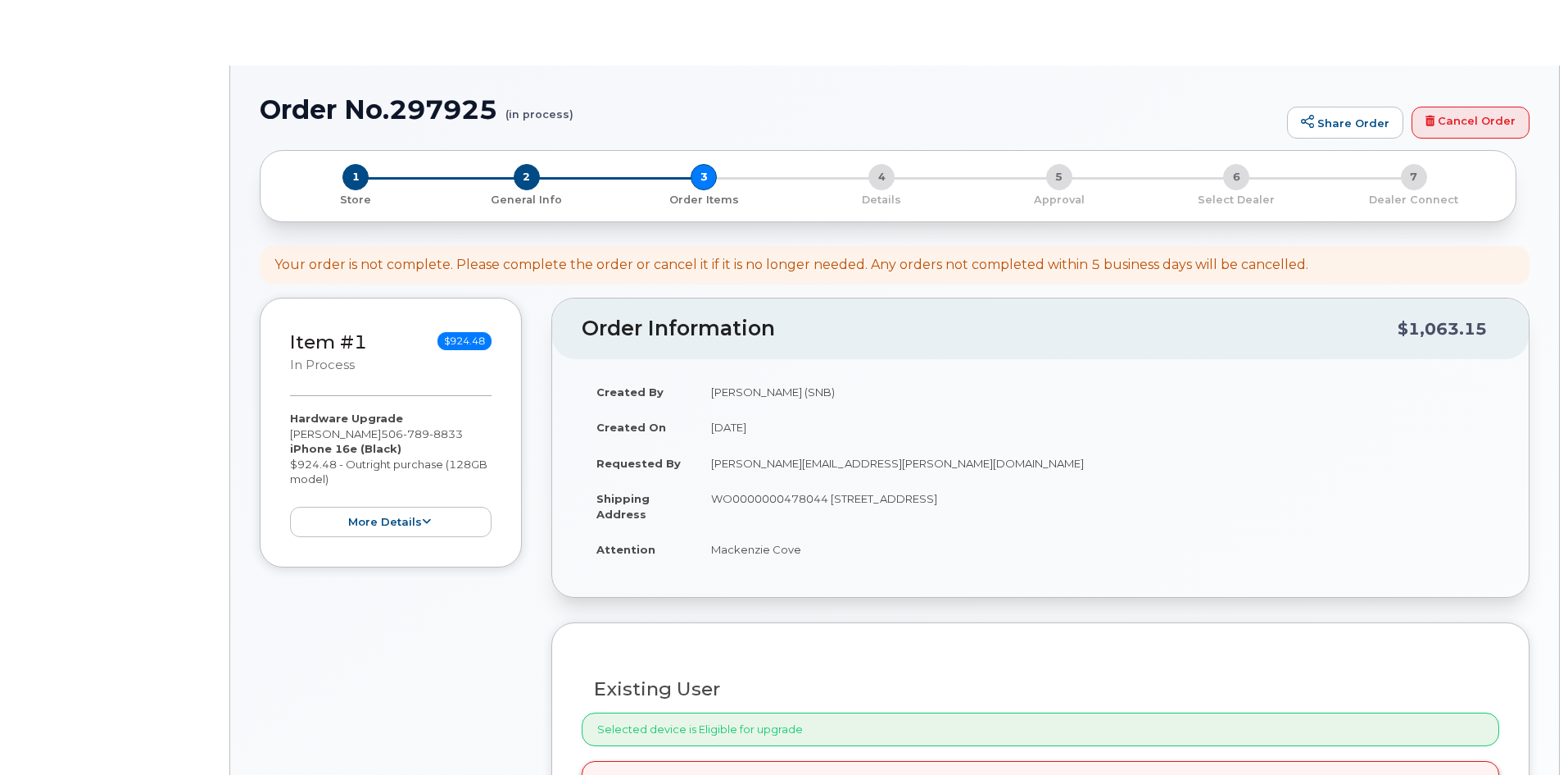
select select
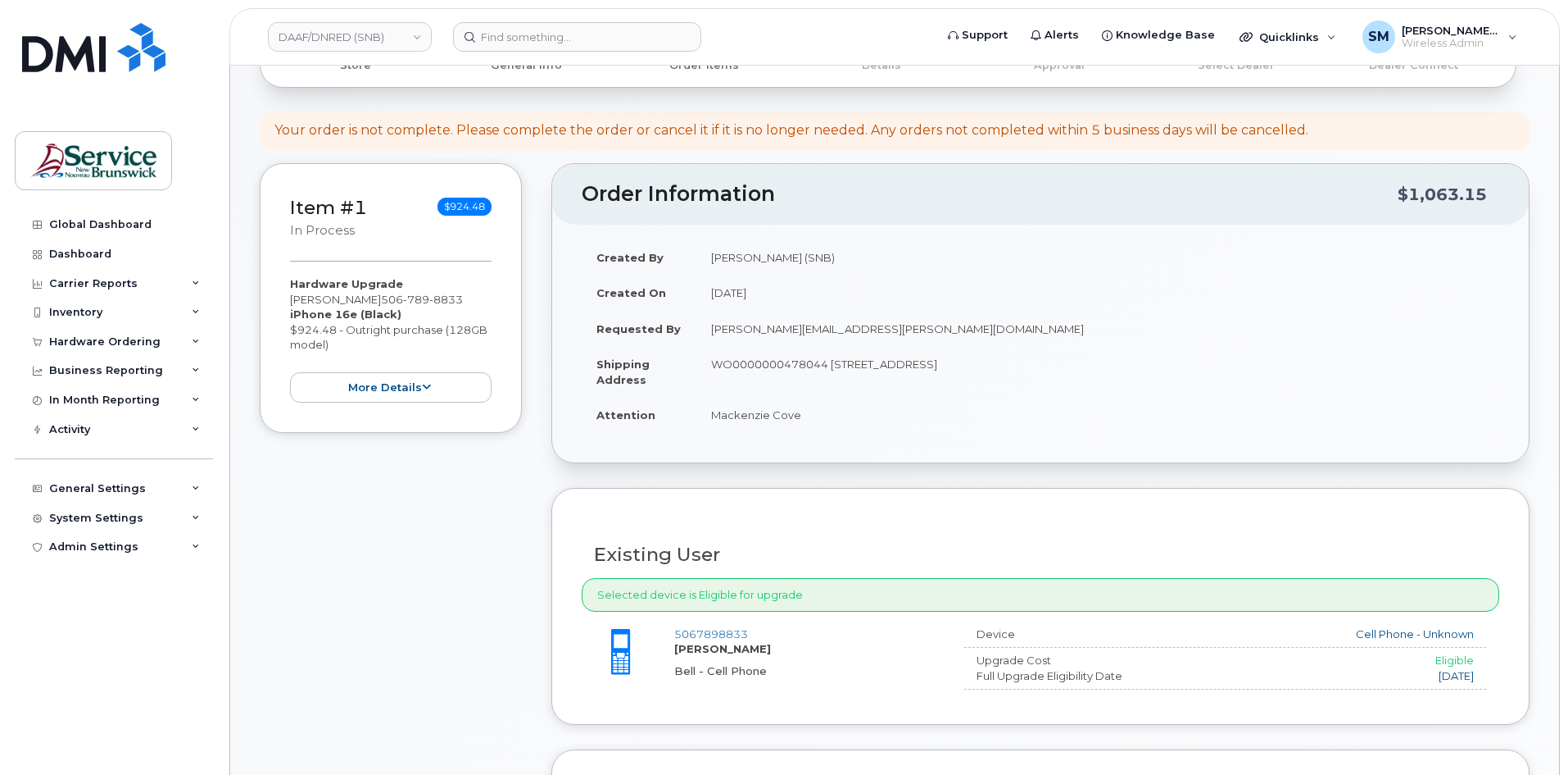
scroll to position [410, 0]
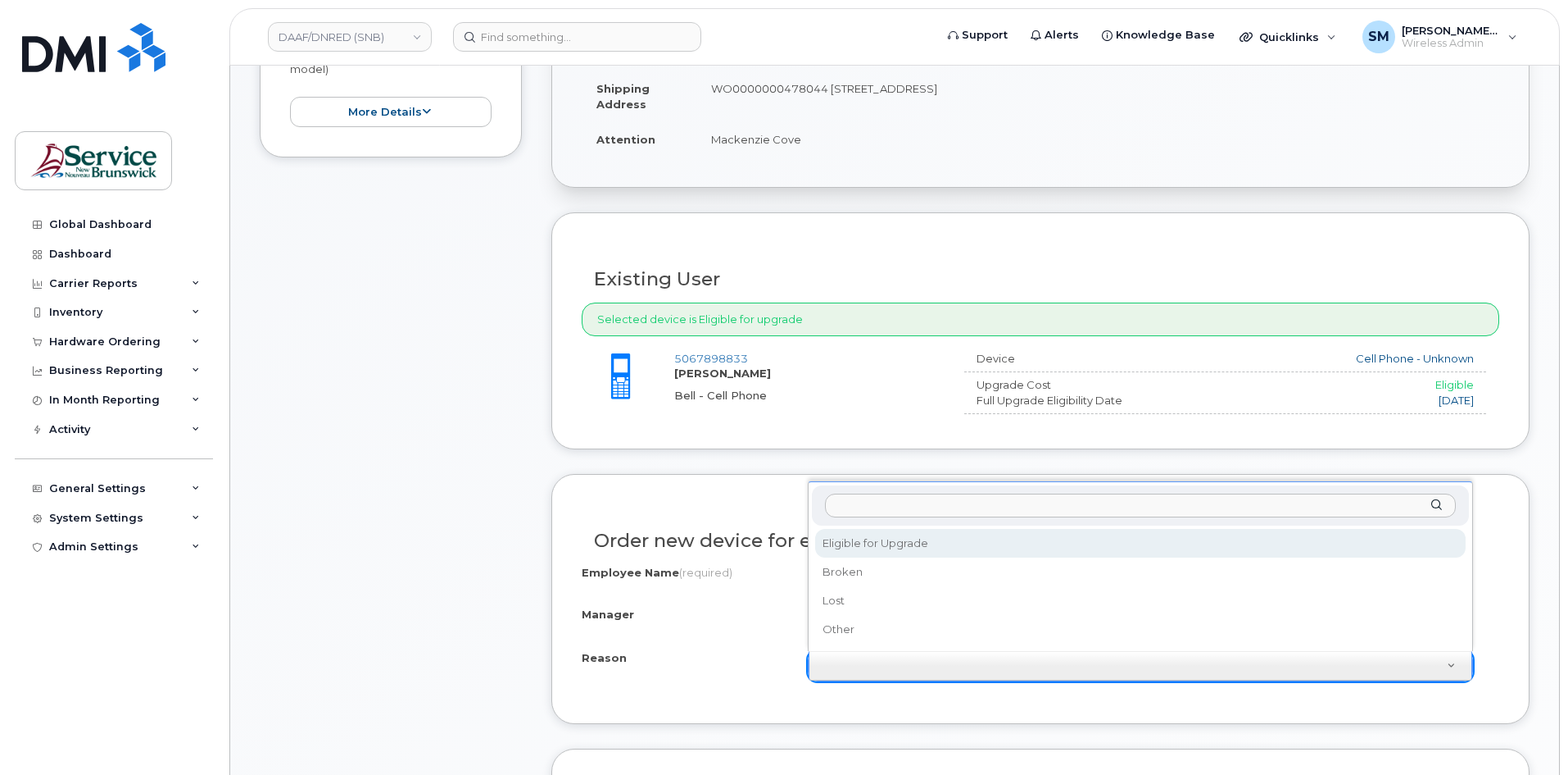
select select "eligible_for_upgrade"
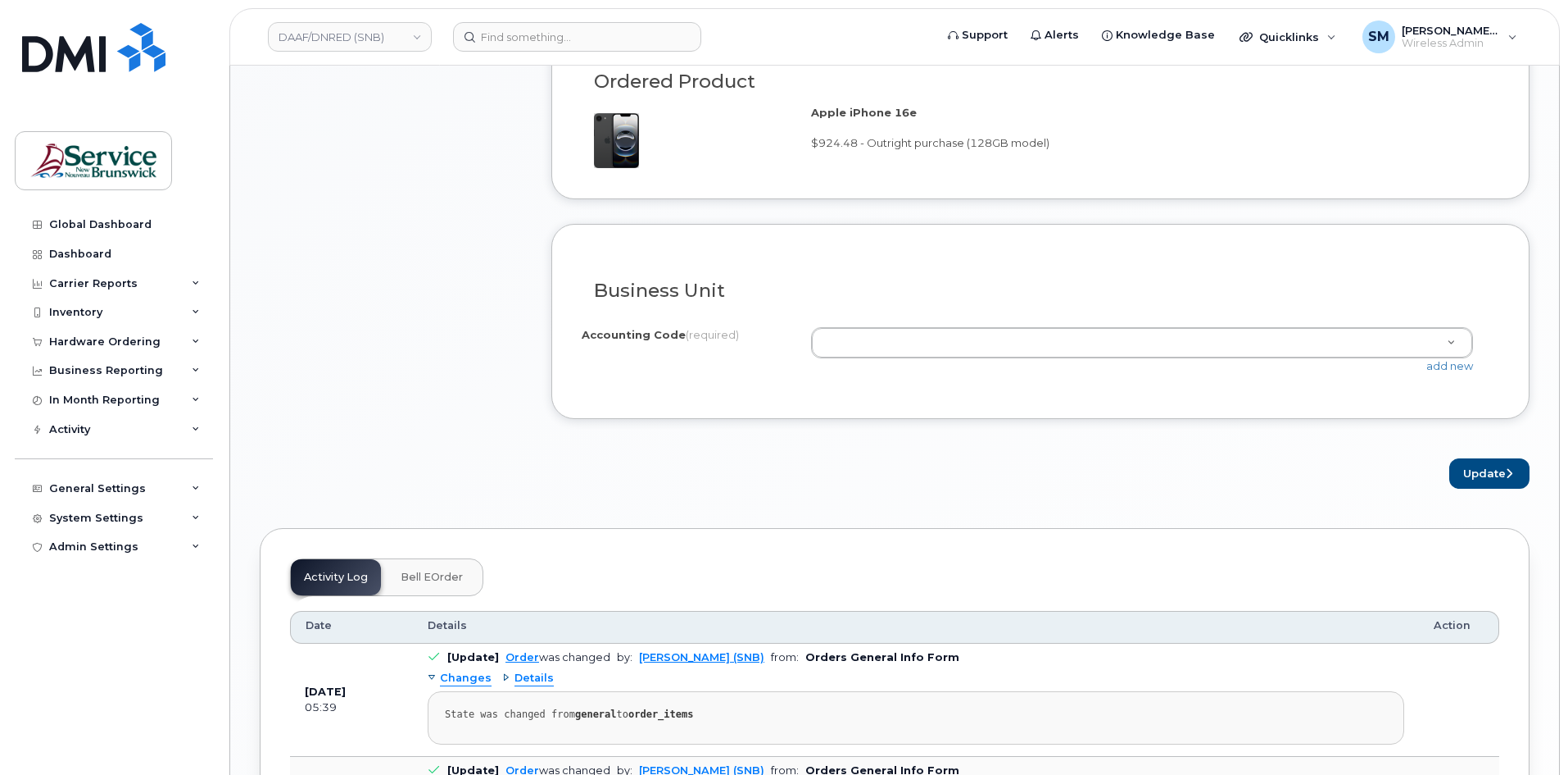
scroll to position [1147, 0]
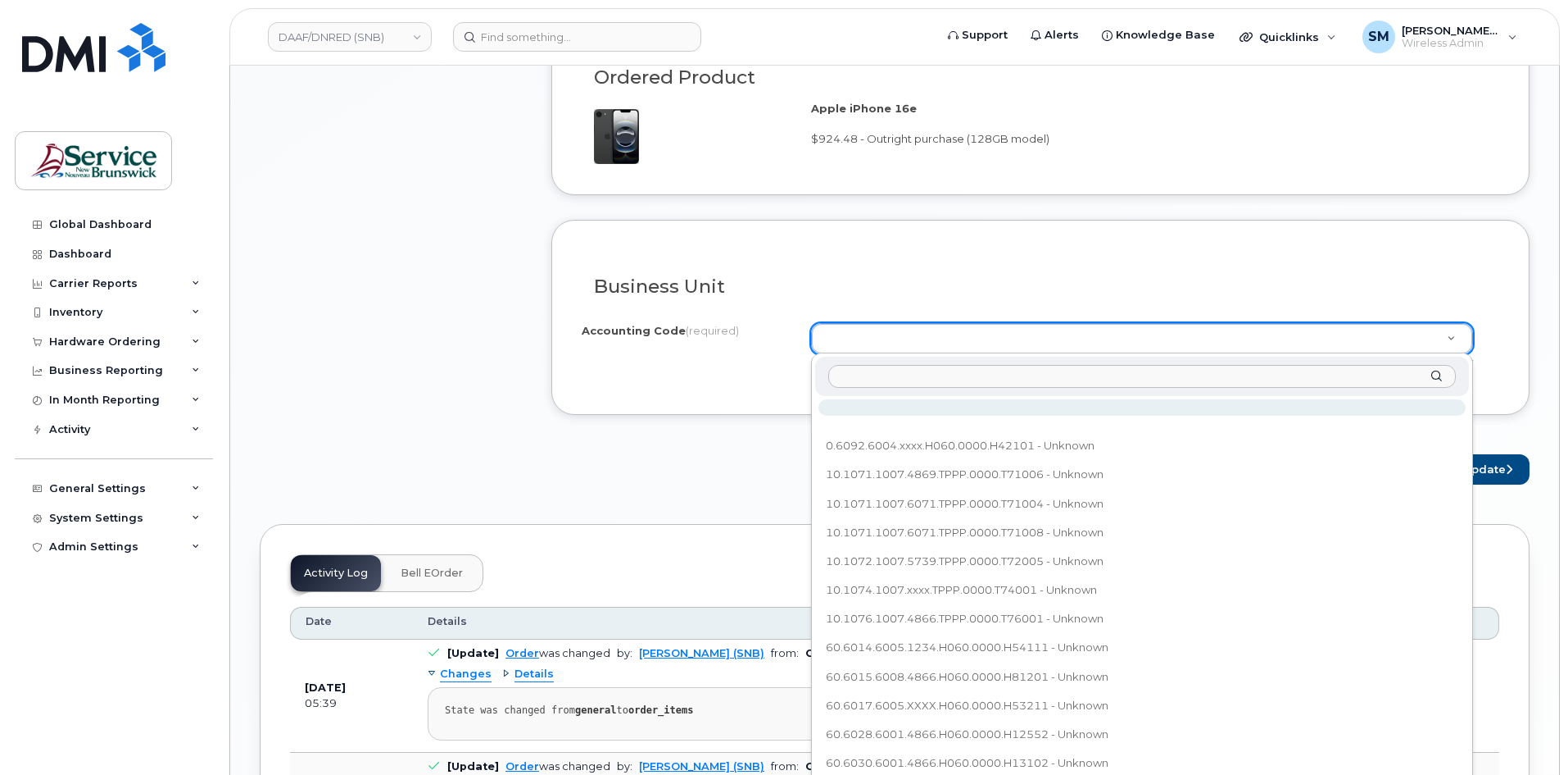
type input "60.6050.6001.4866.H002.0000.H19102"
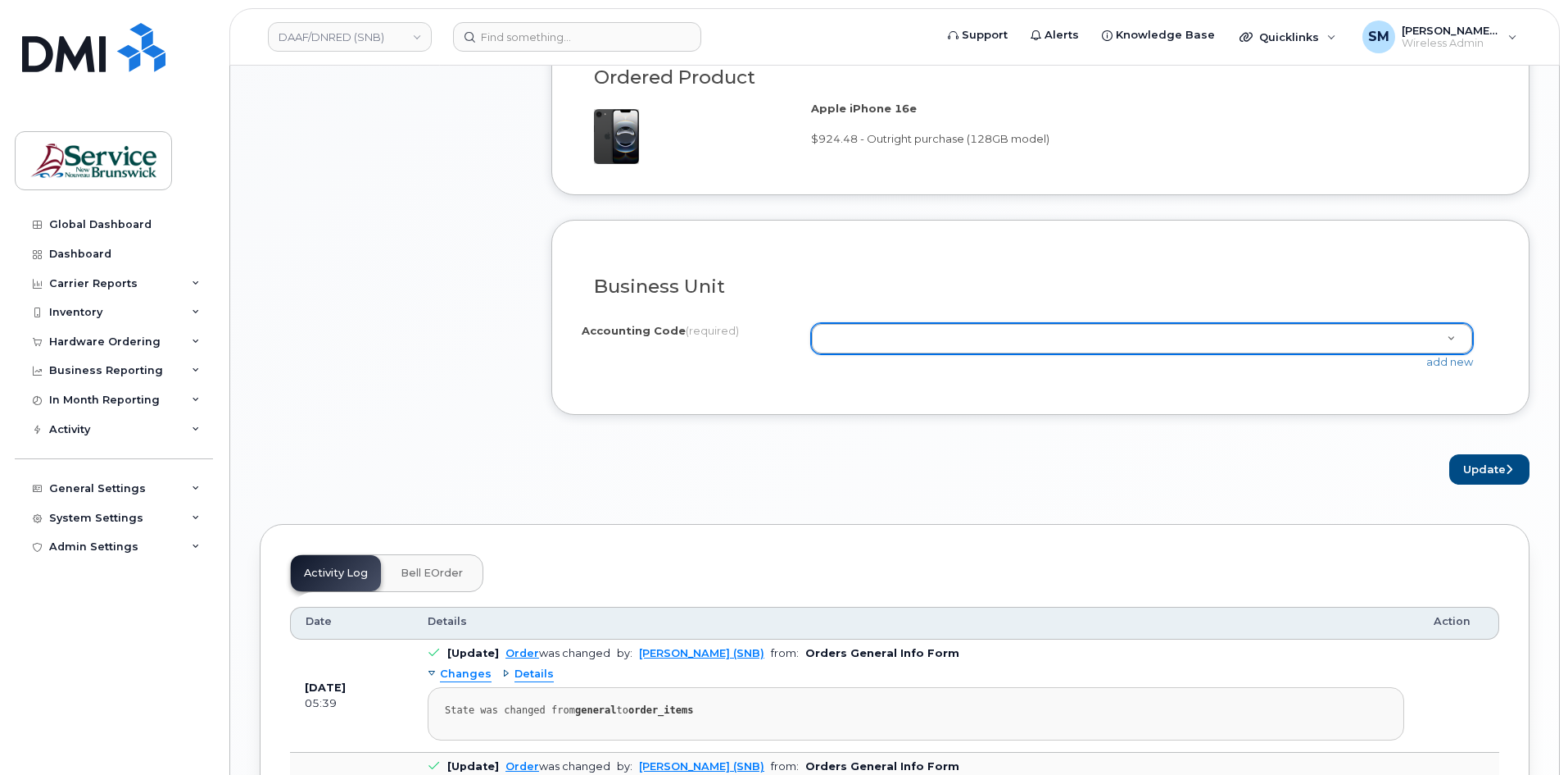
drag, startPoint x: 1210, startPoint y: 475, endPoint x: 1414, endPoint y: 443, distance: 206.5
click at [1445, 365] on link "add new" at bounding box center [1449, 362] width 47 height 13
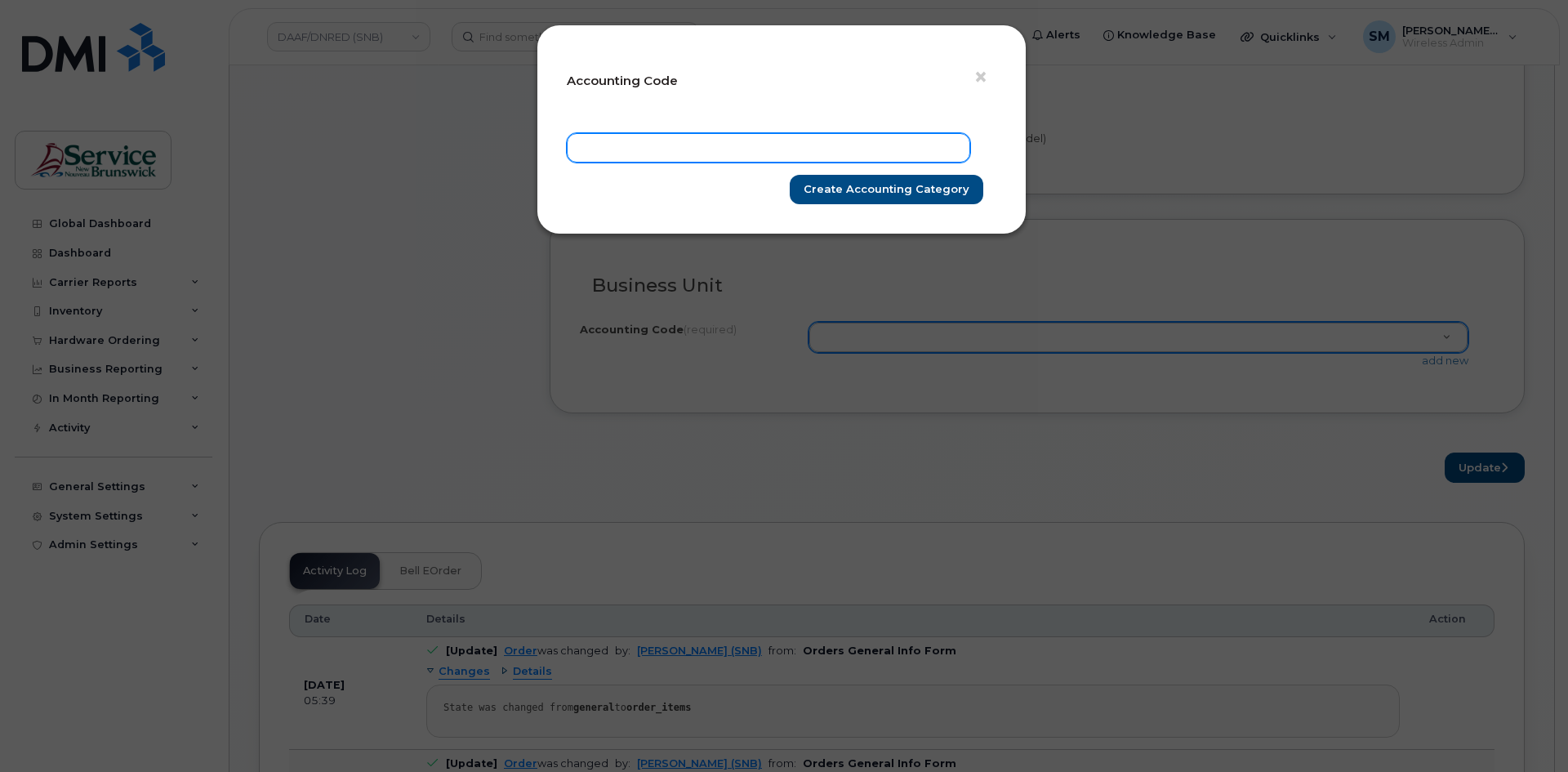
click at [820, 151] on input "text" at bounding box center [768, 148] width 403 height 29
paste input "60.6050.6001.4866.H002.0000.H19102"
type input "60.6050.6001.4866.H002.0000.H19102"
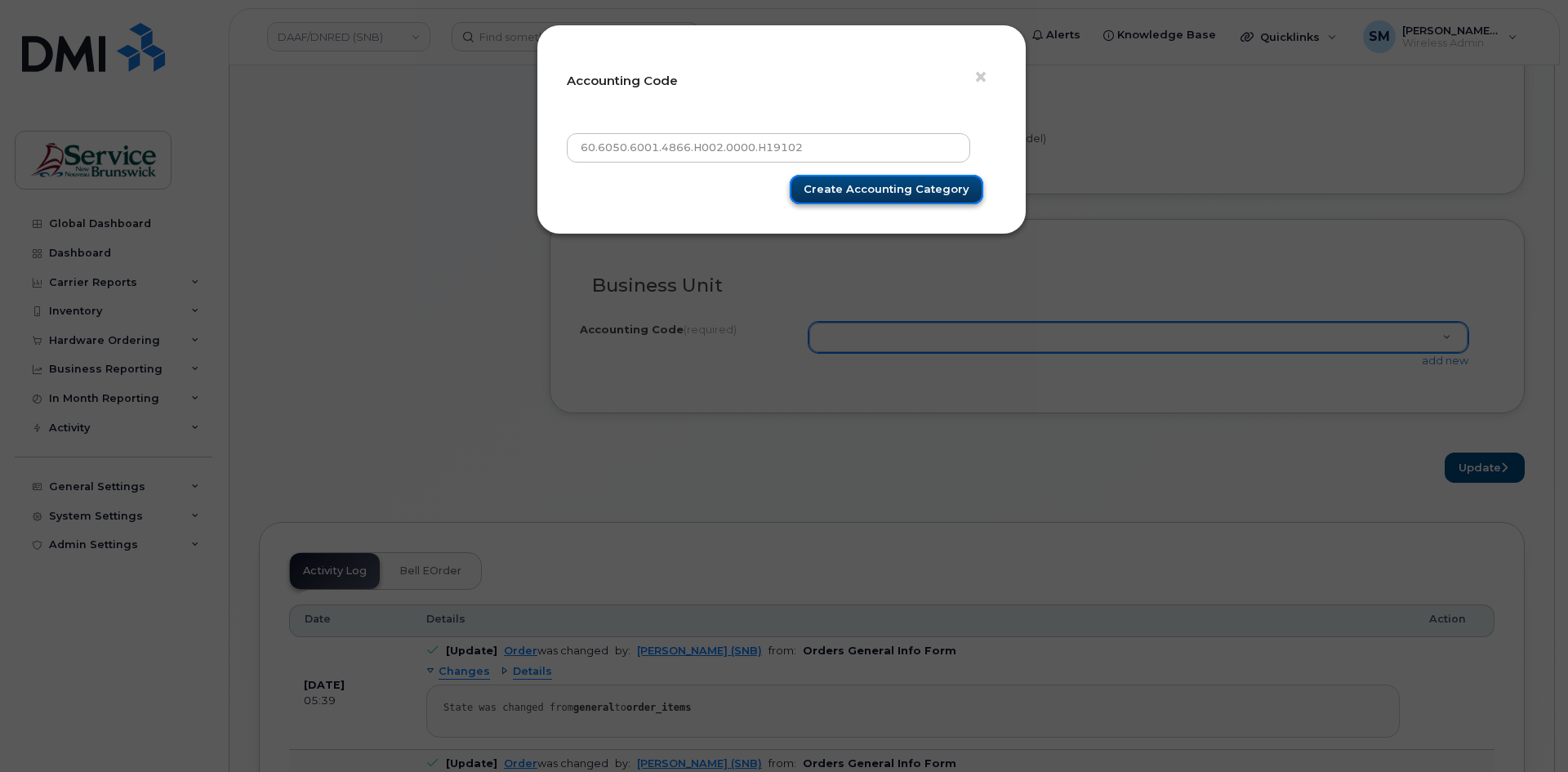
click at [901, 181] on input "Create Accounting category" at bounding box center [887, 190] width 194 height 30
type input "Create Accounting category"
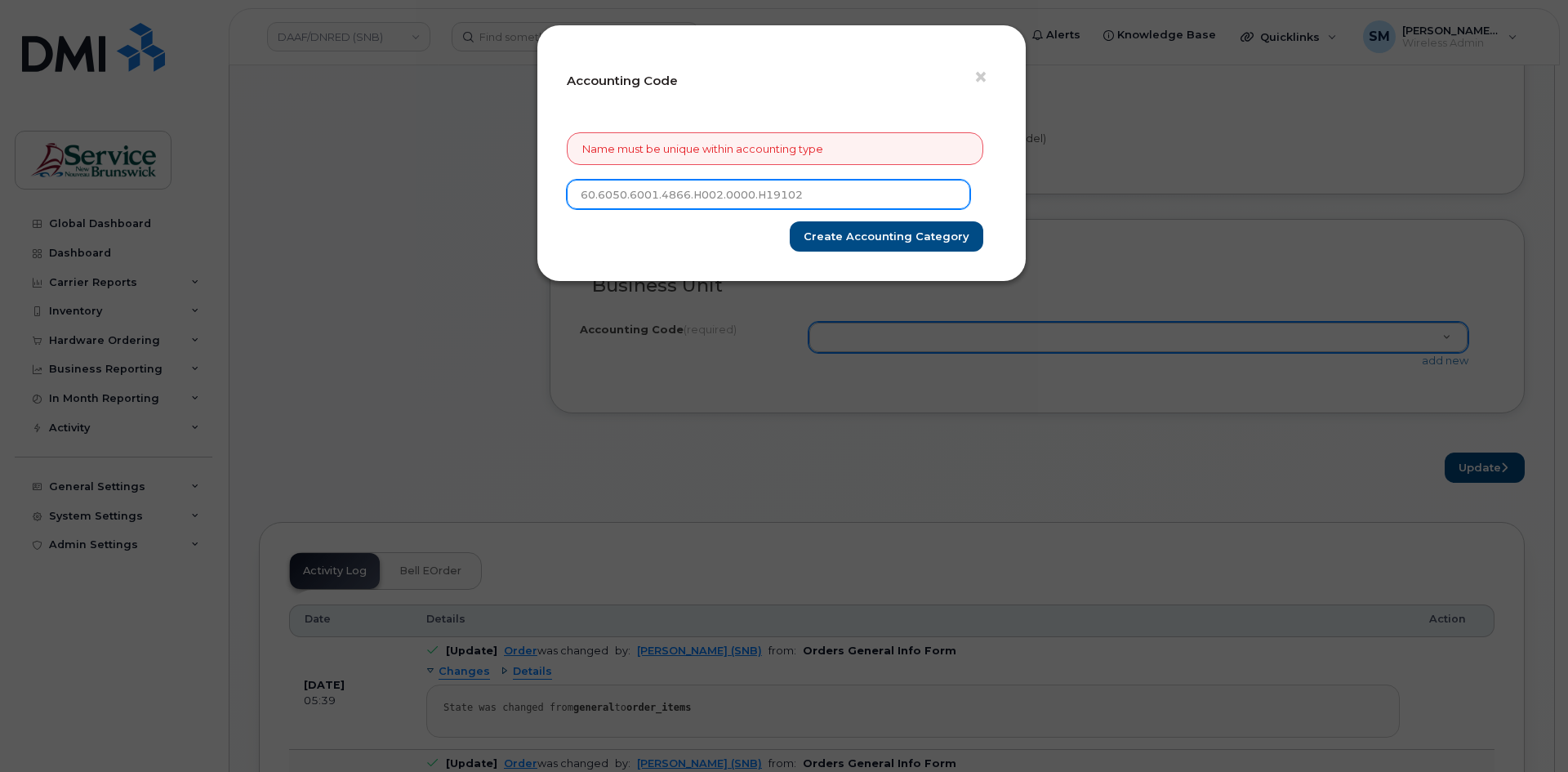
click at [585, 194] on input "60.6050.6001.4866.H002.0000.H19102" at bounding box center [768, 194] width 403 height 29
type input "60.6050.6001.4866.H002.0000.H19102"
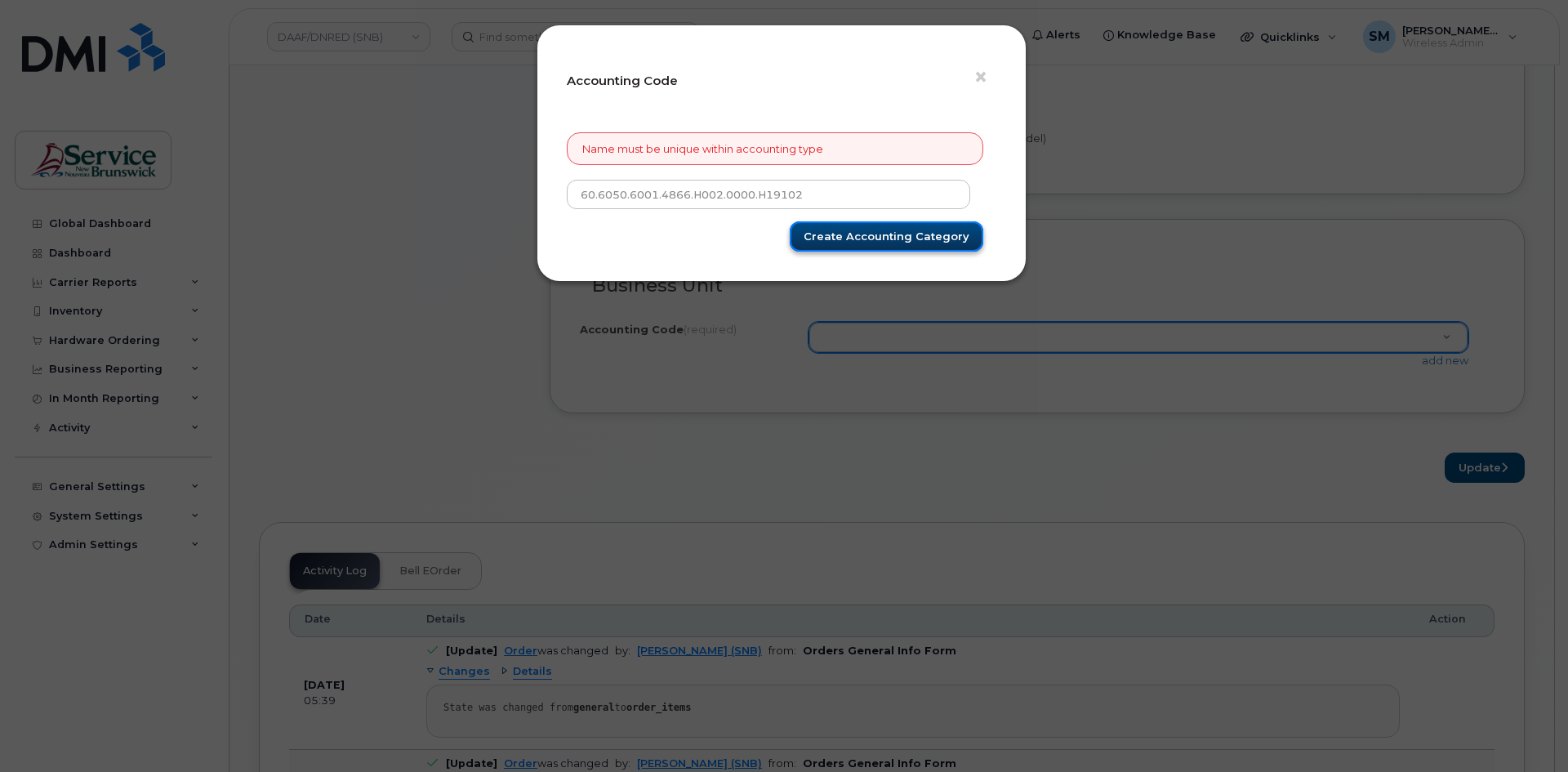
click at [862, 241] on input "Create Accounting category" at bounding box center [887, 237] width 194 height 30
type input "Create Accounting category"
click at [1085, 289] on div "× Accounting Code Name must be unique within accounting type 60.6050.6001.4866.…" at bounding box center [784, 386] width 1568 height 772
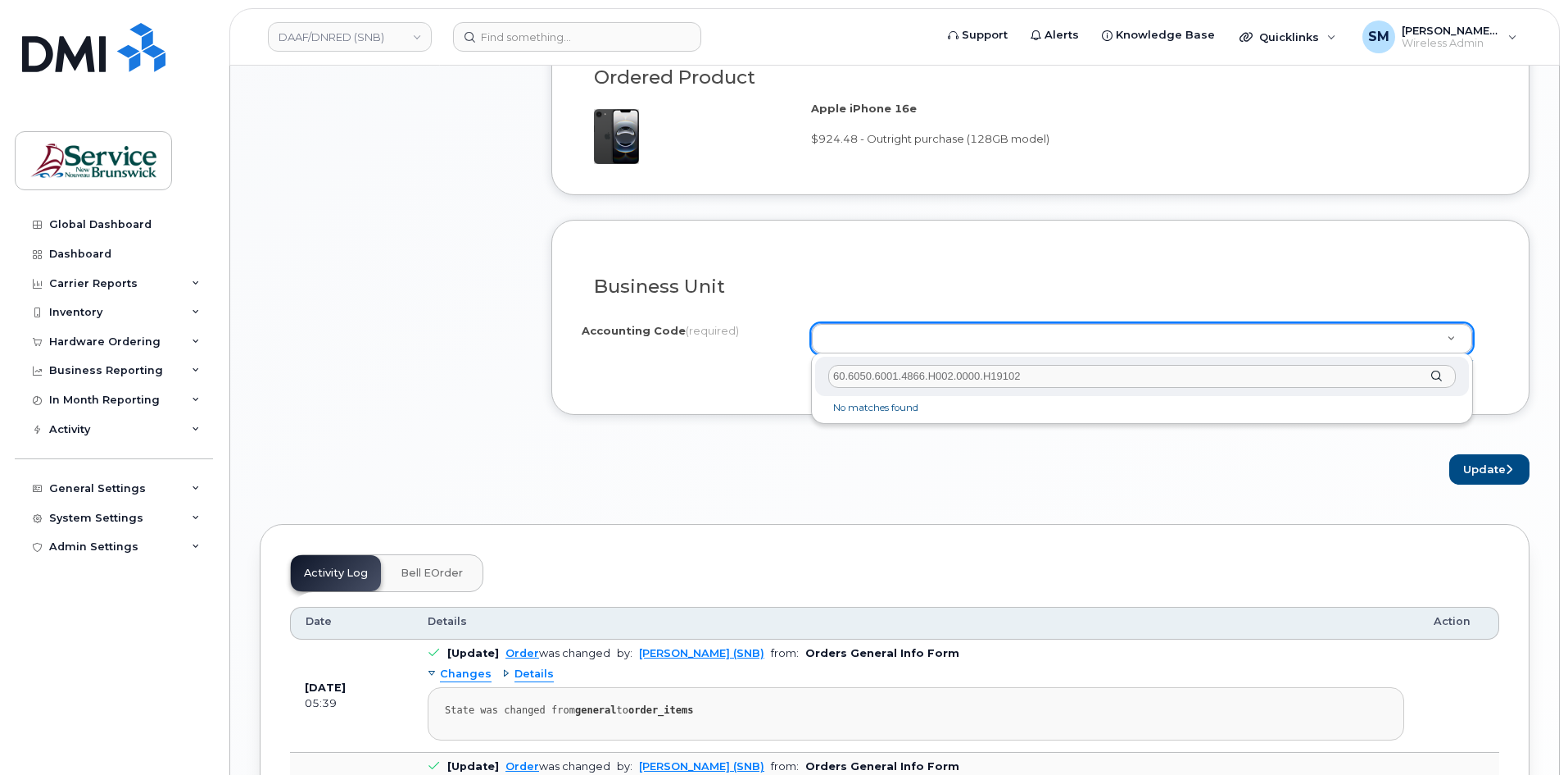
click at [837, 381] on input "60.6050.6001.4866.H002.0000.H19102" at bounding box center [1142, 376] width 627 height 24
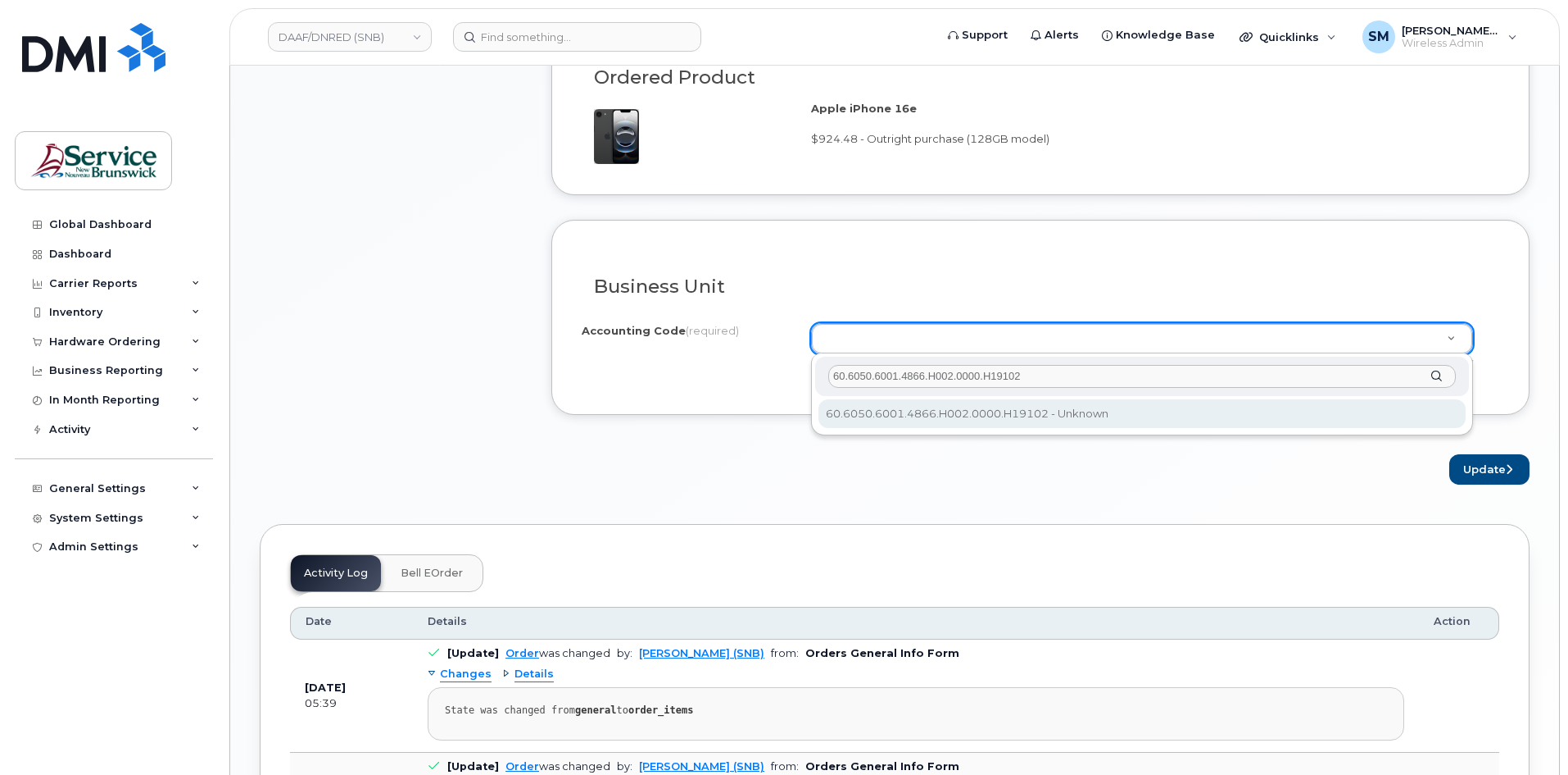
type input "60.6050.6001.4866.H002.0000.H19102"
select select "60.6050.6001.4866.H002.0000.H19102"
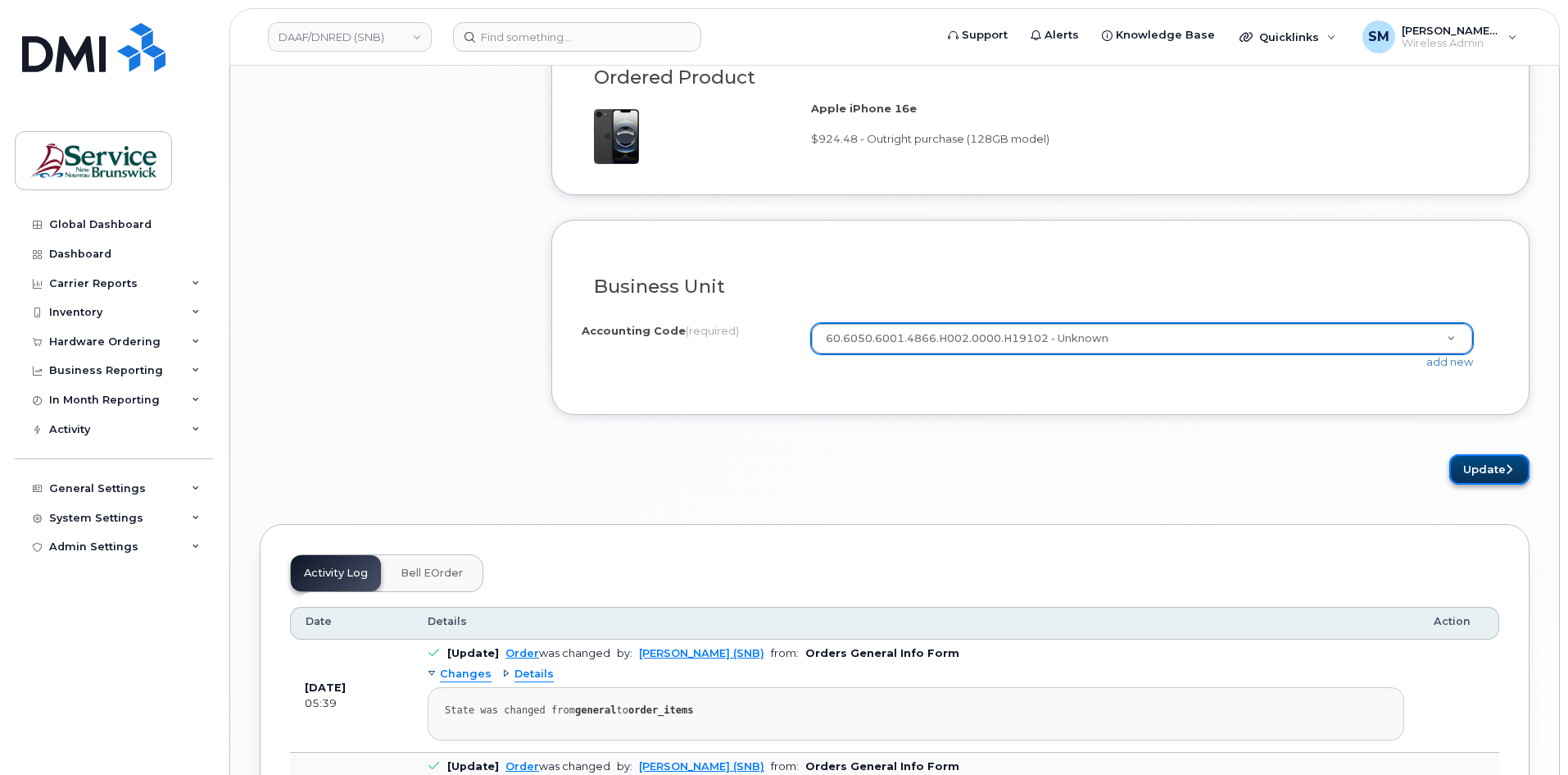
click at [1459, 455] on button "Update" at bounding box center [1489, 469] width 81 height 30
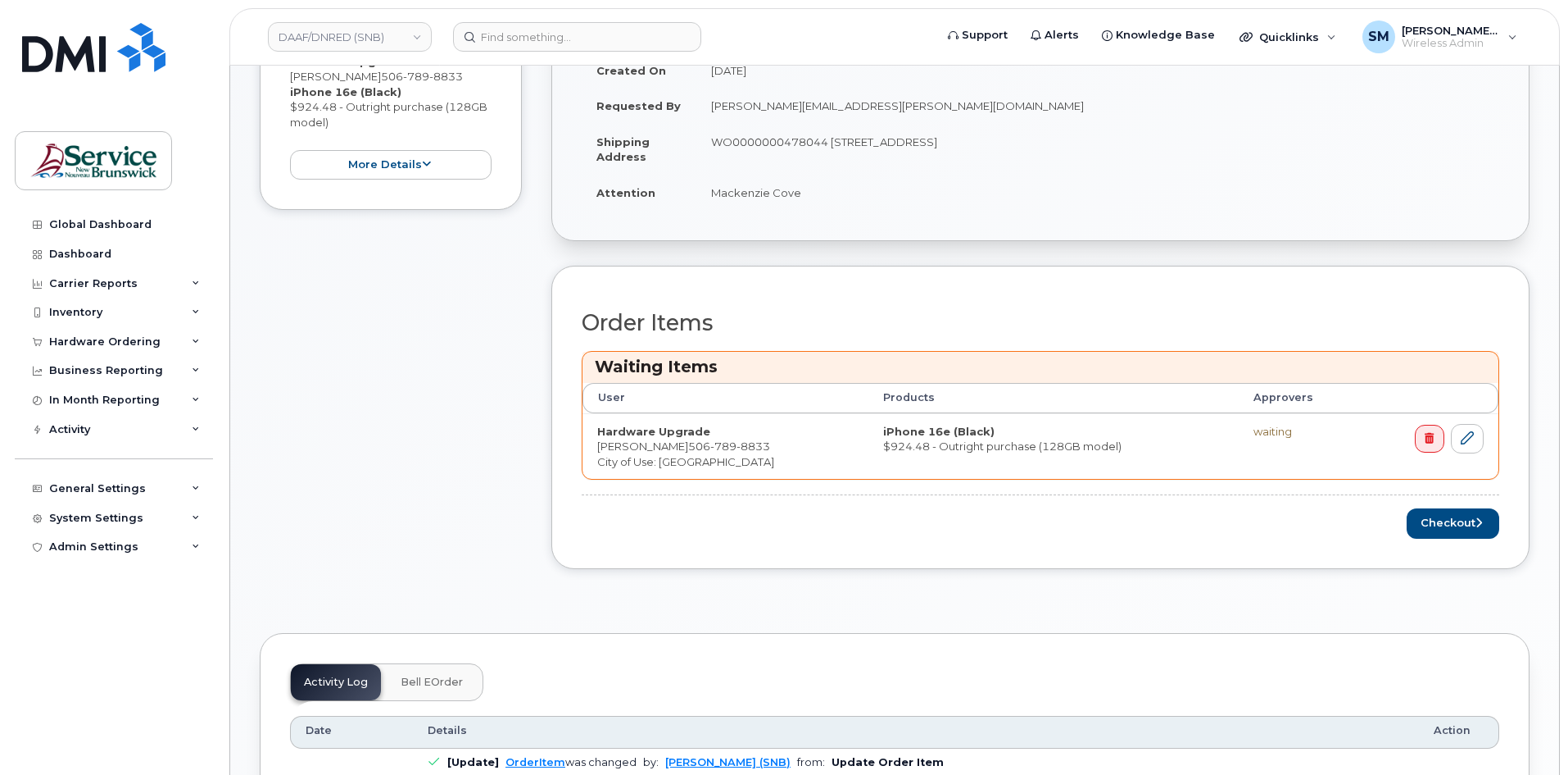
scroll to position [574, 0]
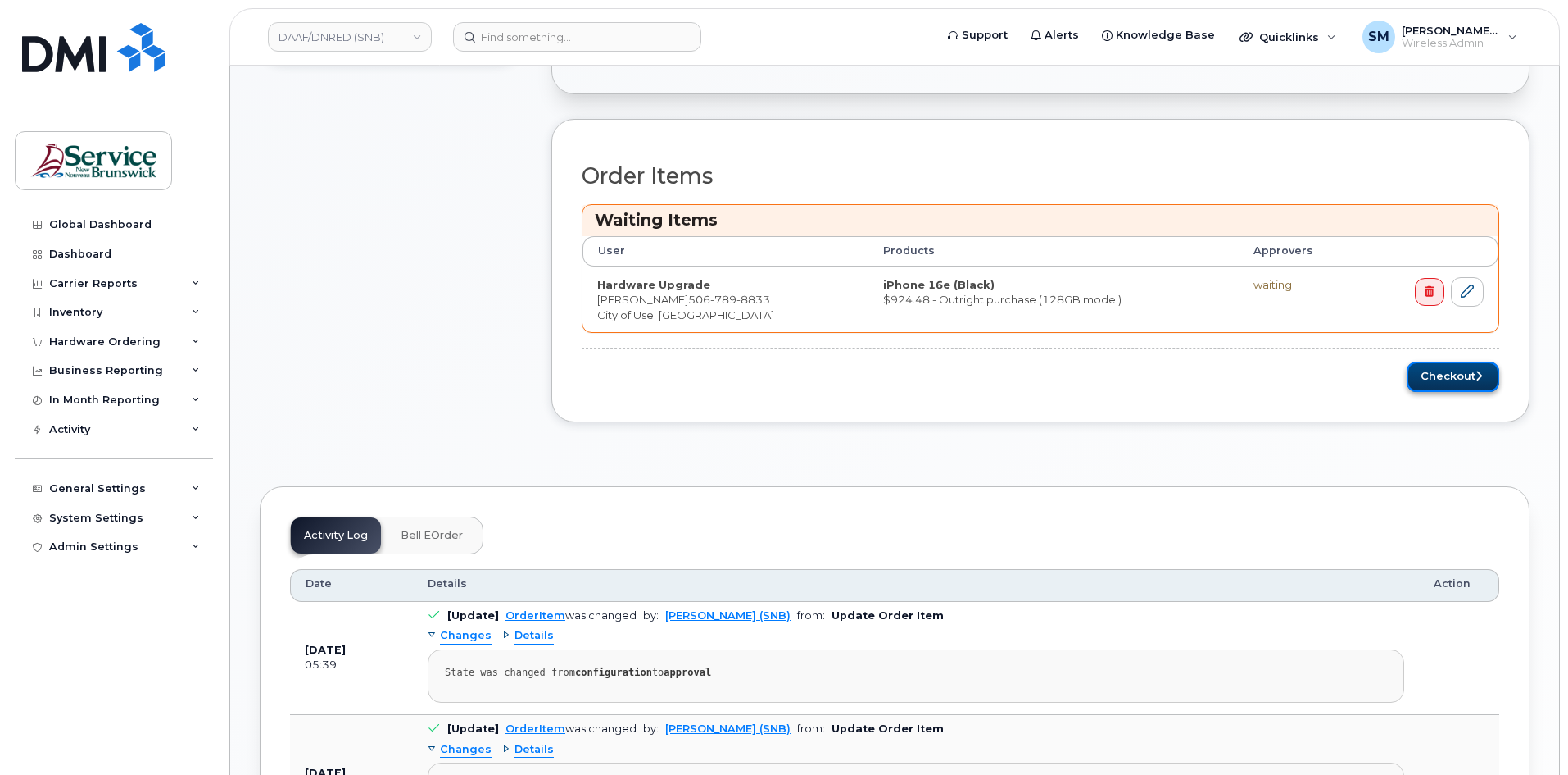
click at [1469, 370] on button "Checkout" at bounding box center [1453, 377] width 93 height 30
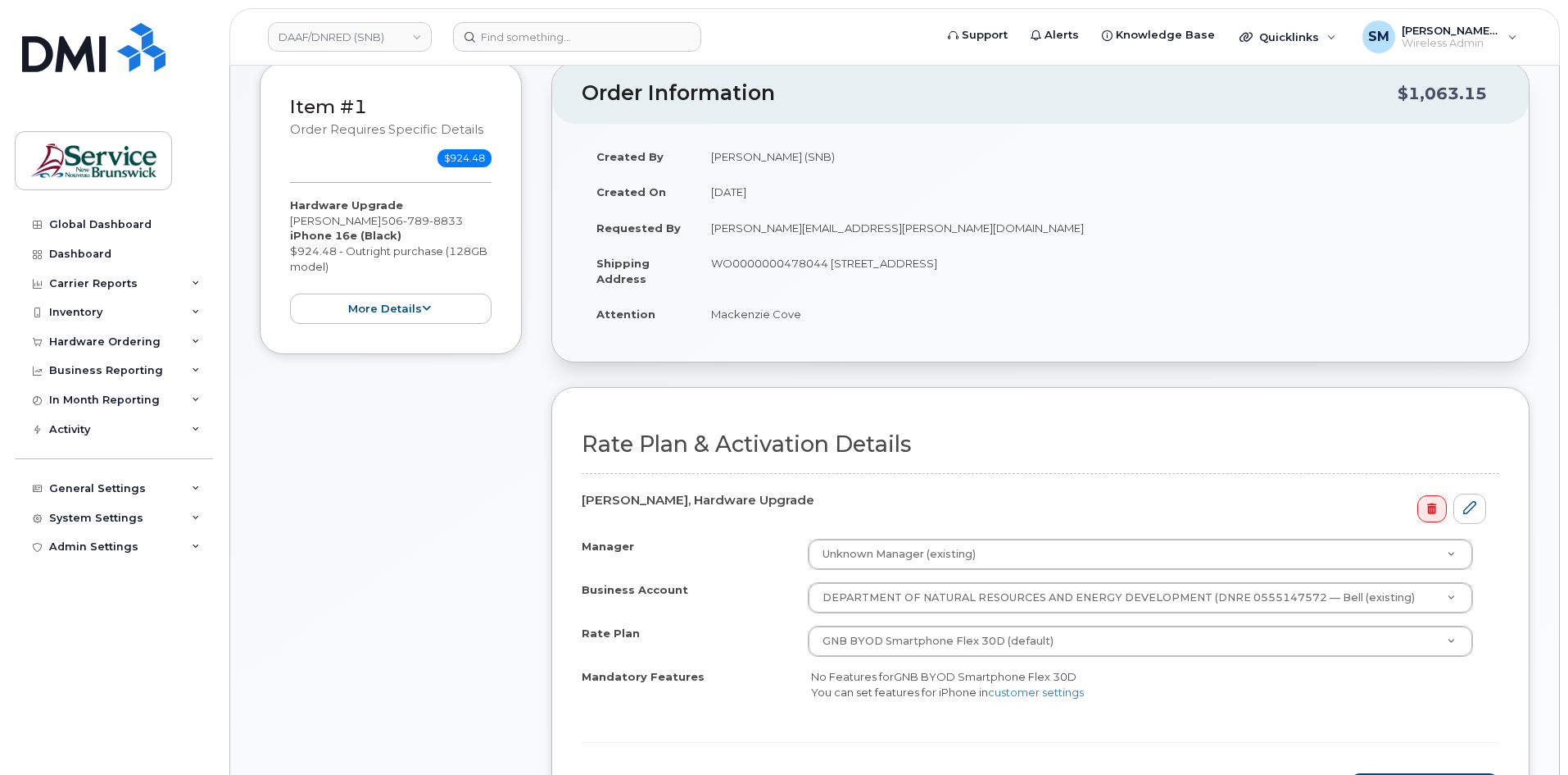
scroll to position [410, 0]
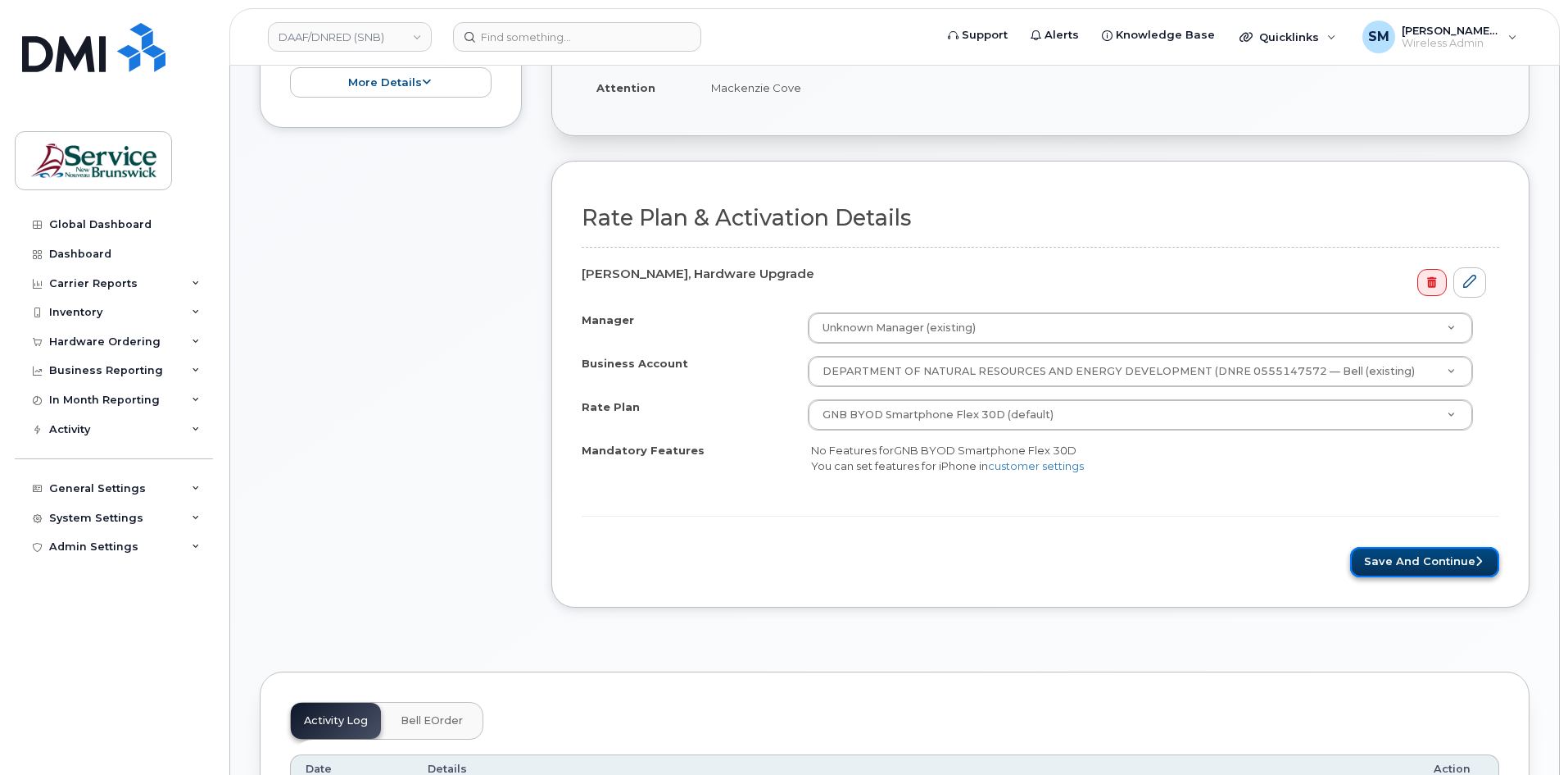
click at [1420, 565] on button "Save and Continue" at bounding box center [1424, 562] width 149 height 30
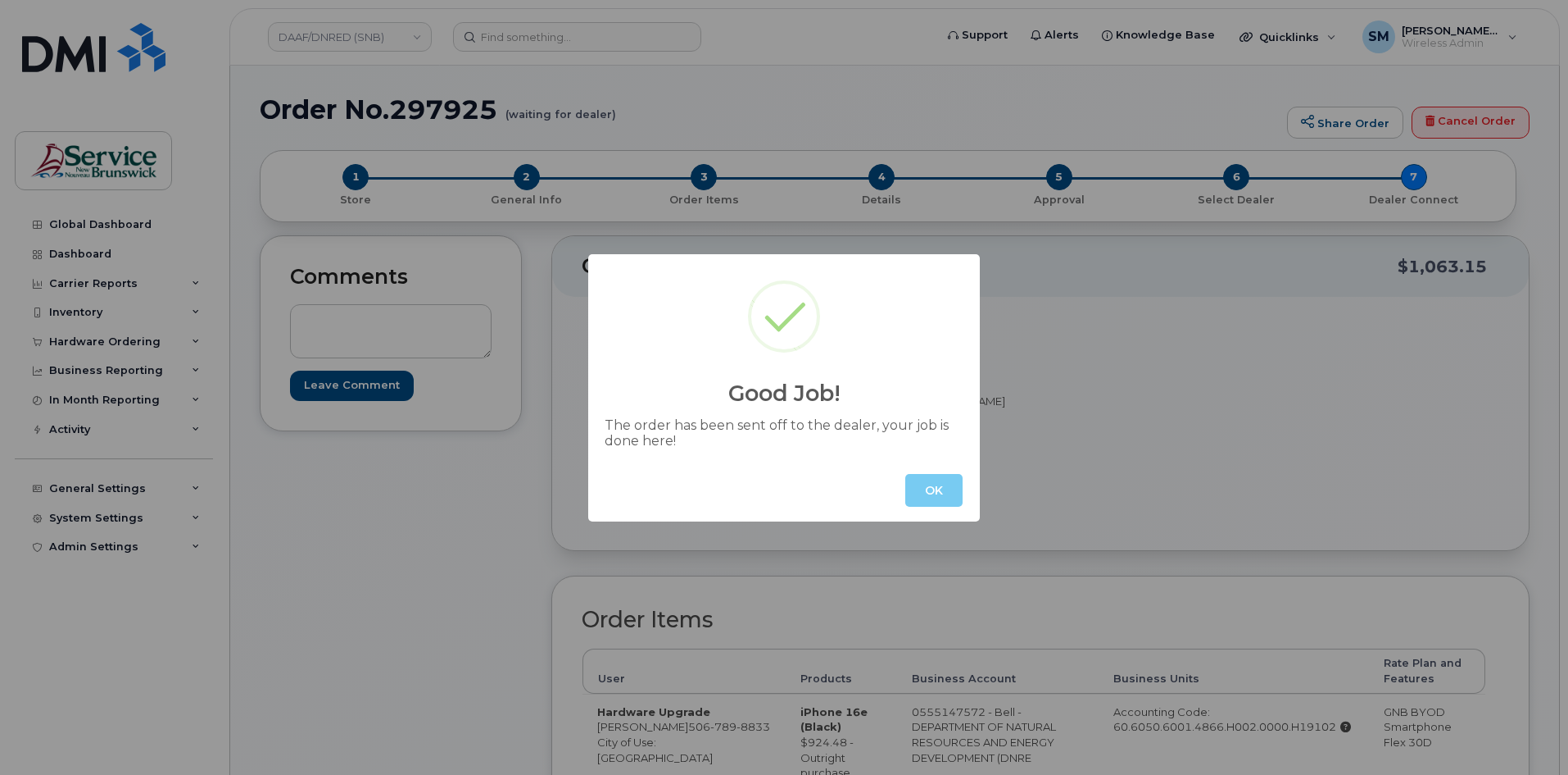
click at [943, 482] on button "OK" at bounding box center [934, 490] width 57 height 33
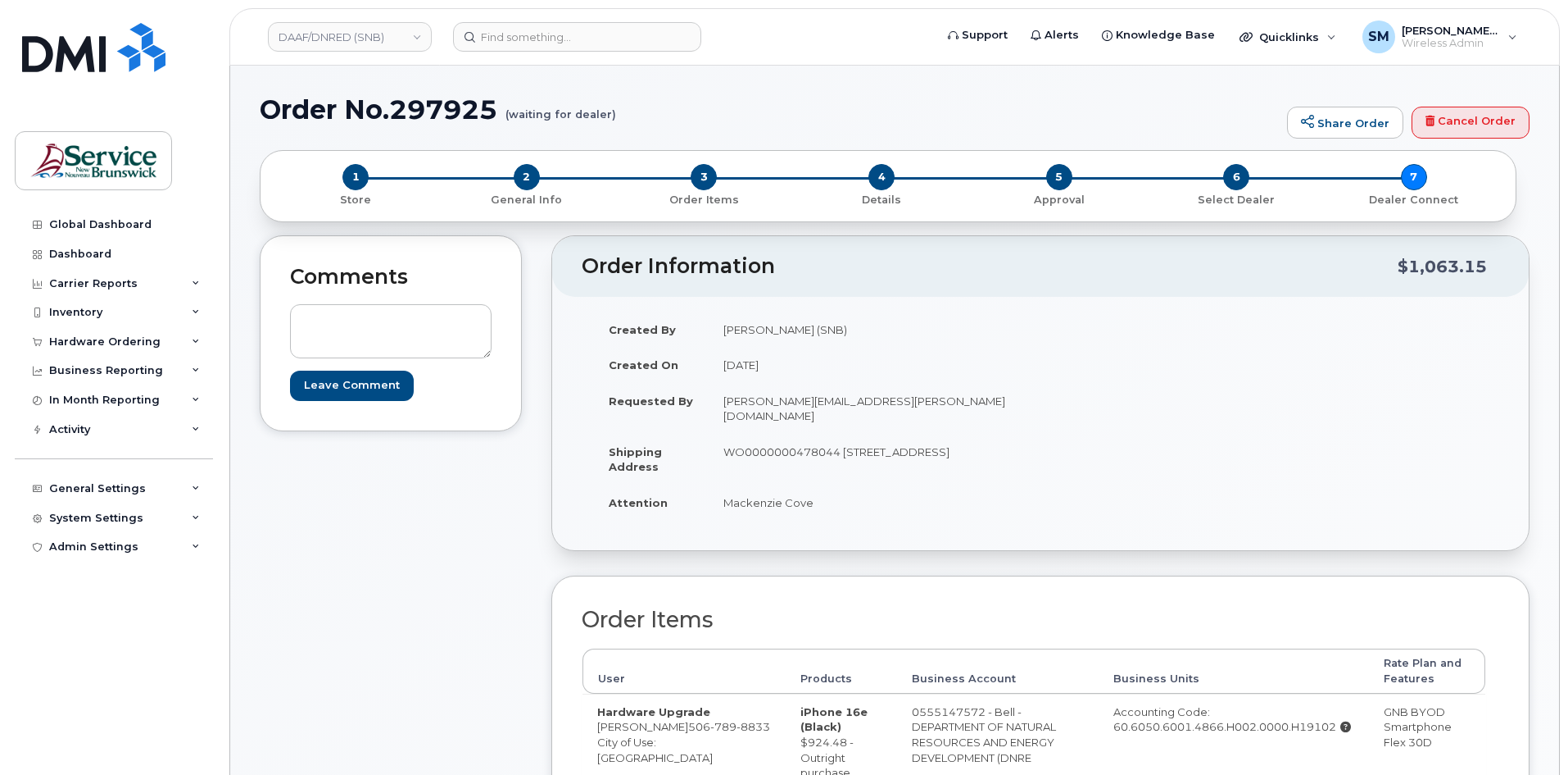
click at [446, 119] on h1 "Order No.297925 (waiting for dealer)" at bounding box center [770, 109] width 1019 height 28
copy h1 "297925"
